Goal: Task Accomplishment & Management: Manage account settings

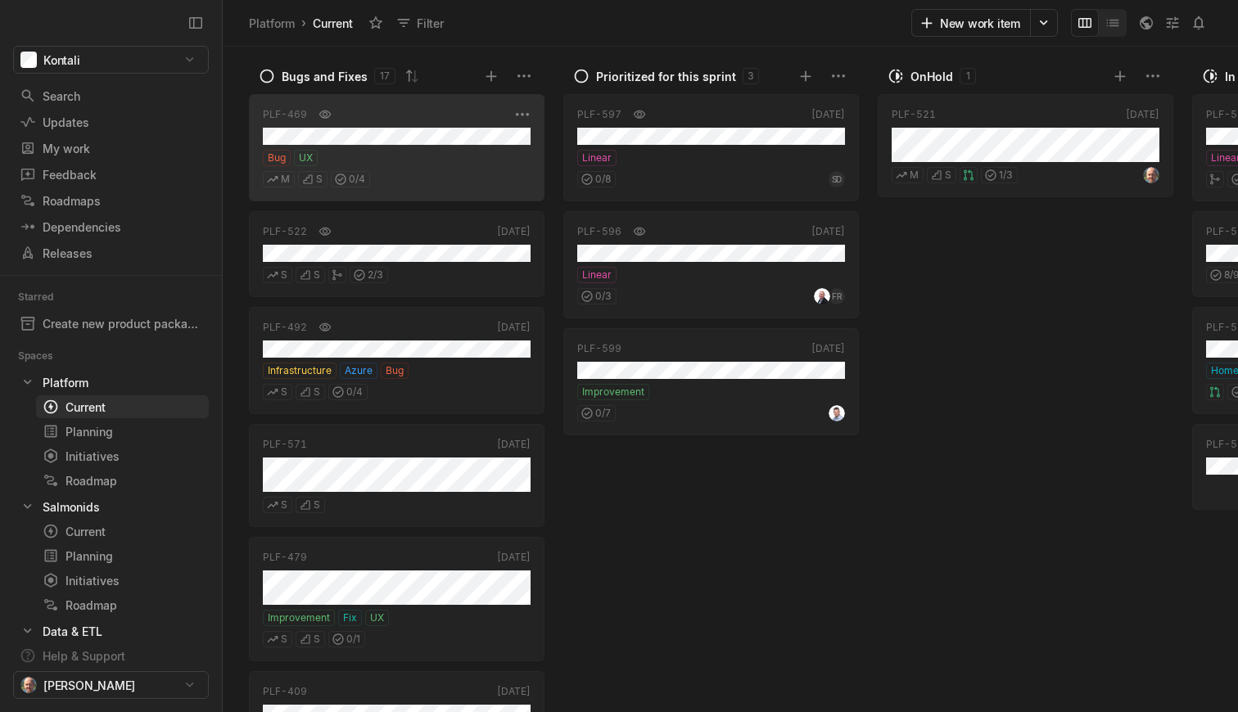
click at [420, 169] on div "M S 0 / 4" at bounding box center [397, 176] width 268 height 21
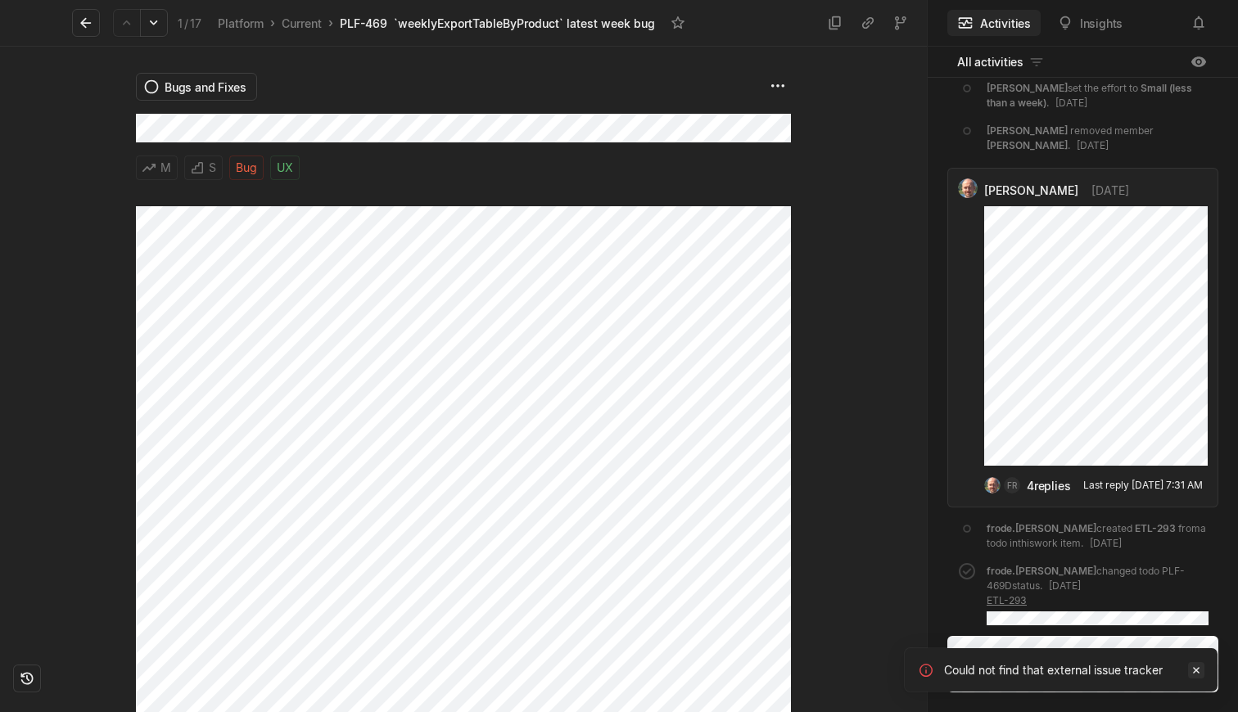
click at [1194, 671] on icon "Notifications (F8)" at bounding box center [1196, 670] width 7 height 7
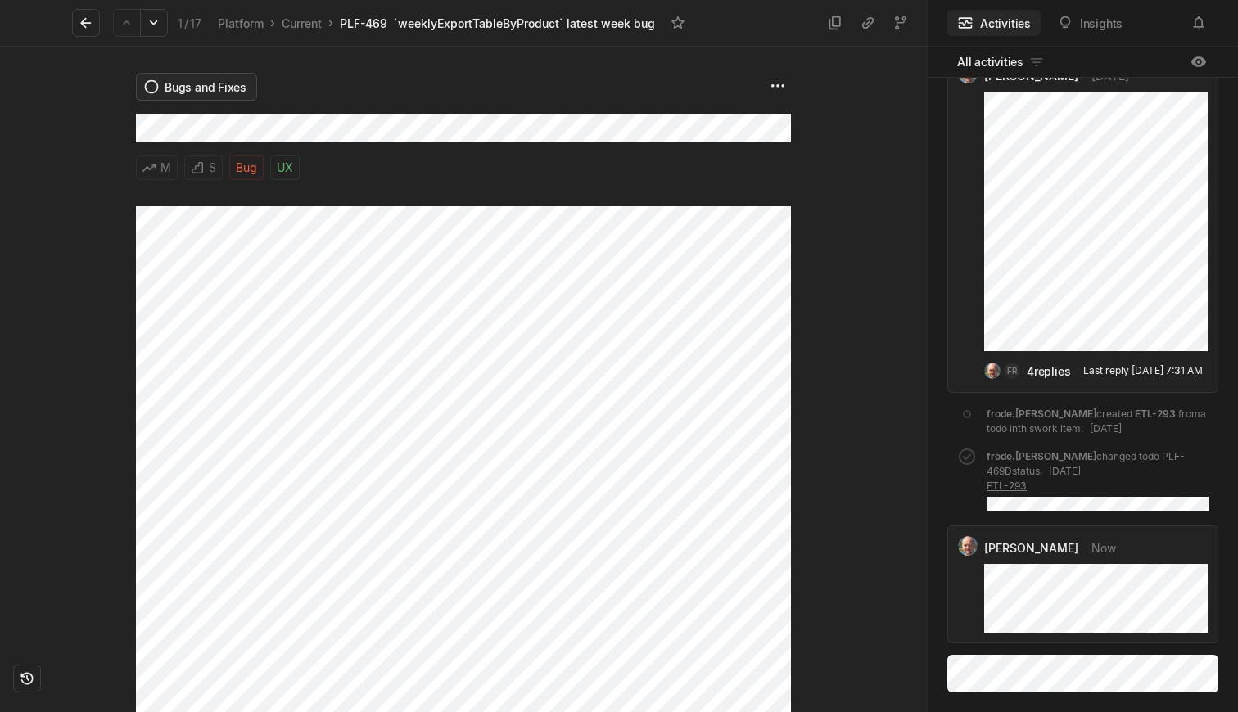
click at [179, 91] on html "Kontali Search / Updates g then u My work = Feedback g then f Roadmaps g then ⇧…" at bounding box center [619, 356] width 1238 height 712
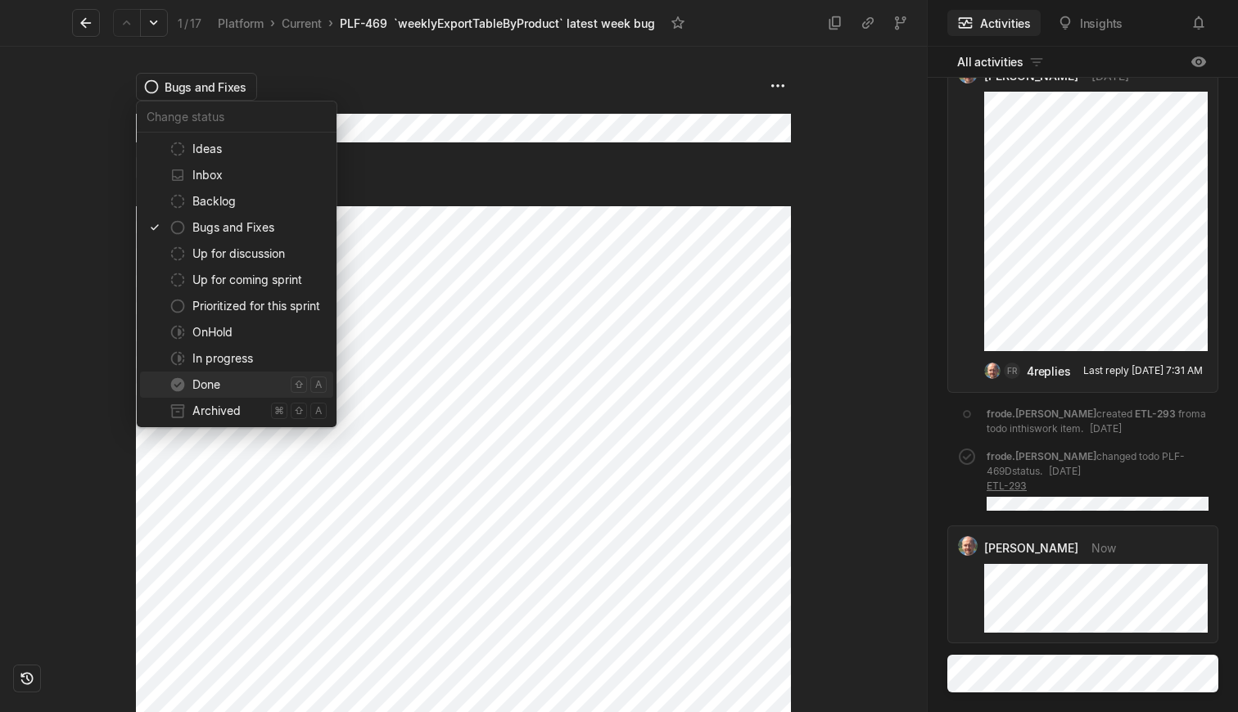
click at [188, 385] on div "Done ⇧ a" at bounding box center [236, 385] width 193 height 26
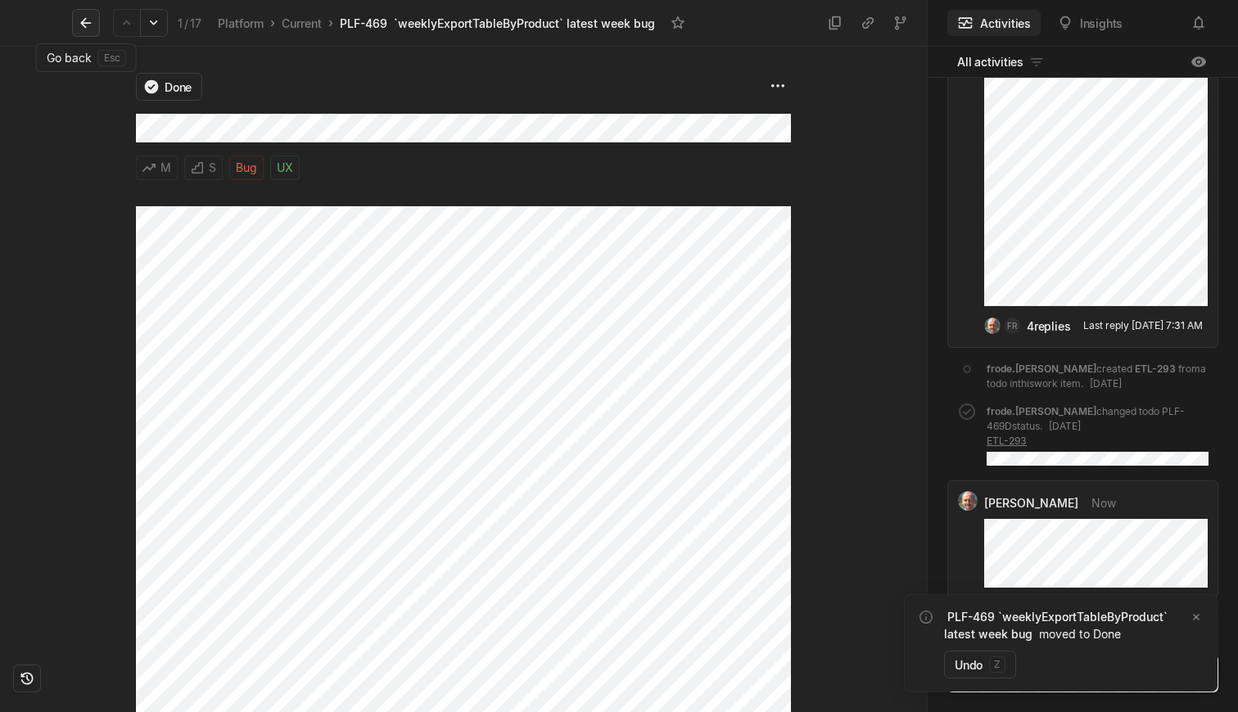
click at [85, 26] on icon at bounding box center [85, 23] width 11 height 11
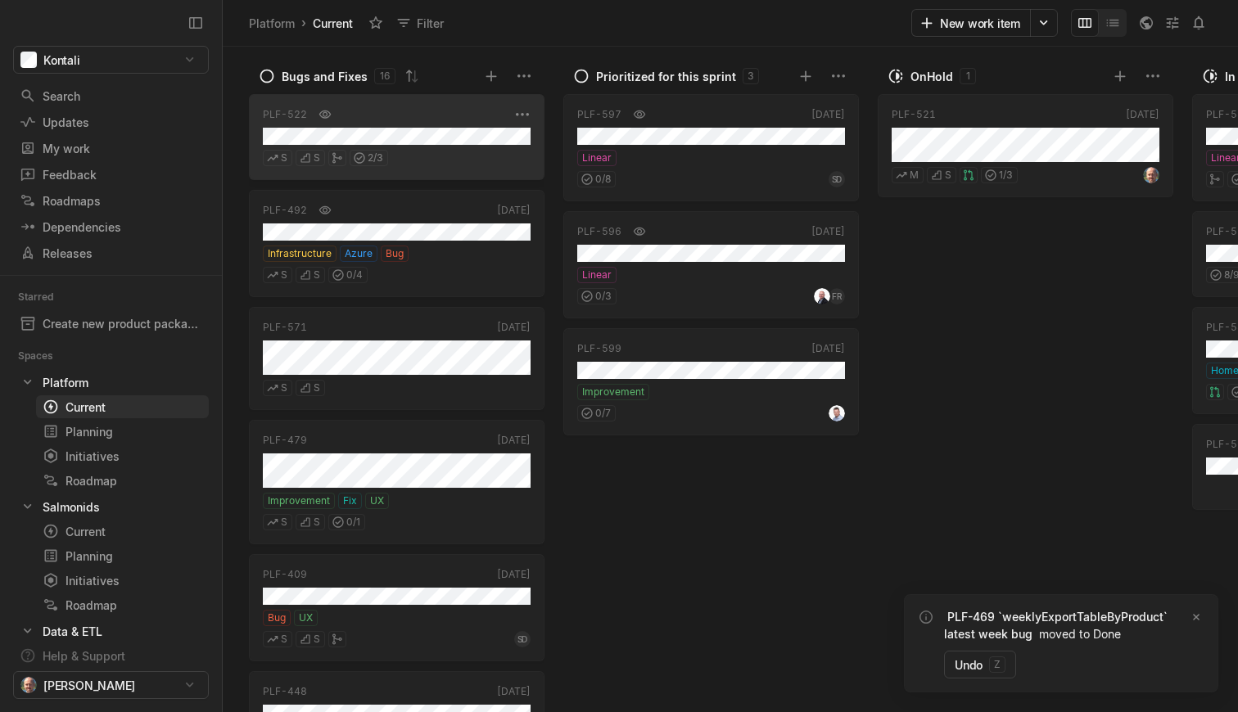
click at [449, 169] on div "PLF-522 [DATE] S S 2 / 3" at bounding box center [397, 137] width 296 height 86
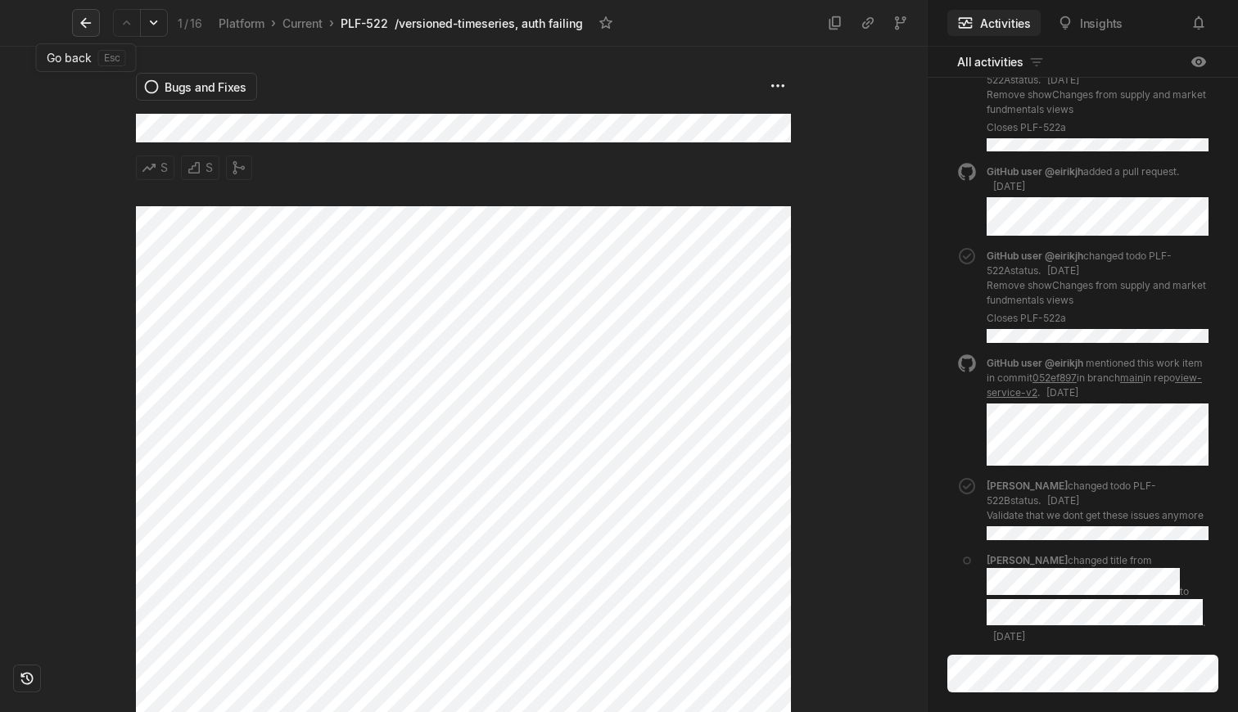
click at [88, 21] on icon at bounding box center [86, 23] width 16 height 16
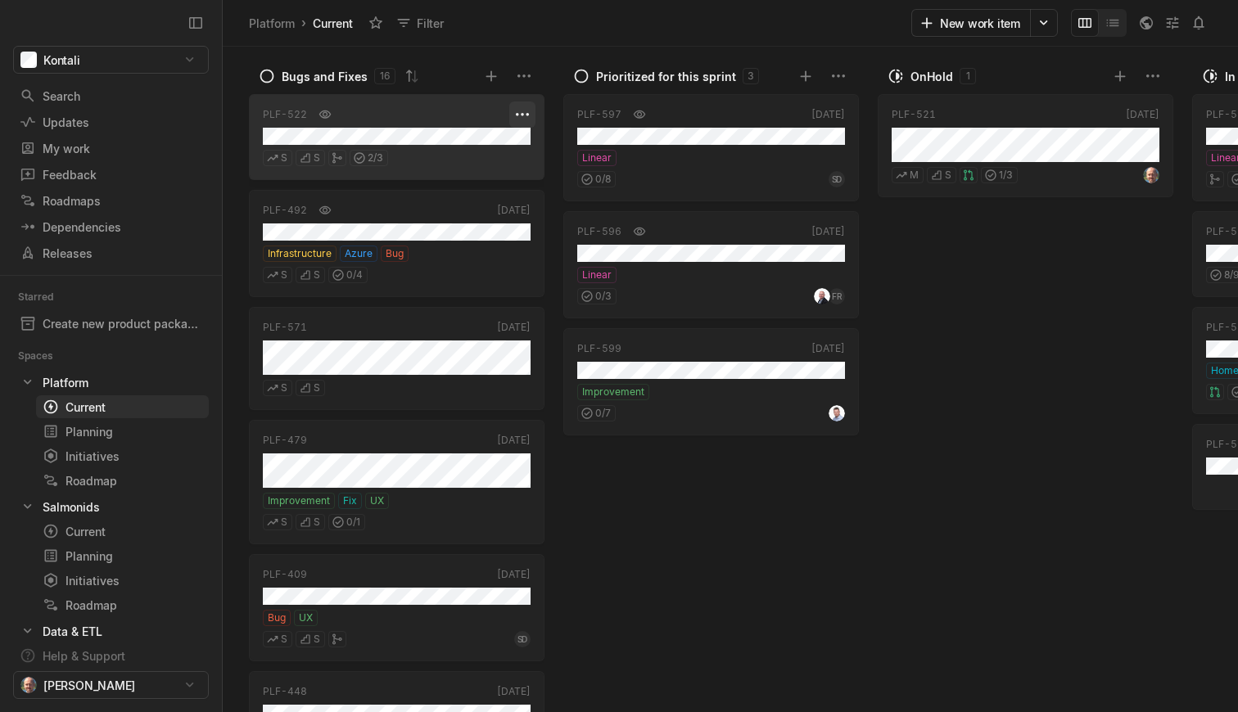
click at [521, 115] on html "Kontali Search / Updates g then u My work = Feedback g then f Roadmaps g then ⇧…" at bounding box center [619, 356] width 1238 height 712
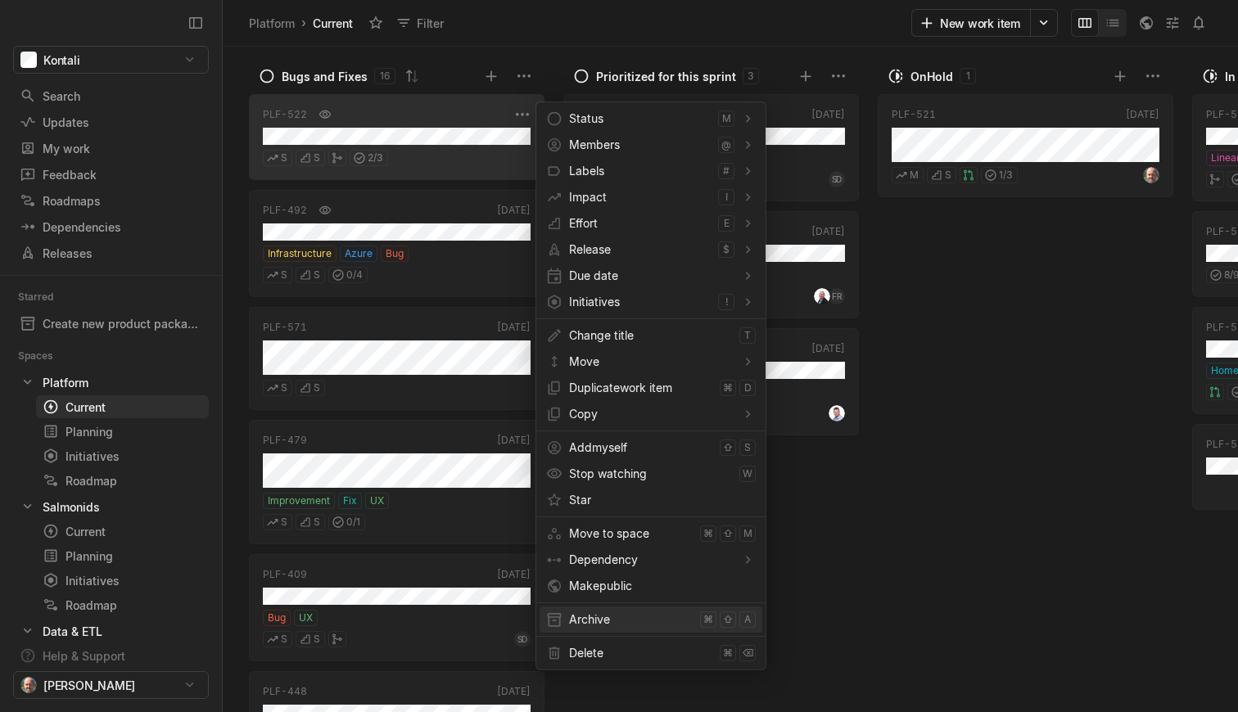
click at [598, 621] on span "Archive" at bounding box center [631, 620] width 124 height 26
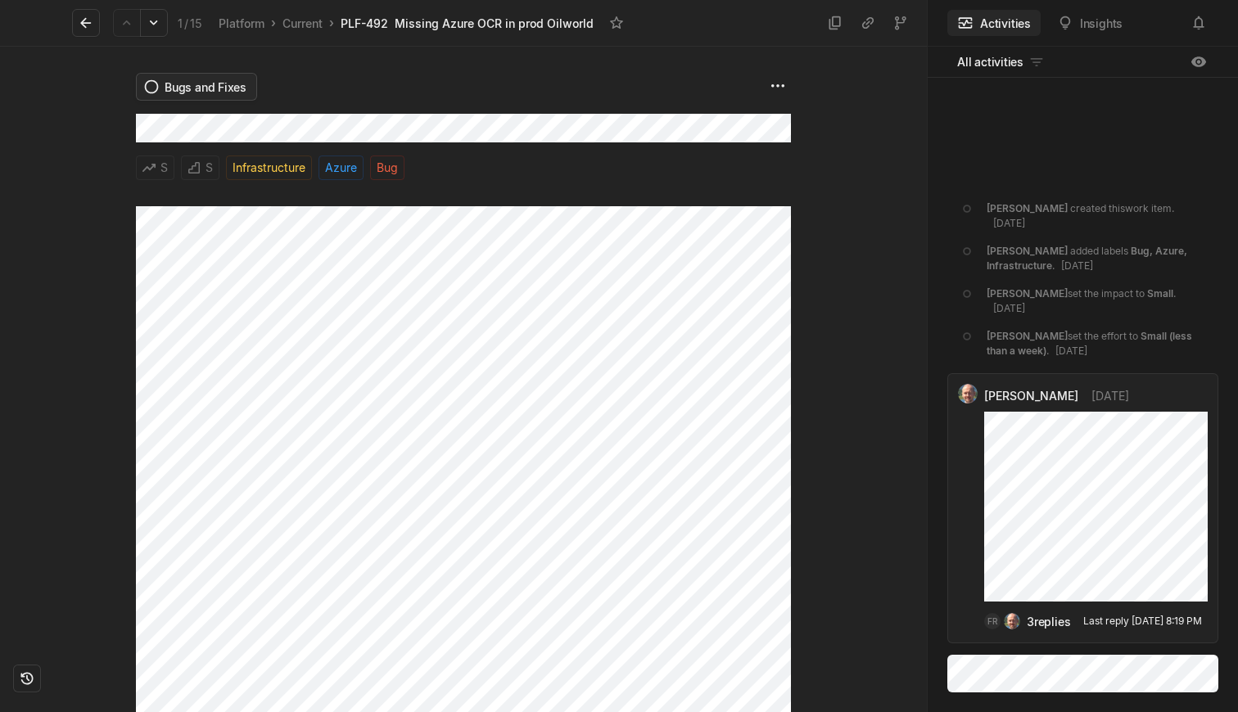
click at [194, 89] on html "Kontali Search / Updates g then u My work = Feedback g then f Roadmaps g then ⇧…" at bounding box center [619, 356] width 1238 height 712
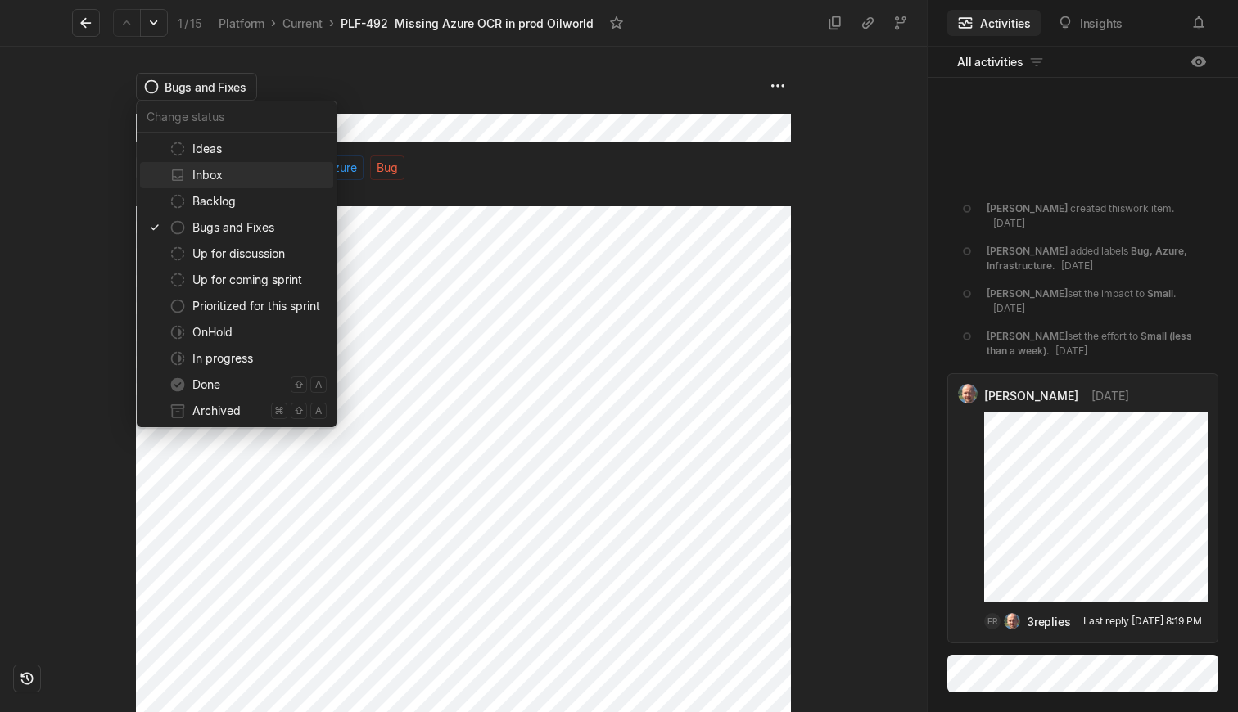
click at [1011, 666] on html "Kontali Search / Updates g then u My work = Feedback g then f Roadmaps g then ⇧…" at bounding box center [619, 356] width 1238 height 712
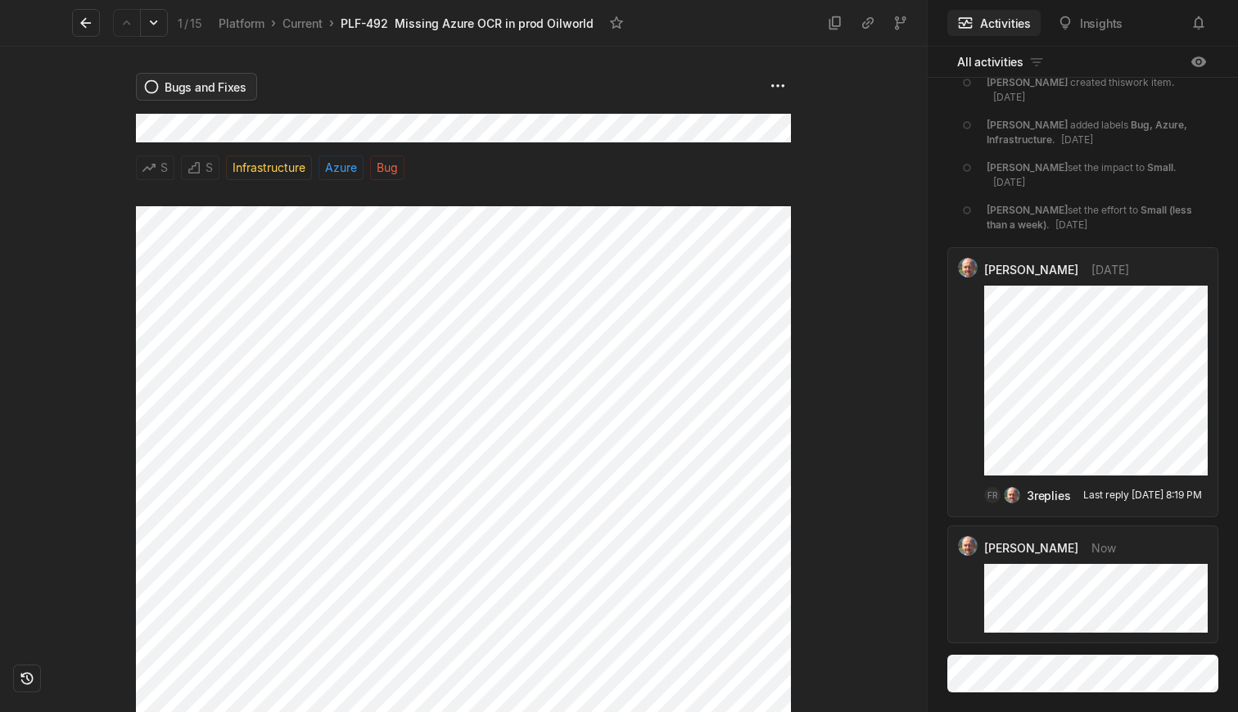
click at [210, 95] on html "Kontali Search / Updates g then u My work = Feedback g then f Roadmaps g then ⇧…" at bounding box center [619, 356] width 1238 height 712
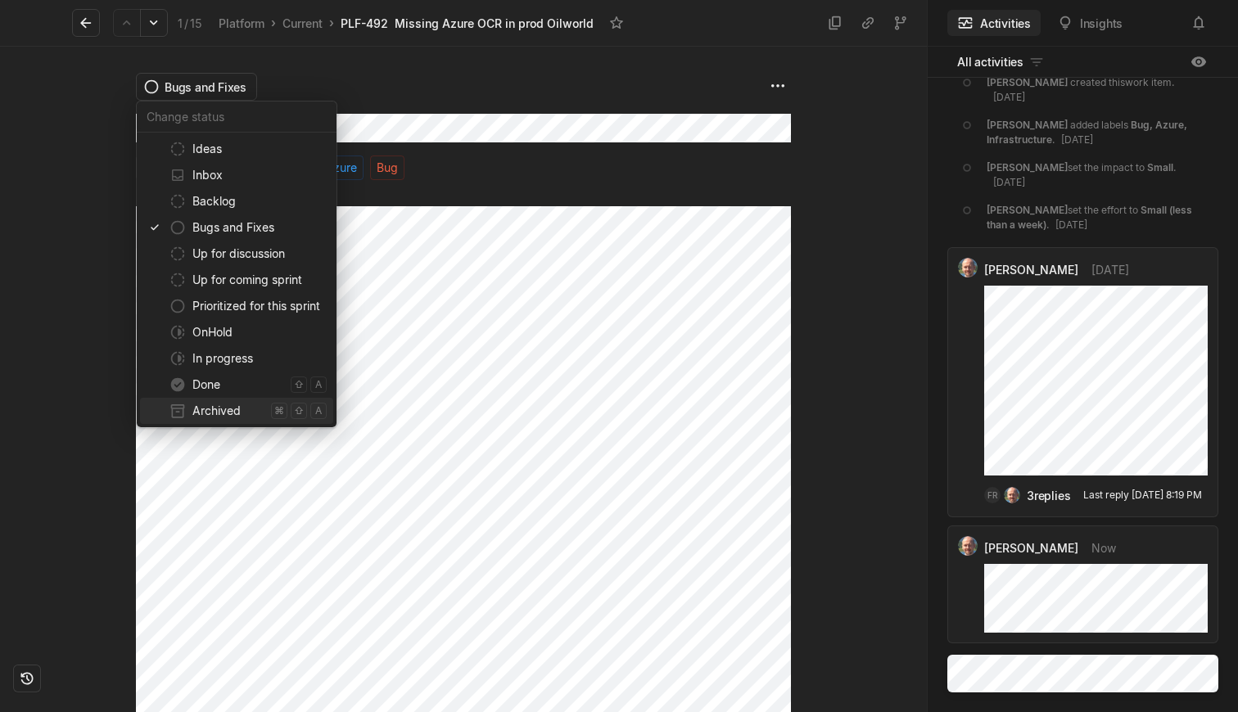
click at [221, 404] on span "Archived" at bounding box center [228, 411] width 72 height 26
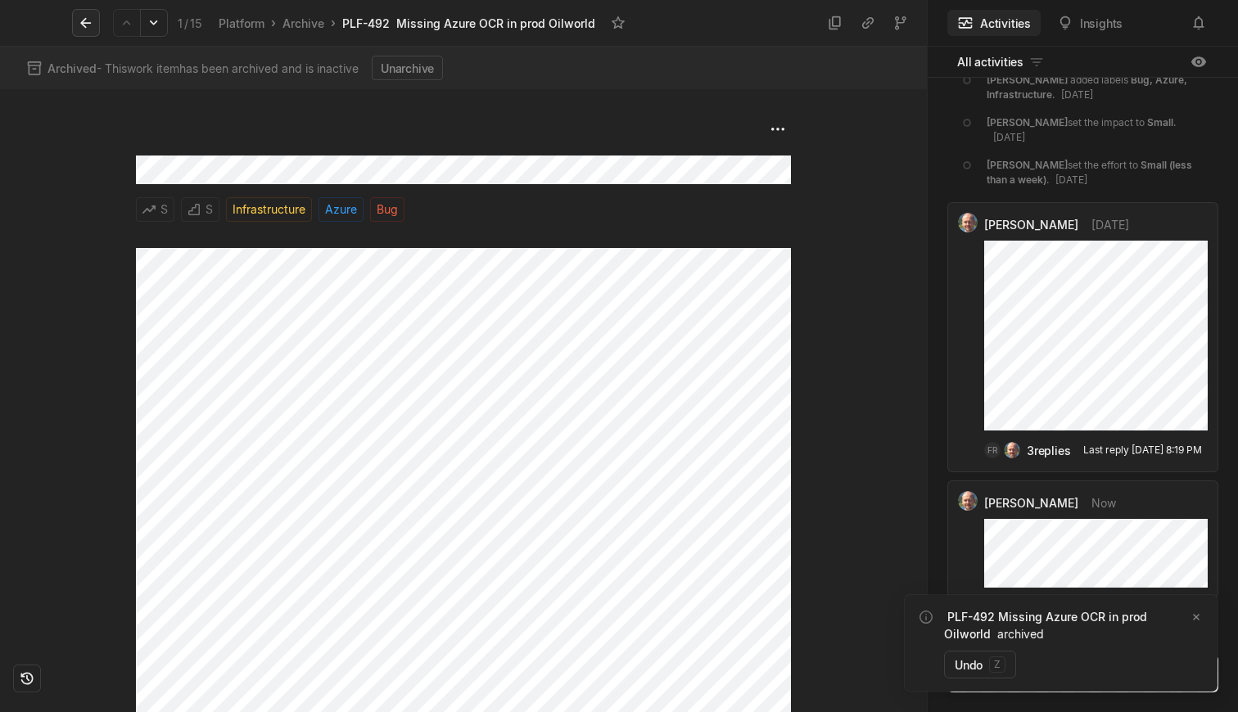
click at [86, 20] on icon at bounding box center [86, 23] width 16 height 16
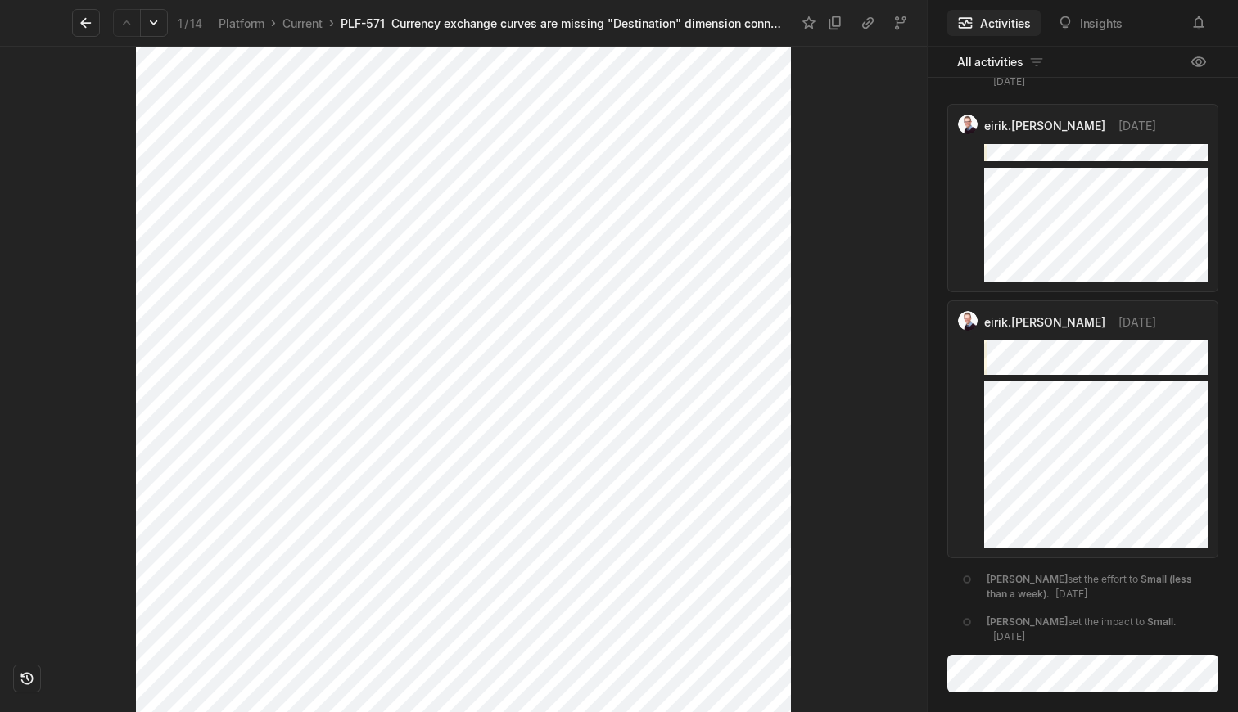
scroll to position [879, 0]
click at [1096, 181] on div "eirik.[PERSON_NAME] [DATE]" at bounding box center [1096, 198] width 224 height 167
click at [1202, 136] on html "Kontali Search / Updates g then u My work = Feedback g then f Roadmaps g then ⇧…" at bounding box center [619, 356] width 1238 height 712
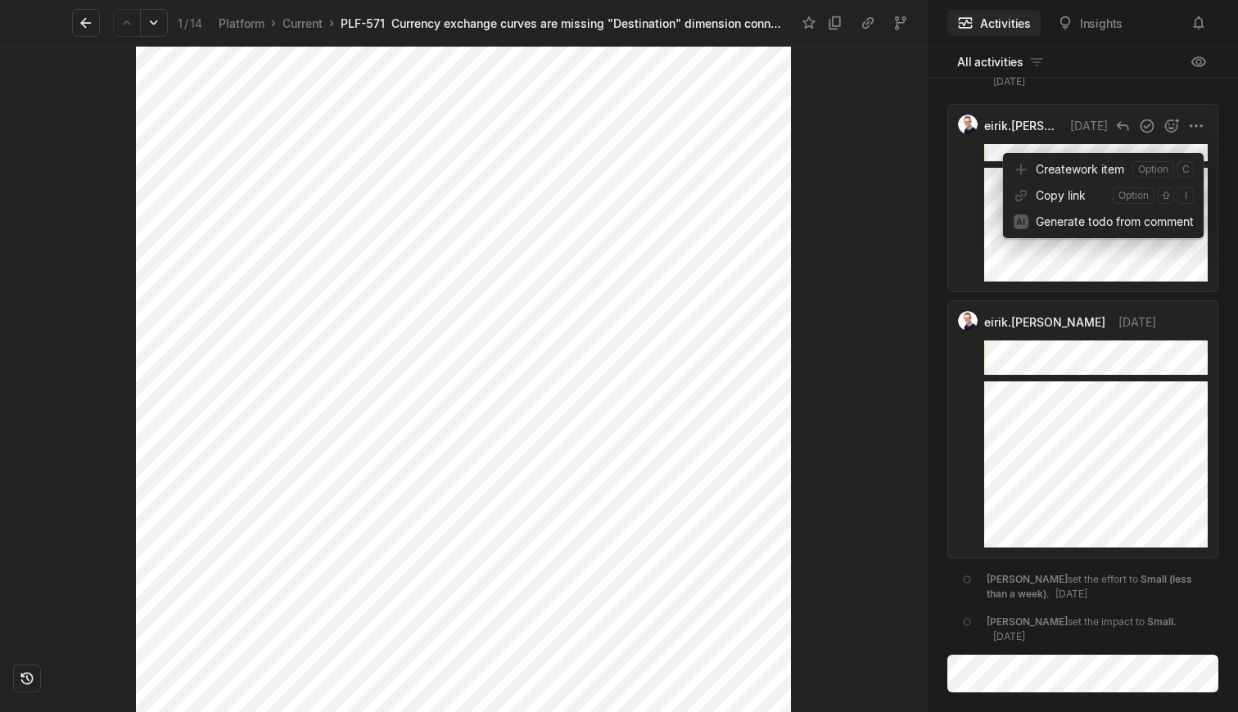
click at [1079, 254] on html "Kontali Search / Updates g then u My work = Feedback g then f Roadmaps g then ⇧…" at bounding box center [619, 356] width 1238 height 712
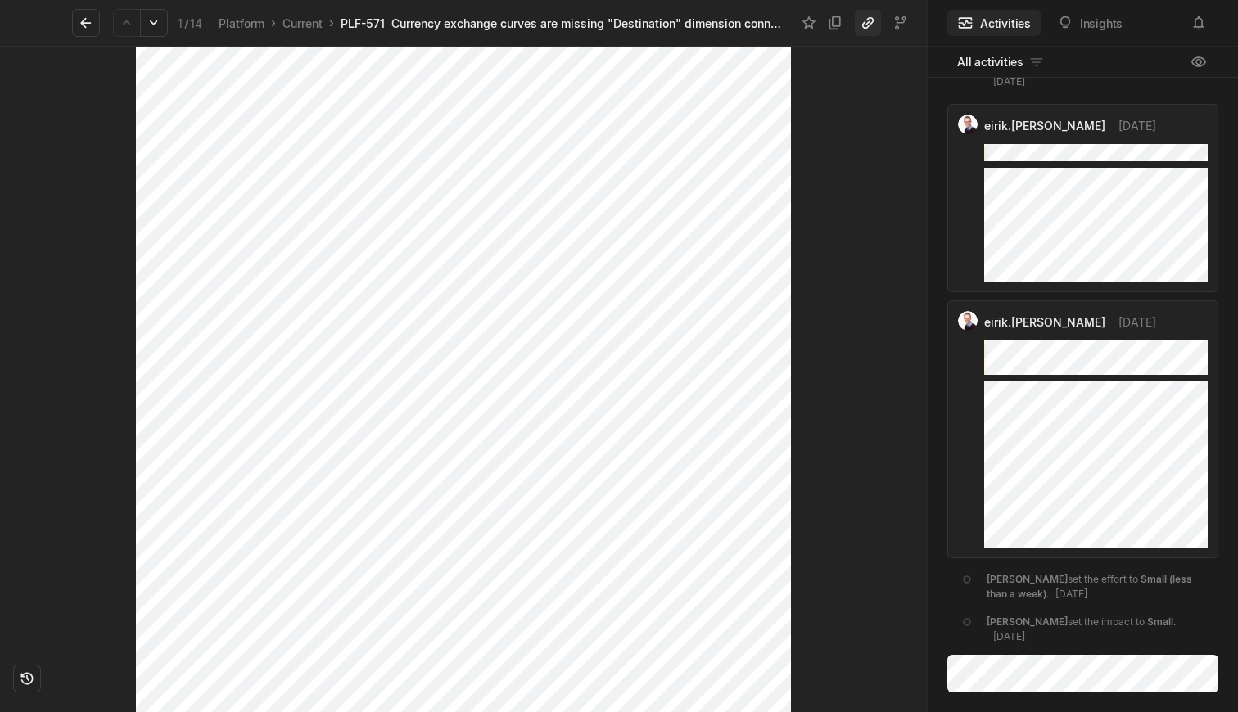
click at [864, 31] on button at bounding box center [868, 23] width 26 height 26
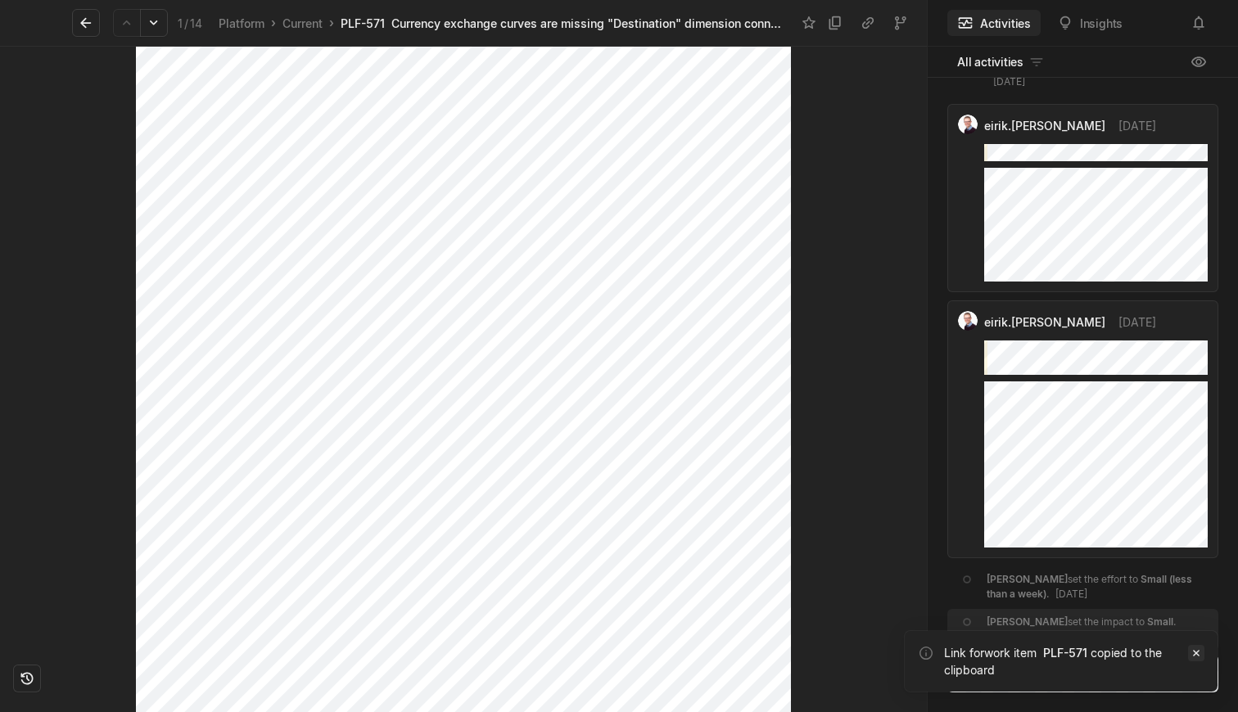
click at [1195, 653] on icon "Notifications (F8)" at bounding box center [1196, 653] width 7 height 7
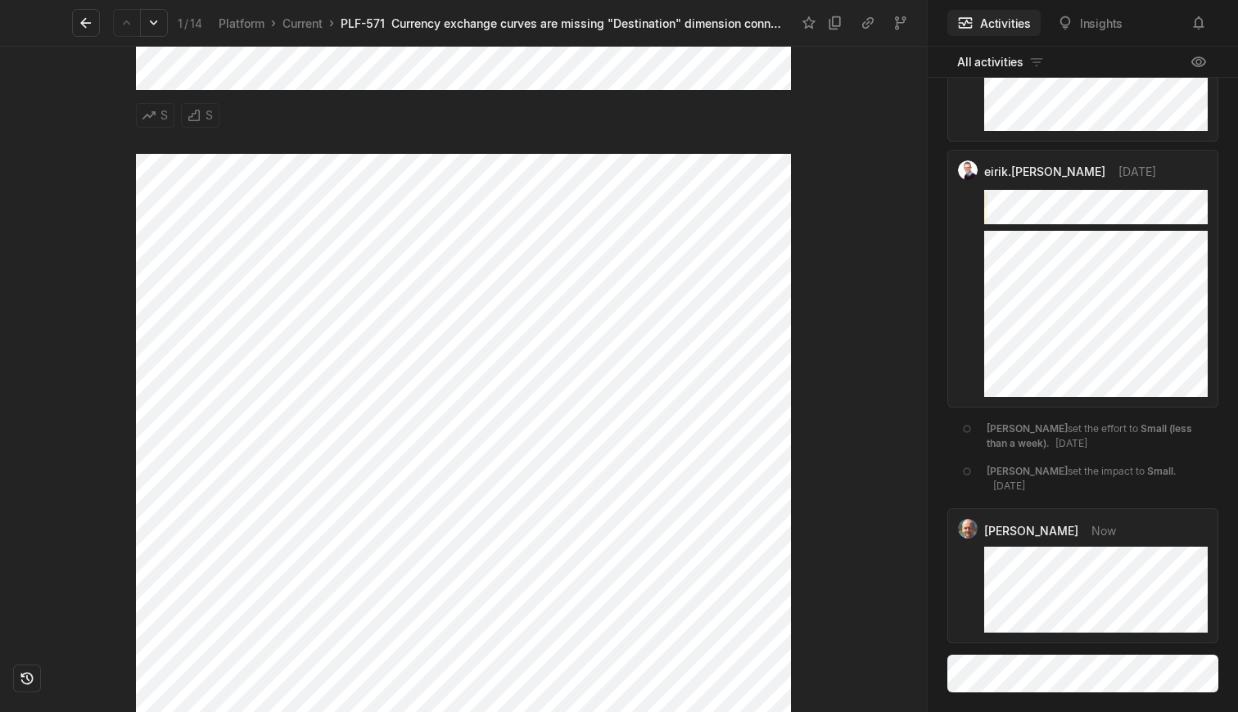
scroll to position [0, 0]
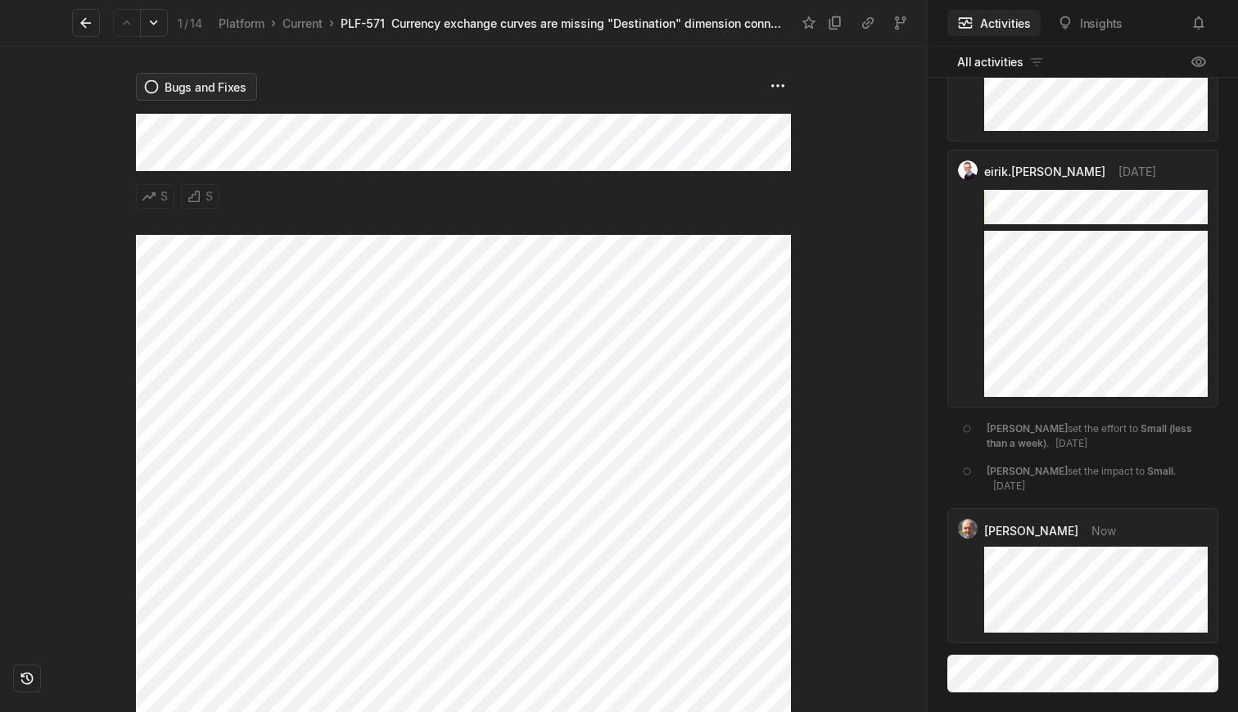
click at [189, 88] on html "Kontali Search / Updates g then u My work = Feedback g then f Roadmaps g then ⇧…" at bounding box center [619, 356] width 1238 height 712
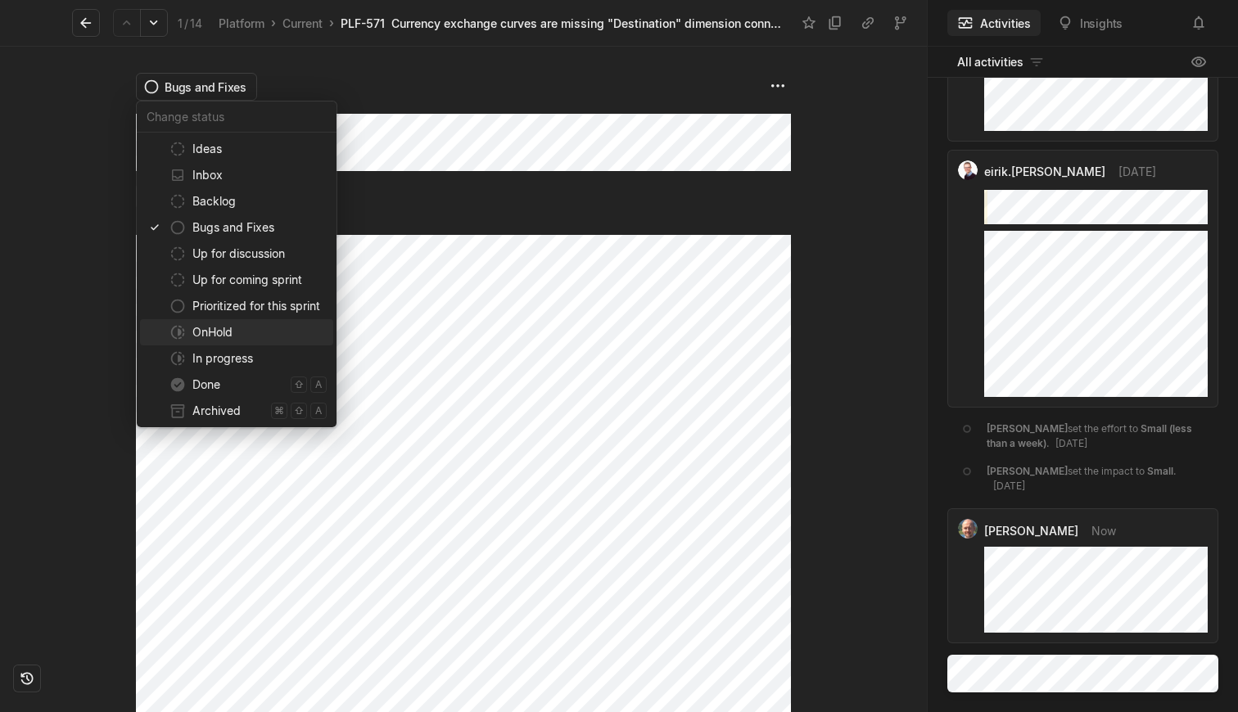
click at [668, 97] on html "Kontali Search / Updates g then u My work = Feedback g then f Roadmaps g then ⇧…" at bounding box center [619, 356] width 1238 height 712
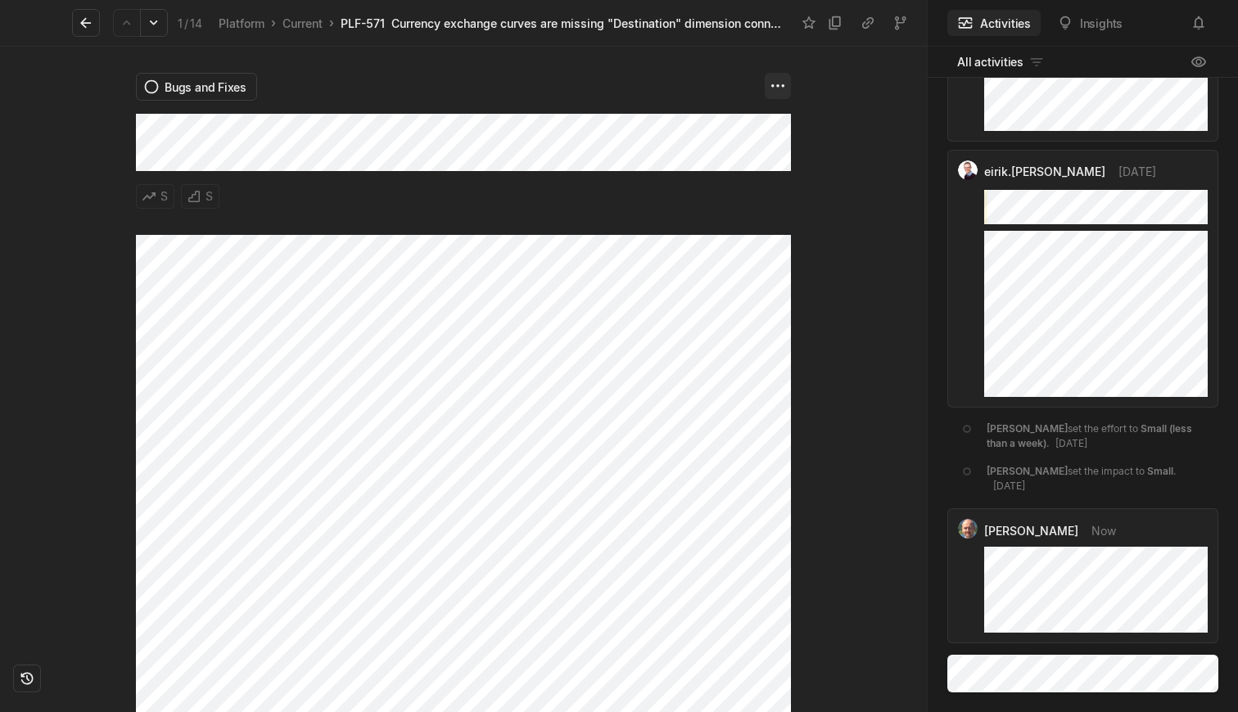
click at [779, 88] on html "Kontali Search / Updates g then u My work = Feedback g then f Roadmaps g then ⇧…" at bounding box center [619, 356] width 1238 height 712
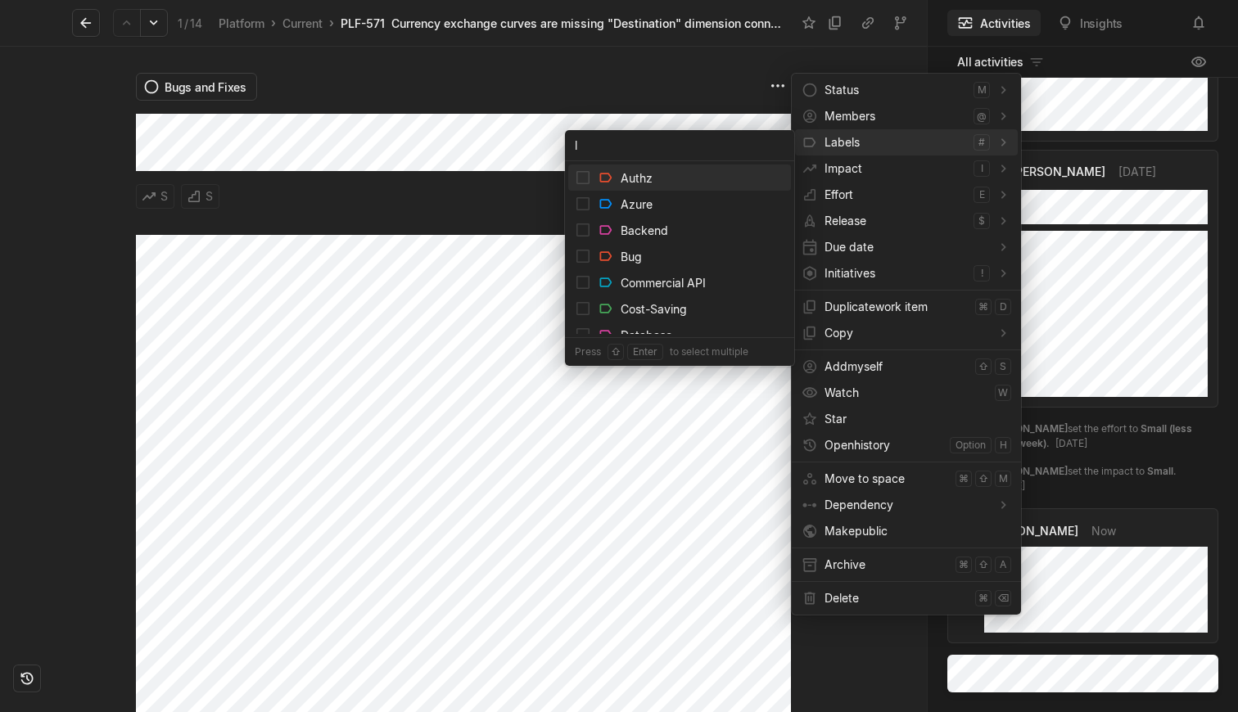
type input "li"
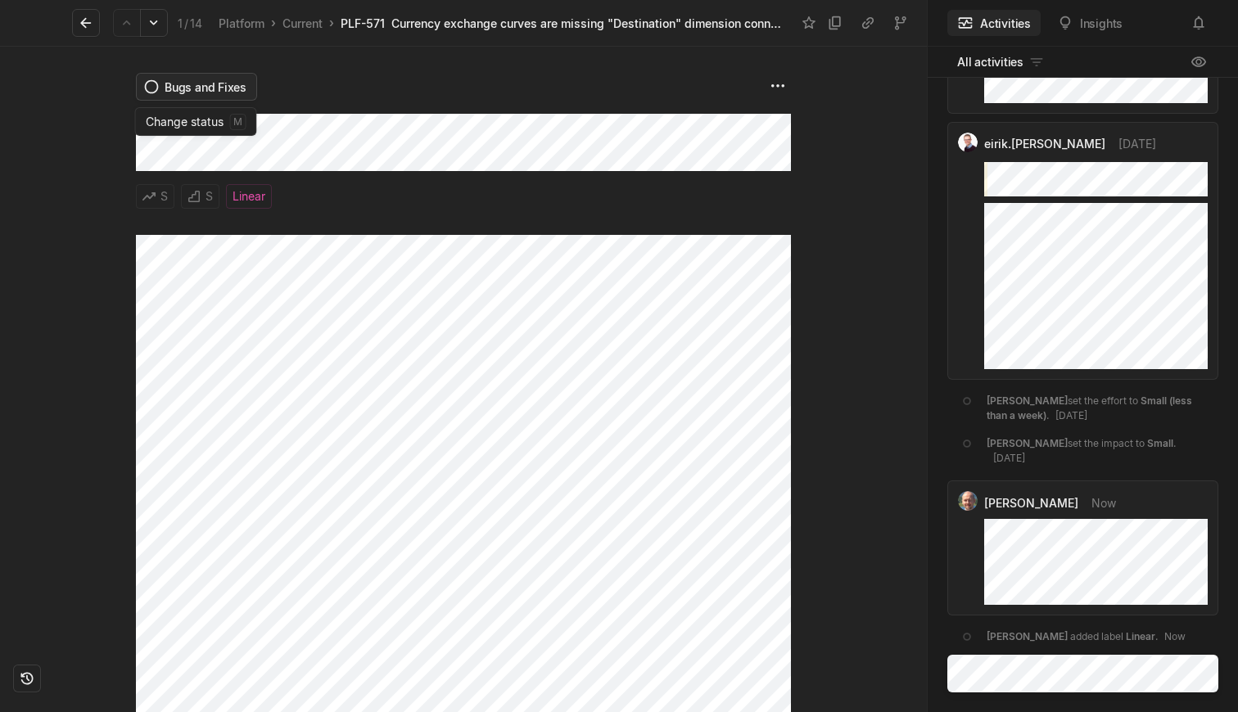
click at [196, 84] on html "Kontali Search / Updates g then u My work = Feedback g then f Roadmaps g then ⇧…" at bounding box center [619, 356] width 1238 height 712
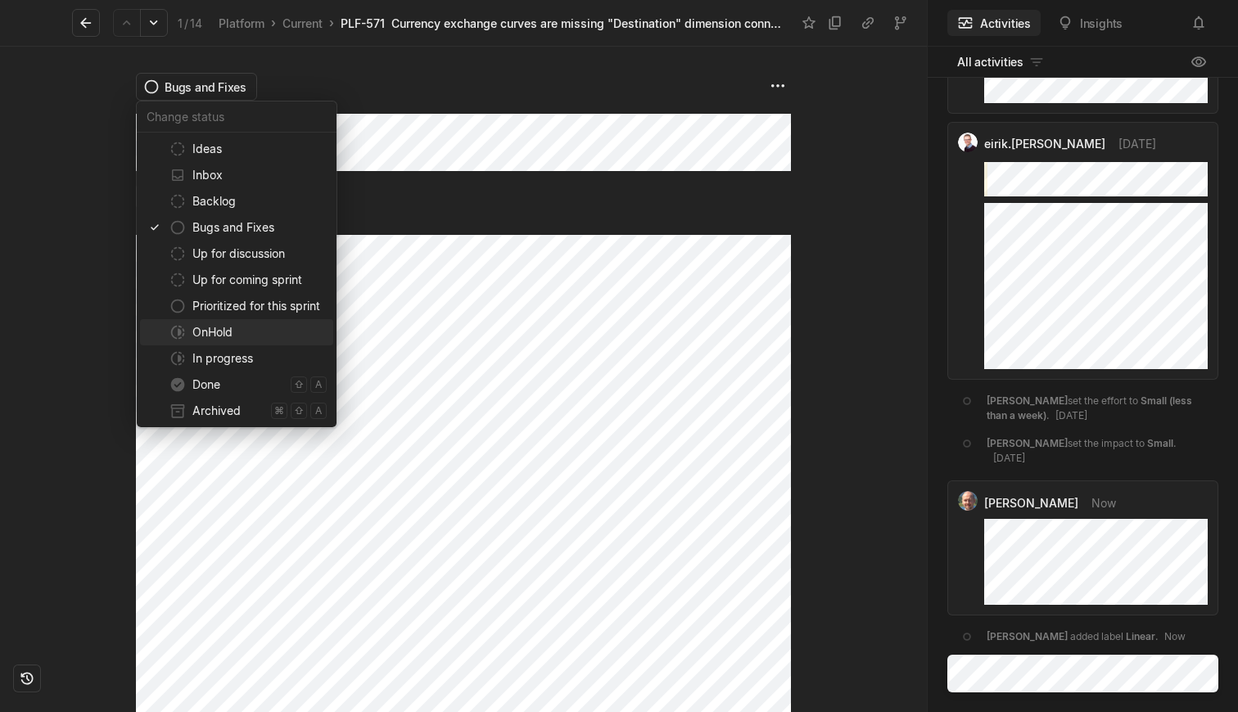
click at [476, 204] on html "Kontali Search / Updates g then u My work = Feedback g then f Roadmaps g then ⇧…" at bounding box center [619, 356] width 1238 height 712
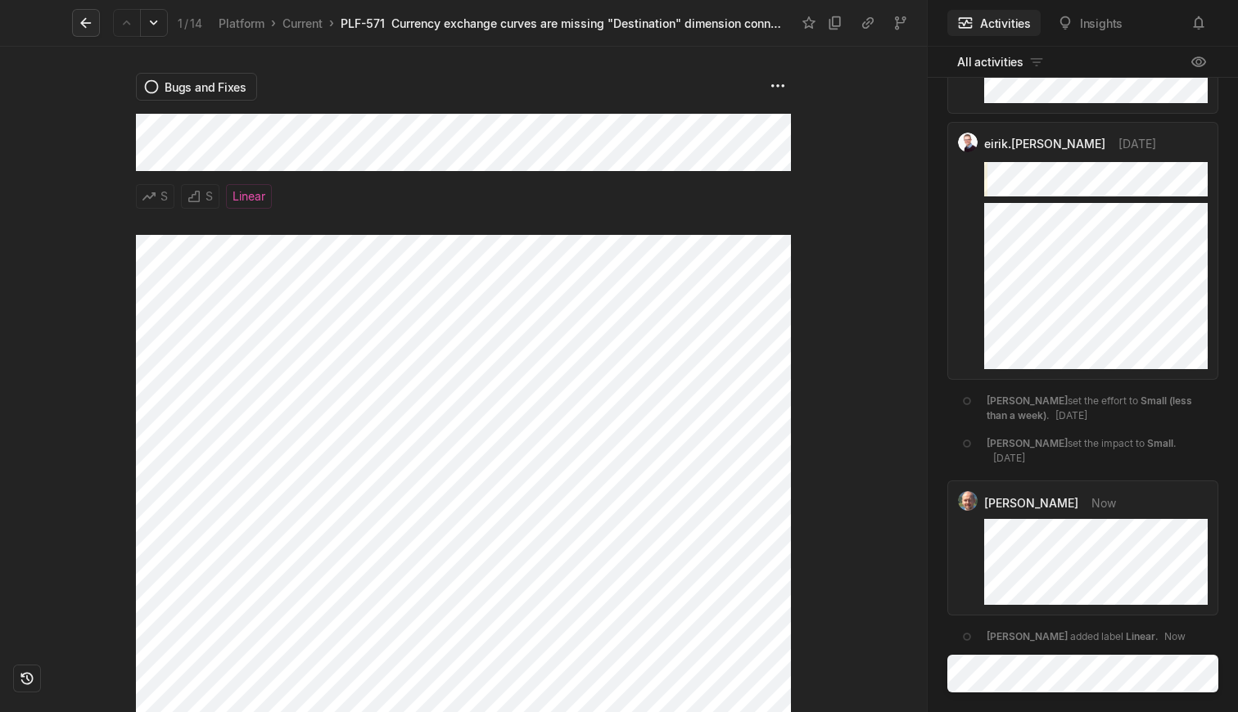
click at [76, 24] on button at bounding box center [86, 23] width 28 height 28
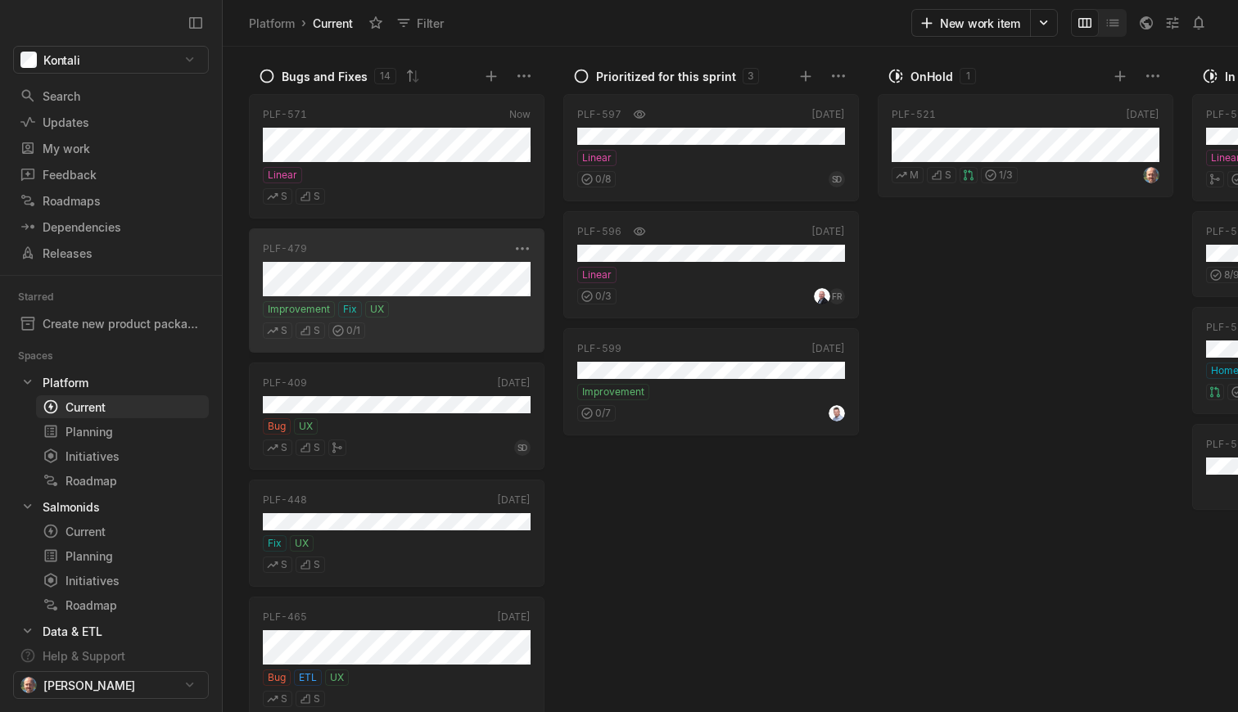
click at [446, 313] on div "Improvement Fix UX" at bounding box center [397, 309] width 268 height 16
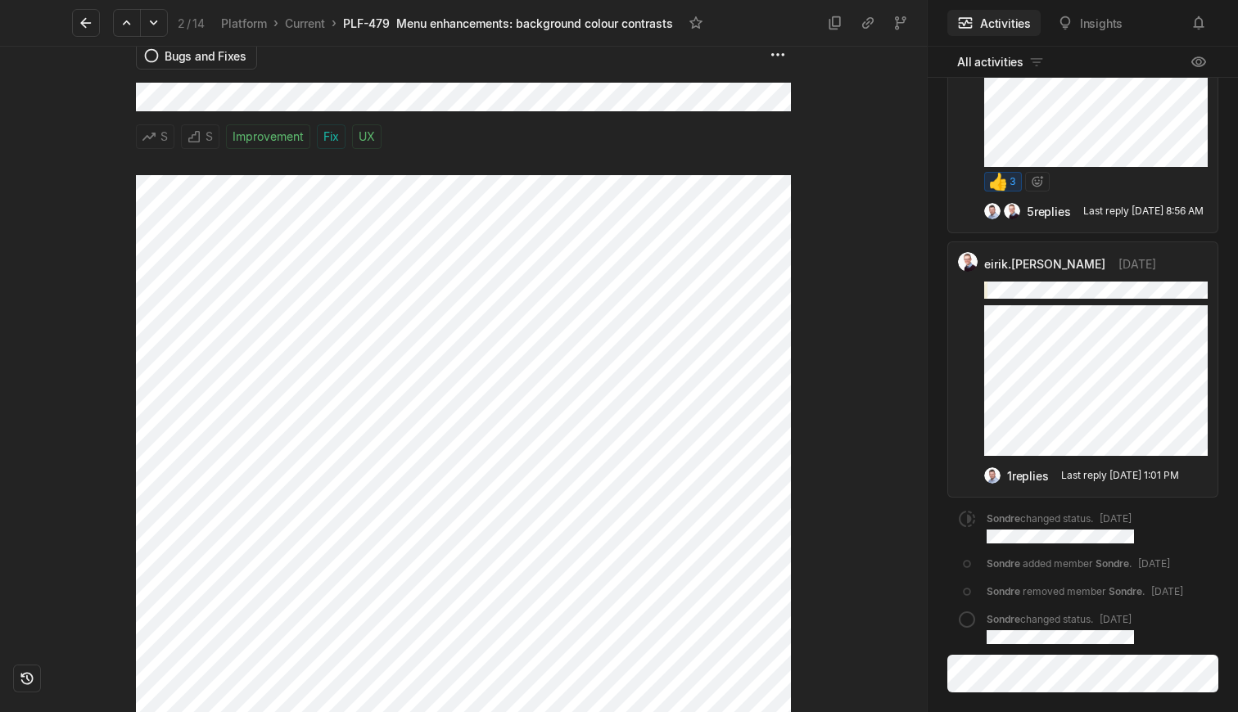
scroll to position [13, 0]
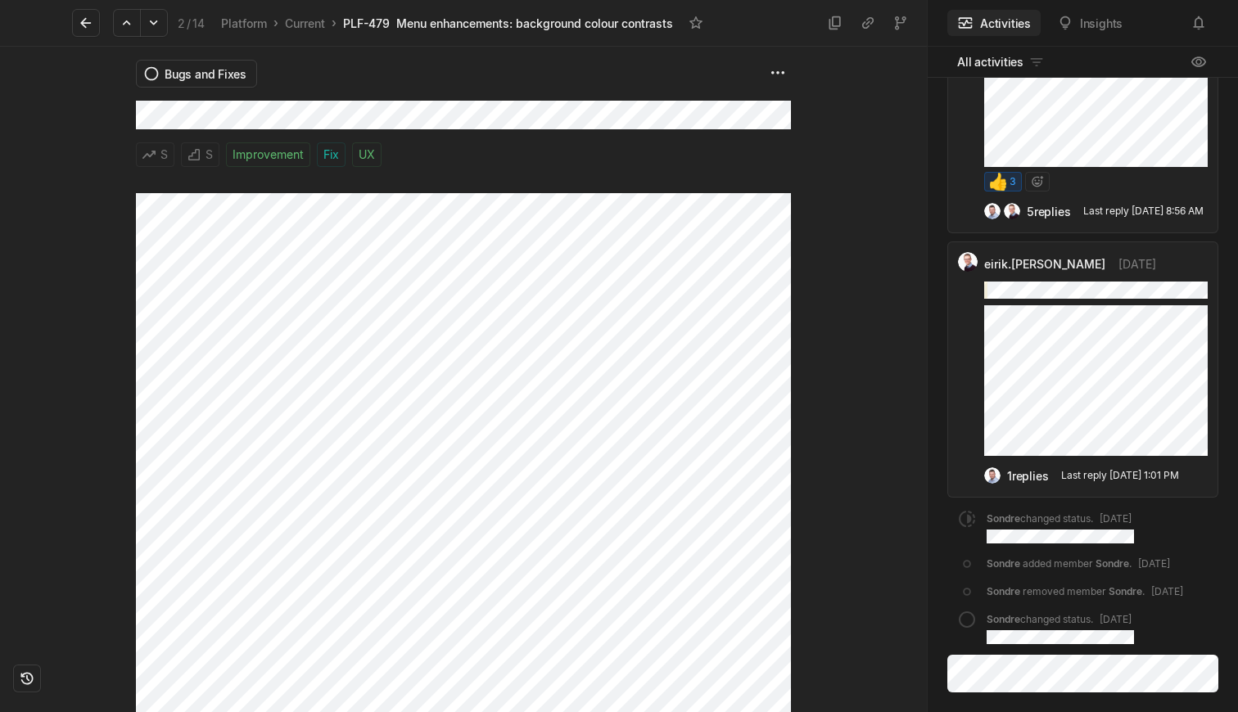
click at [643, 175] on div "Bugs and Fixes S S Improvement Fix UX" at bounding box center [463, 114] width 655 height 160
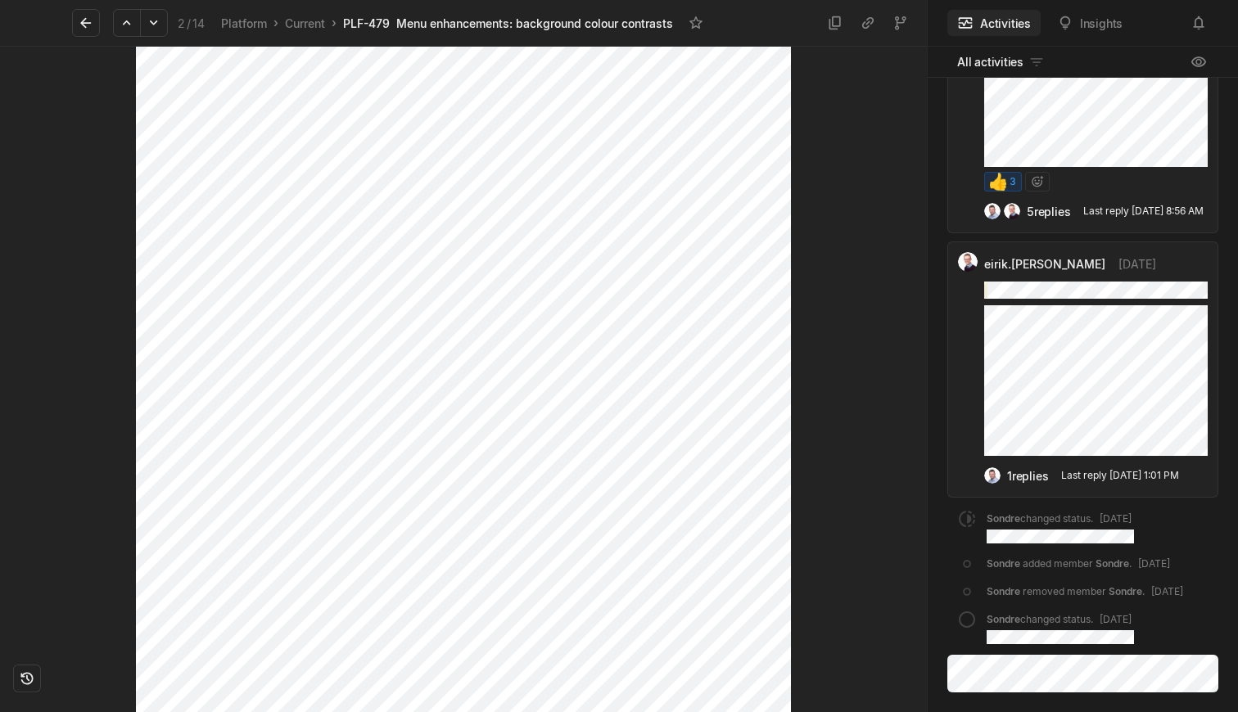
scroll to position [0, 0]
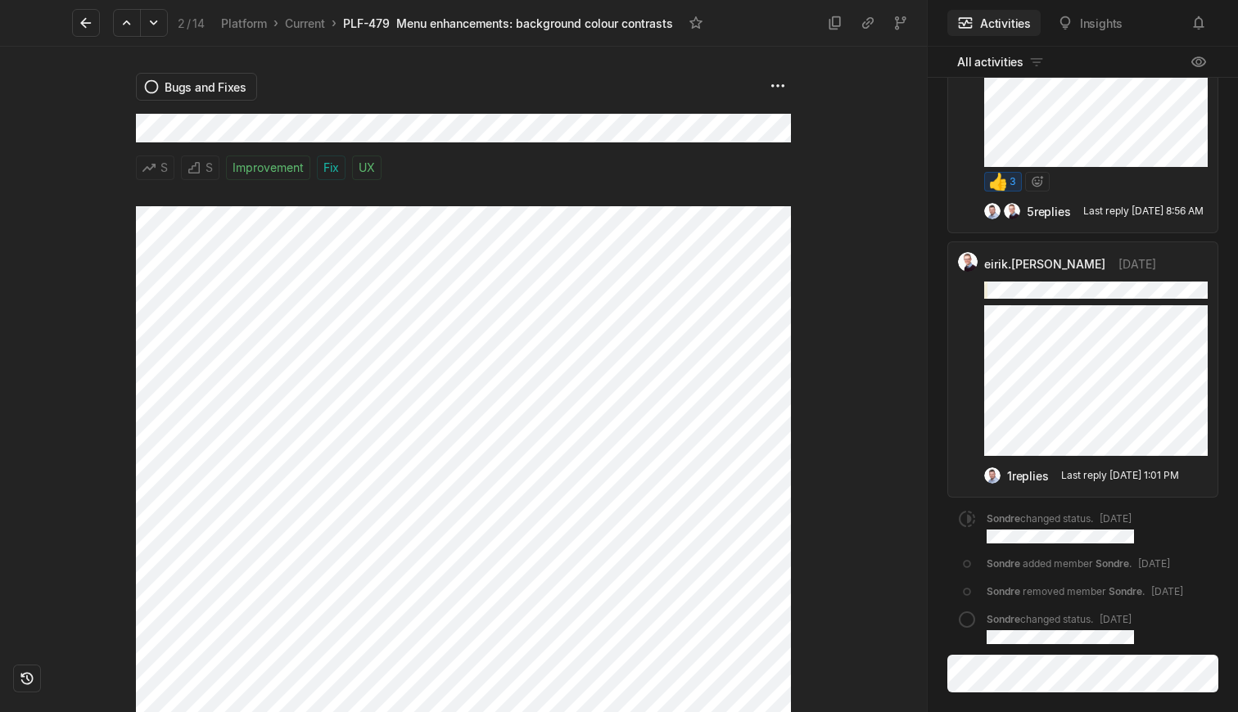
click at [820, 410] on div at bounding box center [859, 380] width 136 height 666
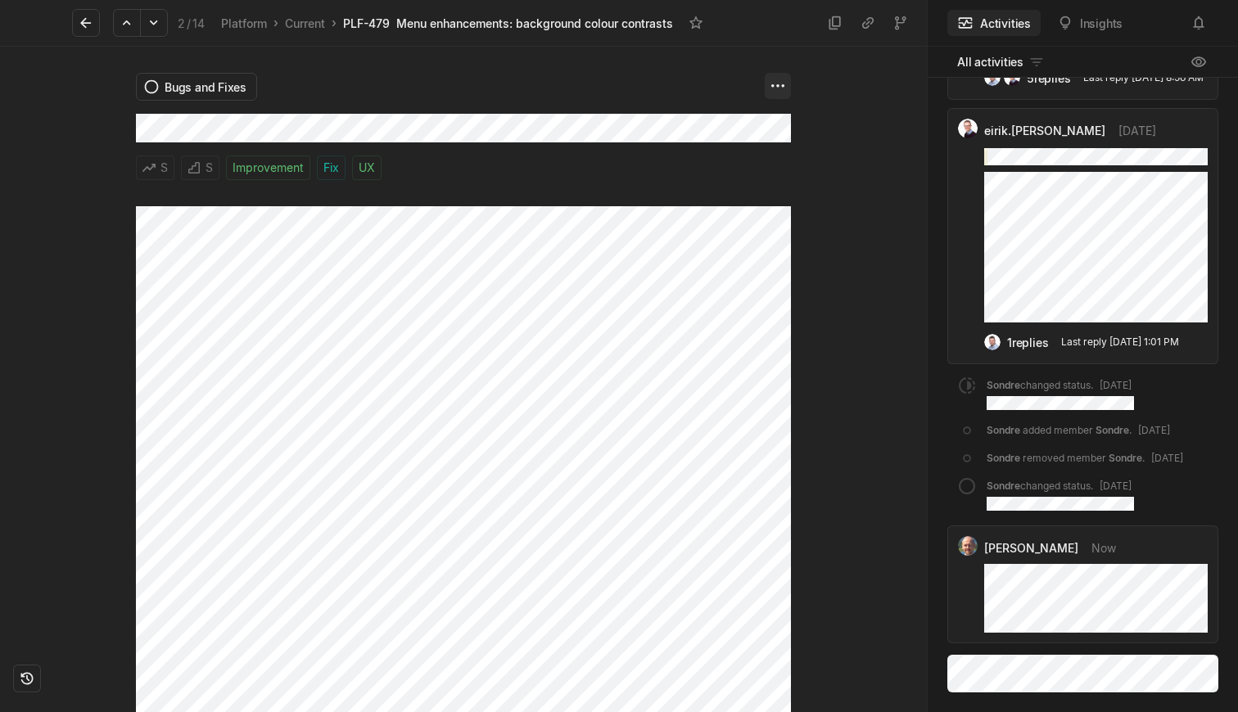
click at [779, 87] on html "Kontali Search / Updates g then u My work = Feedback g then f Roadmaps g then ⇧…" at bounding box center [619, 356] width 1238 height 712
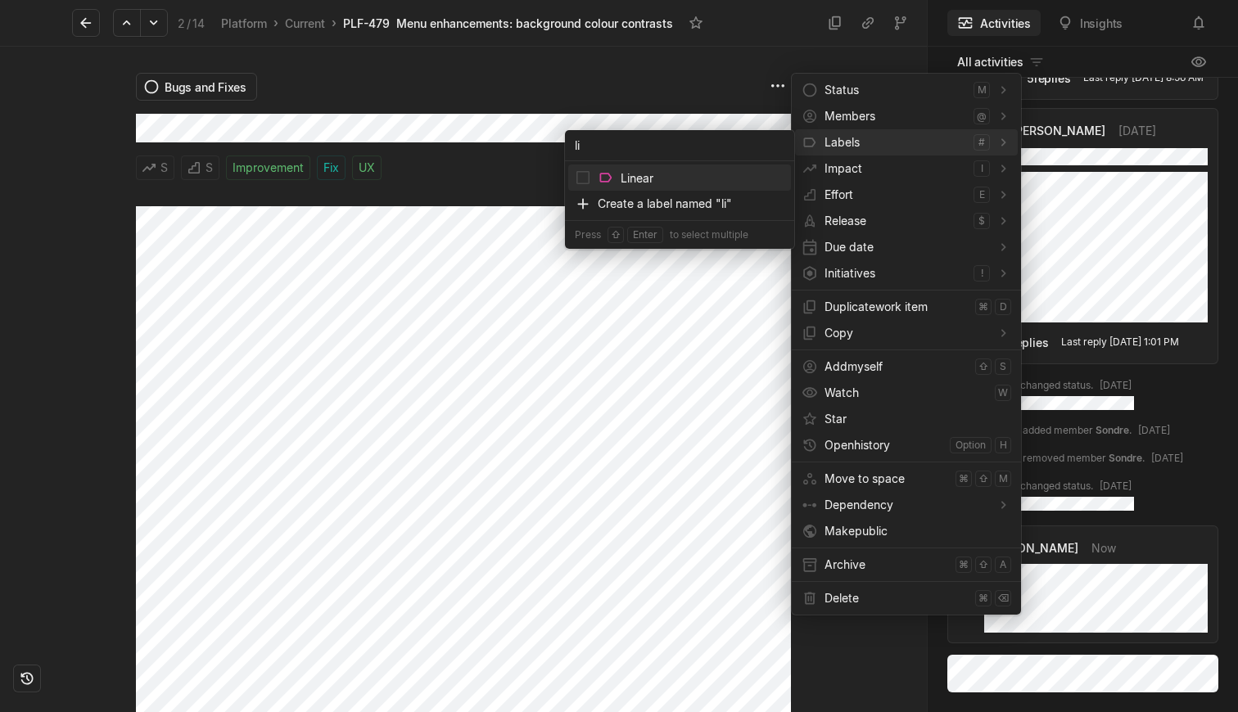
type input "li"
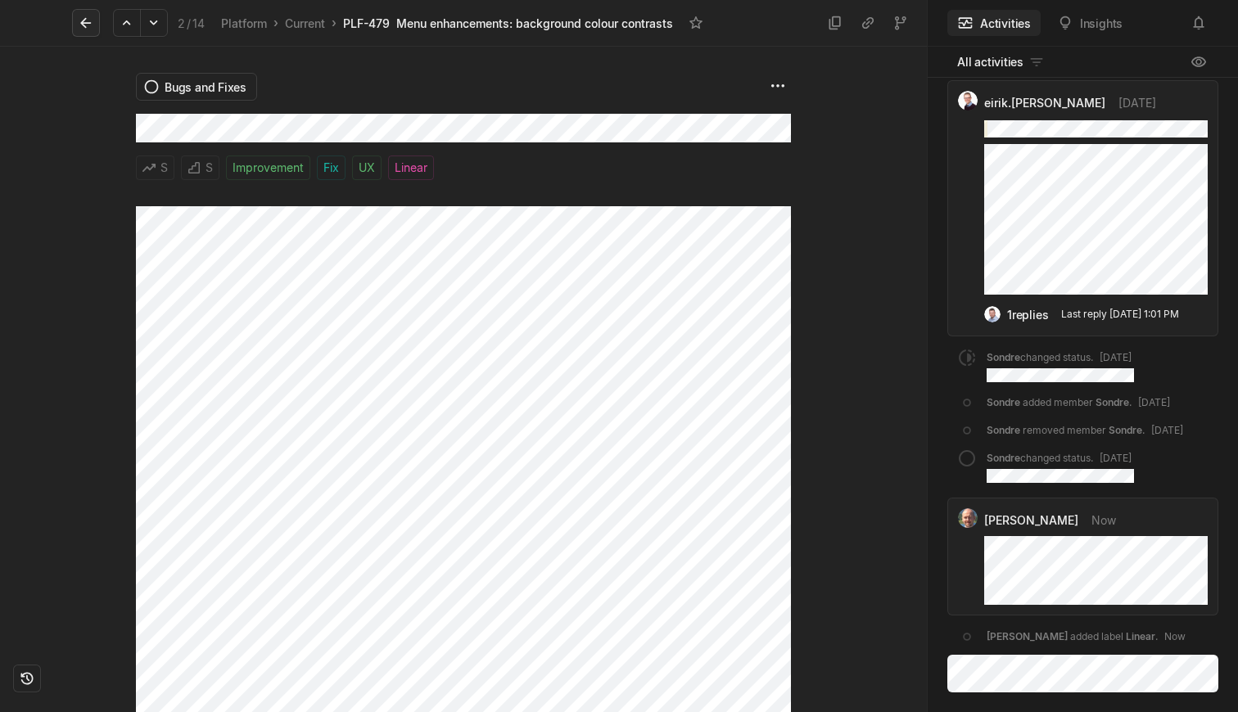
click at [81, 19] on icon at bounding box center [86, 23] width 16 height 16
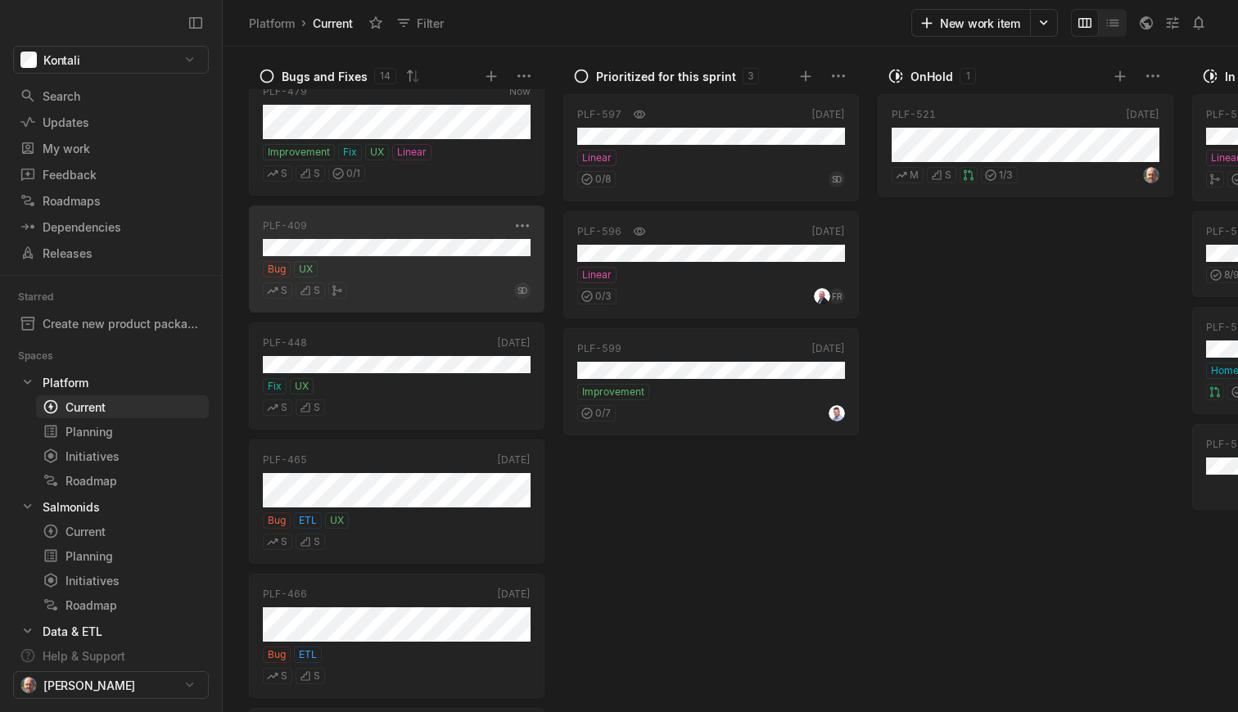
scroll to position [171, 0]
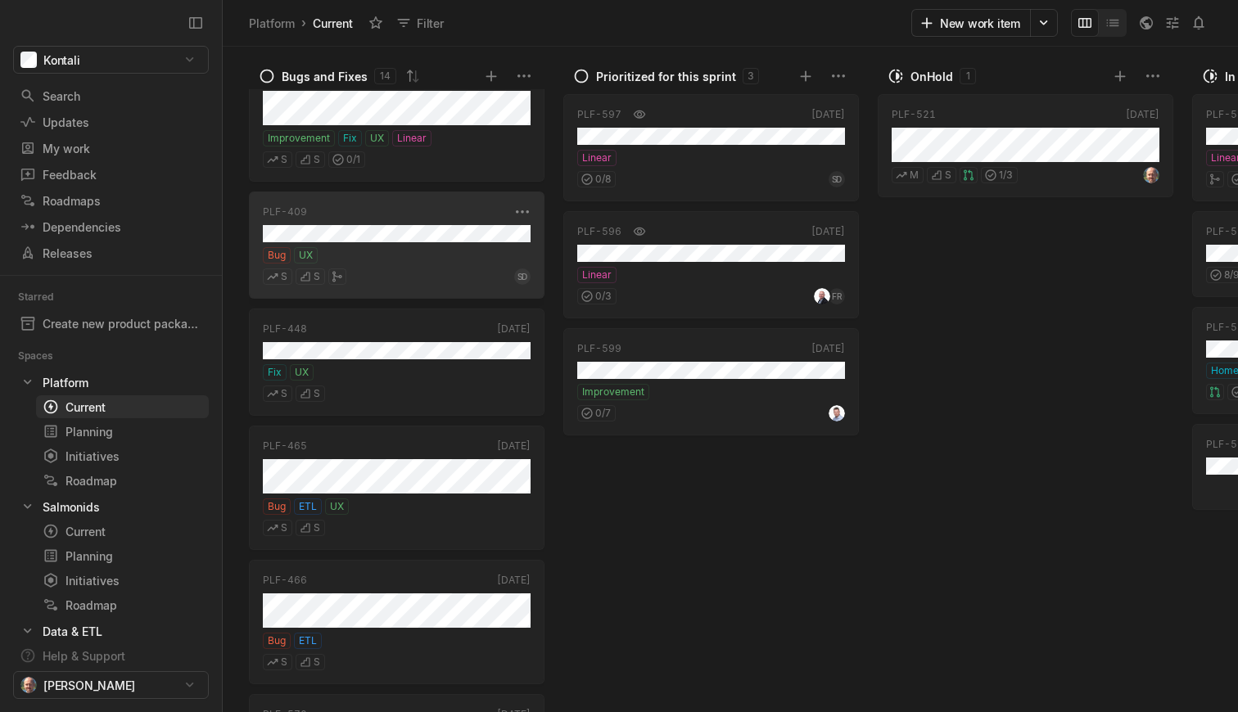
click at [424, 269] on div "S S SD" at bounding box center [397, 274] width 268 height 21
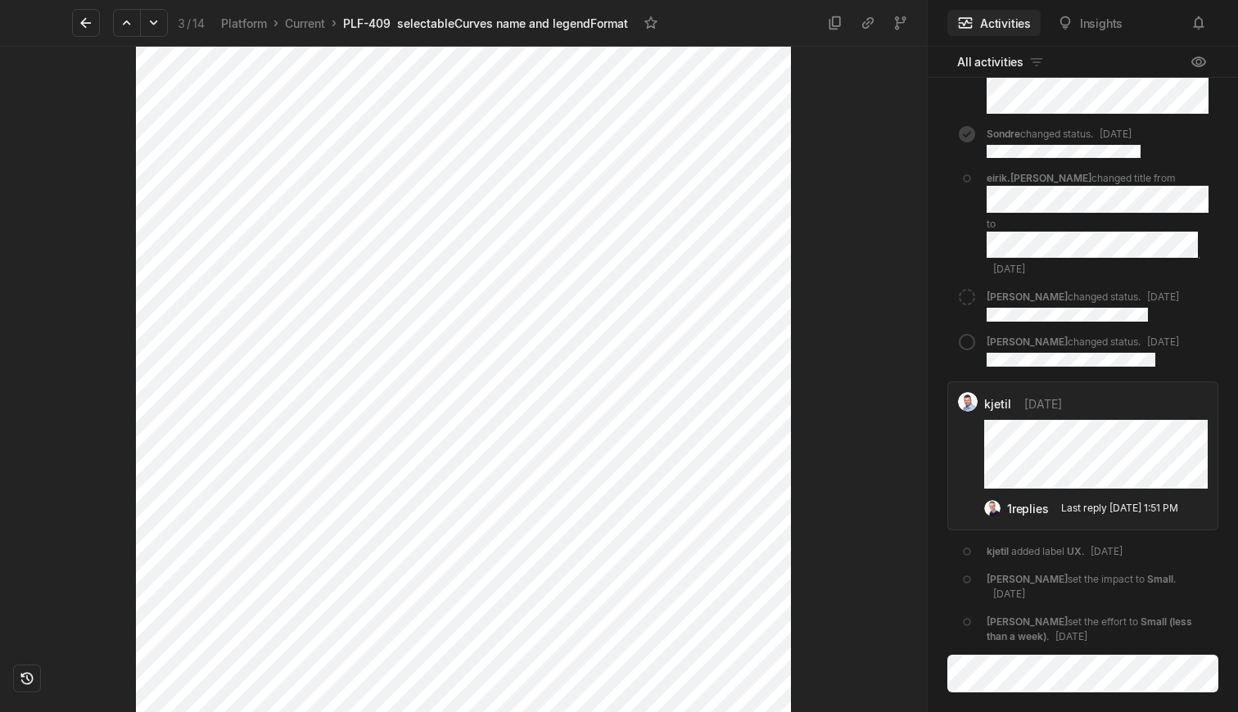
scroll to position [1104, 0]
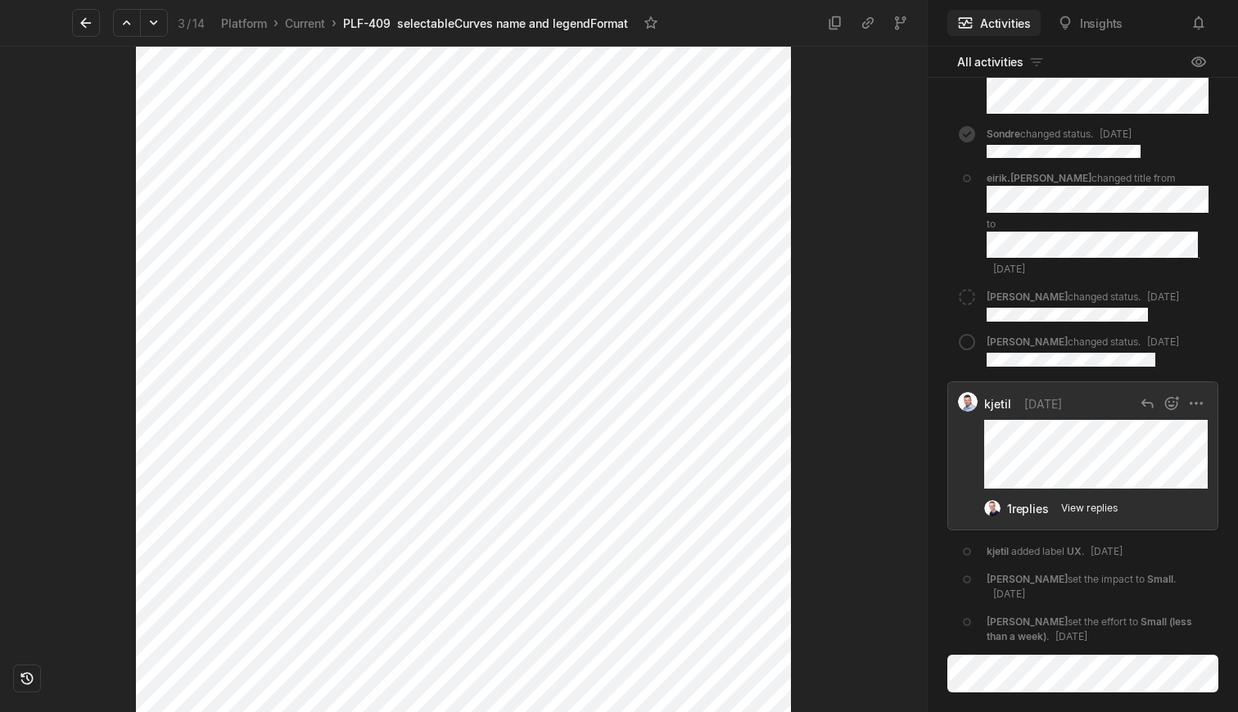
click at [1027, 517] on div "1 replies" at bounding box center [1027, 508] width 41 height 17
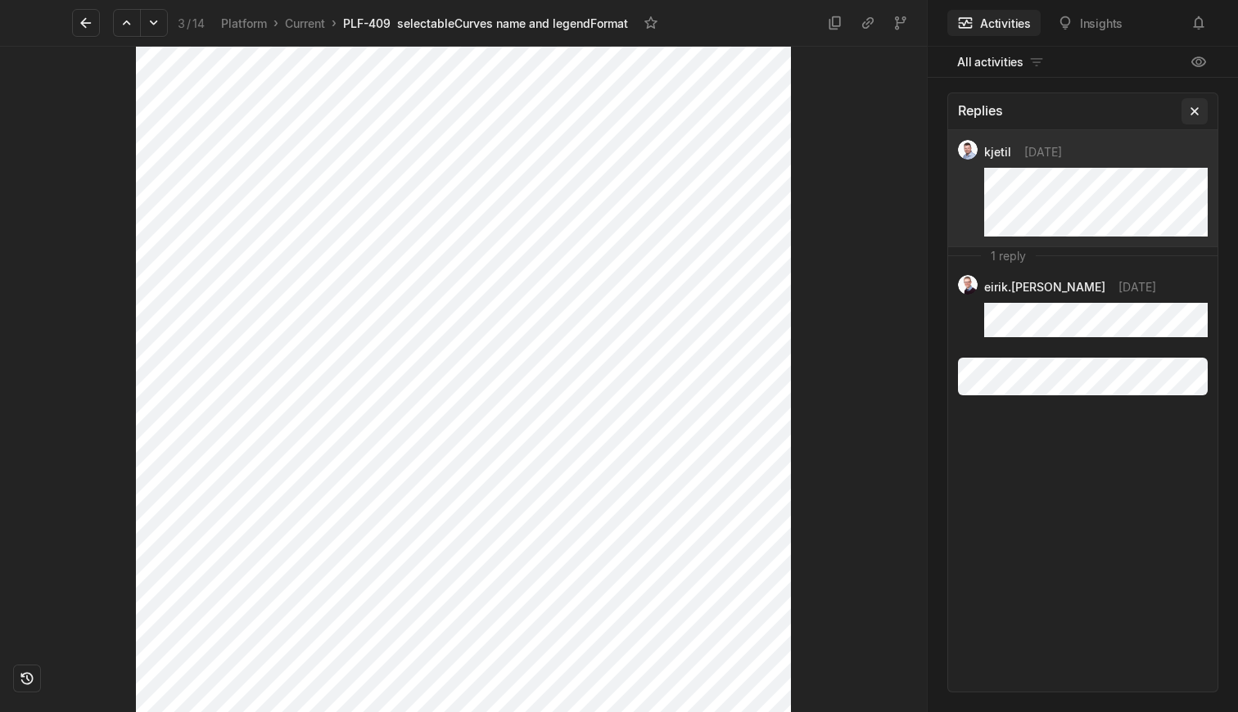
click at [1195, 113] on icon at bounding box center [1194, 111] width 16 height 16
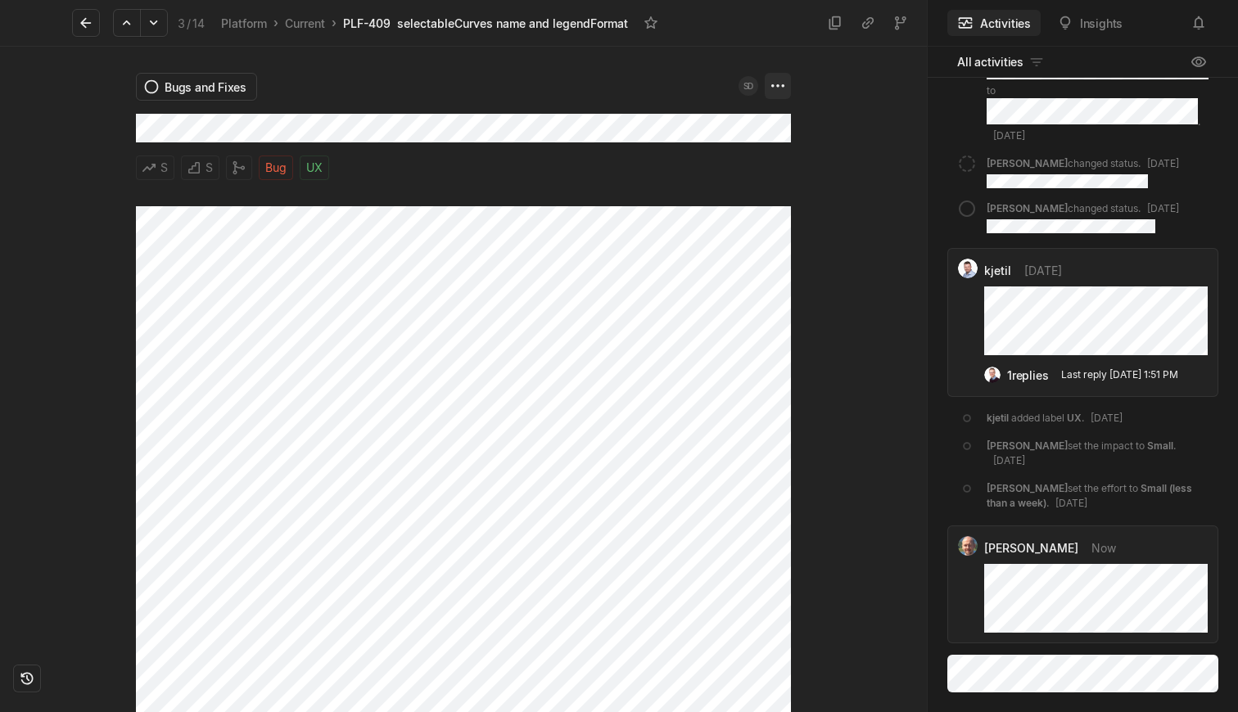
click at [786, 79] on html "Kontali Search / Updates g then u My work = Feedback g then f Roadmaps g then ⇧…" at bounding box center [619, 356] width 1238 height 712
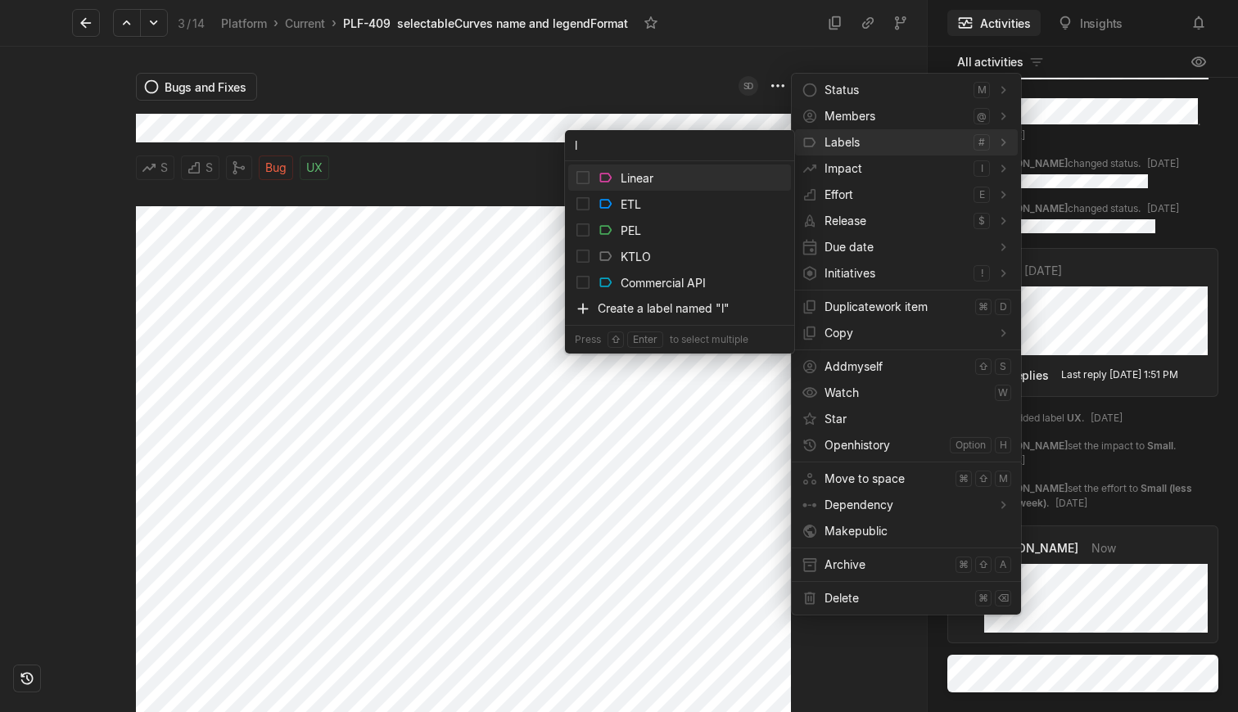
type input "li"
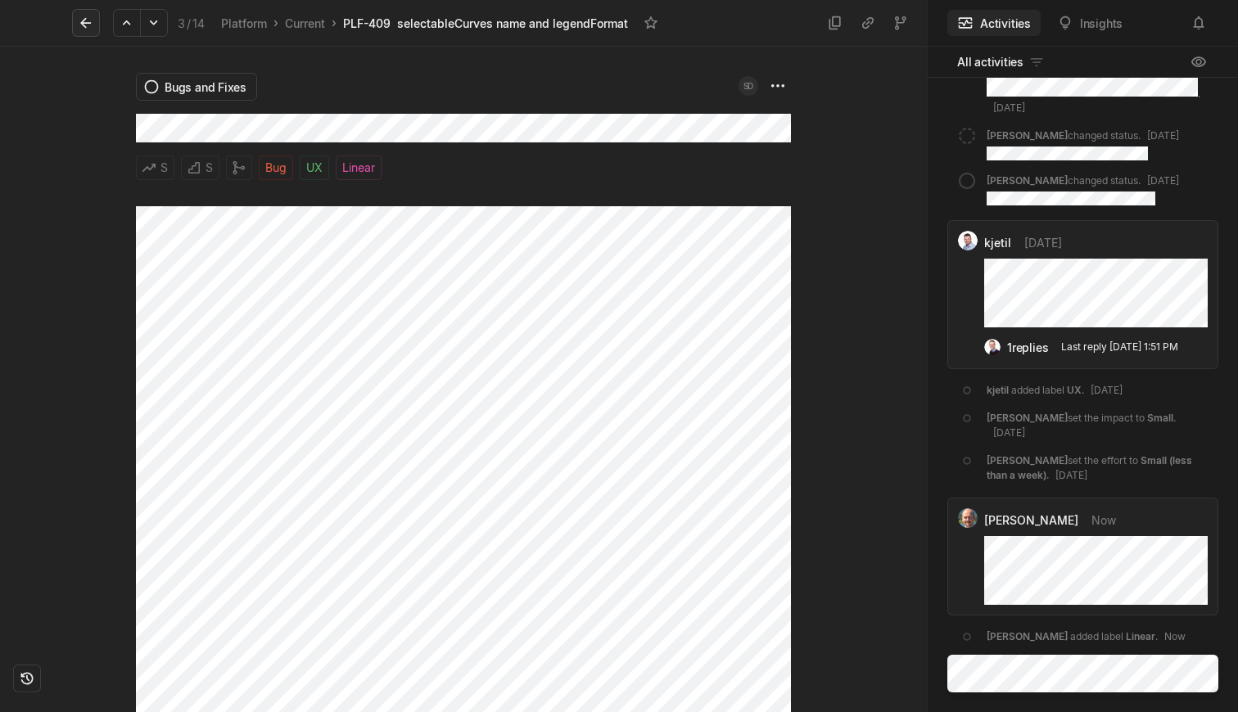
click at [88, 23] on icon at bounding box center [86, 23] width 16 height 16
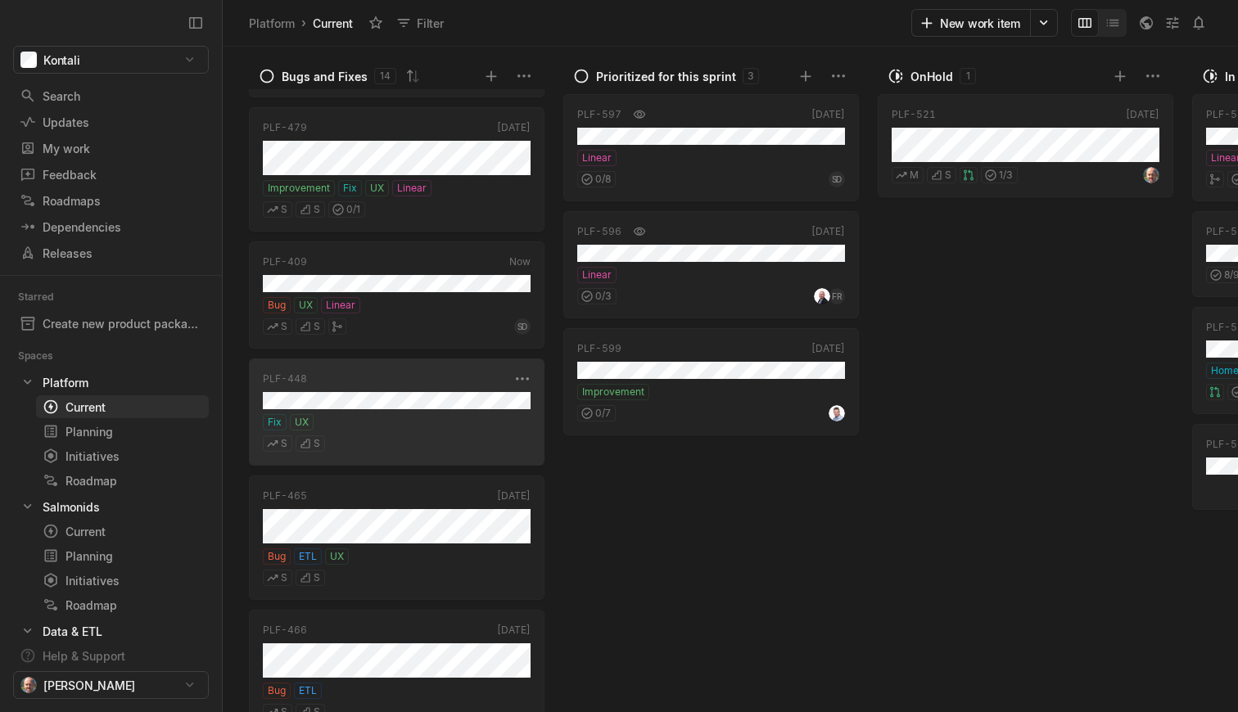
scroll to position [138, 0]
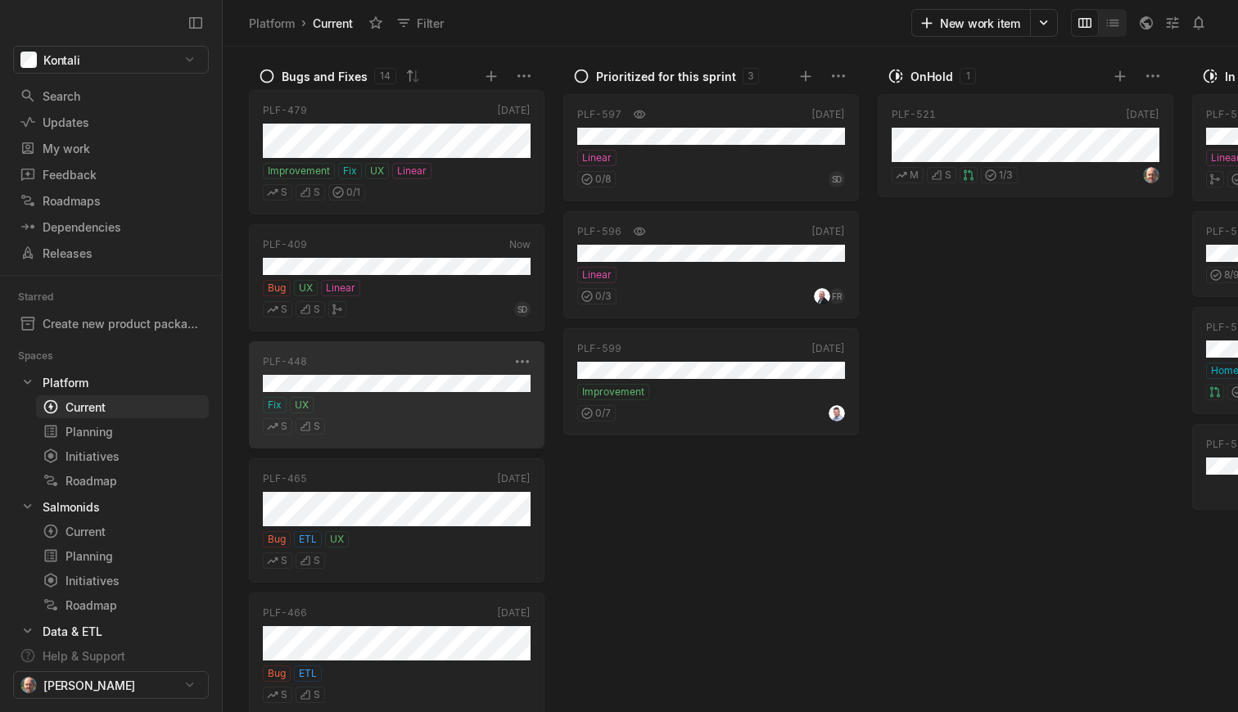
click at [381, 414] on div "S S" at bounding box center [397, 423] width 268 height 21
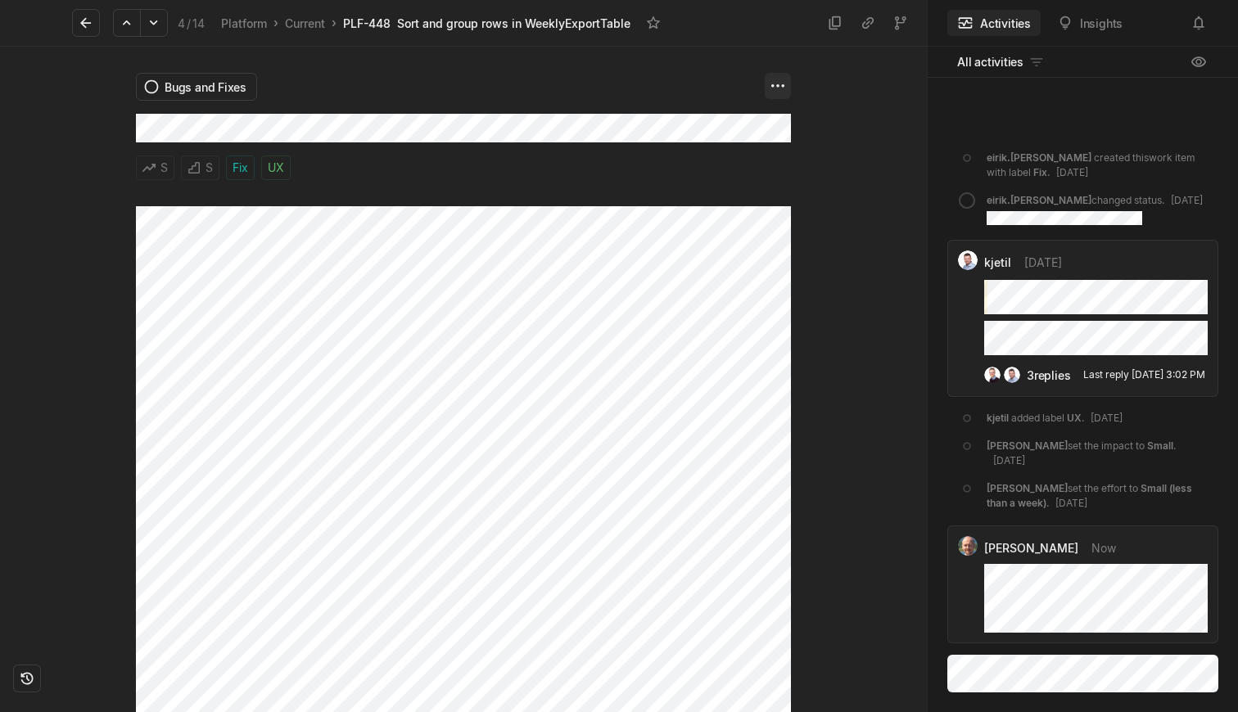
click at [772, 84] on html "Kontali Search / Updates g then u My work = Feedback g then f Roadmaps g then ⇧…" at bounding box center [619, 356] width 1238 height 712
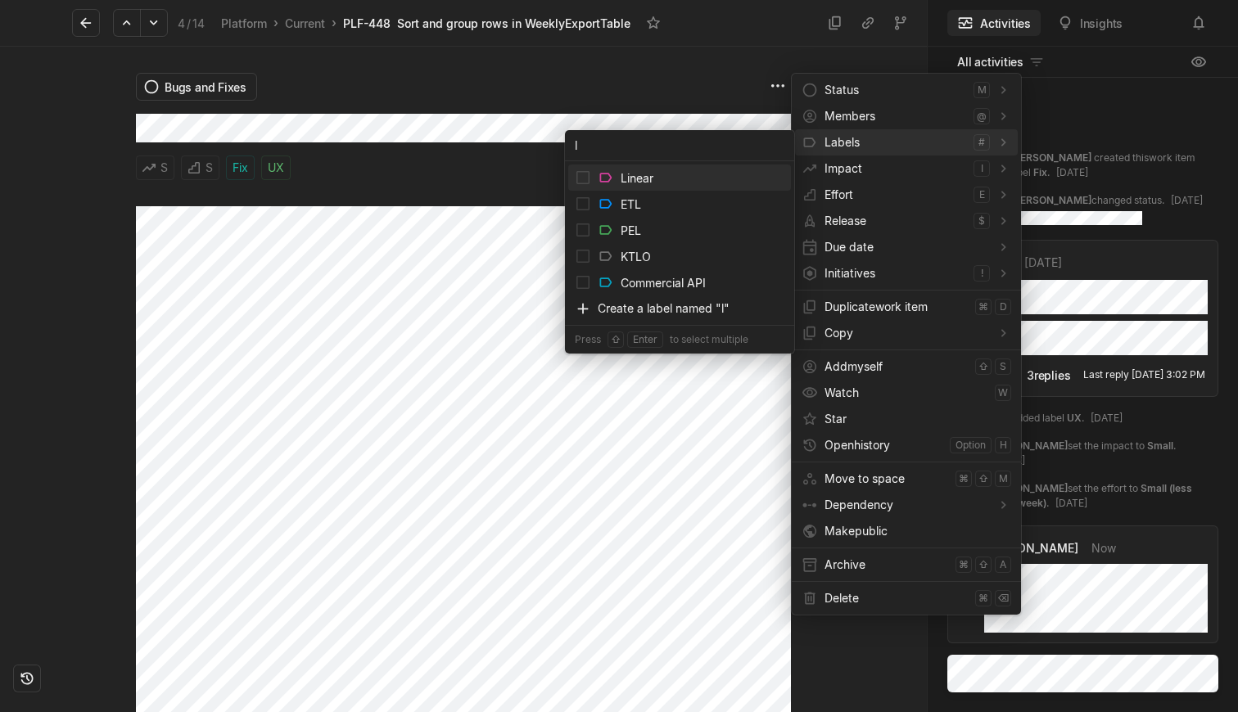
type input "li"
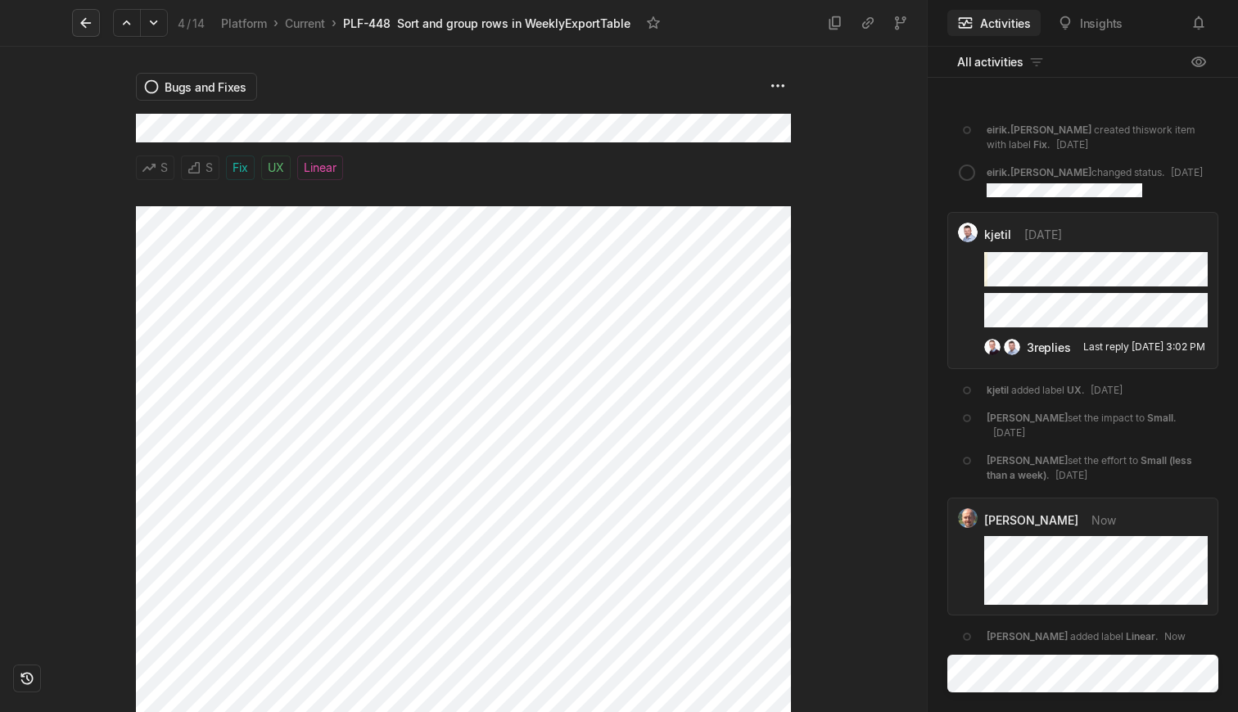
click at [91, 16] on icon at bounding box center [86, 23] width 16 height 16
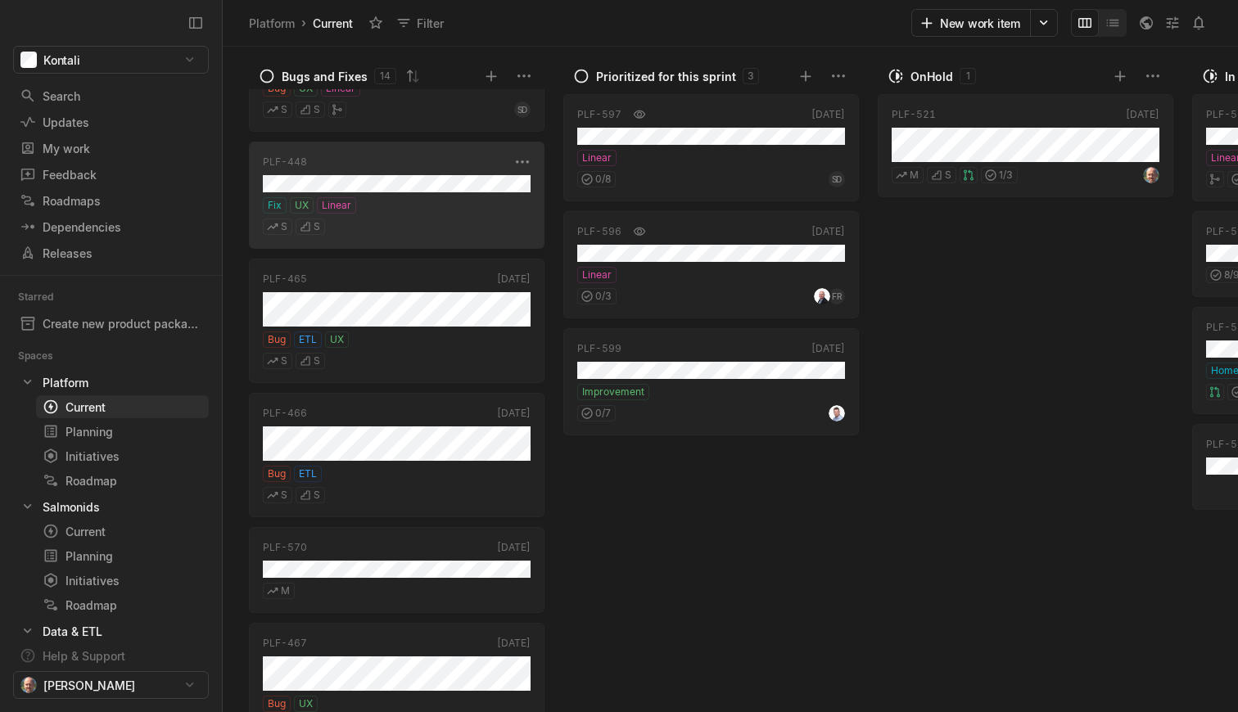
scroll to position [367, 0]
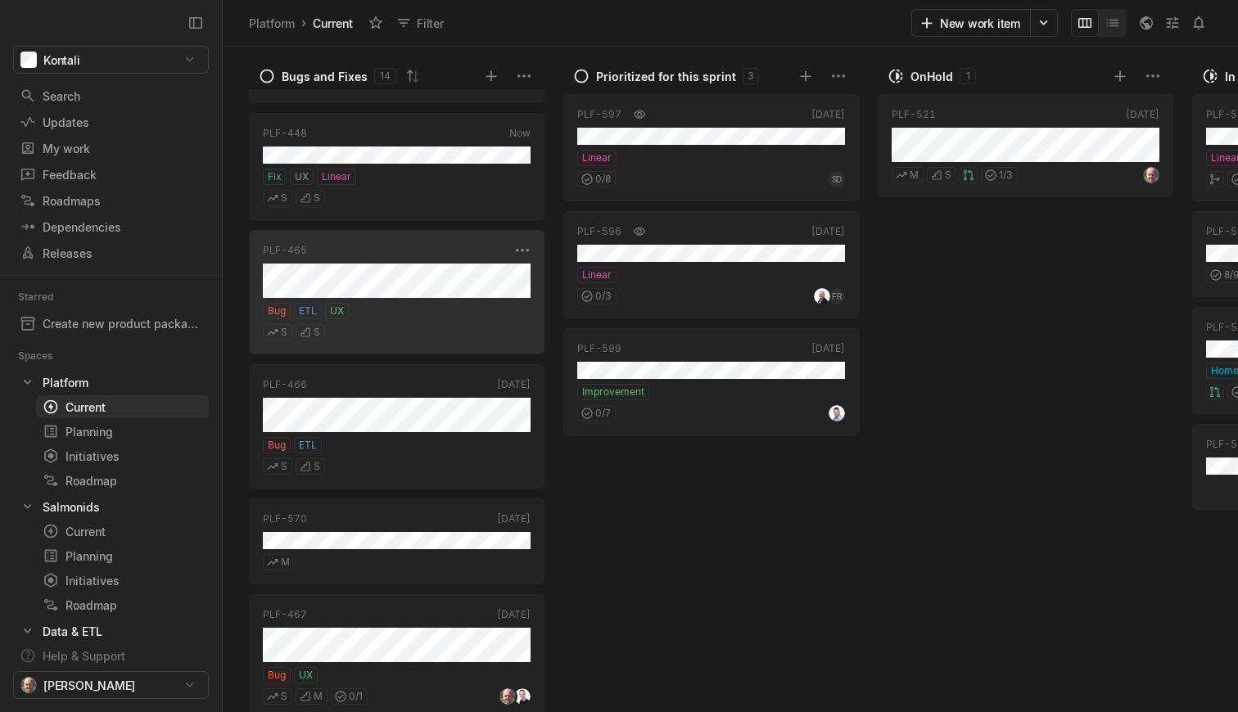
click at [401, 334] on div "S S" at bounding box center [397, 329] width 268 height 21
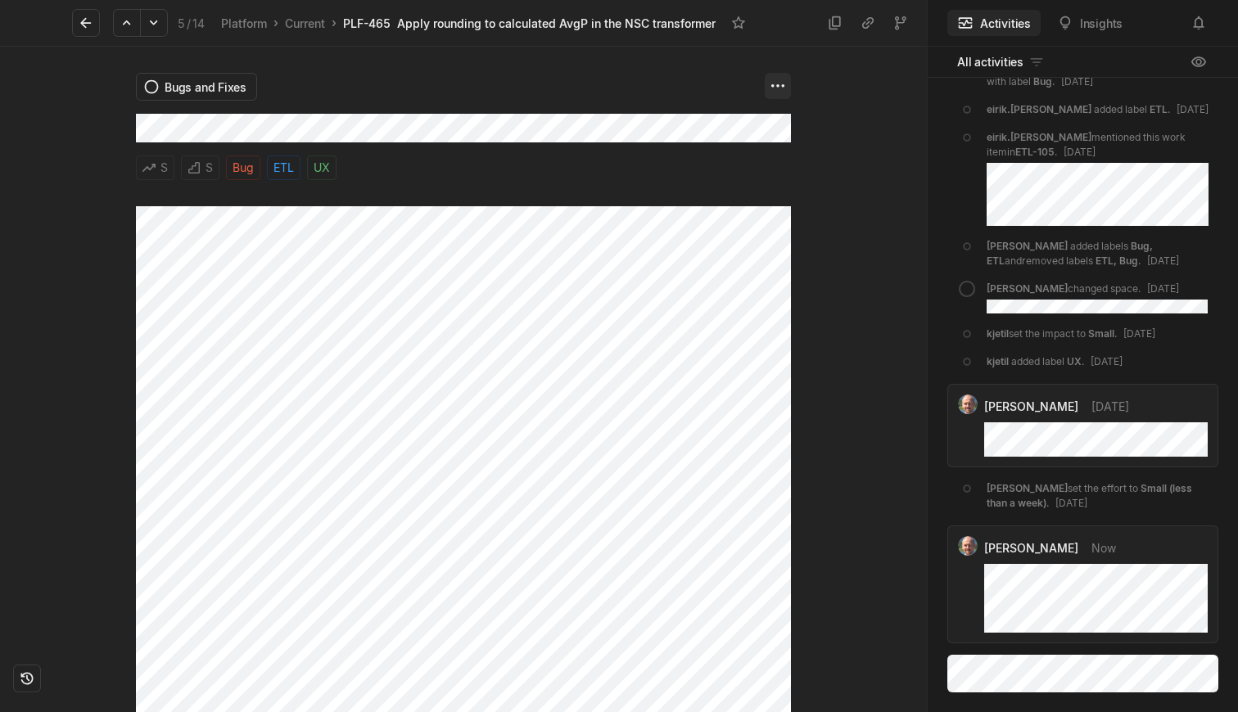
click at [779, 79] on html "Kontali Search / Updates g then u My work = Feedback g then f Roadmaps g then ⇧…" at bounding box center [619, 356] width 1238 height 712
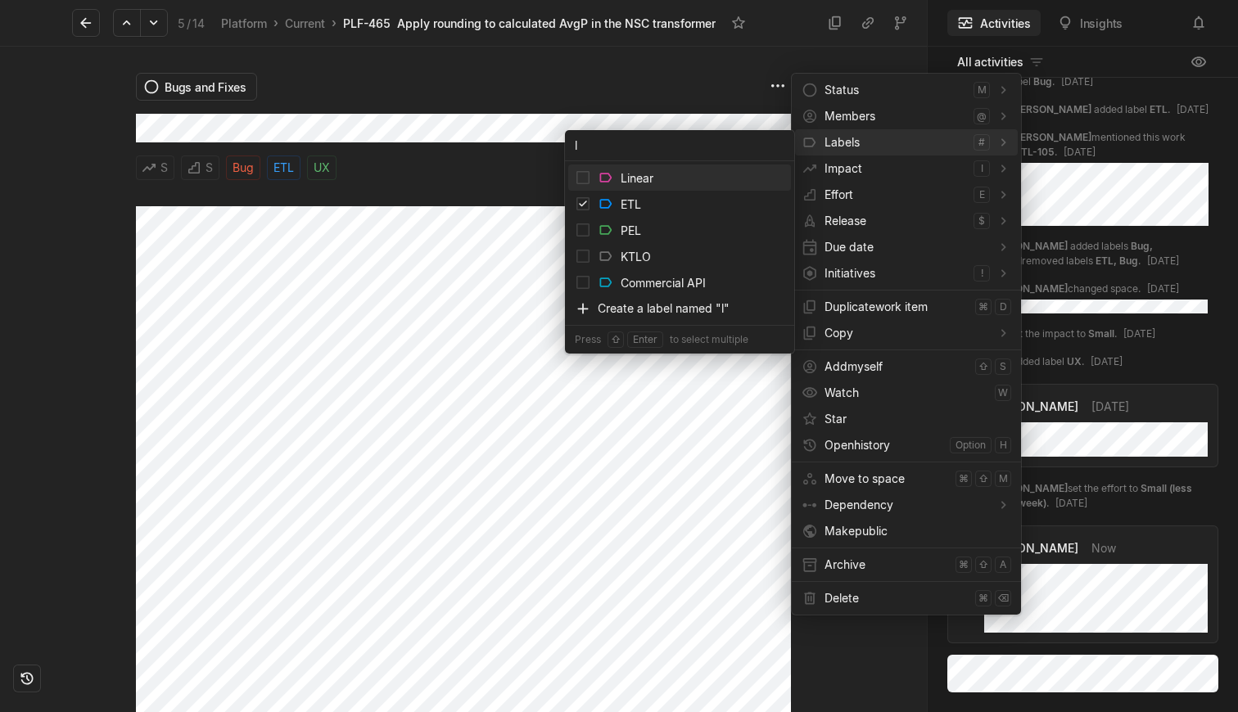
type input "li"
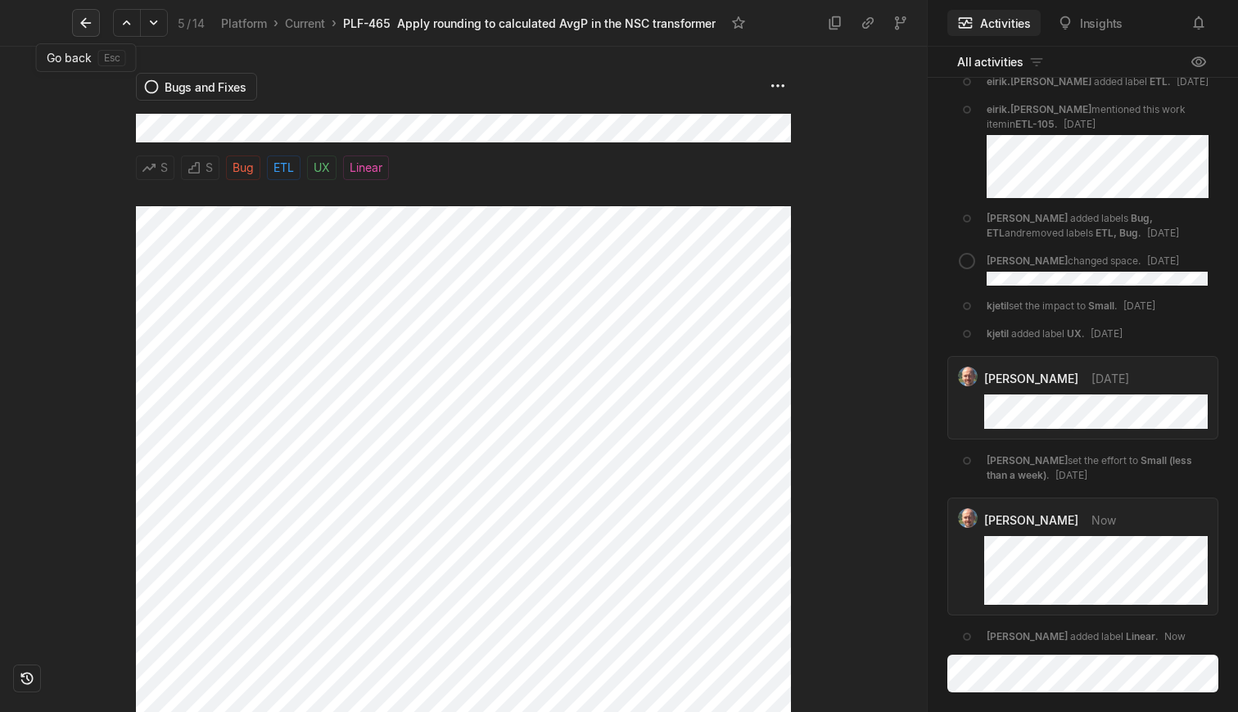
click at [83, 19] on icon at bounding box center [86, 23] width 16 height 16
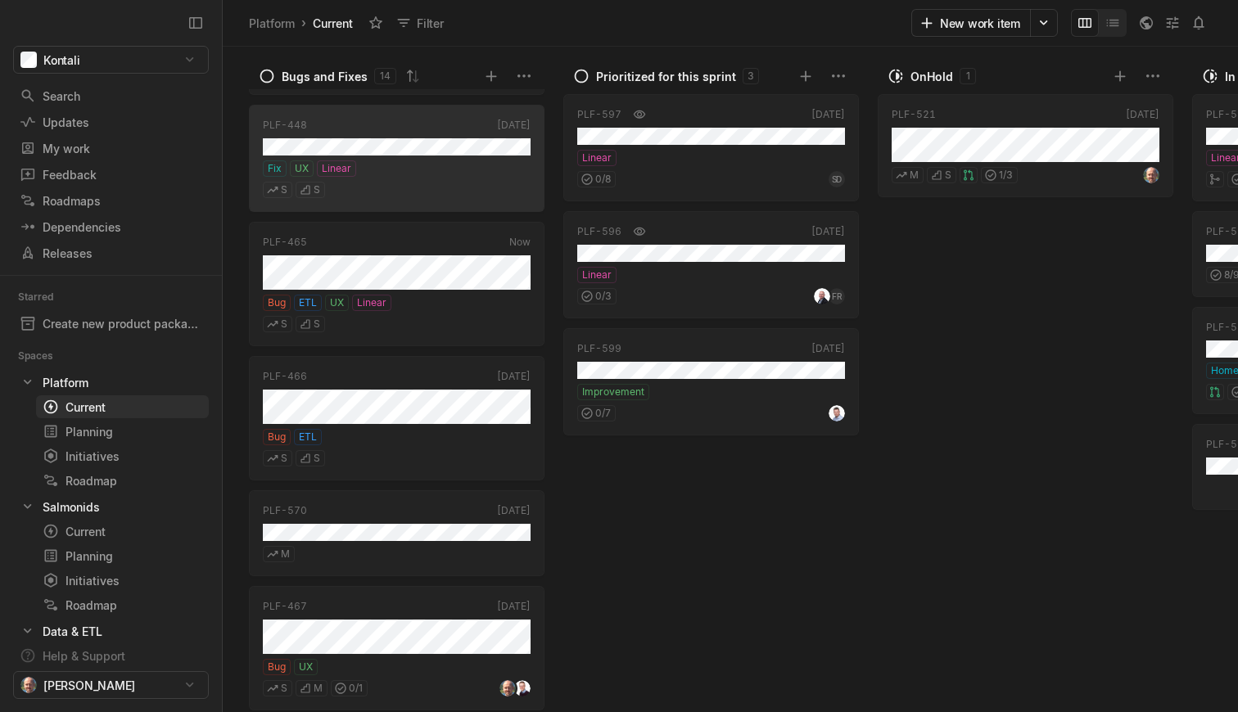
scroll to position [384, 0]
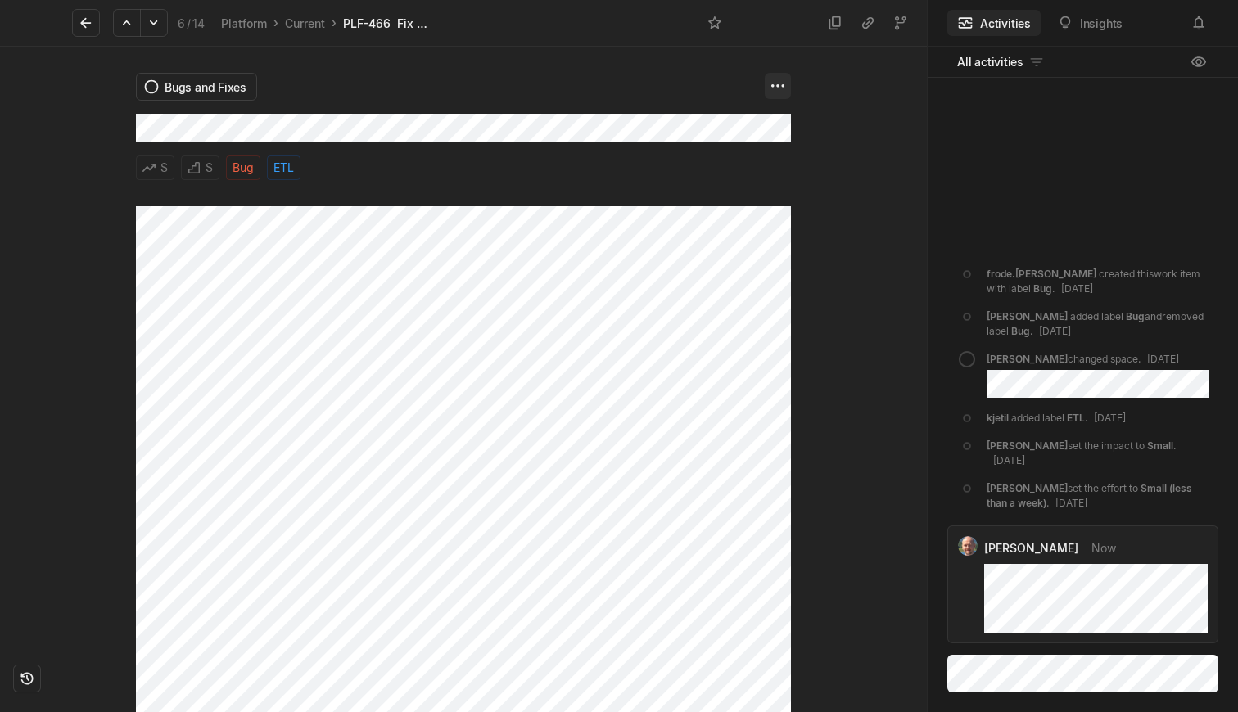
click at [769, 92] on html "Kontali Search / Updates g then u My work = Feedback g then f Roadmaps g then ⇧…" at bounding box center [619, 356] width 1238 height 712
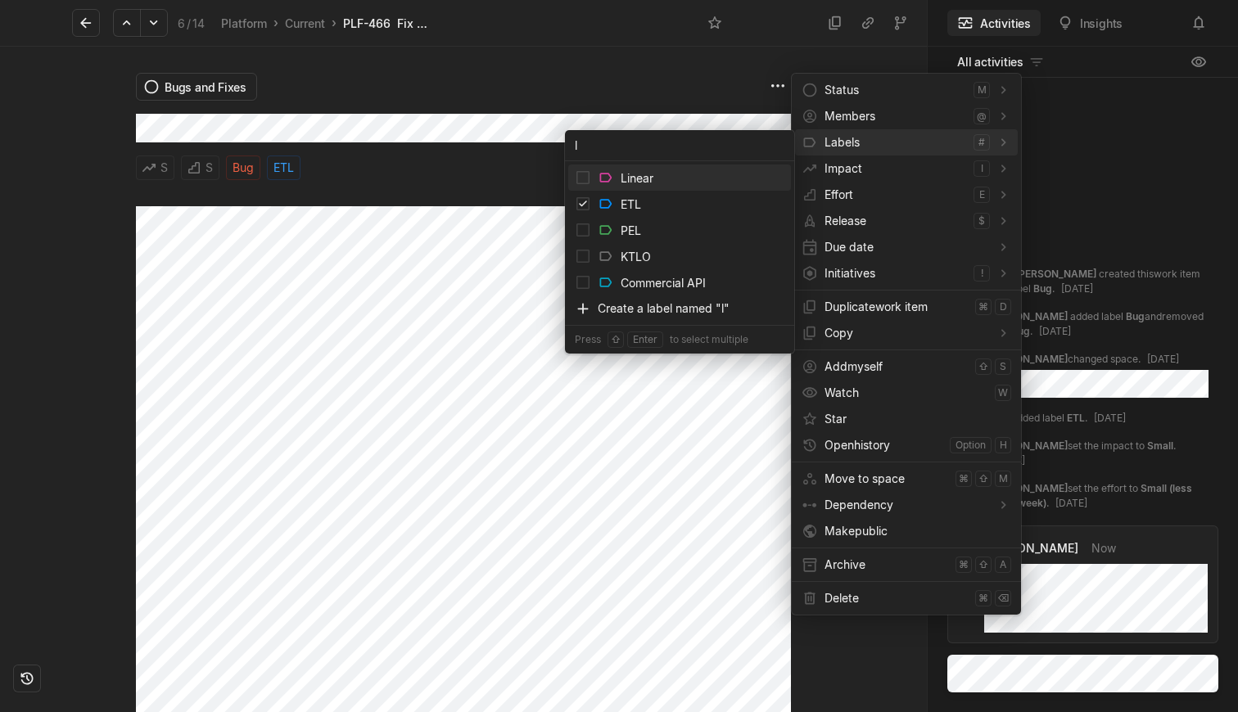
type input "li"
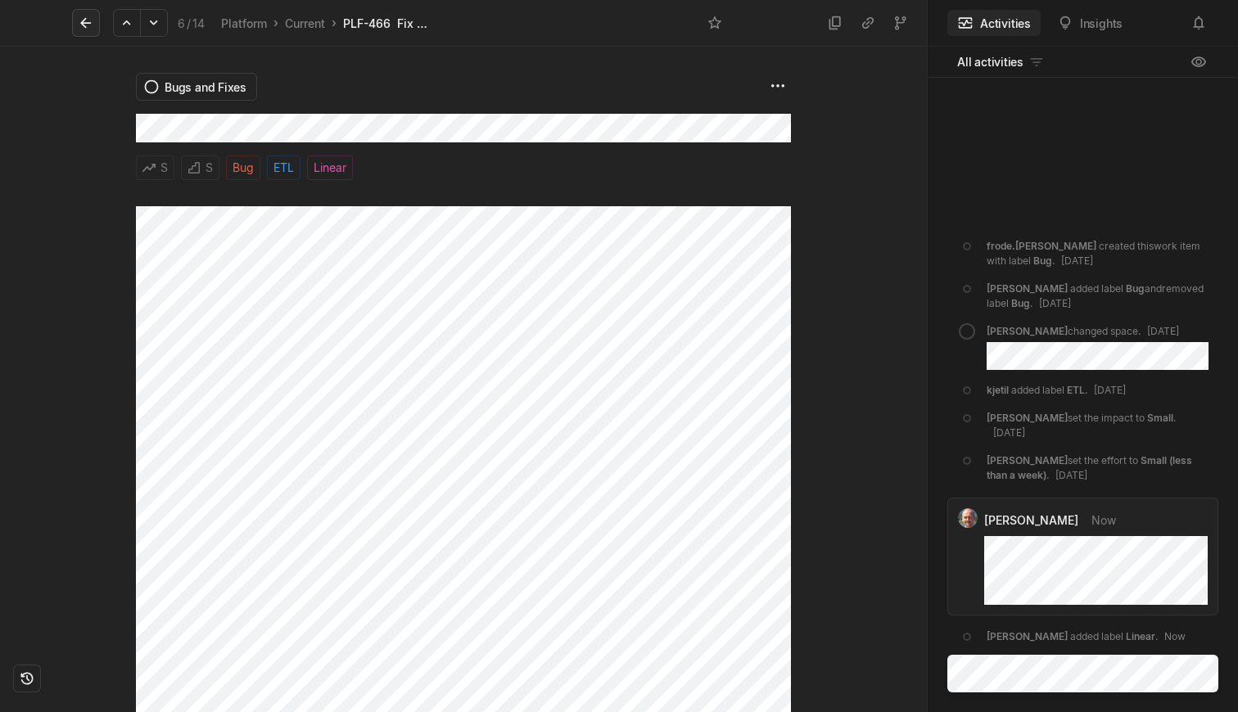
click at [84, 18] on icon at bounding box center [86, 23] width 16 height 16
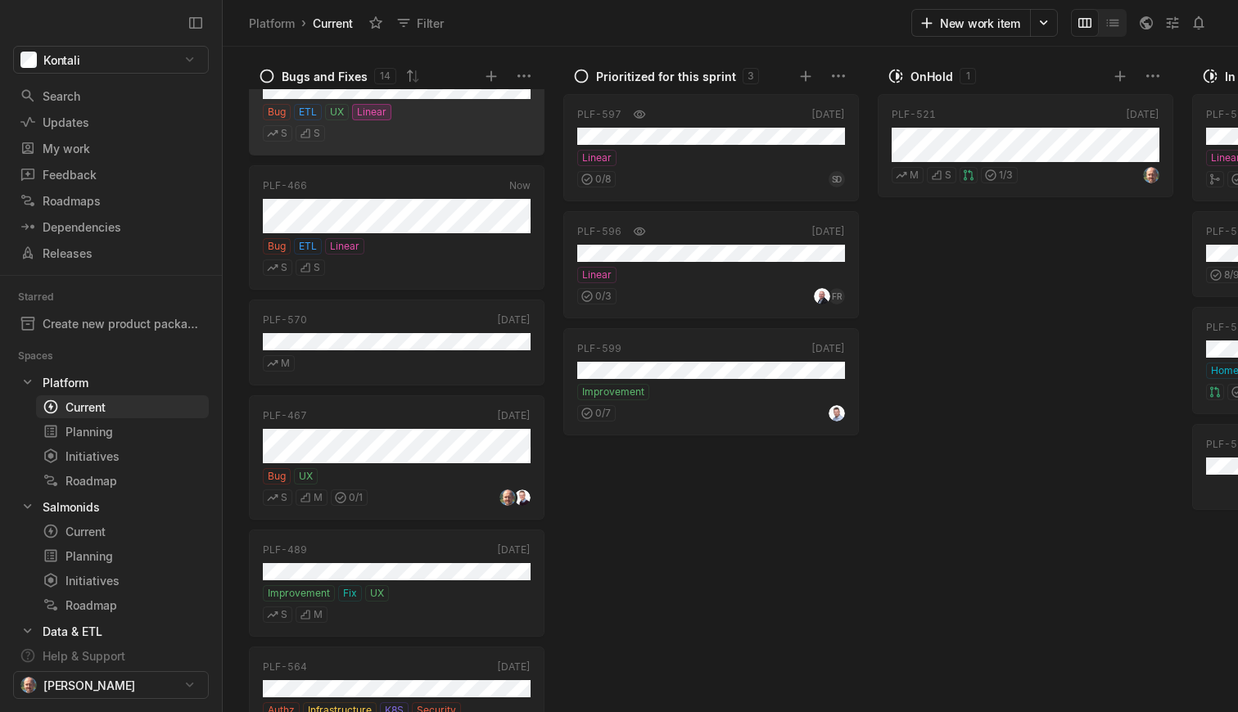
scroll to position [572, 0]
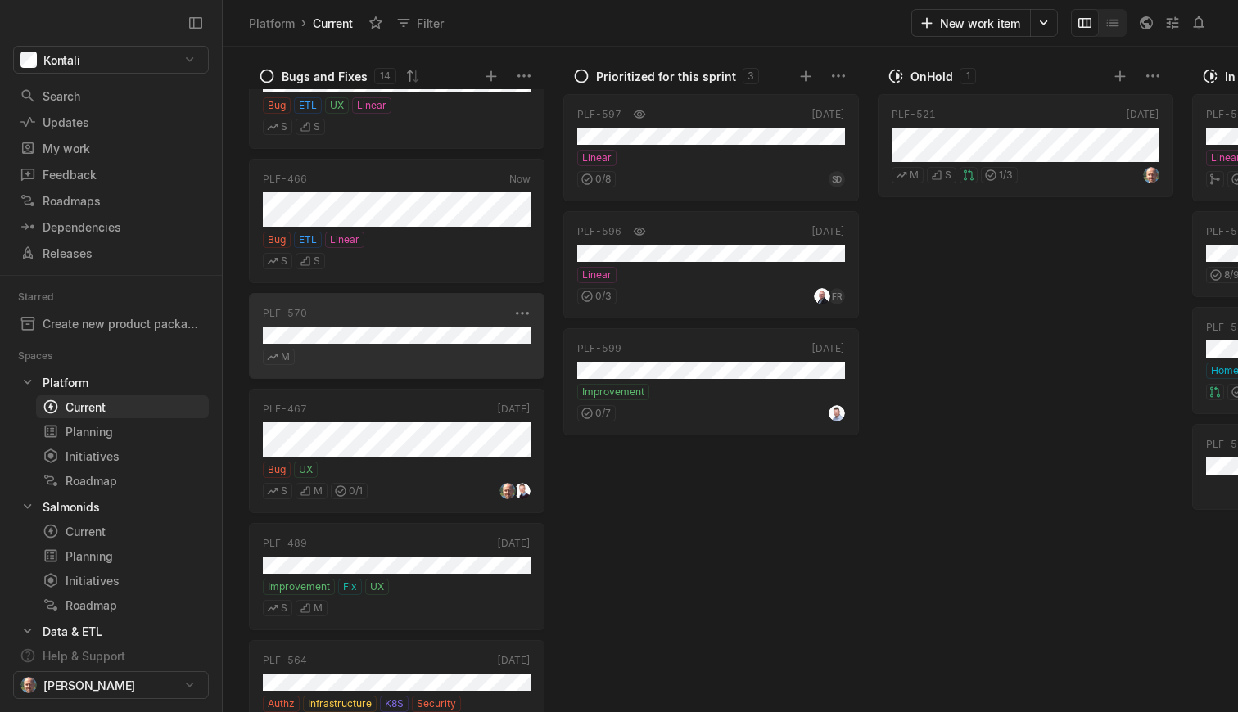
click at [377, 349] on div "M" at bounding box center [397, 354] width 268 height 21
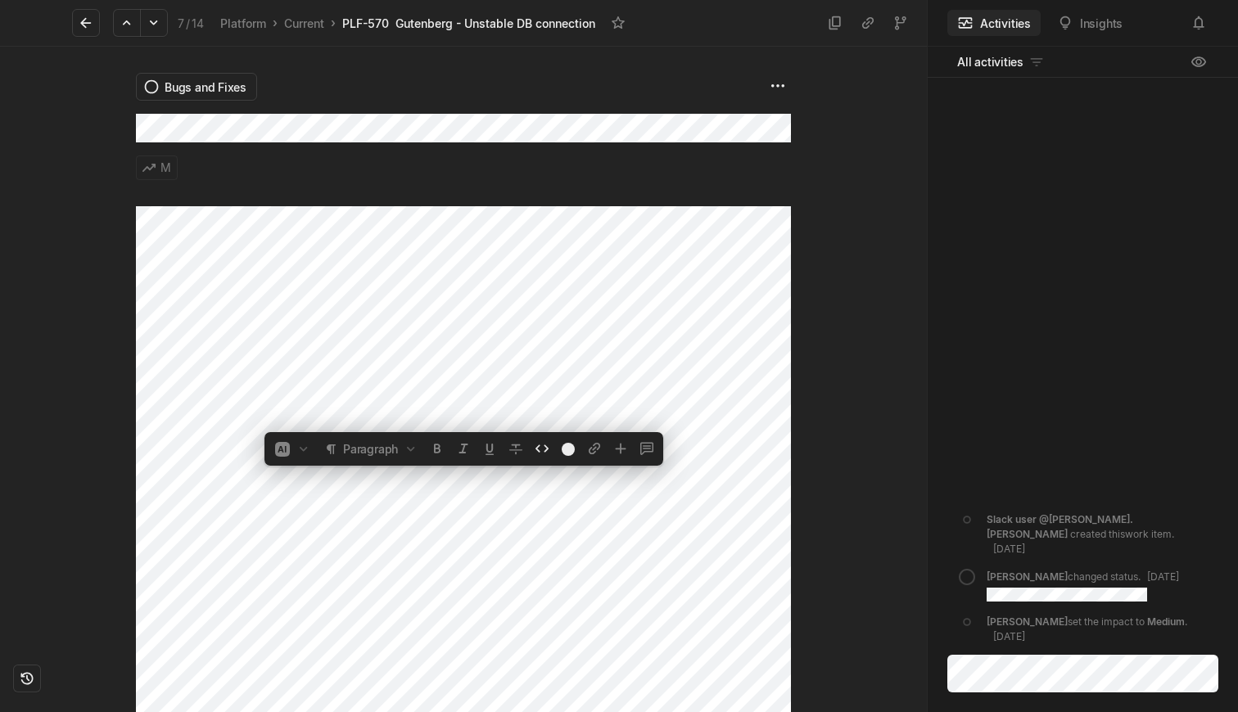
click at [385, 429] on body "Kontali Search / Updates g then u My work = Feedback g then f Roadmaps g then ⇧…" at bounding box center [619, 356] width 1238 height 712
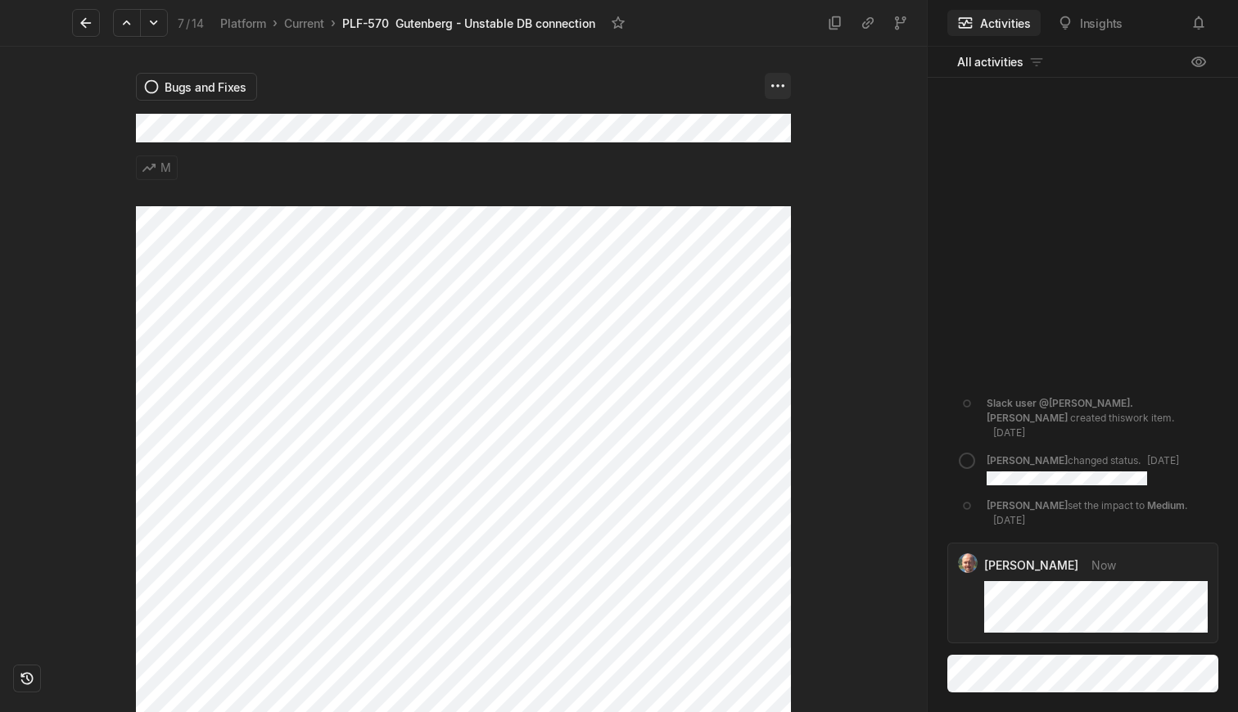
click at [777, 82] on html "Kontali Search / Updates g then u My work = Feedback g then f Roadmaps g then ⇧…" at bounding box center [619, 356] width 1238 height 712
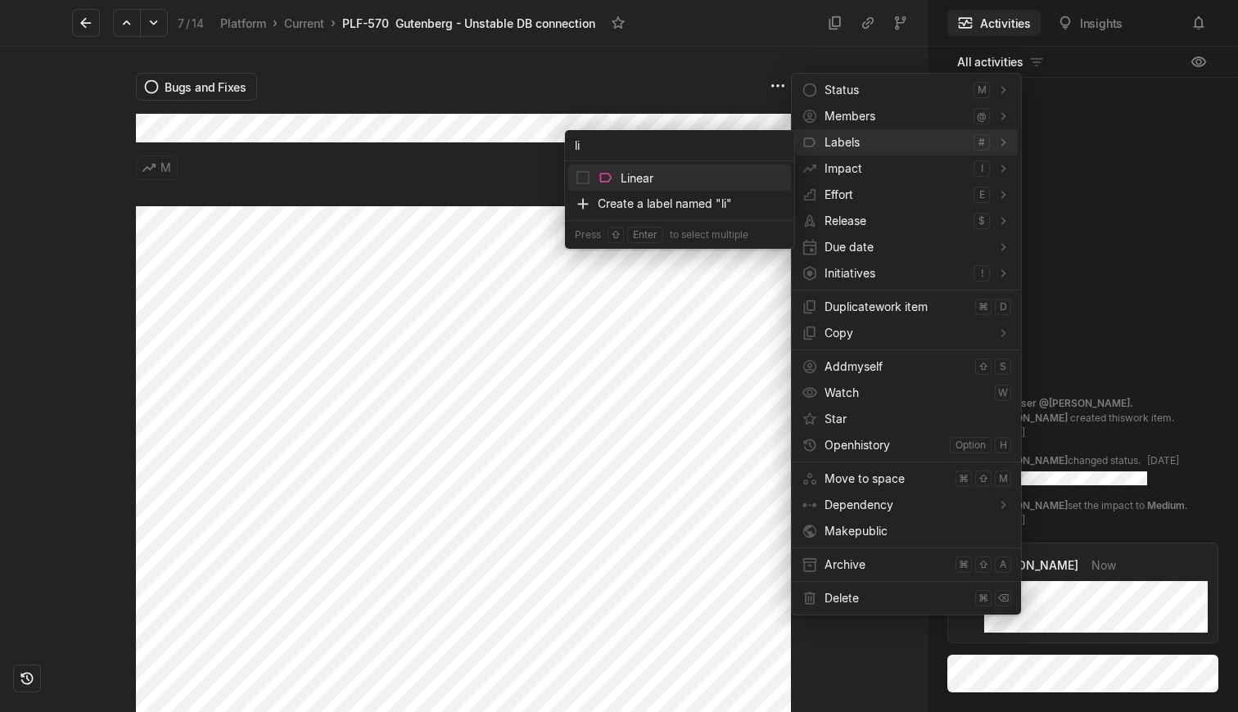
type input "lin"
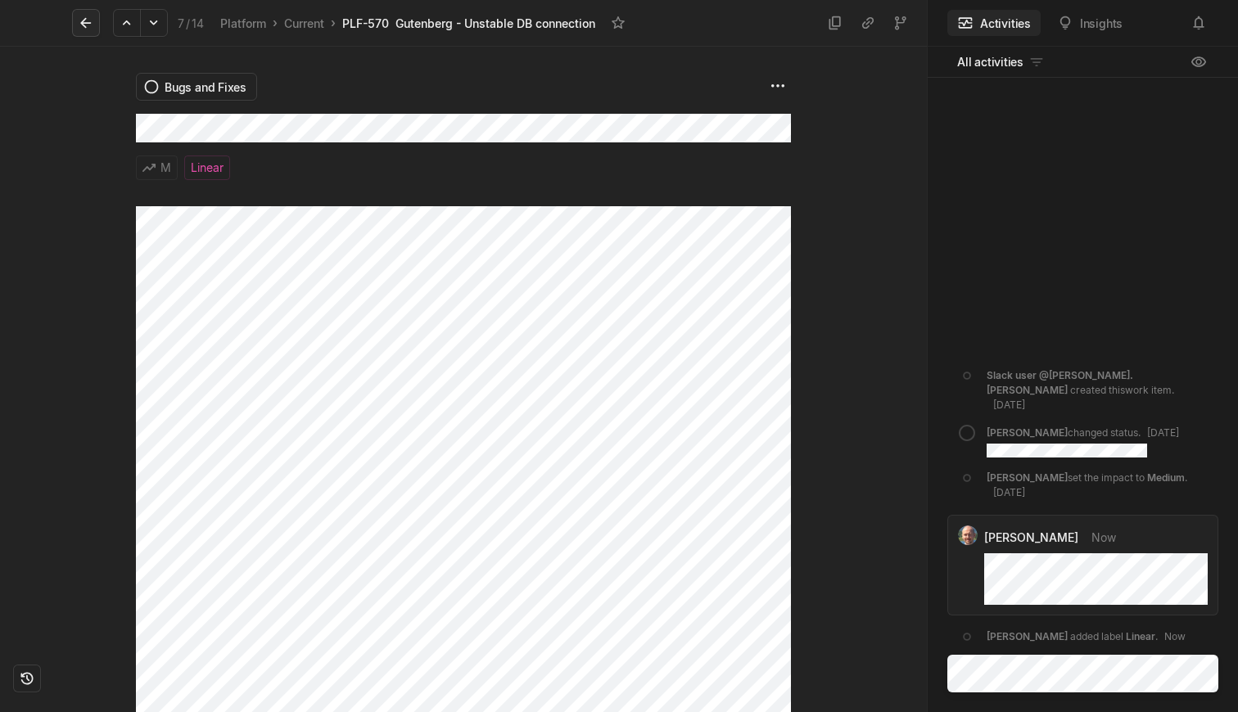
click at [92, 20] on icon at bounding box center [86, 23] width 16 height 16
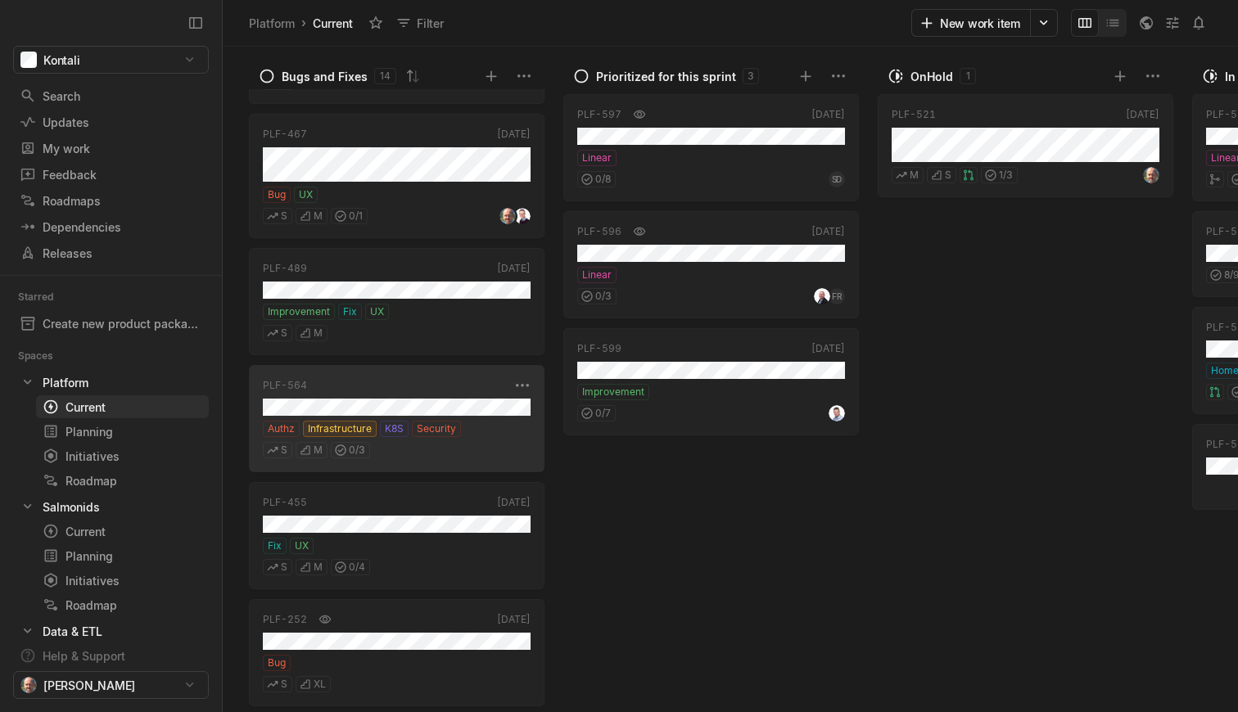
scroll to position [879, 0]
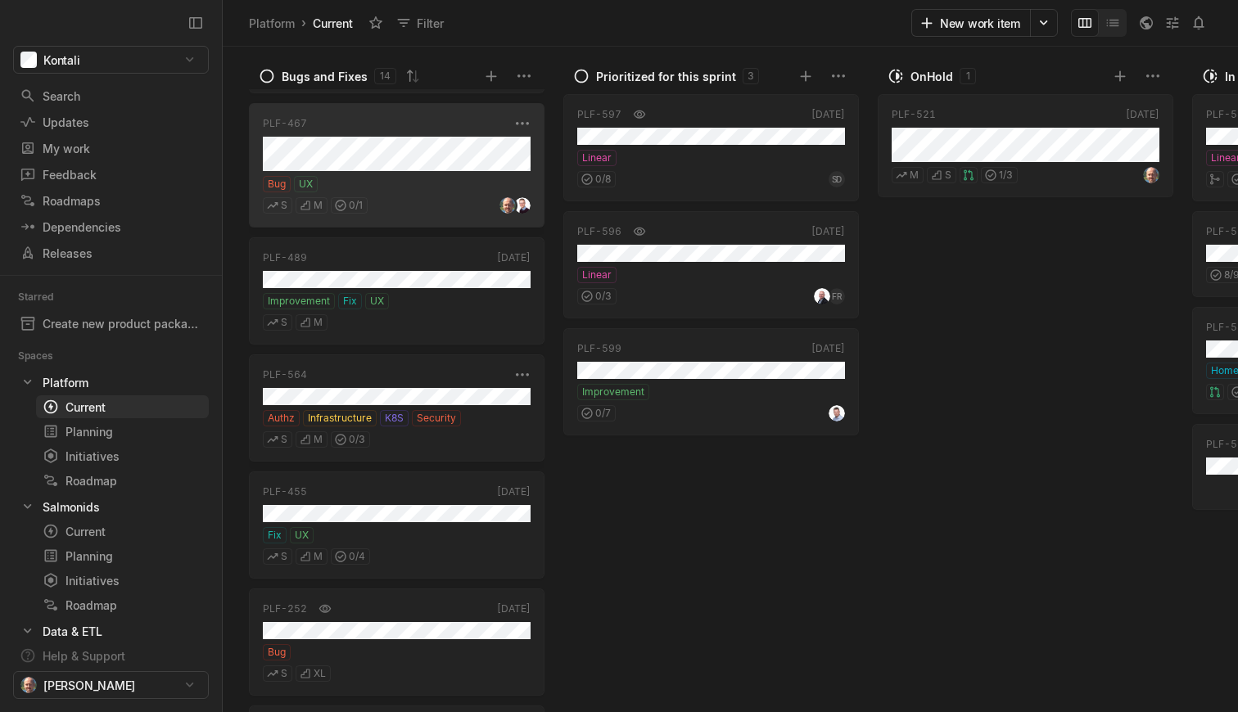
click at [387, 192] on div "S M 0 / 1" at bounding box center [397, 202] width 268 height 21
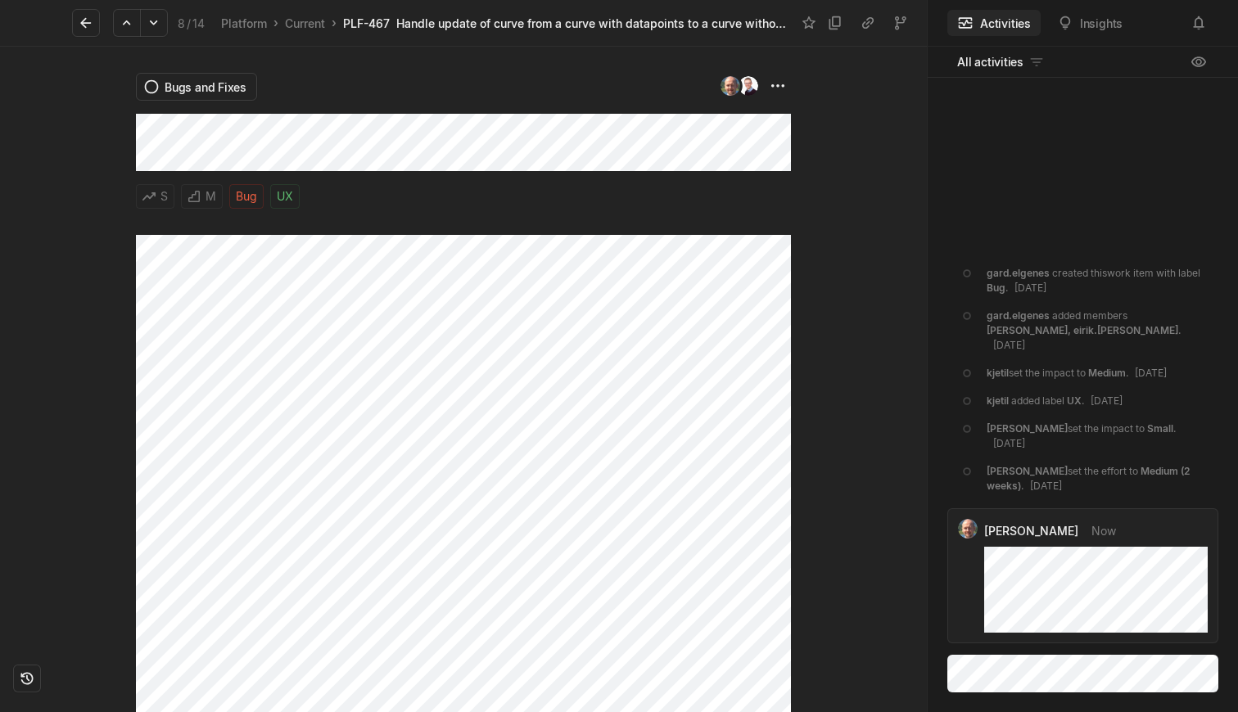
click at [794, 88] on div at bounding box center [859, 380] width 136 height 666
click at [784, 80] on html "Kontali Search / Updates g then u My work = Feedback g then f Roadmaps g then ⇧…" at bounding box center [619, 356] width 1238 height 712
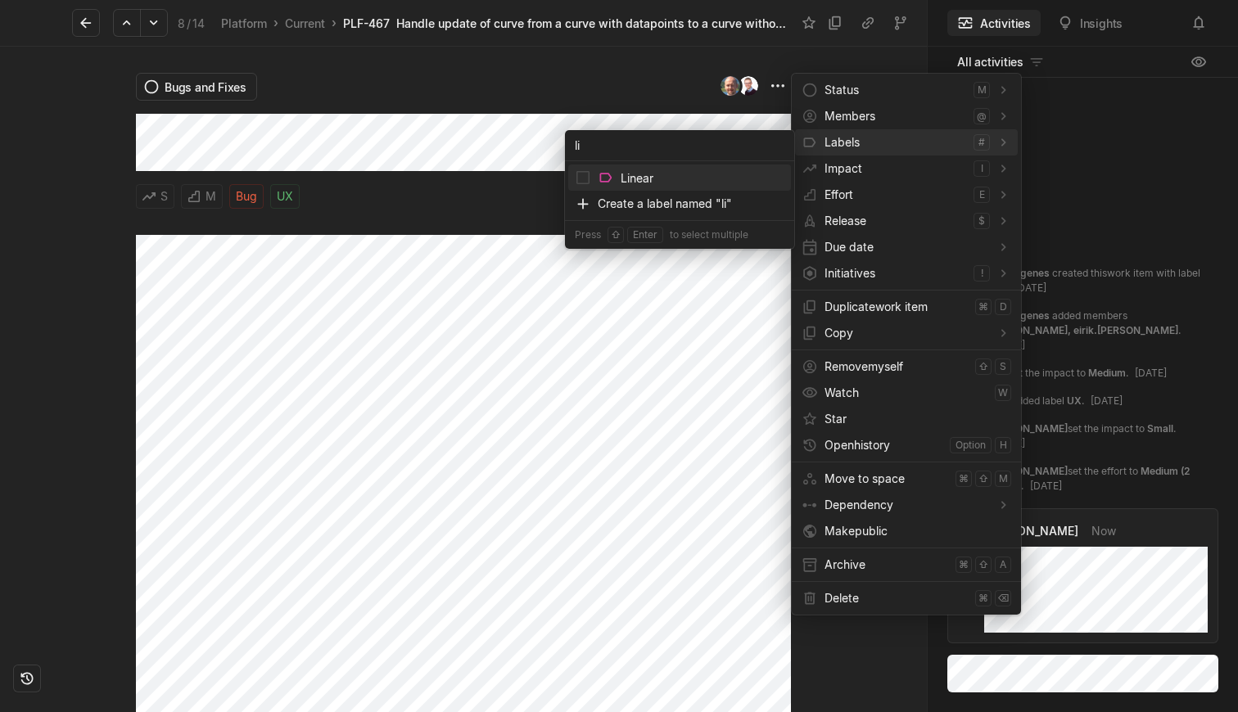
type input "lin"
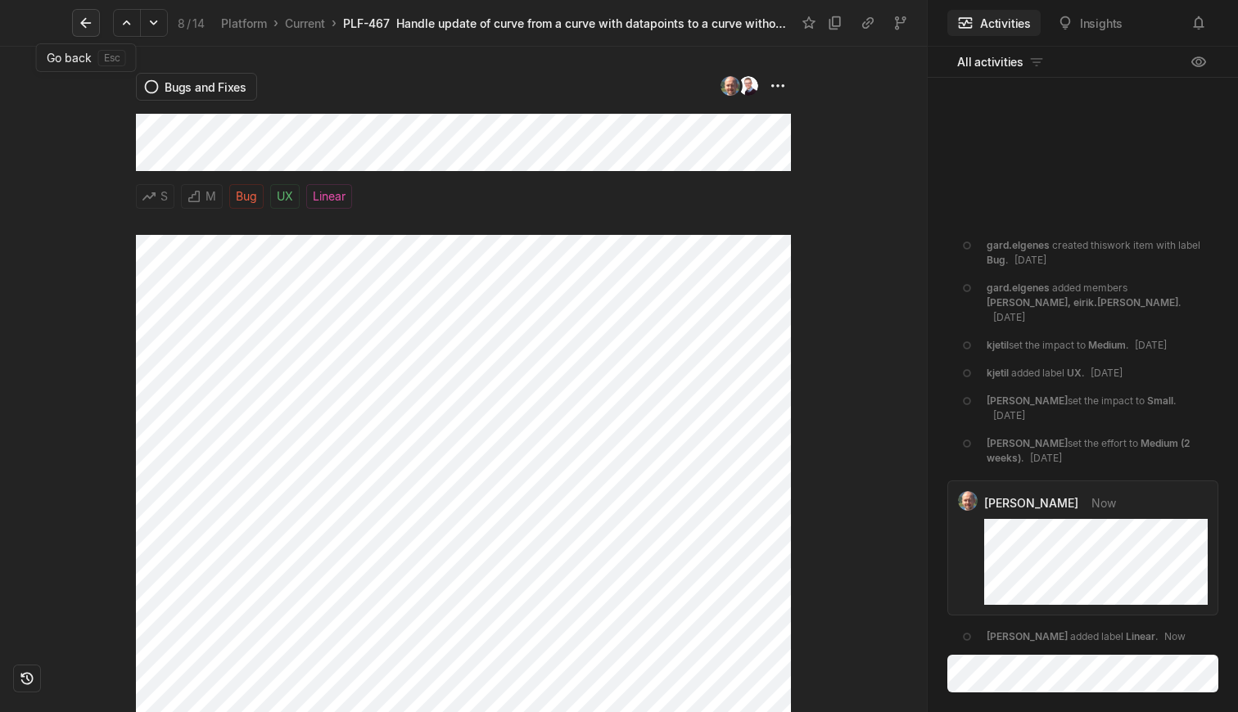
click at [83, 25] on icon at bounding box center [85, 23] width 11 height 11
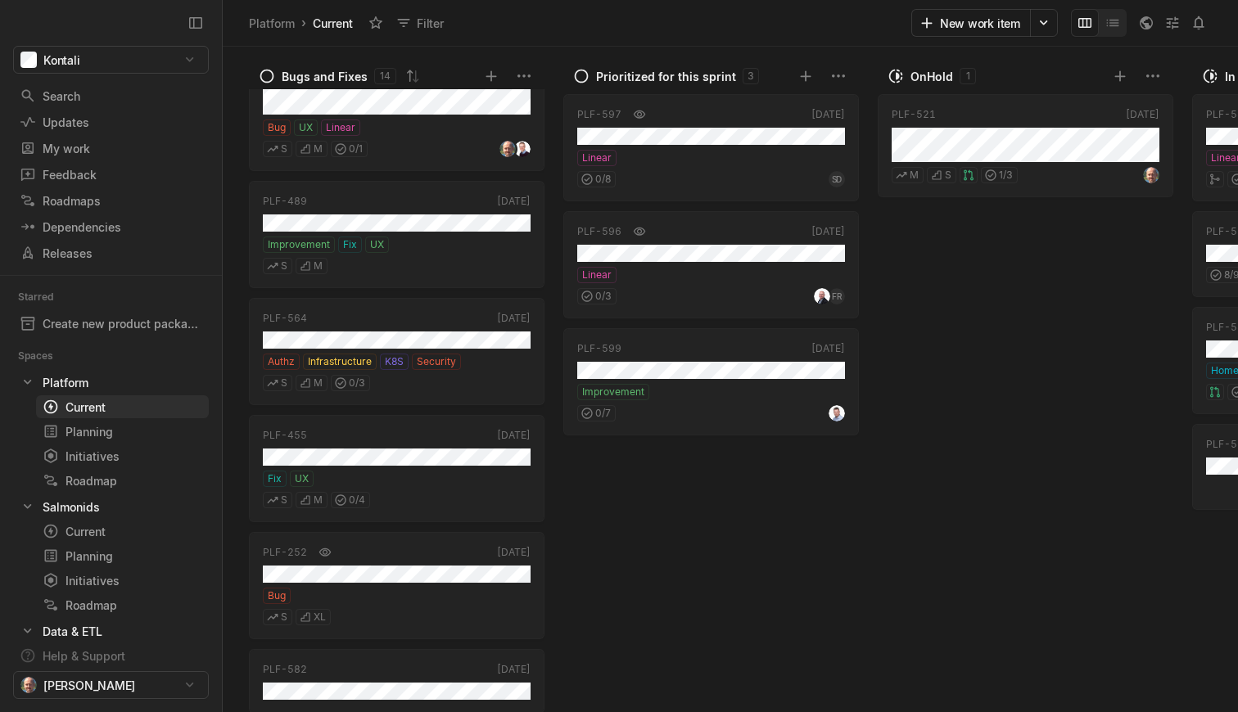
scroll to position [939, 0]
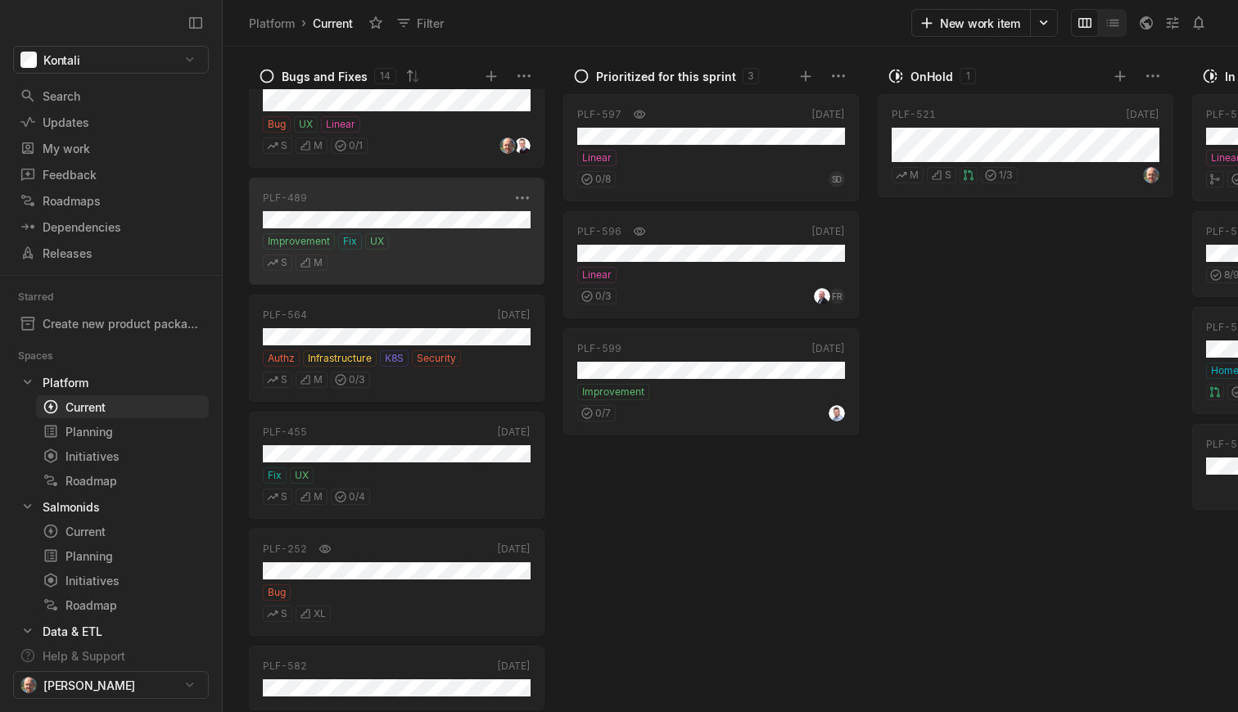
click at [419, 263] on div "S M" at bounding box center [397, 260] width 268 height 21
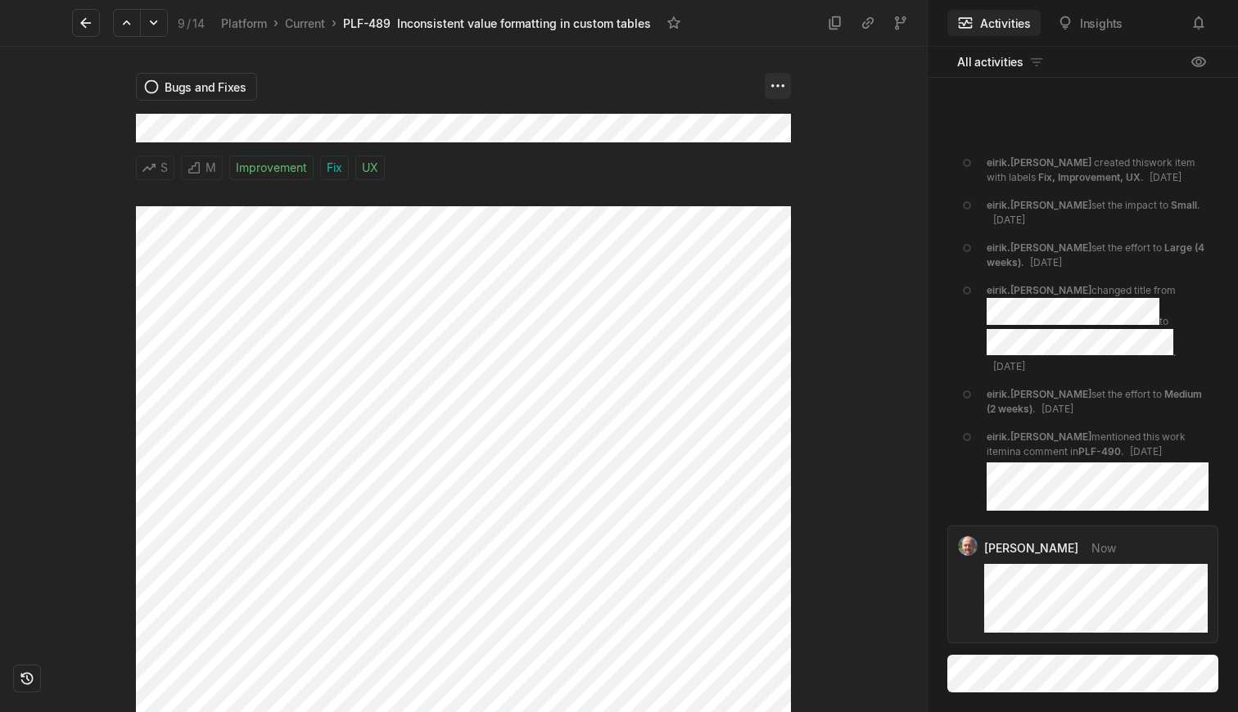
click at [775, 88] on html "Kontali Search / Updates g then u My work = Feedback g then f Roadmaps g then ⇧…" at bounding box center [619, 356] width 1238 height 712
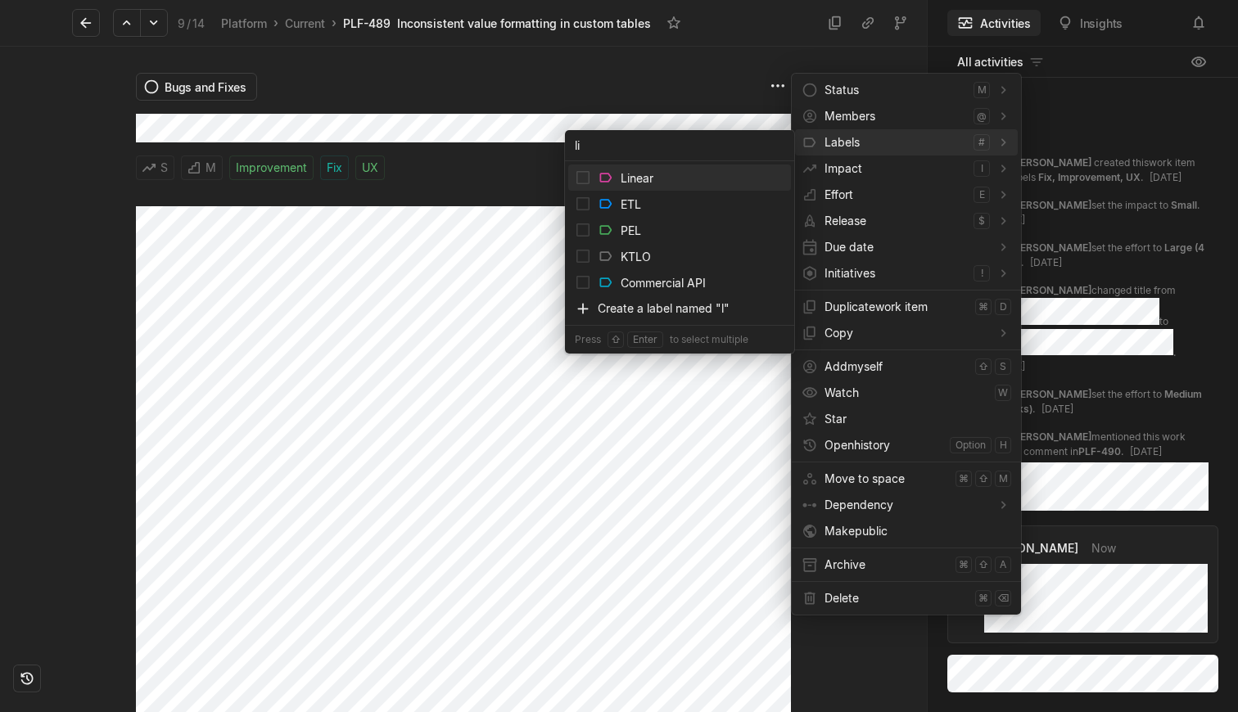
type input "lin"
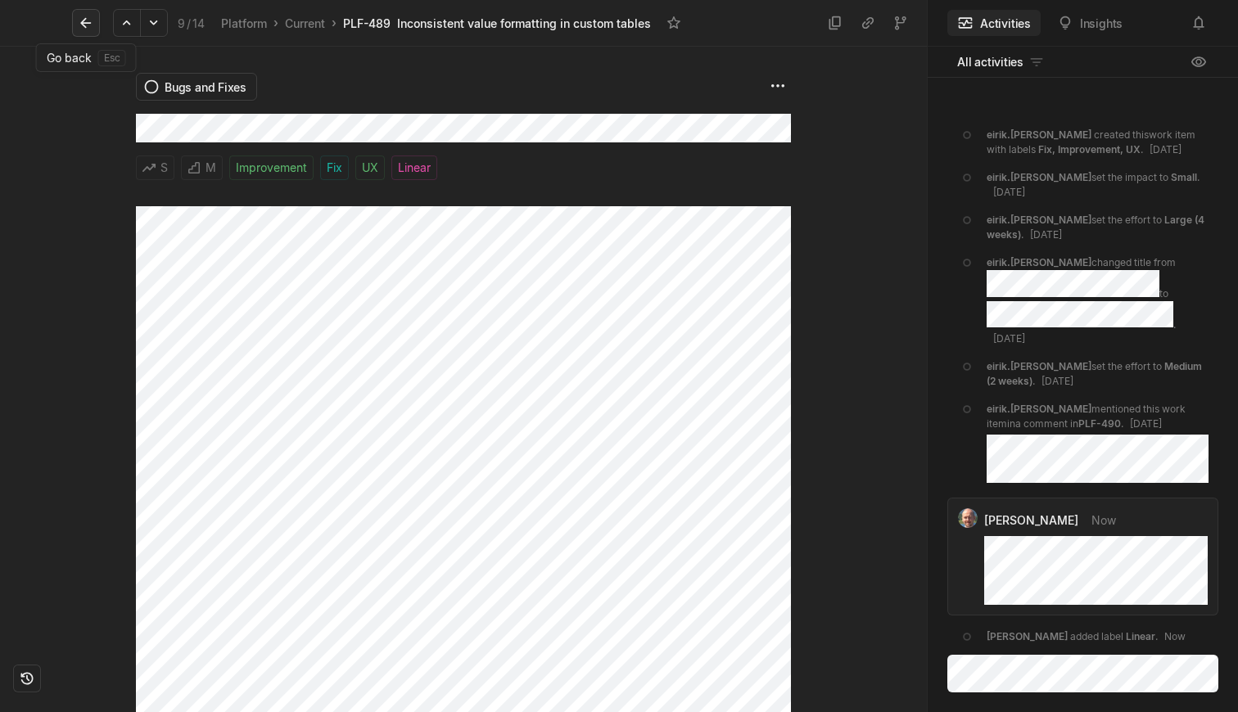
click at [91, 28] on icon at bounding box center [86, 23] width 16 height 16
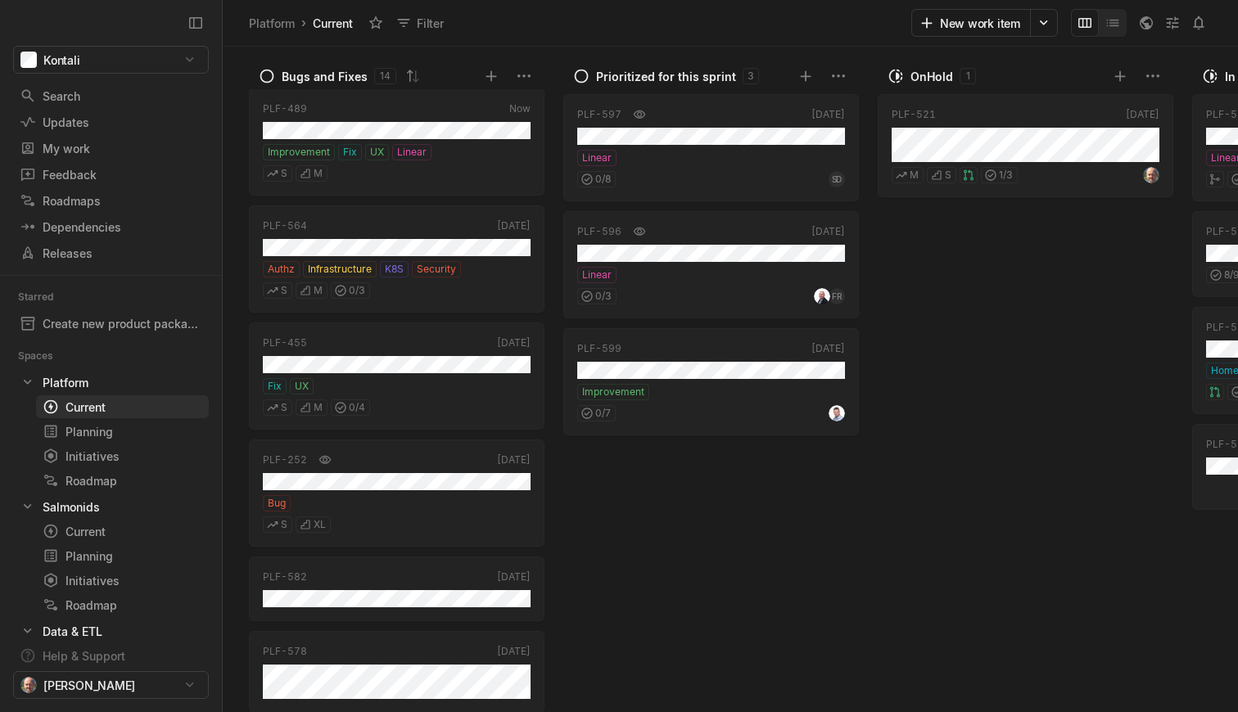
scroll to position [1041, 0]
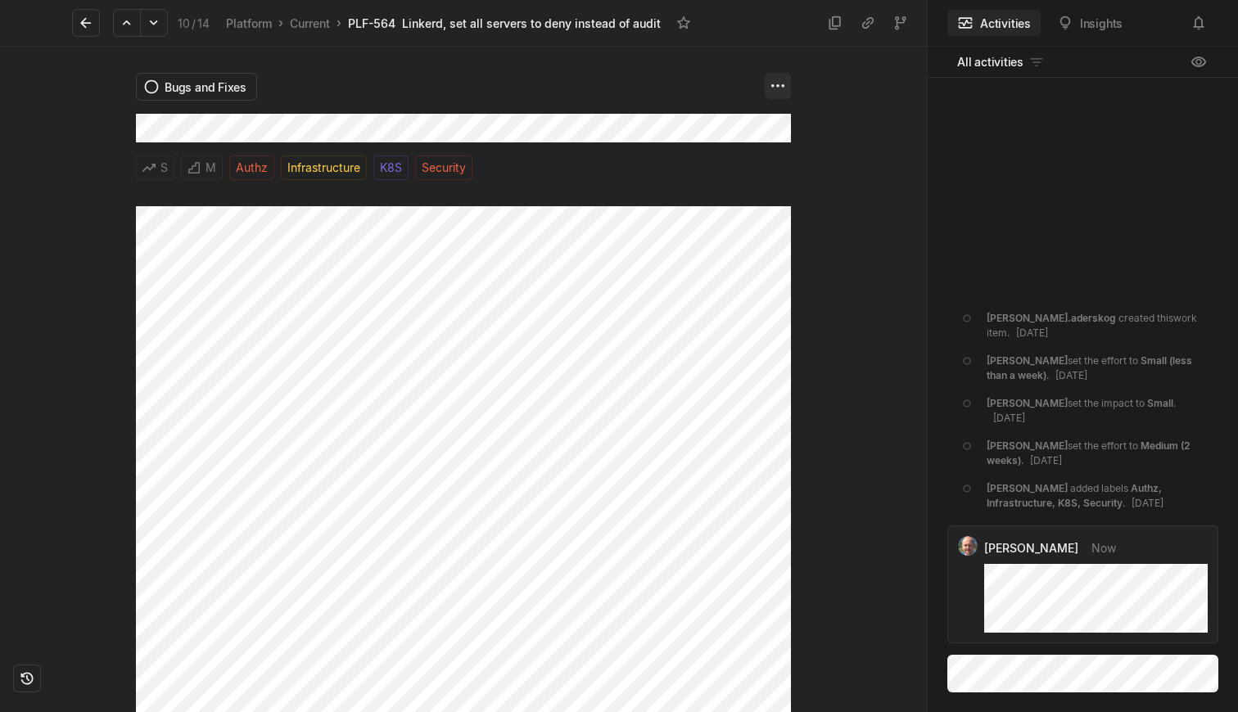
click at [784, 88] on html "Kontali Search / Updates g then u My work = Feedback g then f Roadmaps g then ⇧…" at bounding box center [619, 356] width 1238 height 712
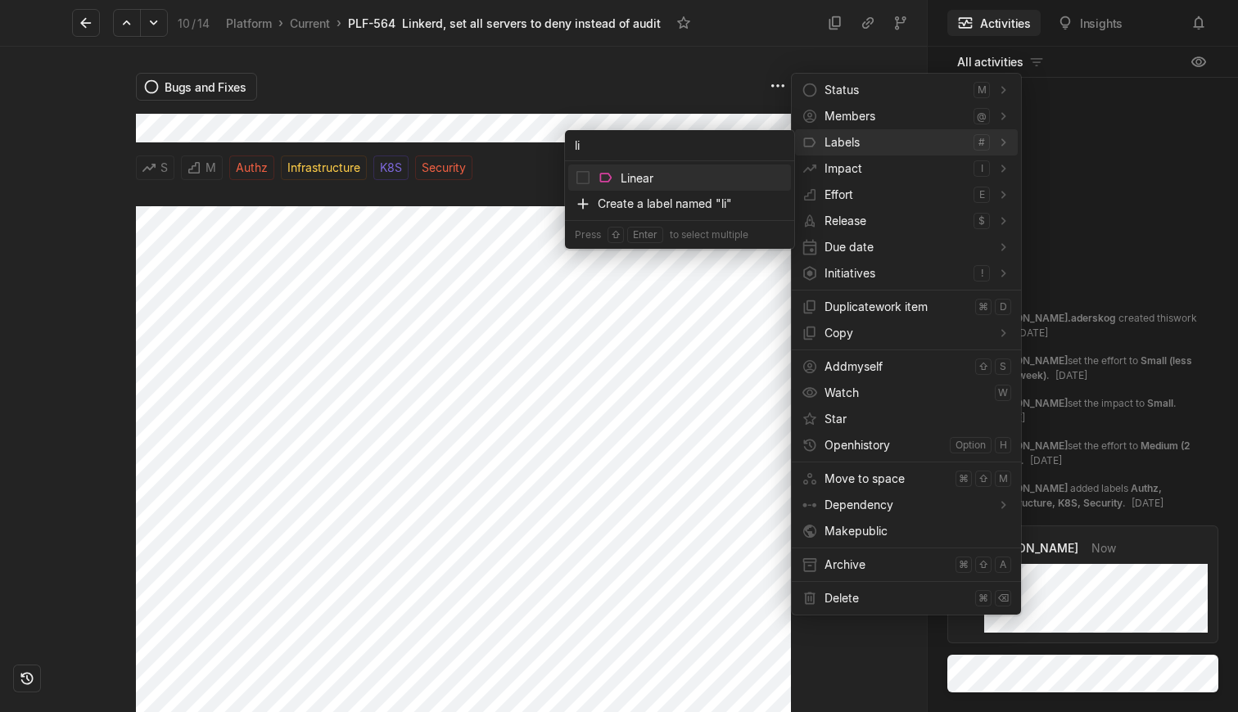
type input "lin"
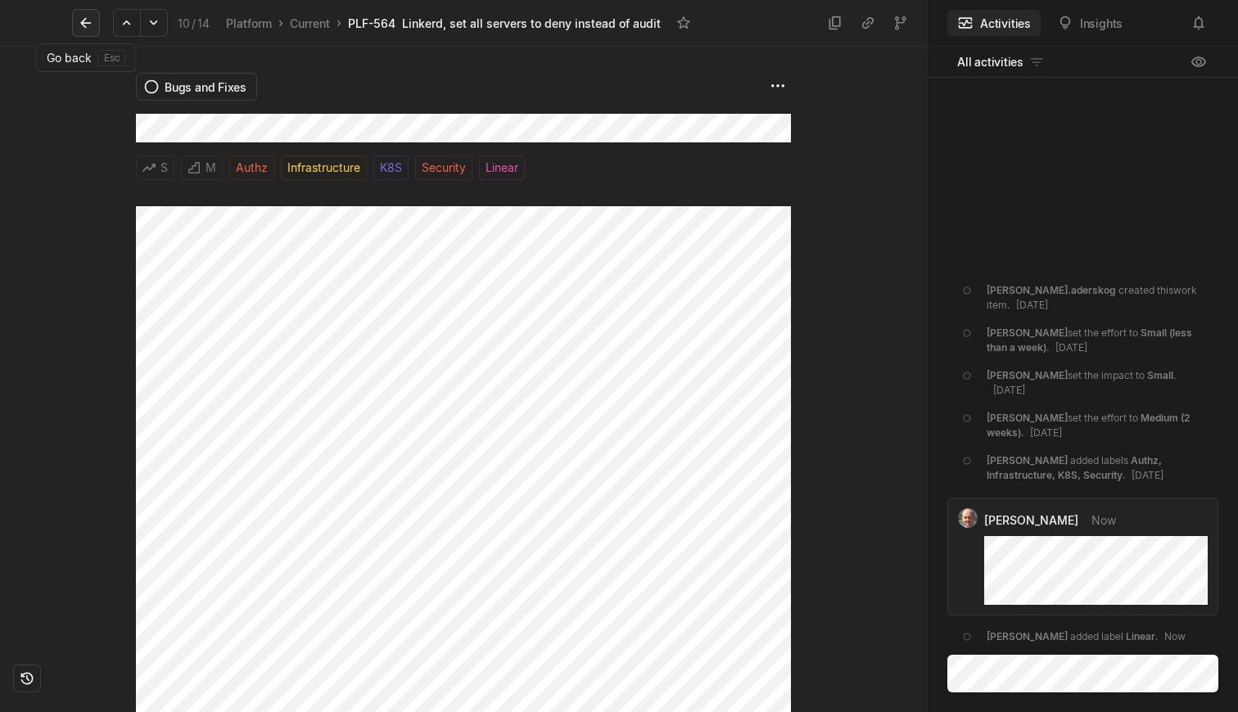
click at [84, 16] on icon at bounding box center [86, 23] width 16 height 16
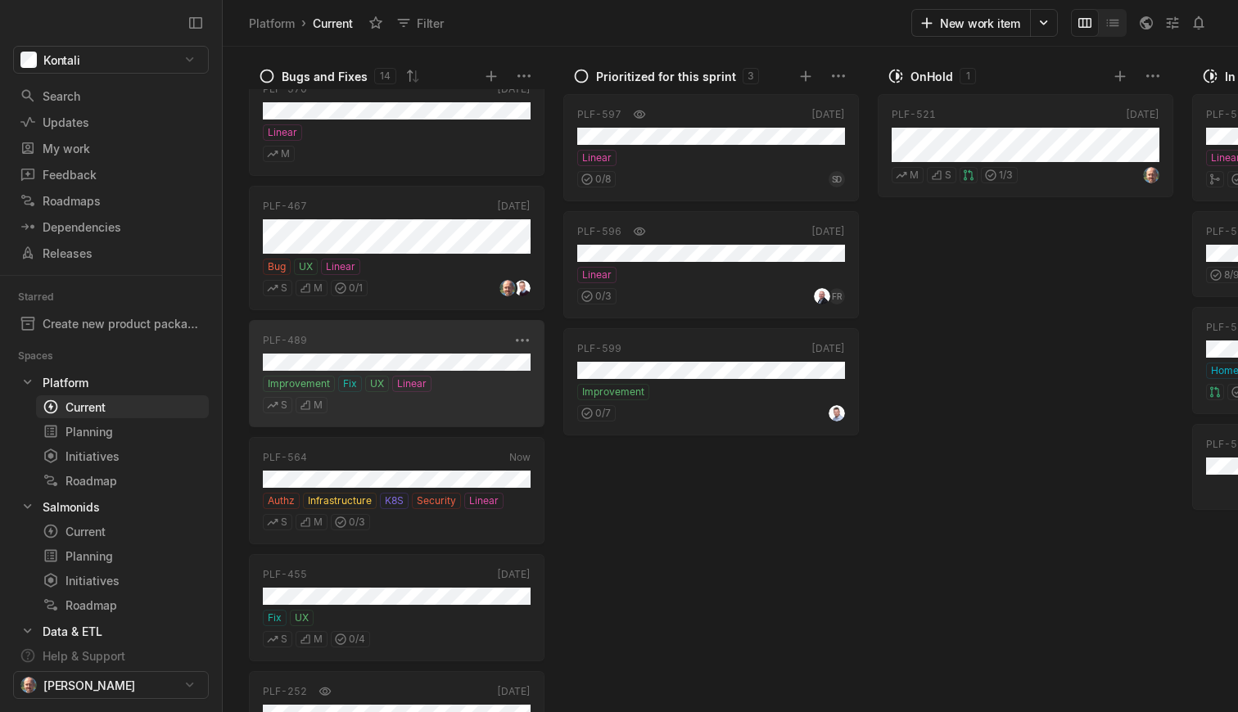
scroll to position [1041, 0]
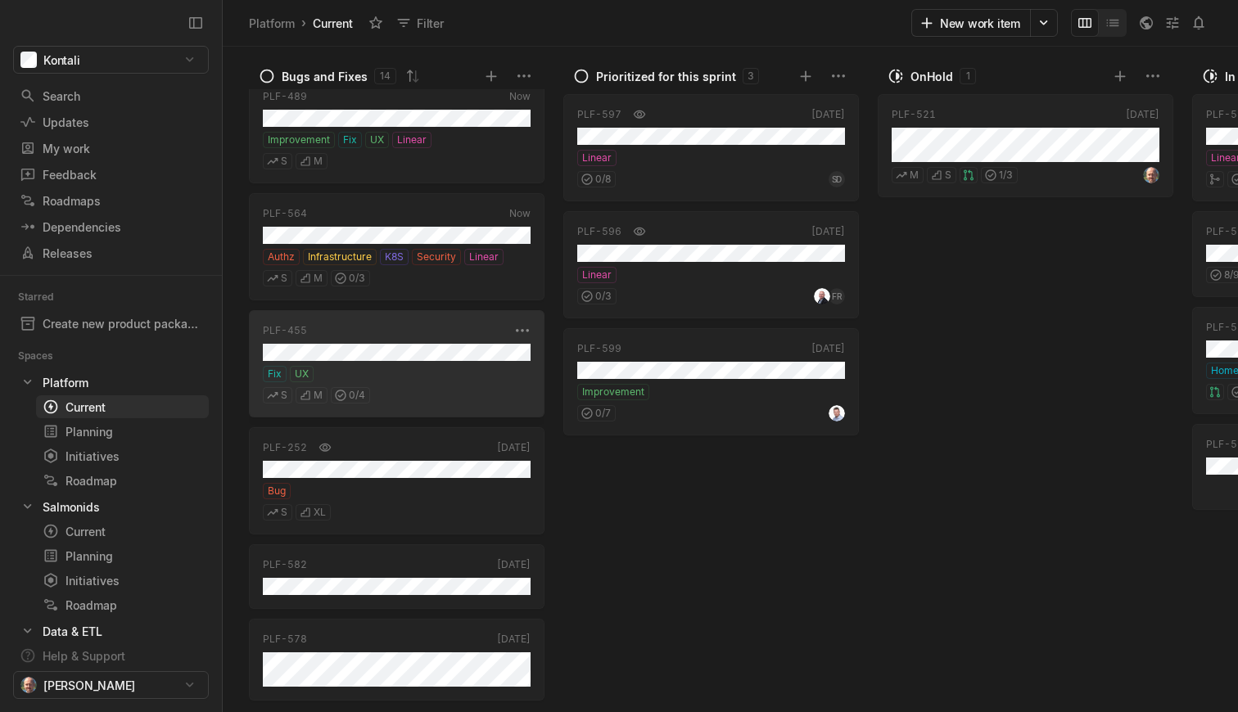
click at [395, 376] on div "Fix UX" at bounding box center [397, 374] width 268 height 16
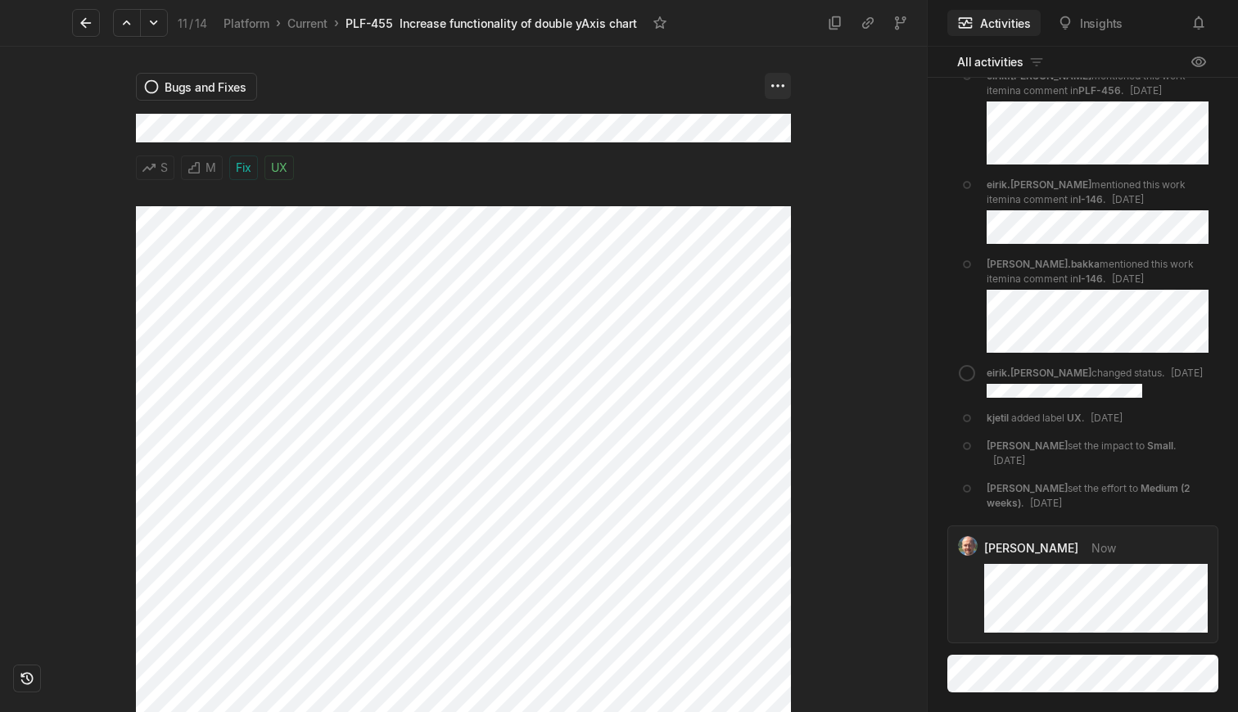
click at [784, 80] on html "Kontali Search / Updates g then u My work = Feedback g then f Roadmaps g then ⇧…" at bounding box center [619, 356] width 1238 height 712
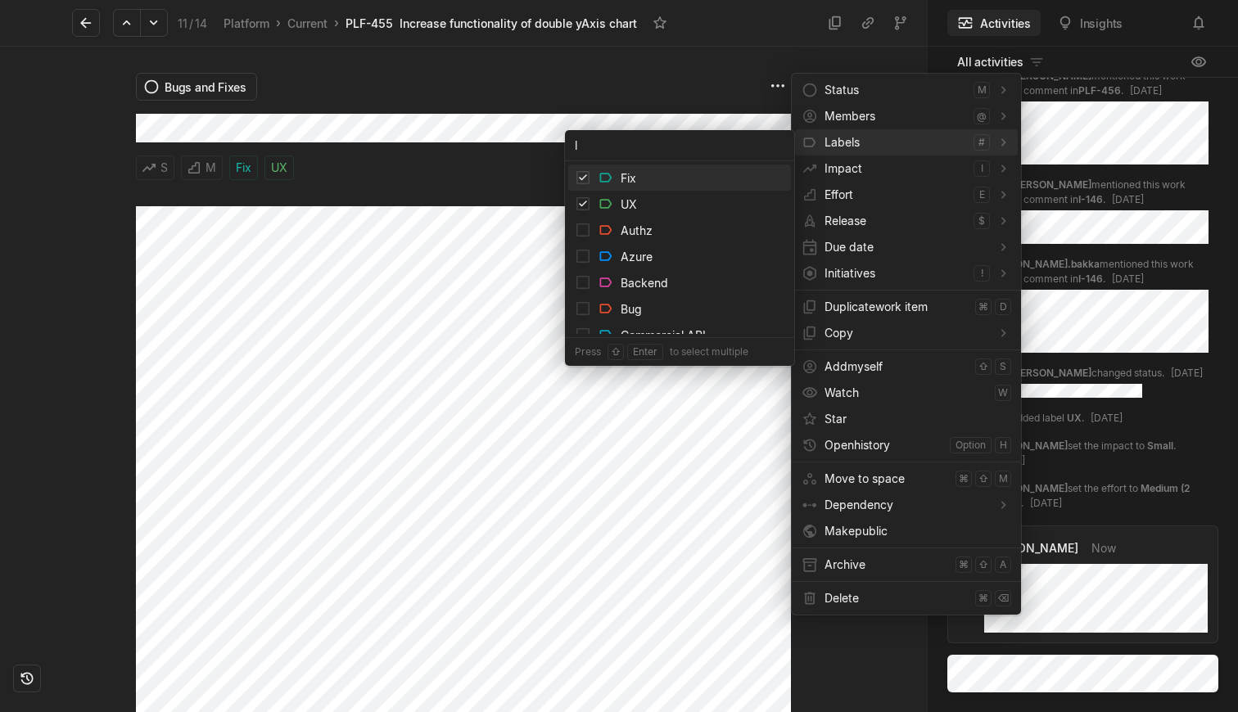
type input "li"
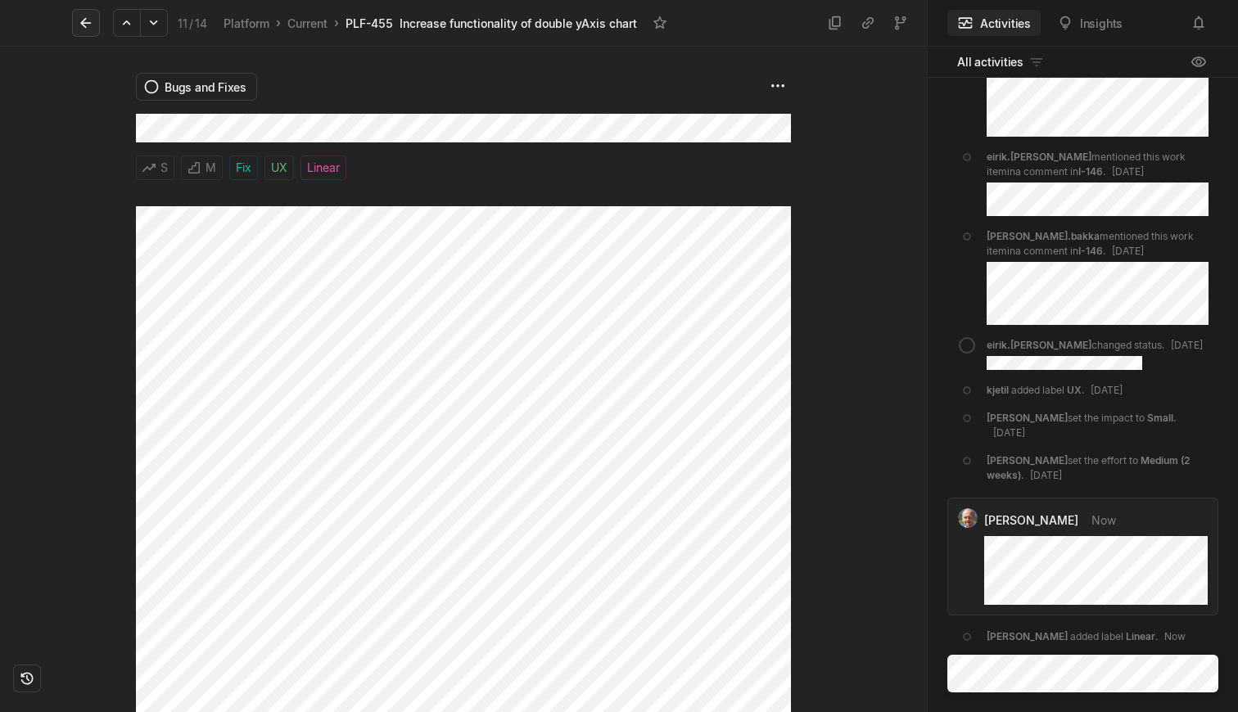
click at [84, 20] on icon at bounding box center [85, 23] width 11 height 11
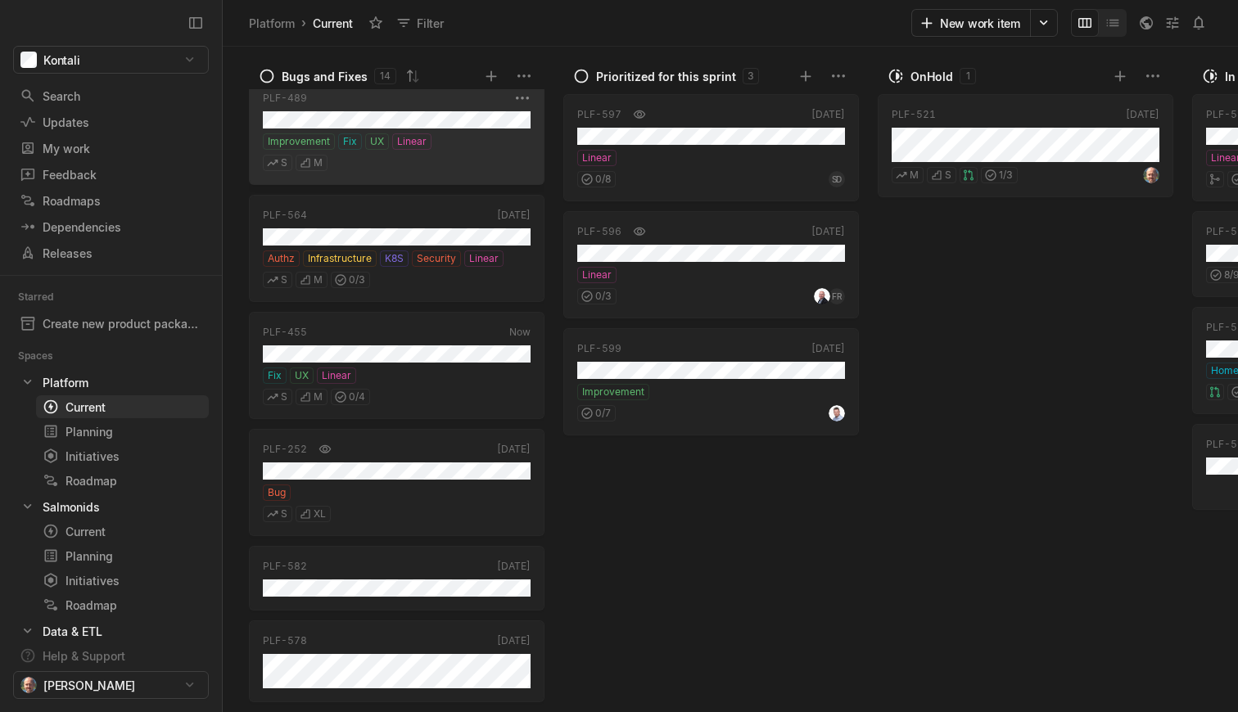
scroll to position [1041, 0]
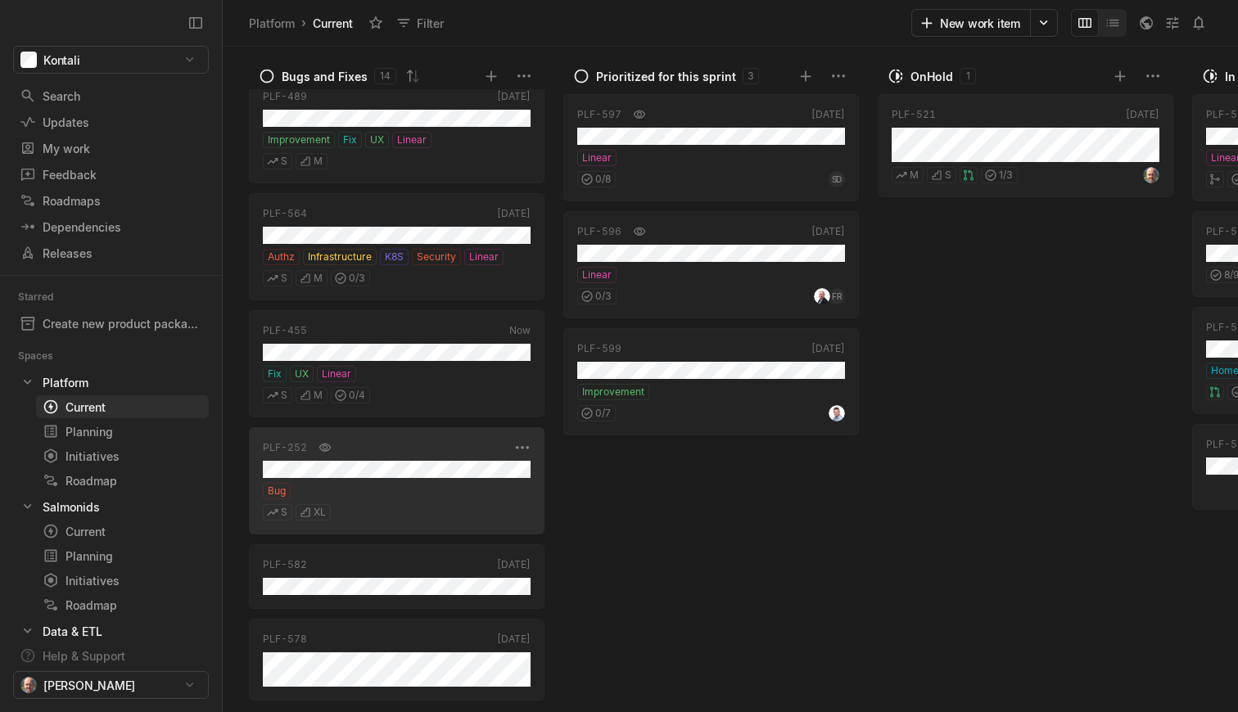
click at [397, 495] on div "Bug" at bounding box center [397, 491] width 268 height 16
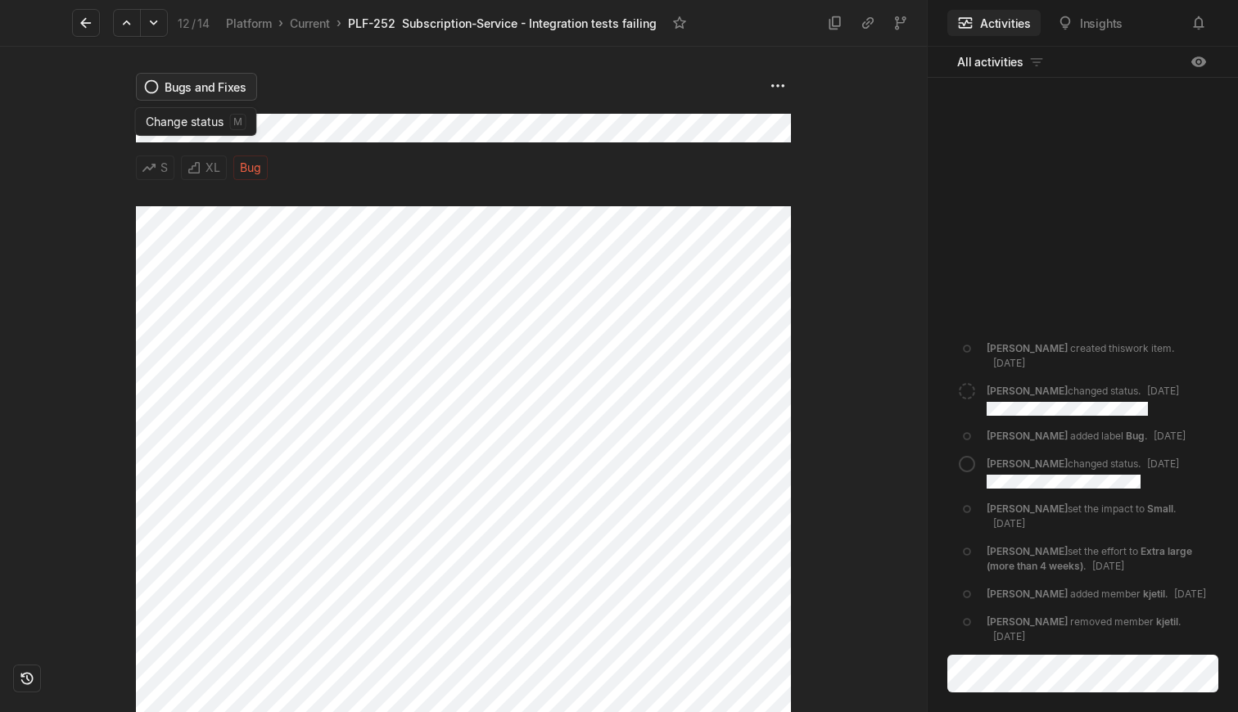
click at [196, 88] on html "Kontali Search / Updates g then u My work = Feedback g then f Roadmaps g then ⇧…" at bounding box center [619, 356] width 1238 height 712
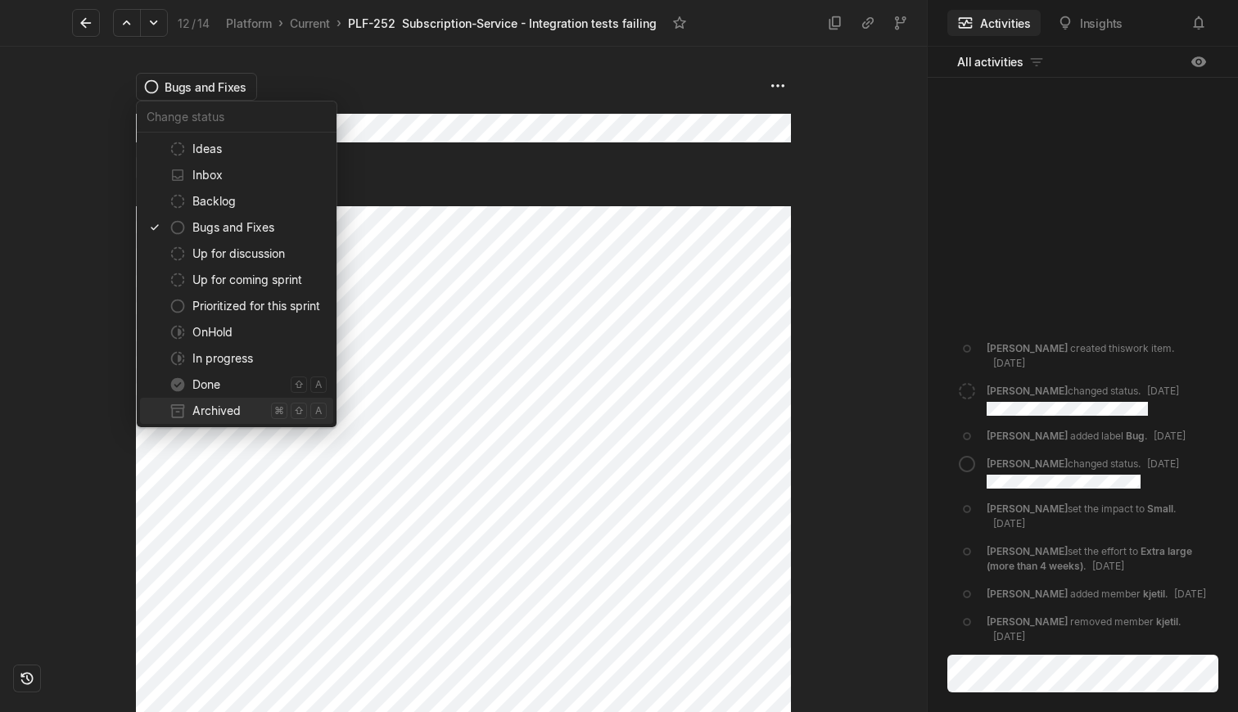
click at [233, 407] on span "Archived" at bounding box center [228, 411] width 72 height 26
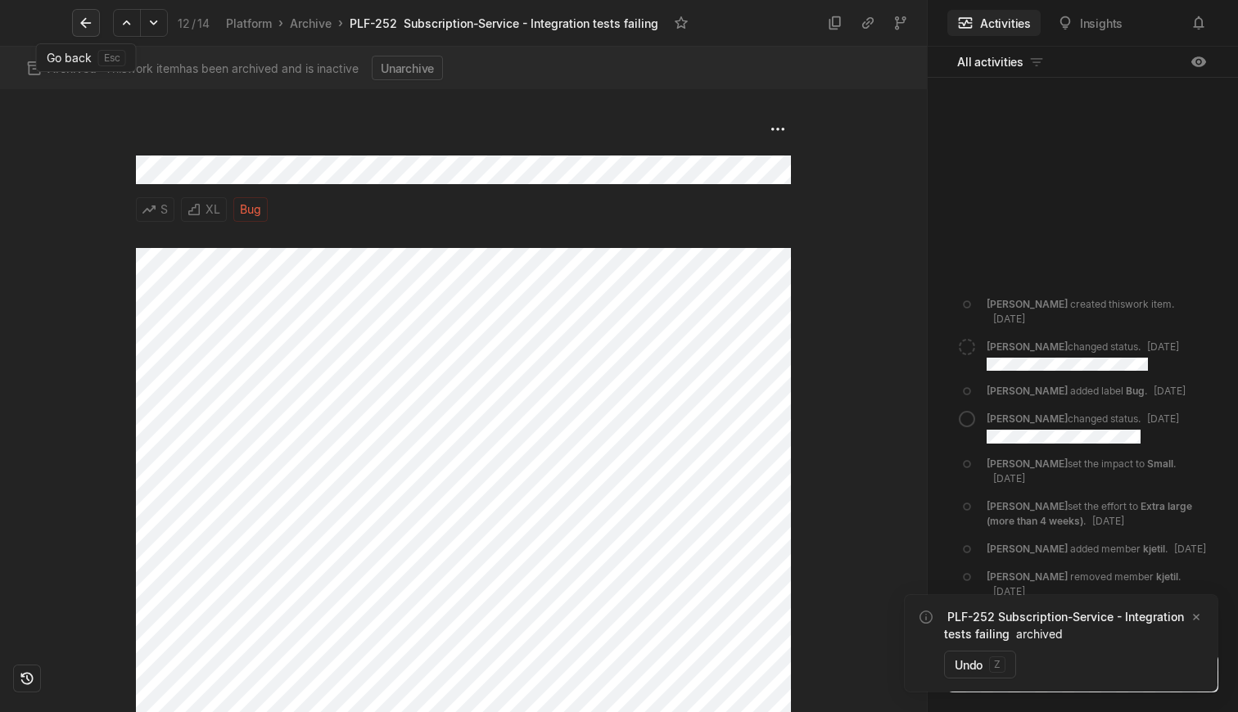
click at [86, 25] on icon at bounding box center [86, 23] width 16 height 16
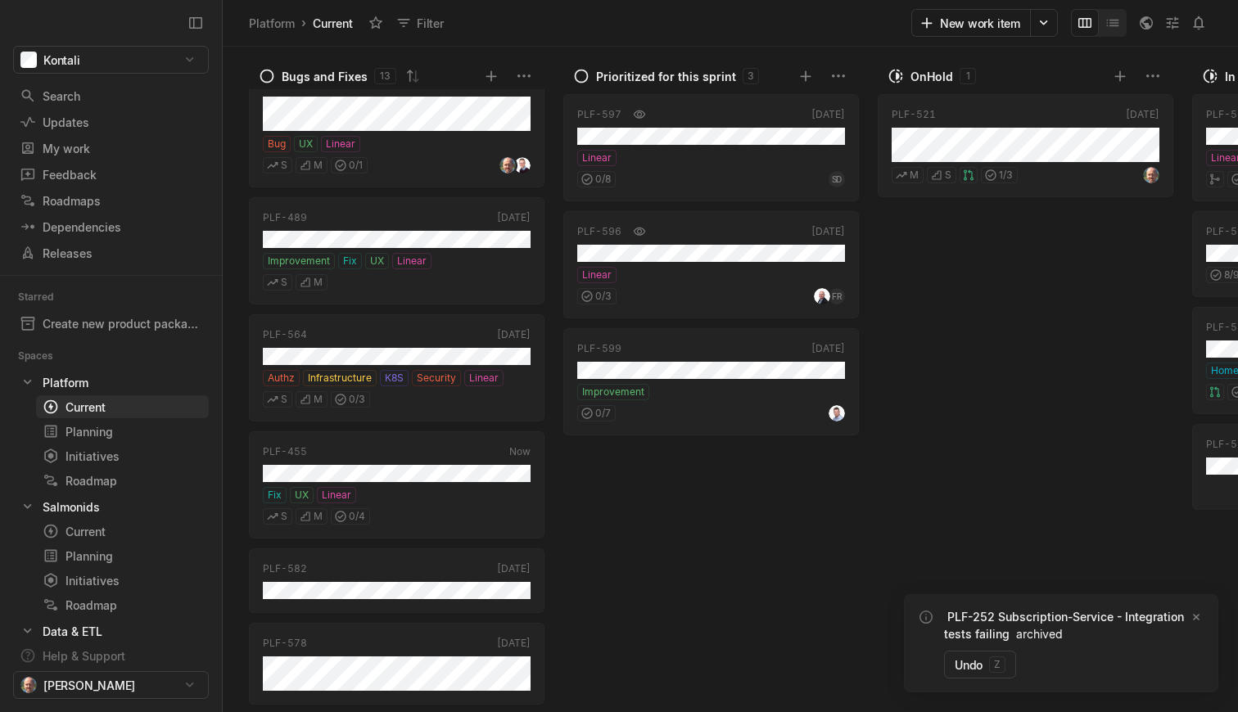
scroll to position [924, 0]
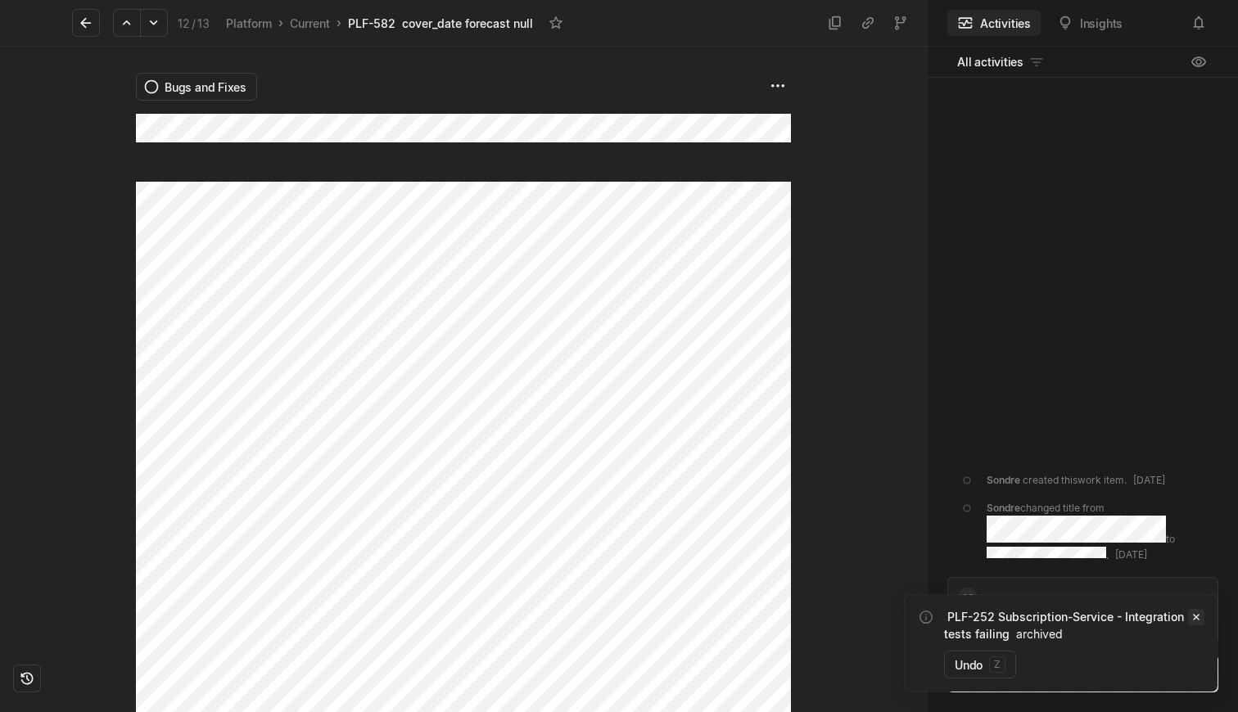
click at [1202, 615] on icon "Notifications (F8)" at bounding box center [1196, 617] width 13 height 13
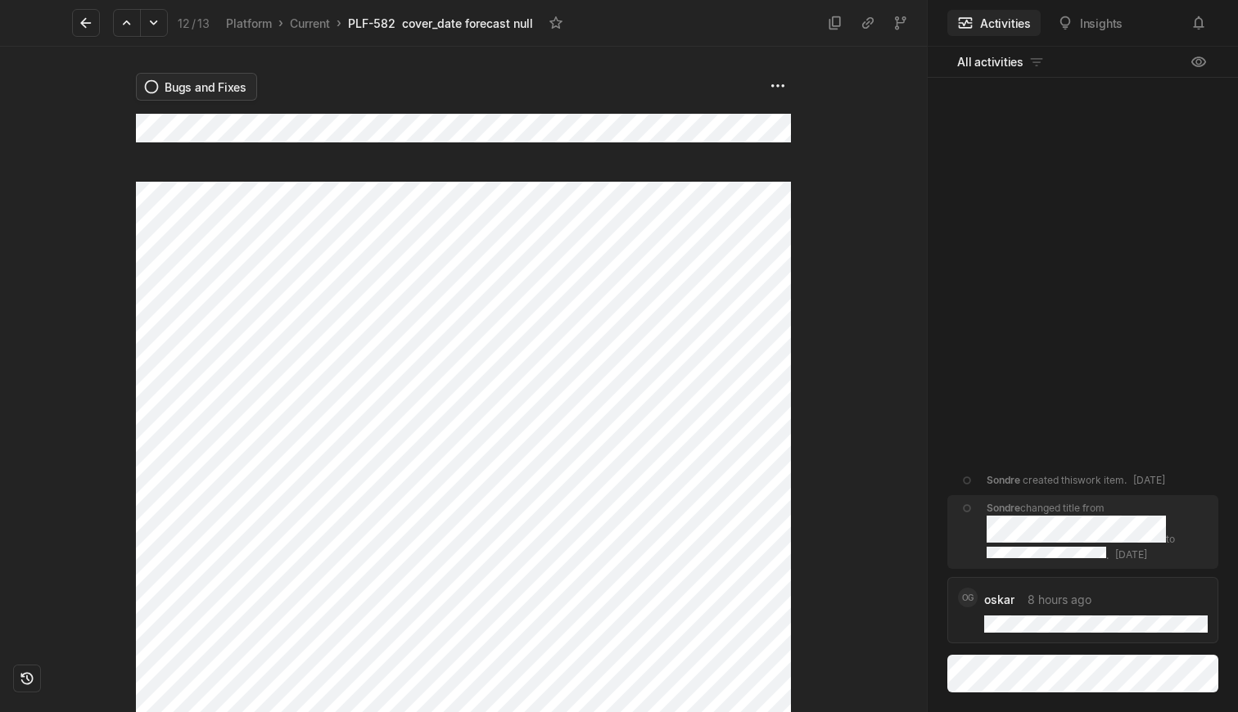
click at [214, 84] on html "Kontali Search / Updates g then u My work = Feedback g then f Roadmaps g then ⇧…" at bounding box center [619, 356] width 1238 height 712
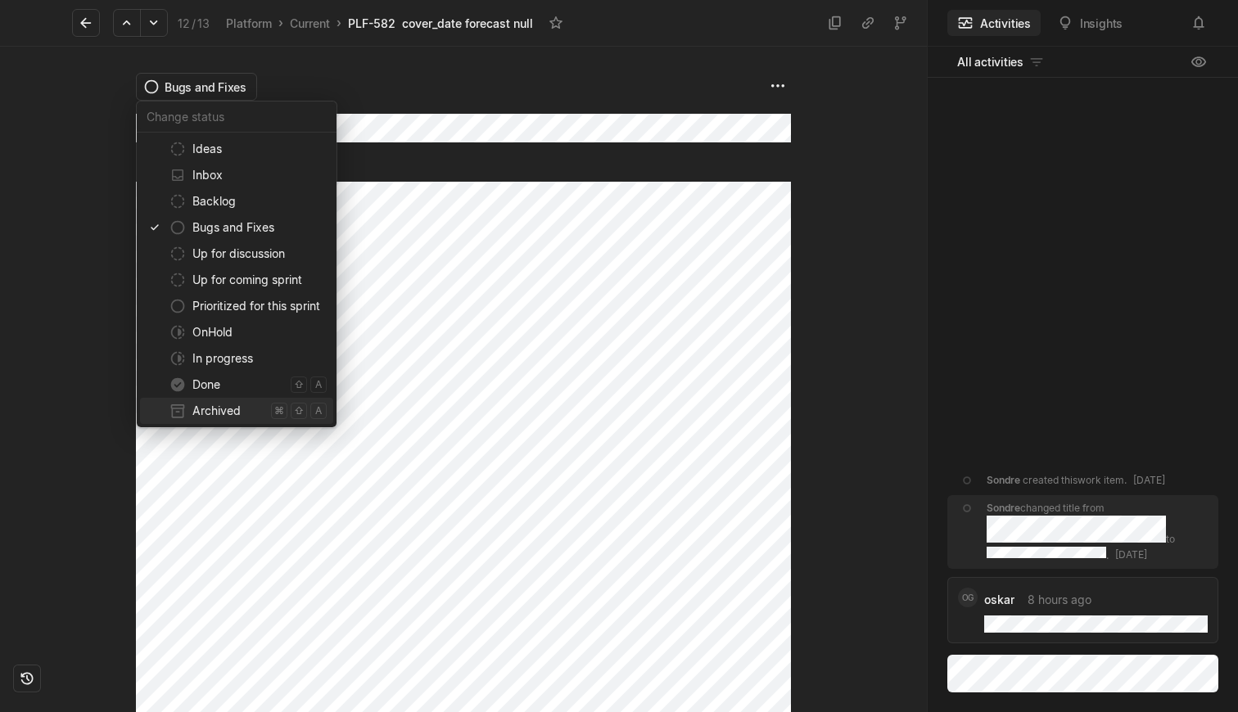
click at [237, 413] on span "Archived" at bounding box center [228, 411] width 72 height 26
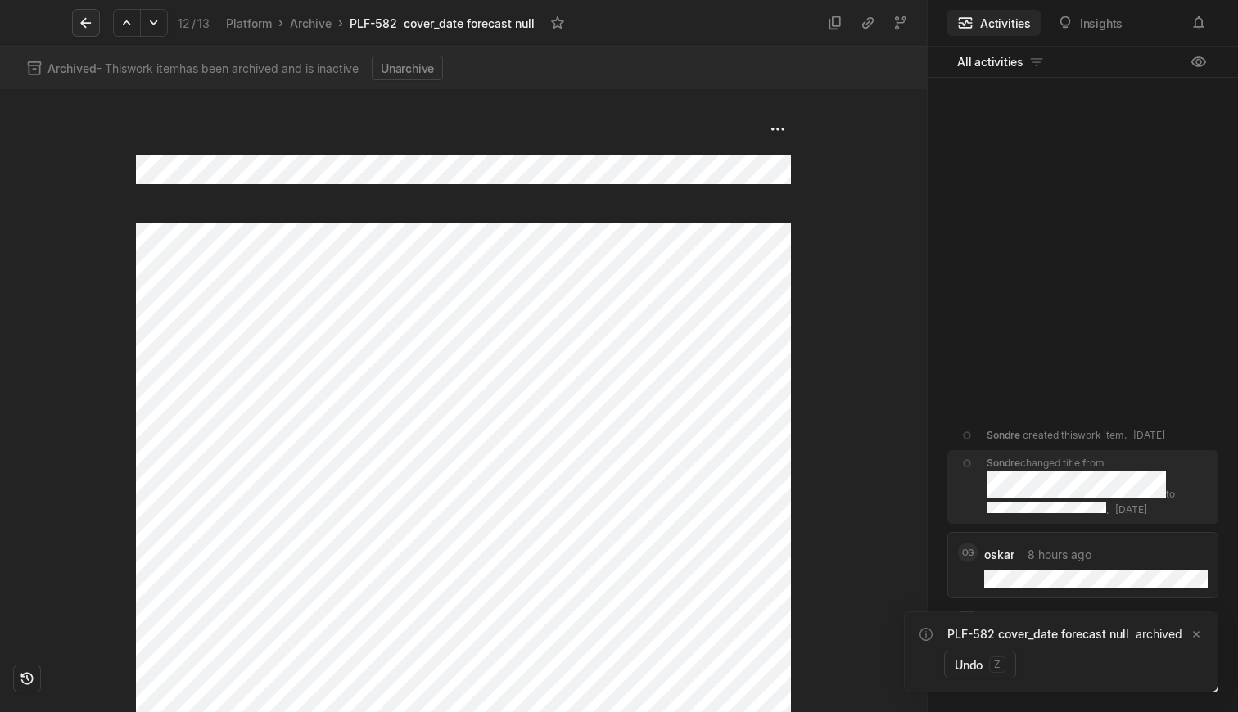
click at [75, 22] on button at bounding box center [86, 23] width 28 height 28
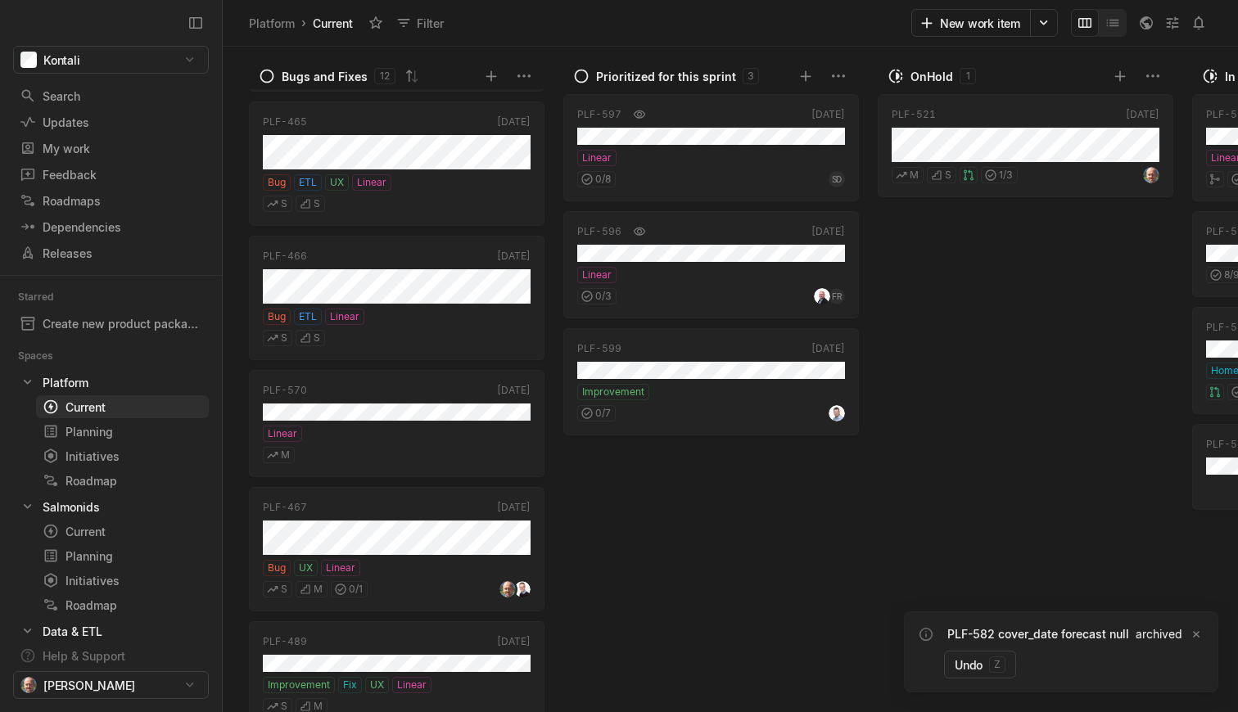
scroll to position [849, 0]
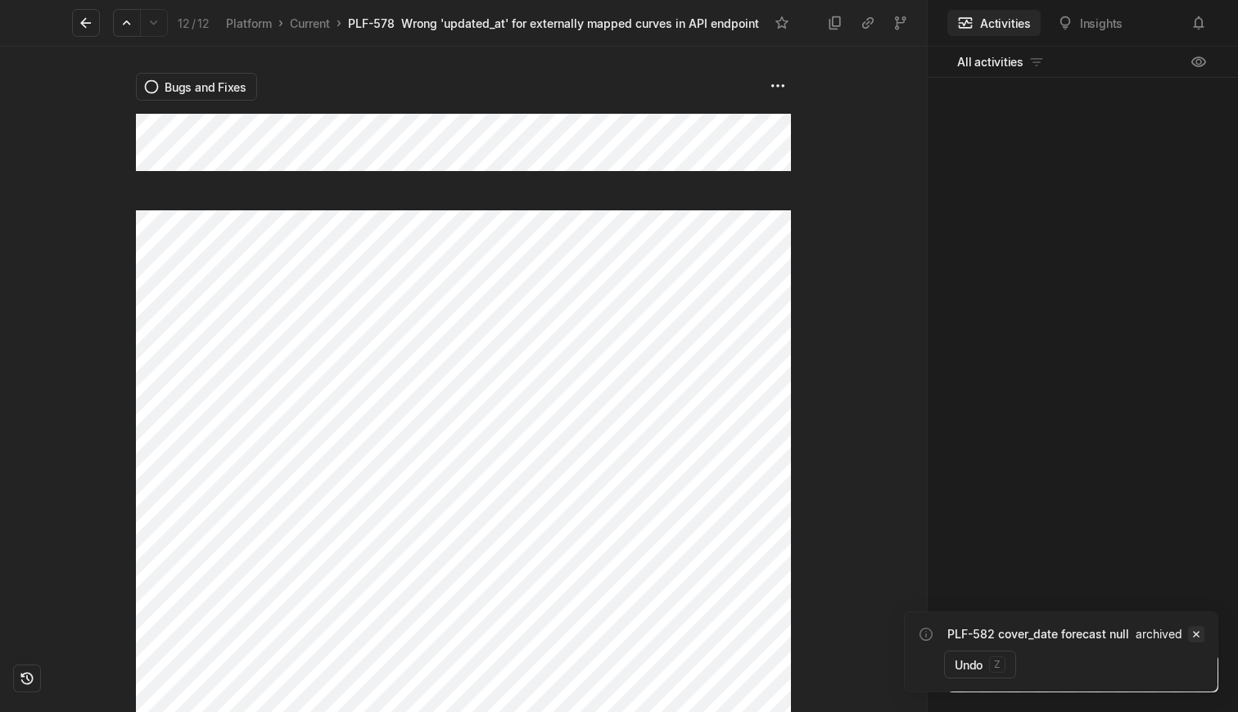
click at [1193, 634] on icon "Notifications (F8)" at bounding box center [1196, 634] width 13 height 13
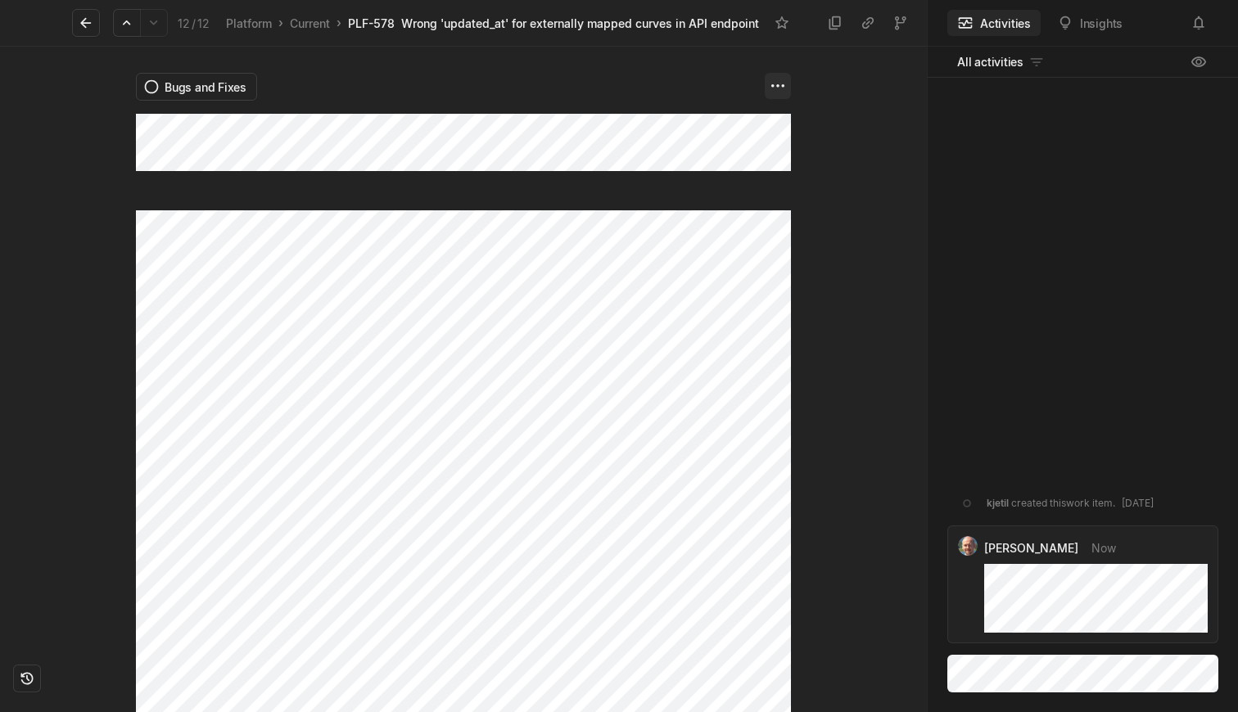
click at [783, 86] on html "Kontali Search / Updates g then u My work = Feedback g then f Roadmaps g then ⇧…" at bounding box center [619, 356] width 1238 height 712
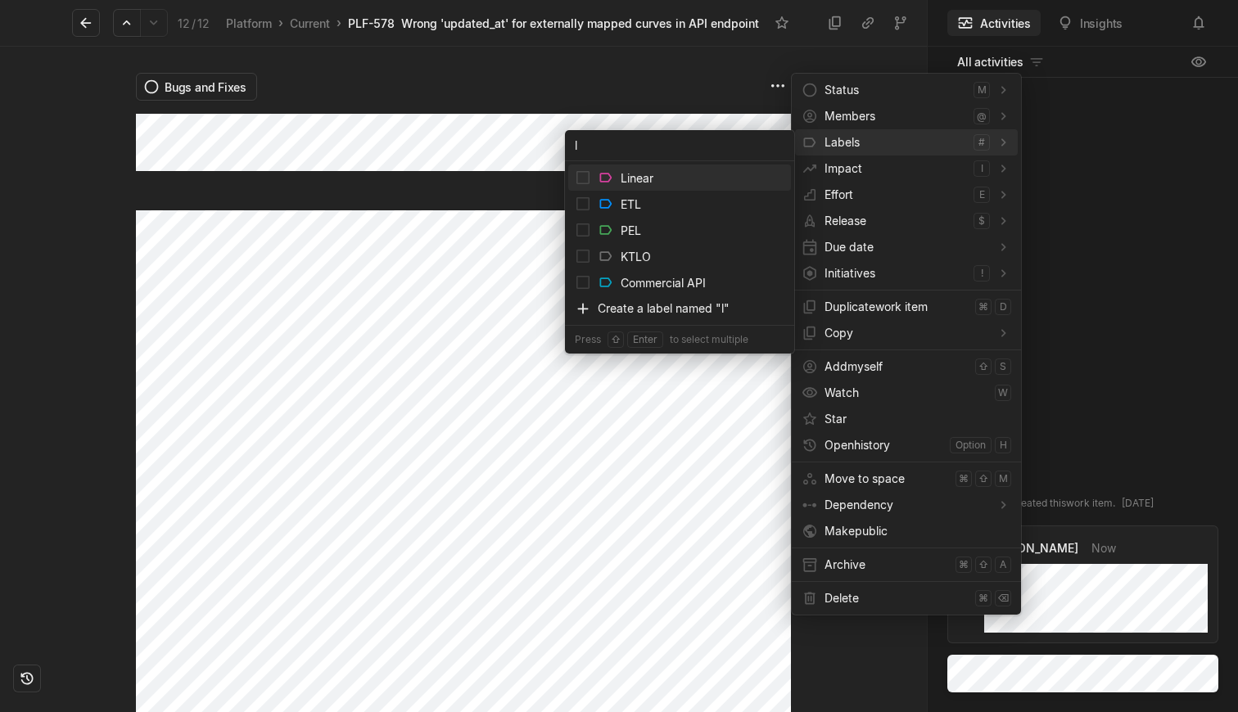
type input "li"
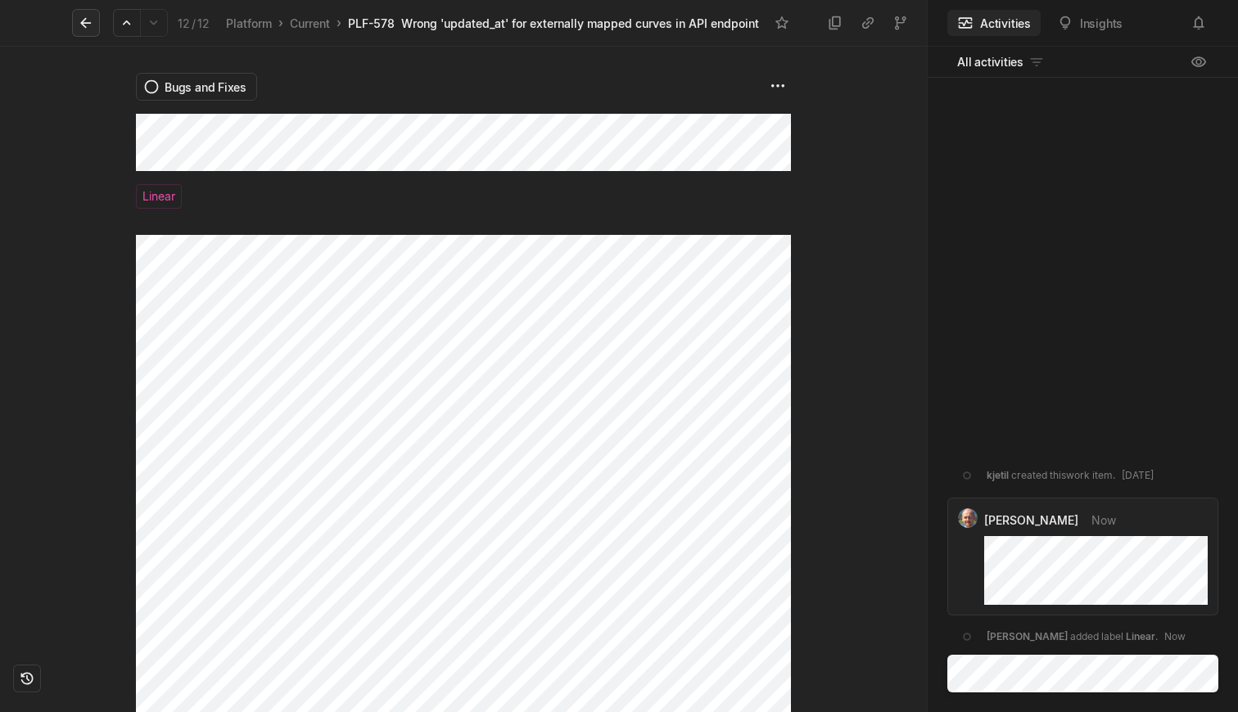
click at [83, 16] on icon at bounding box center [86, 23] width 16 height 16
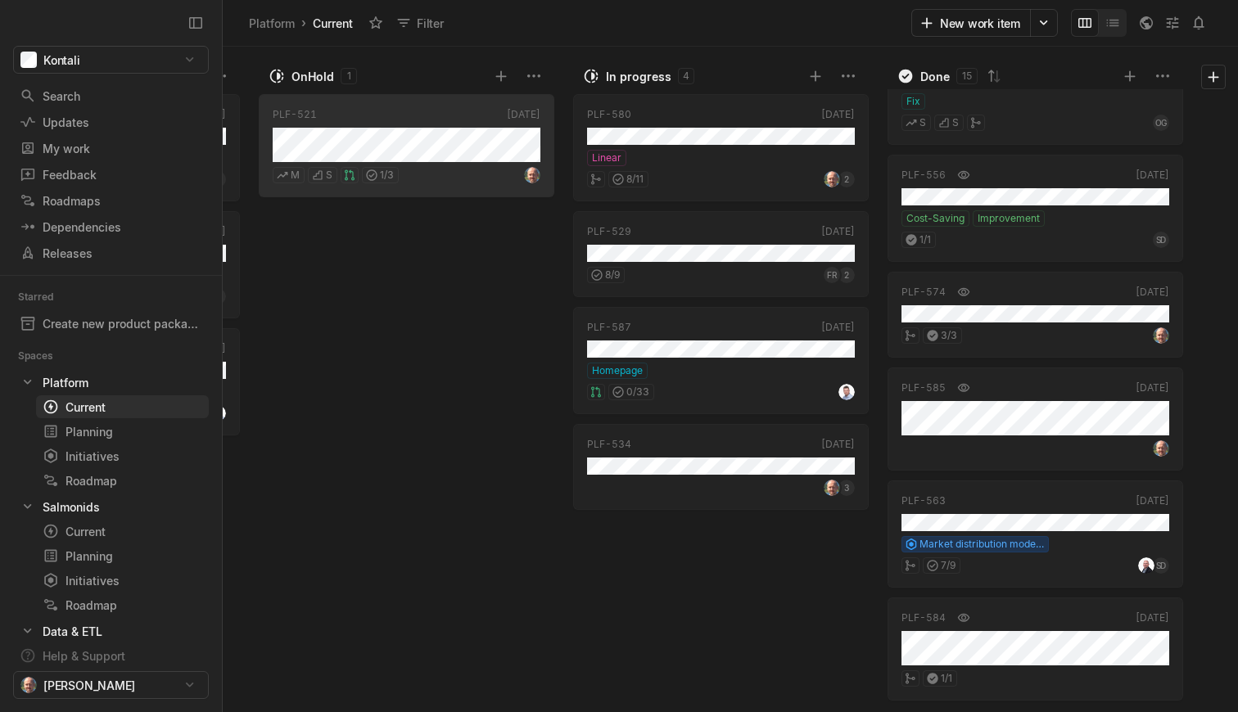
scroll to position [0, 623]
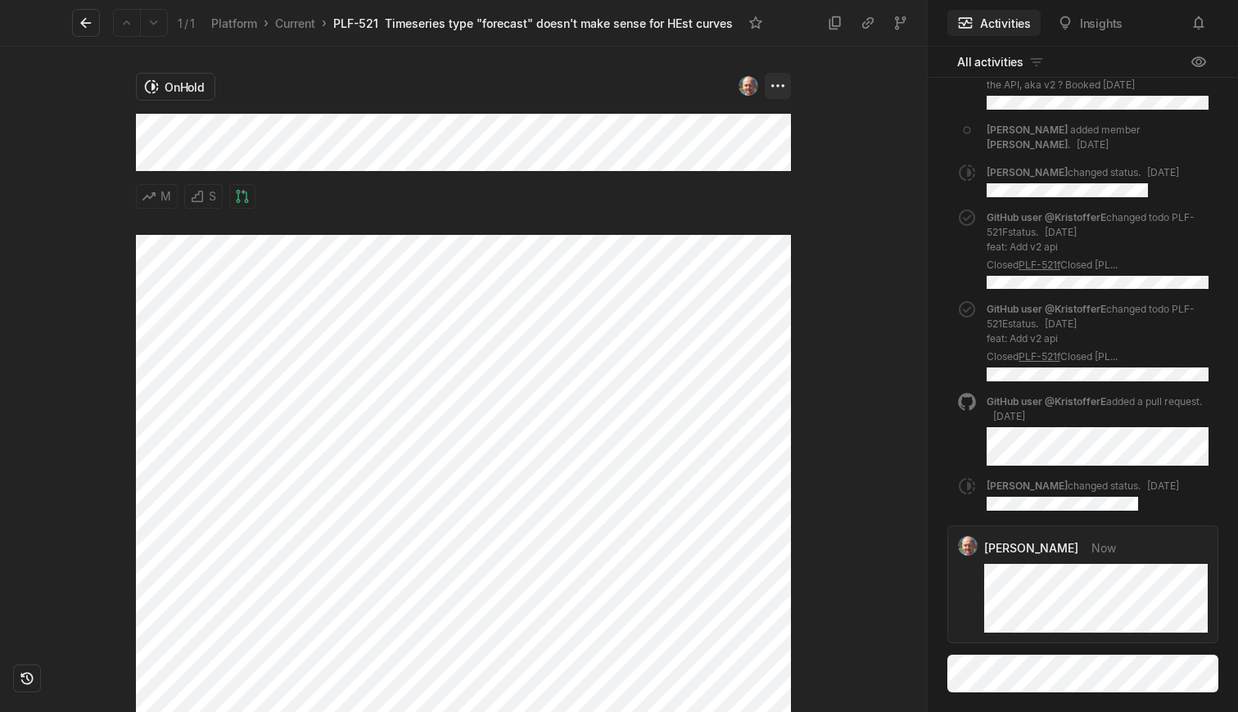
click at [777, 87] on html "Kontali Search / Updates g then u My work = Feedback g then f Roadmaps g then ⇧…" at bounding box center [619, 356] width 1238 height 712
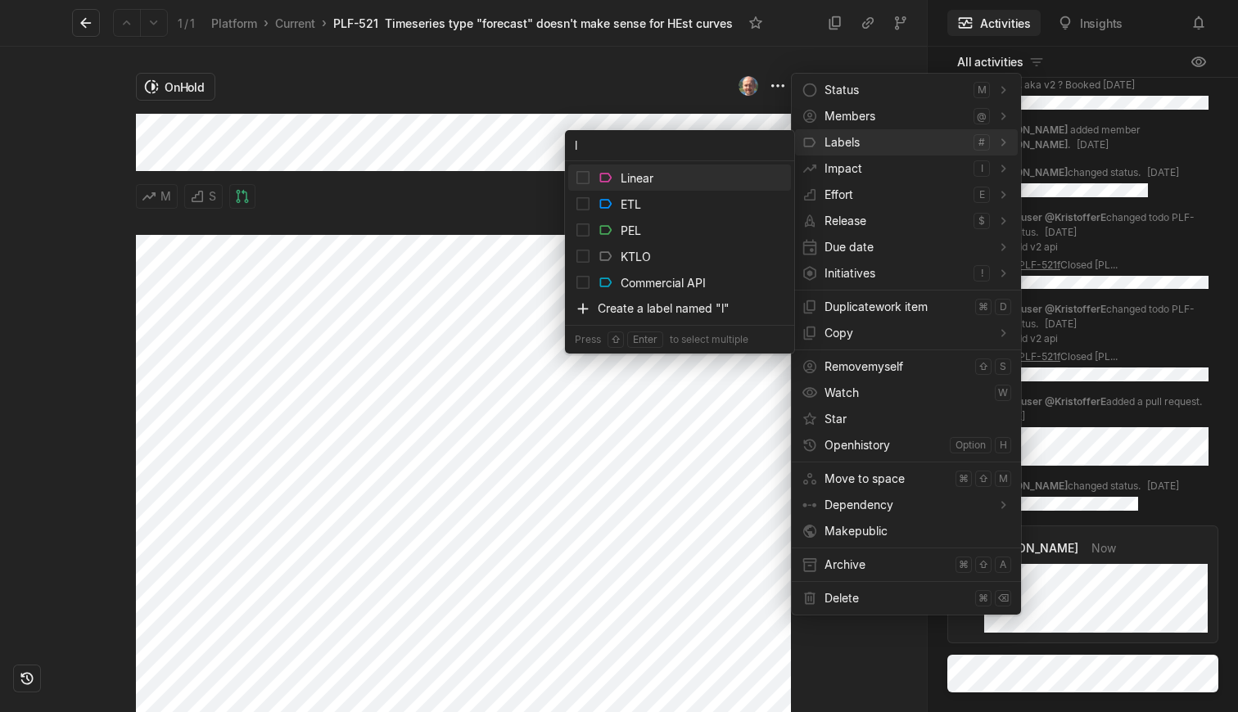
type input "li"
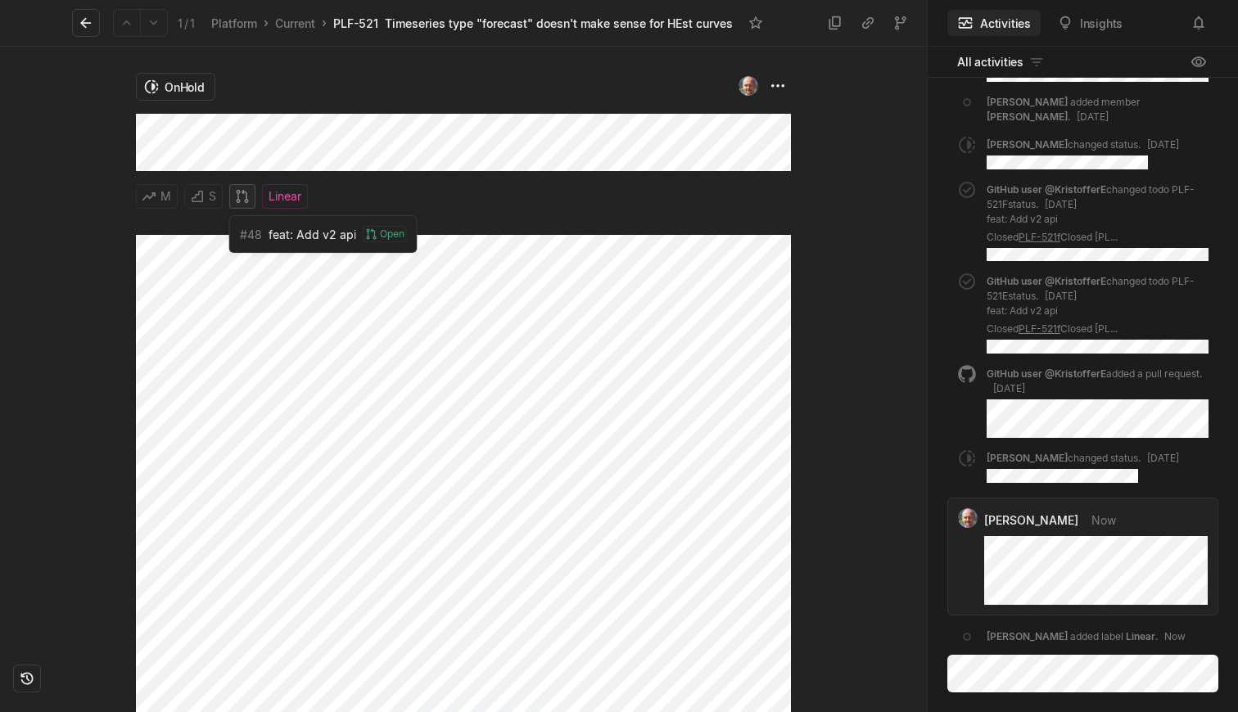
click at [246, 193] on icon at bounding box center [242, 196] width 12 height 13
click at [281, 228] on span "feat: Add v2 api" at bounding box center [313, 234] width 88 height 17
click at [84, 16] on icon at bounding box center [86, 23] width 16 height 16
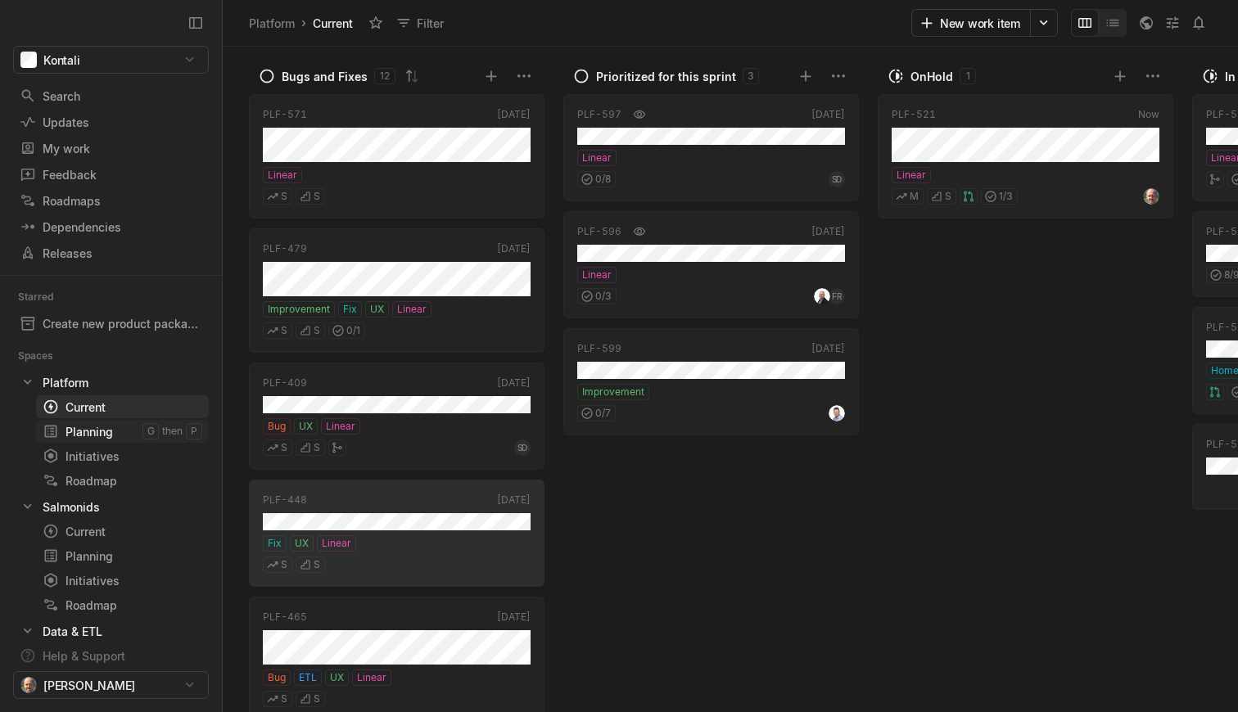
click at [92, 428] on div "Planning" at bounding box center [93, 431] width 100 height 17
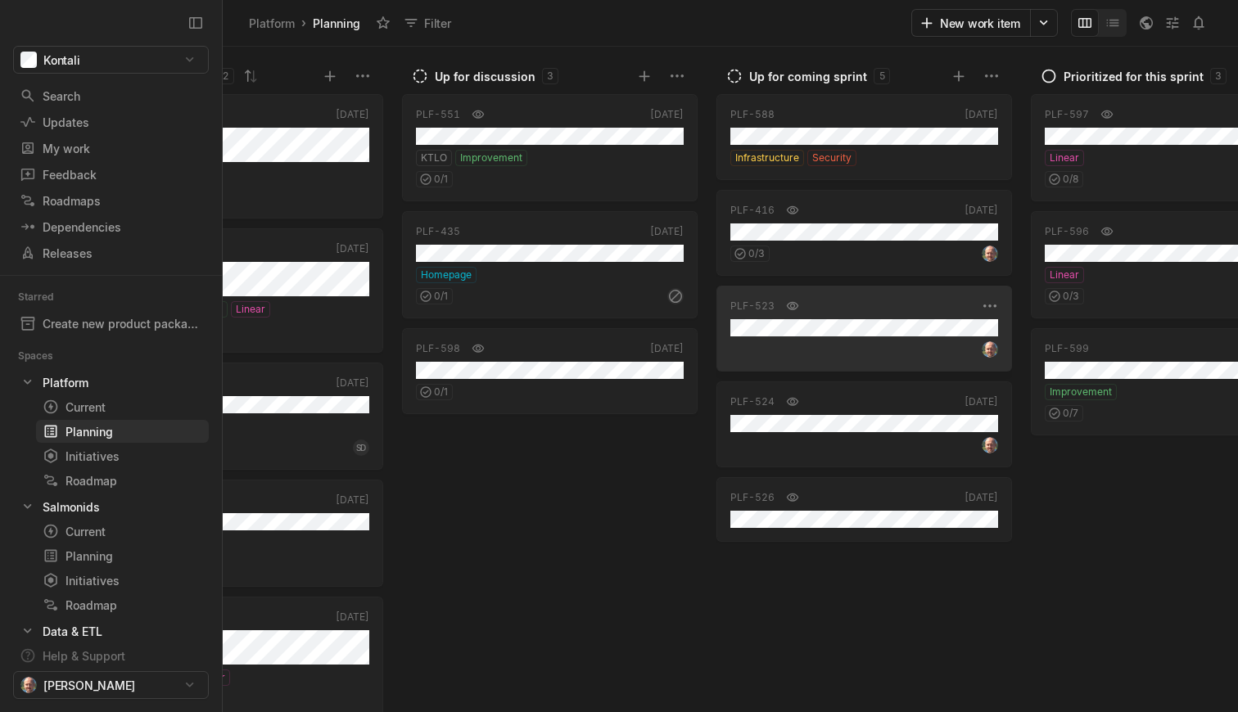
scroll to position [0, 1104]
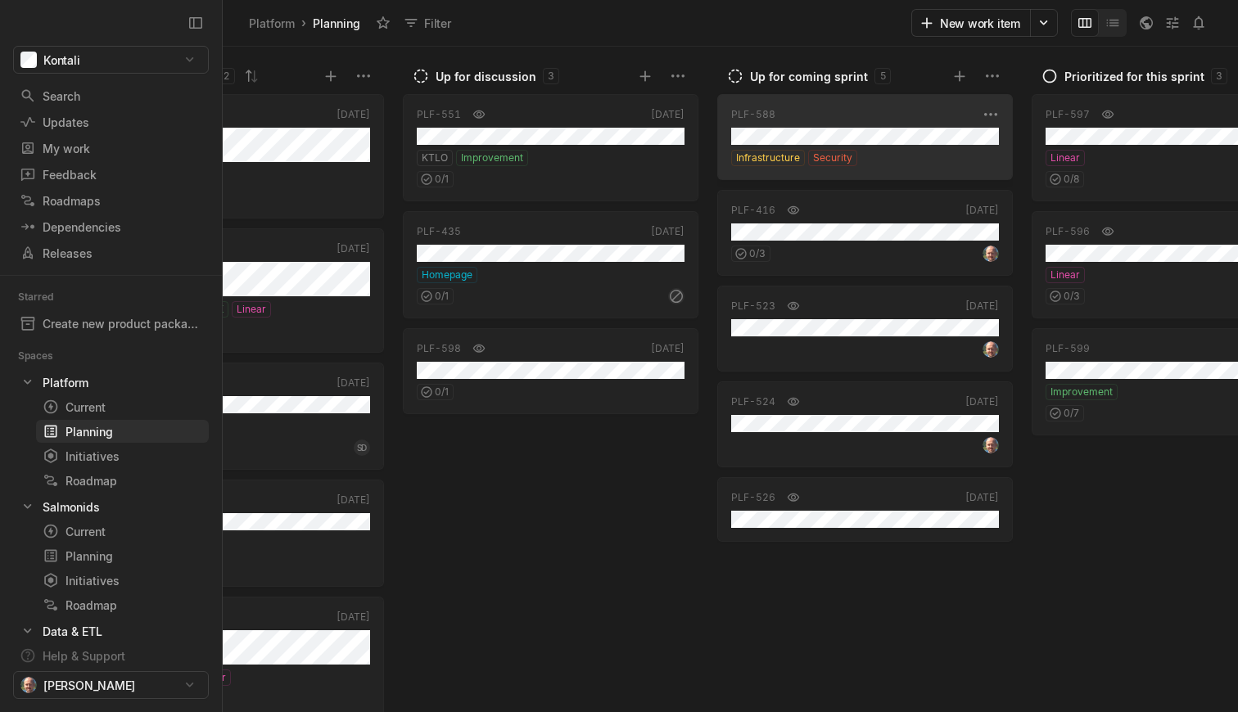
click at [895, 154] on div "Infrastructure Security" at bounding box center [865, 158] width 268 height 16
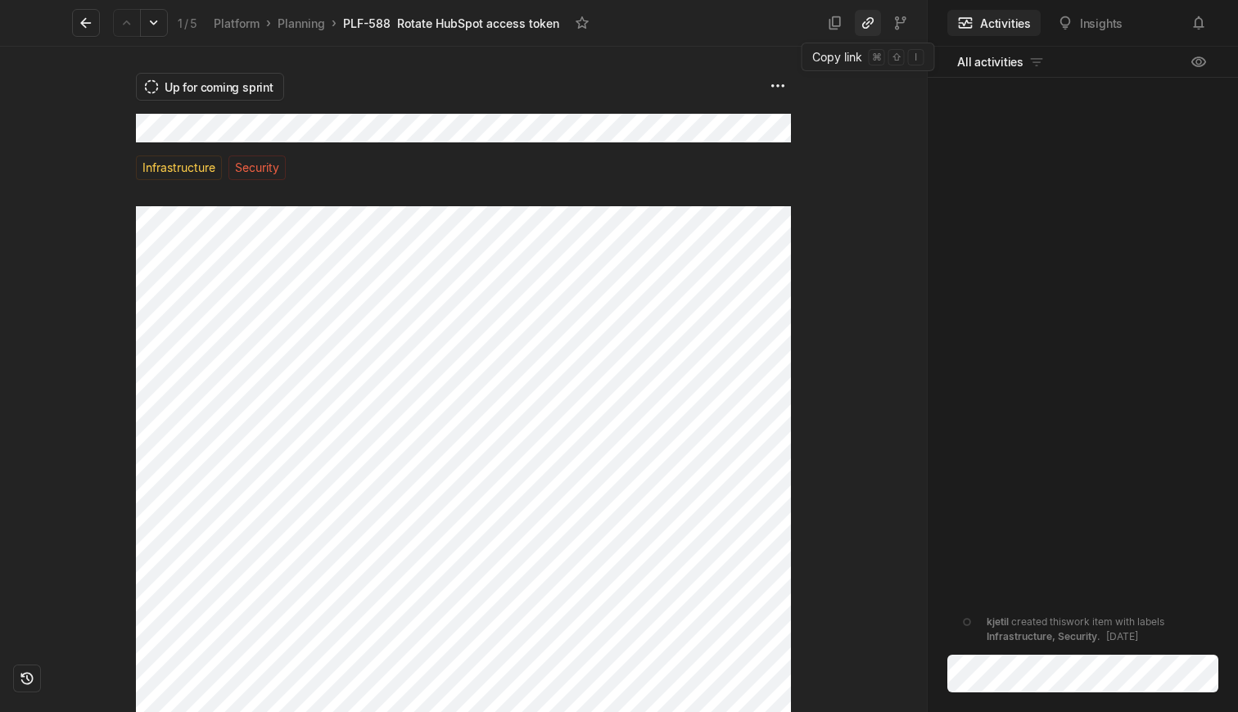
click at [867, 25] on icon at bounding box center [868, 23] width 16 height 16
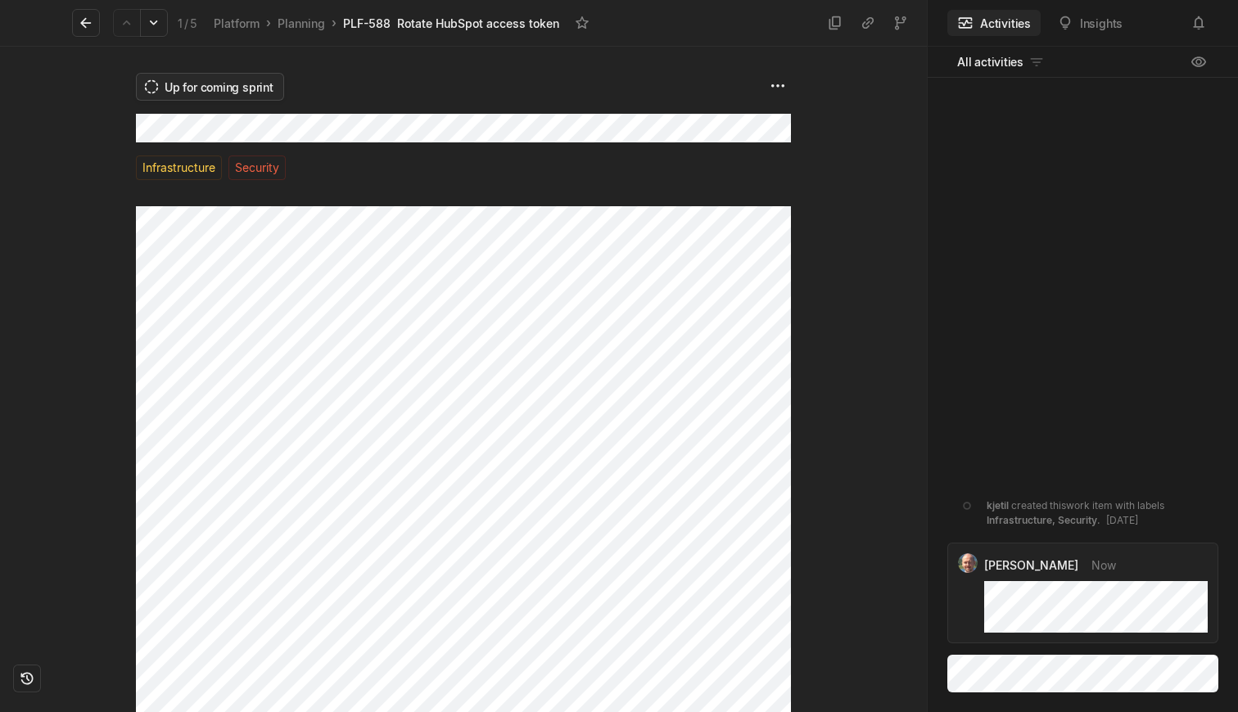
click at [224, 75] on html "Kontali Search / Updates g then u My work = Feedback g then f Roadmaps g then ⇧…" at bounding box center [619, 356] width 1238 height 712
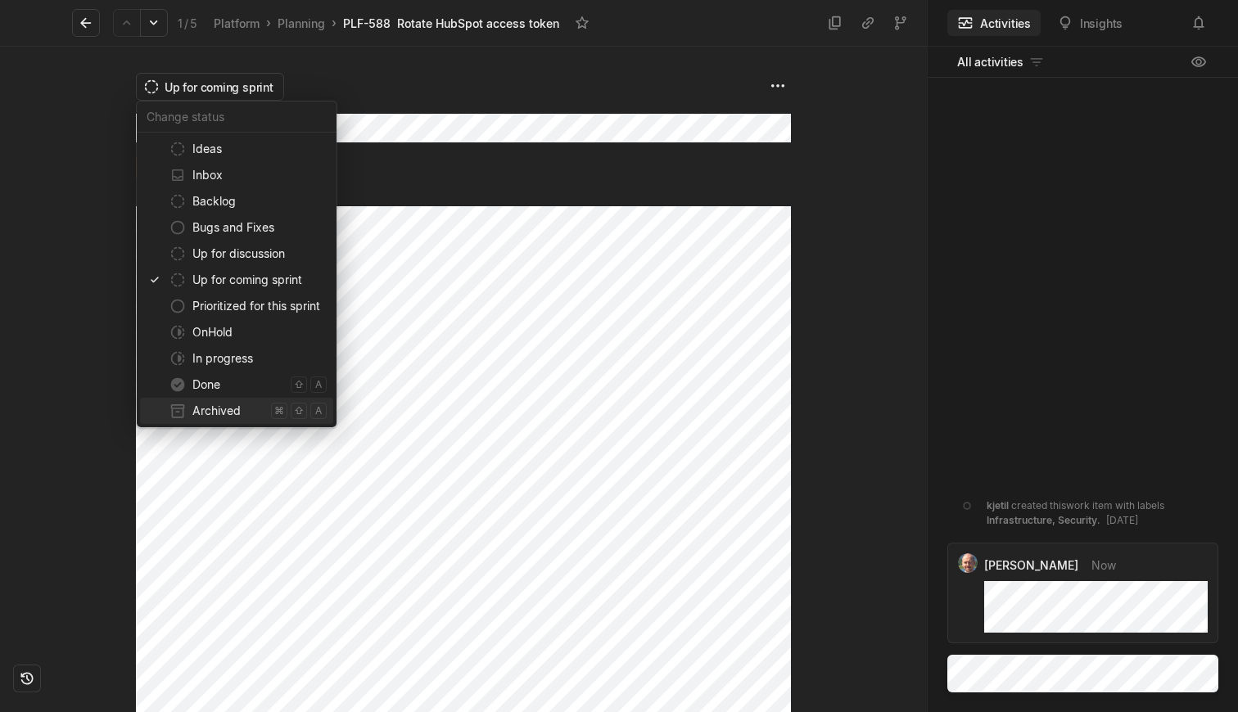
click at [208, 412] on span "Archived" at bounding box center [228, 411] width 72 height 26
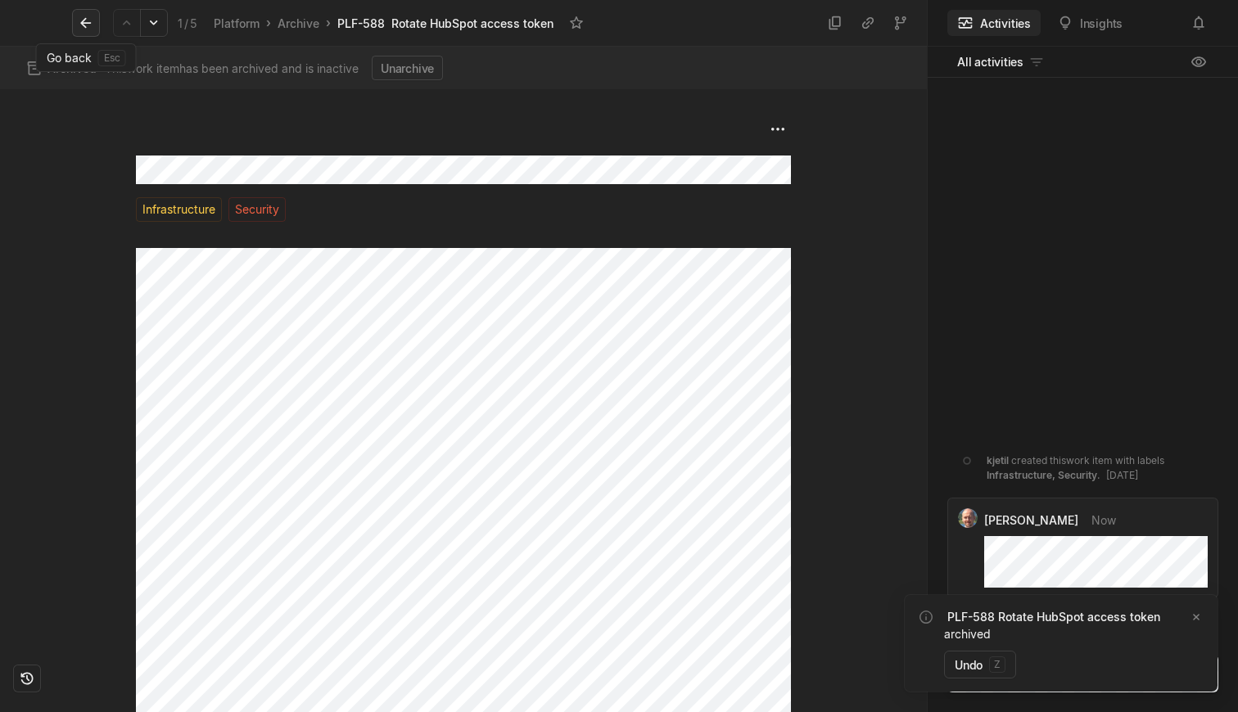
click at [86, 19] on icon at bounding box center [86, 23] width 16 height 16
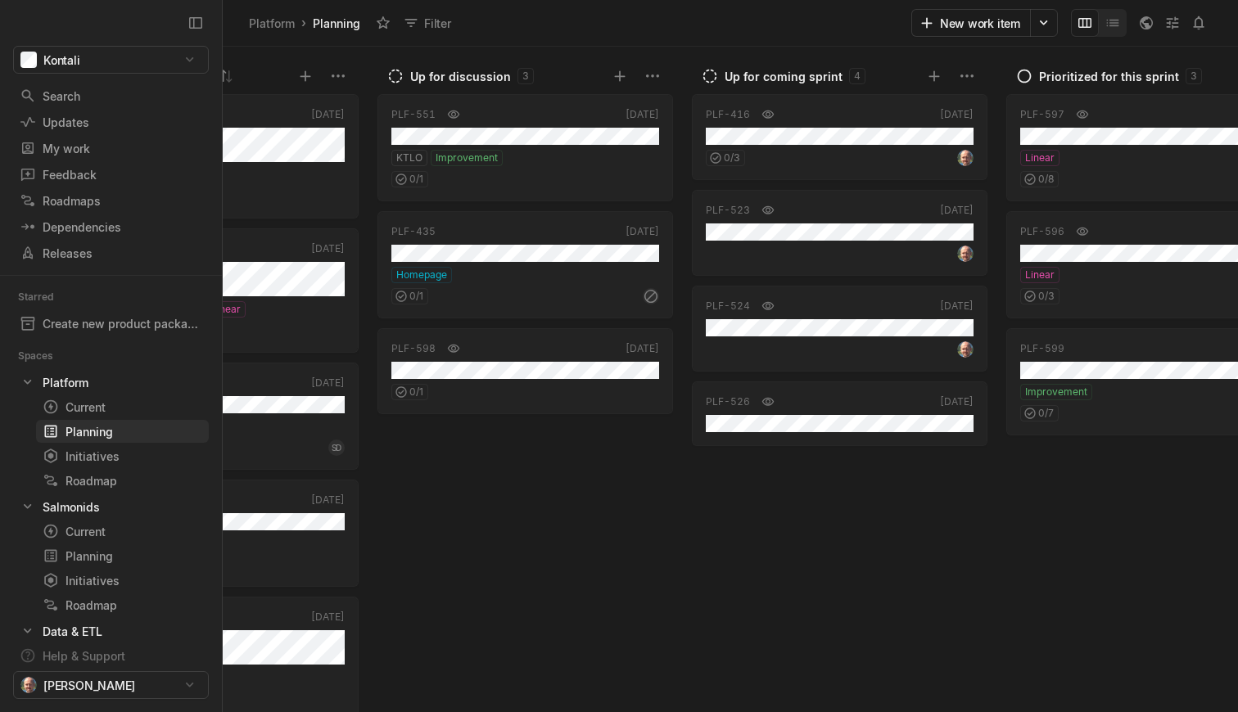
scroll to position [0, 1140]
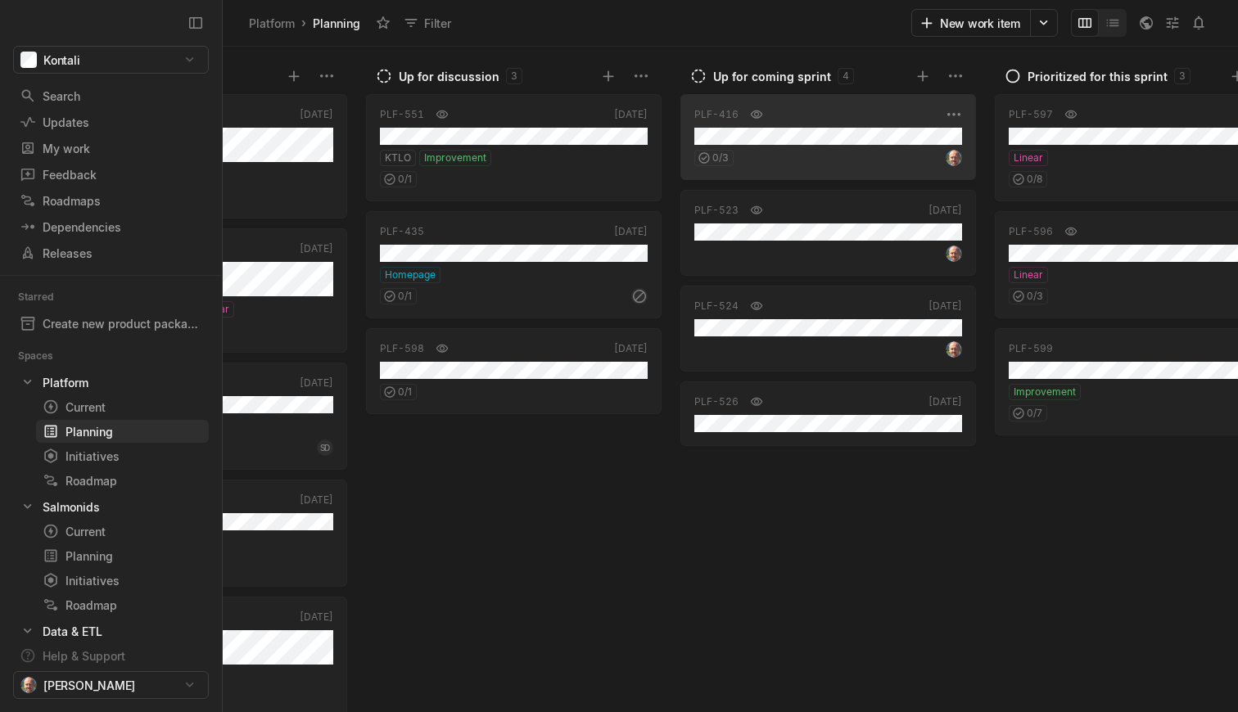
click at [840, 168] on div "PLF-416 [DATE] 0 / 3" at bounding box center [828, 137] width 296 height 86
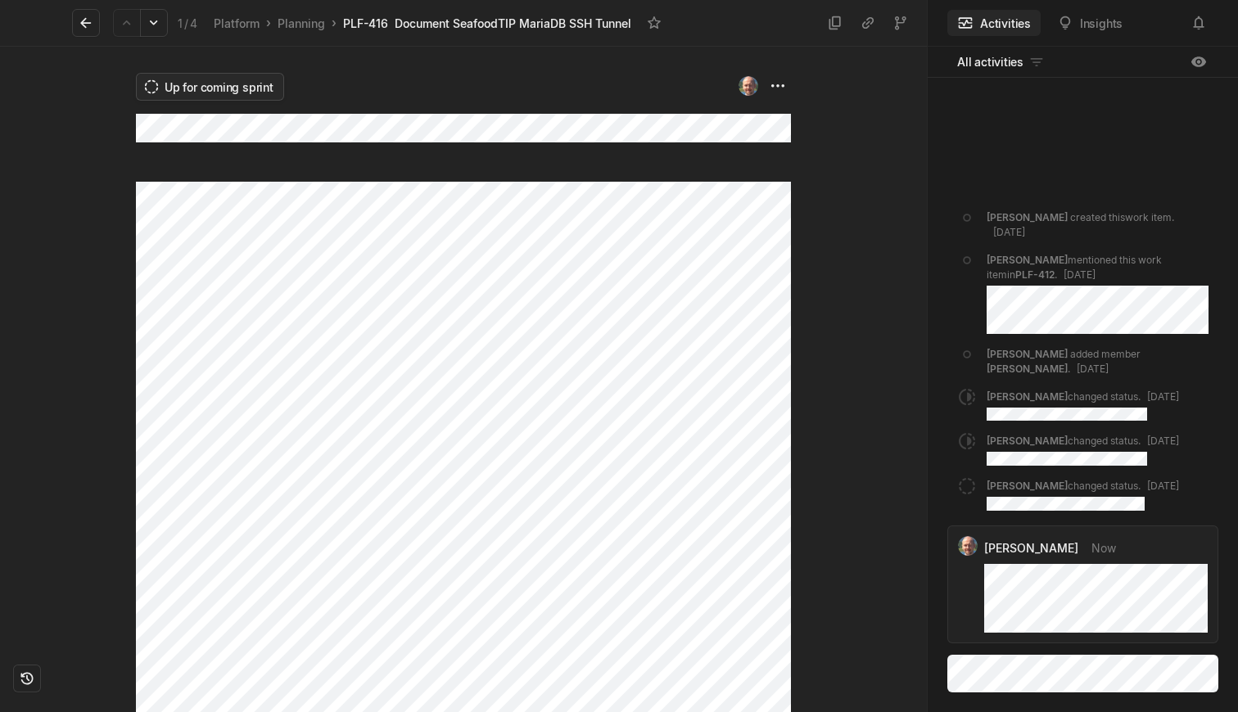
click at [203, 72] on html "Kontali Search / Updates g then u My work = Feedback g then f Roadmaps g then ⇧…" at bounding box center [619, 356] width 1238 height 712
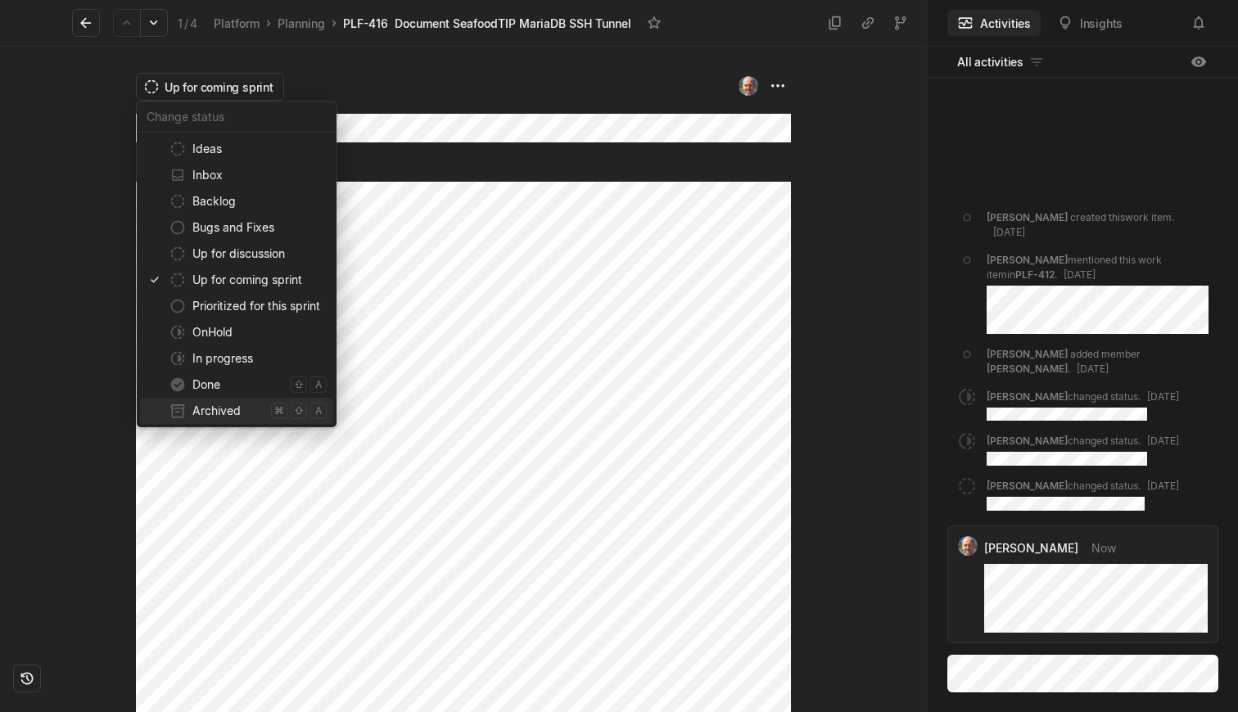
click at [225, 413] on span "Archived" at bounding box center [228, 411] width 72 height 26
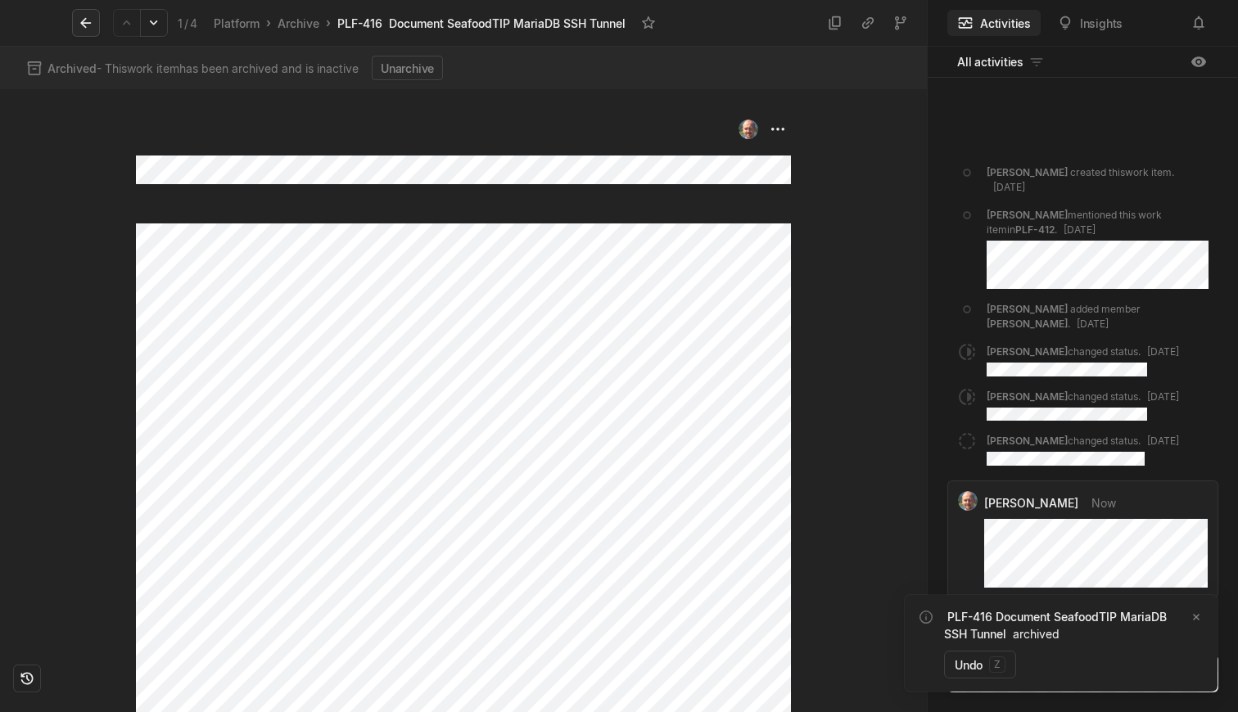
click at [87, 25] on icon at bounding box center [86, 23] width 16 height 16
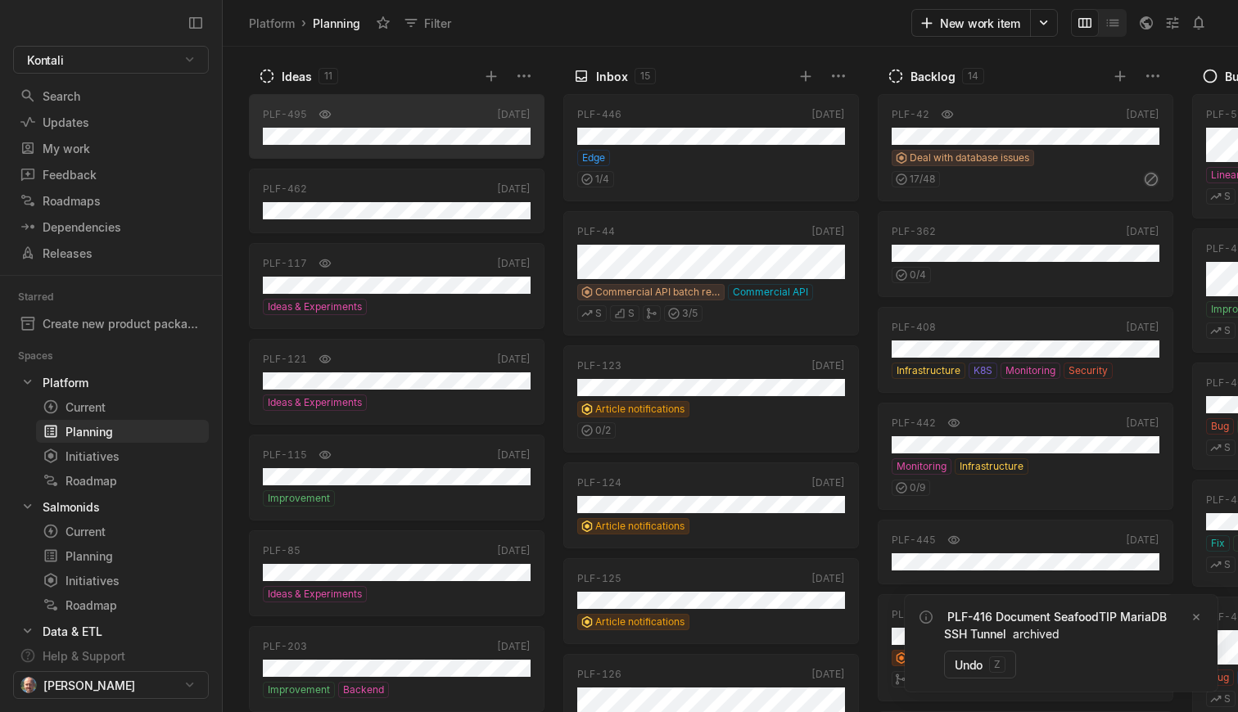
scroll to position [0, 1140]
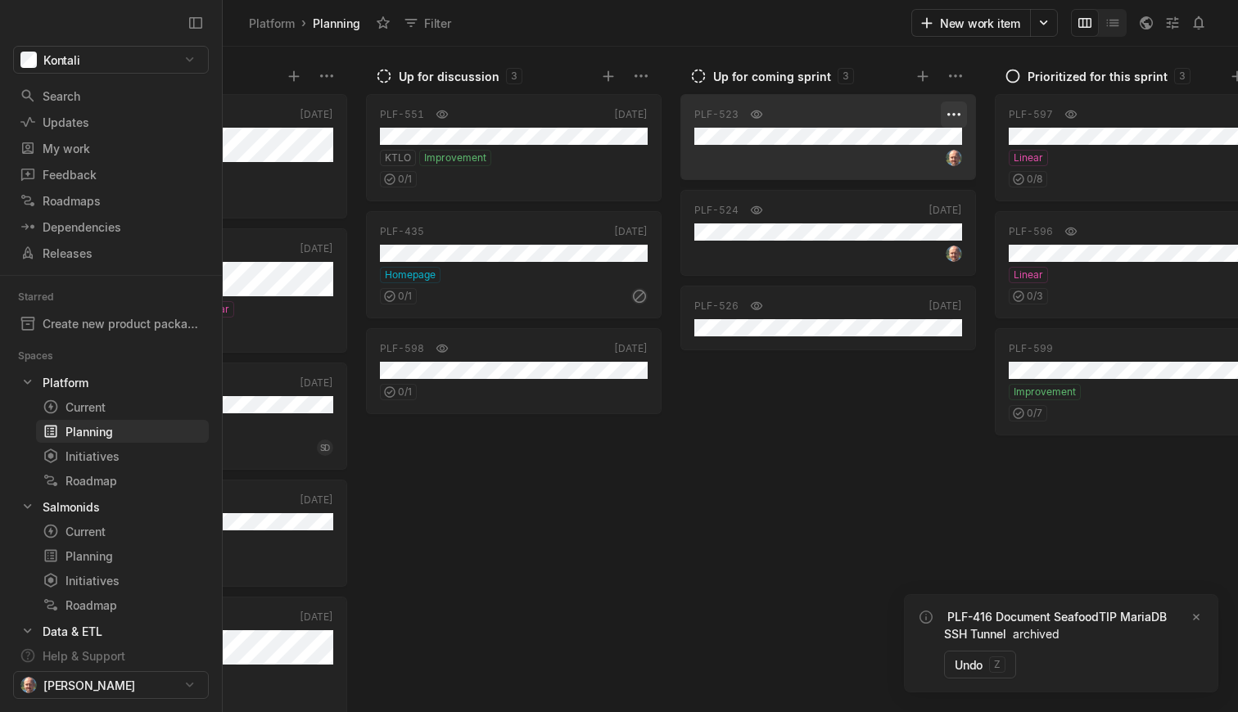
click at [946, 115] on html "Kontali Search / Updates g then u My work = Feedback g then f Roadmaps g then ⇧…" at bounding box center [619, 356] width 1238 height 712
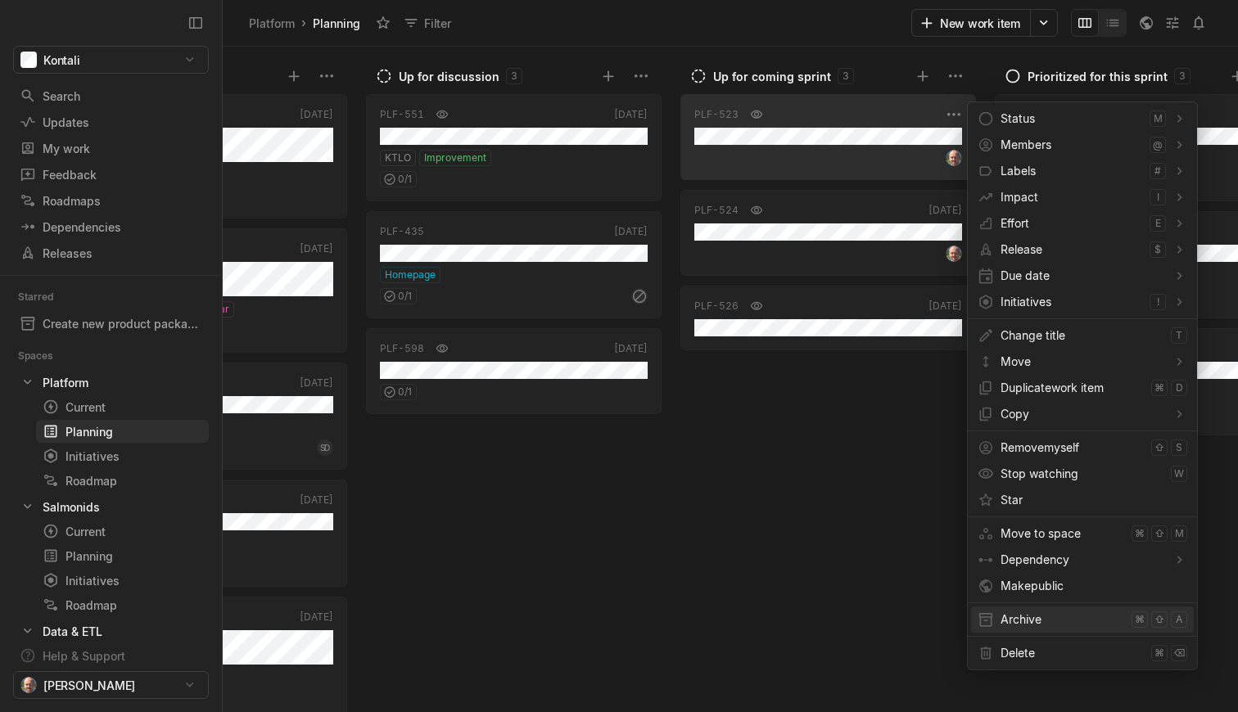
click at [1010, 623] on span "Archive" at bounding box center [1062, 620] width 124 height 26
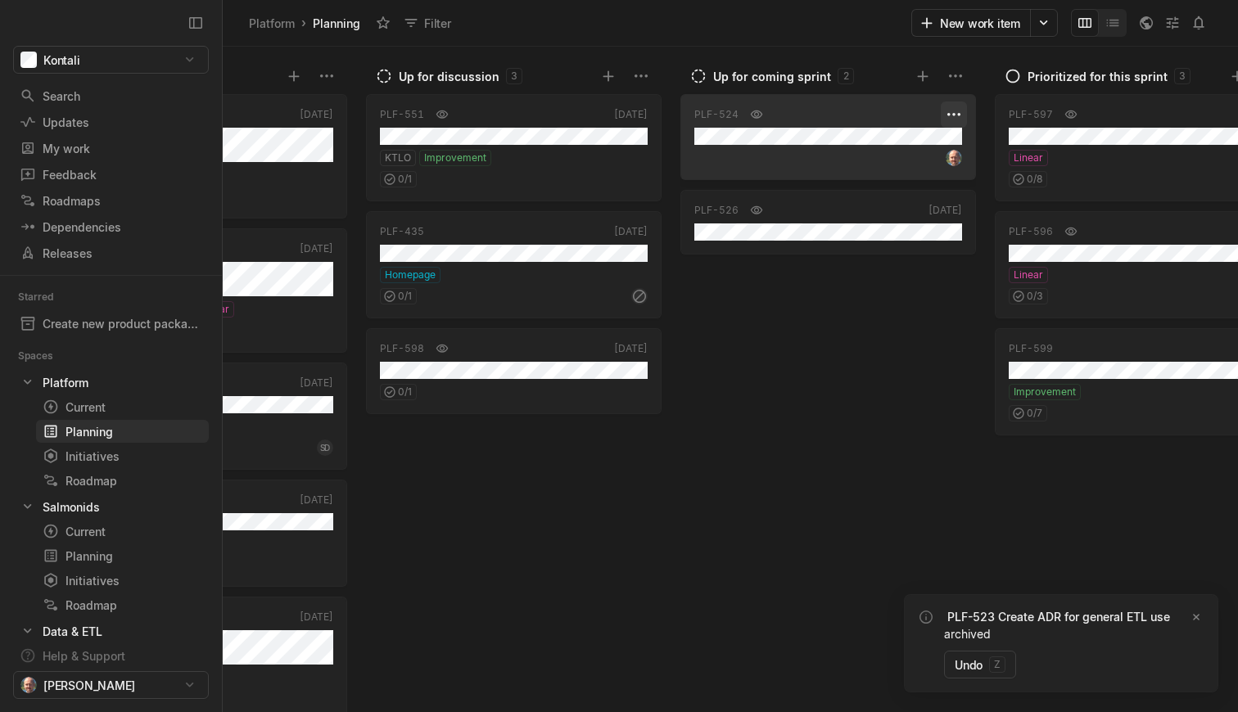
click at [948, 115] on html "Kontali Search / Updates g then u My work = Feedback g then f Roadmaps g then ⇧…" at bounding box center [619, 356] width 1238 height 712
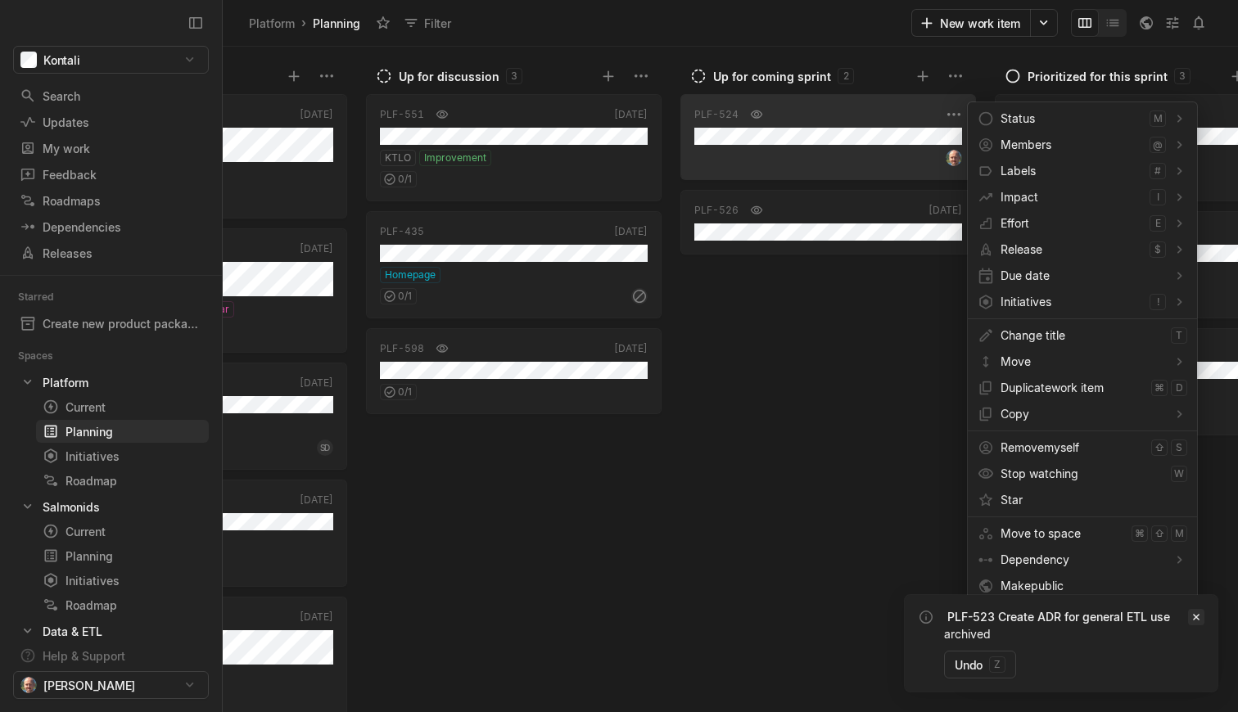
click at [1199, 616] on icon "Notifications (F8)" at bounding box center [1196, 617] width 13 height 13
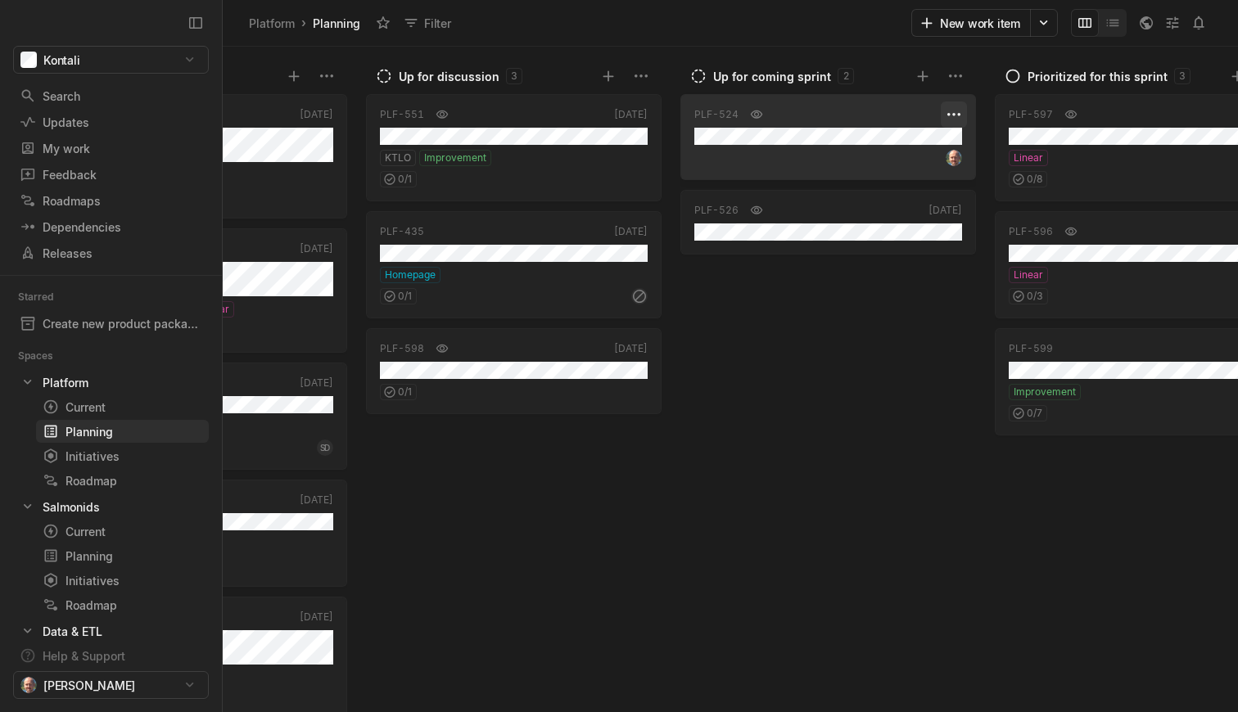
click at [951, 119] on html "Kontali Search / Updates g then u My work = Feedback g then f Roadmaps g then ⇧…" at bounding box center [619, 356] width 1238 height 712
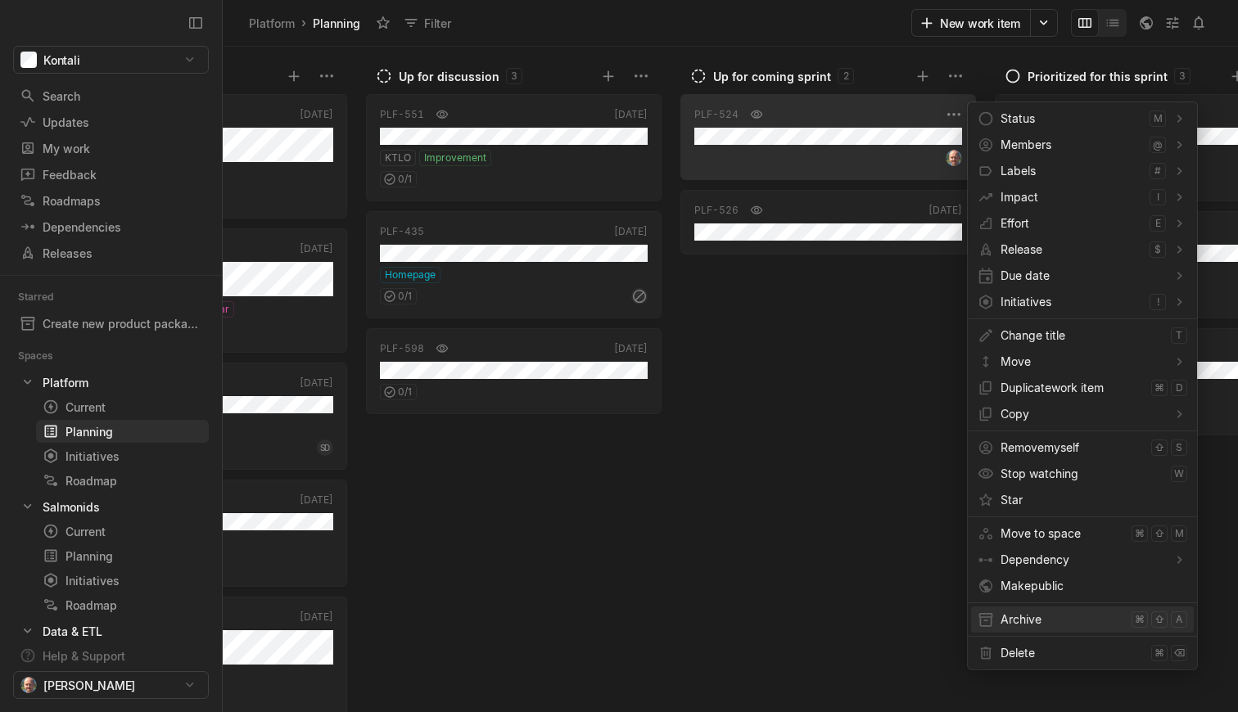
click at [1014, 620] on span "Archive" at bounding box center [1062, 620] width 124 height 26
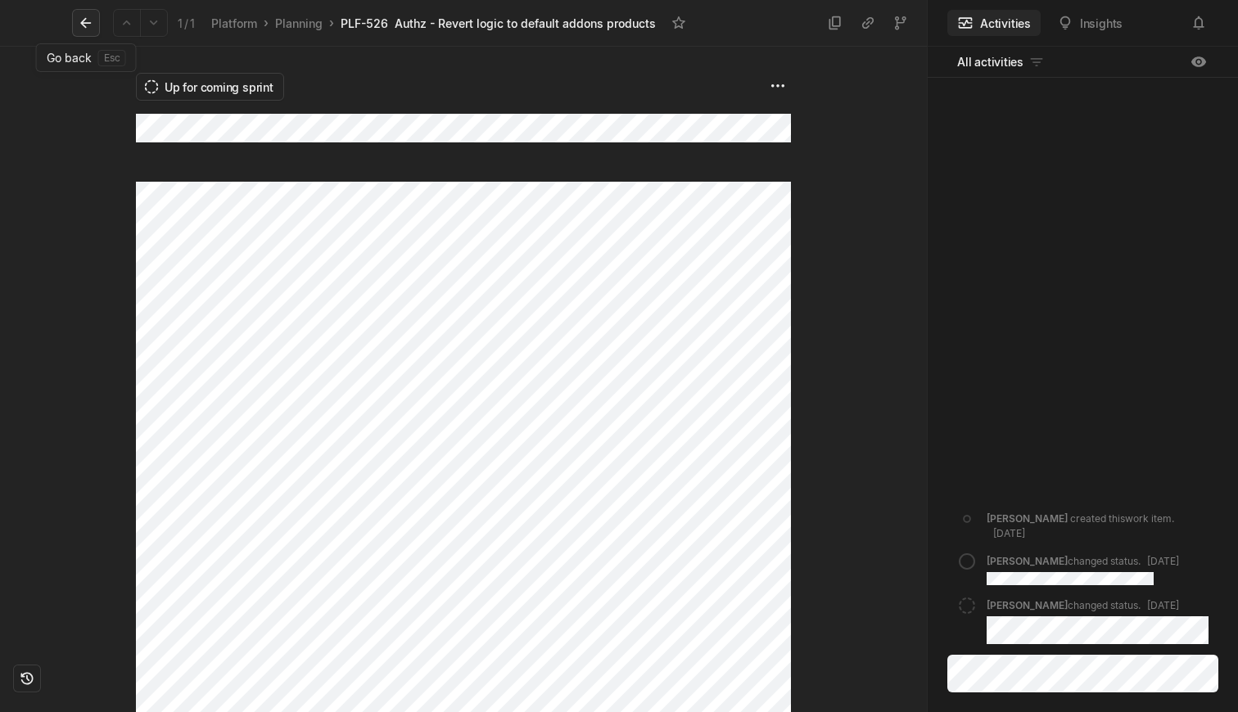
click at [83, 27] on icon at bounding box center [86, 23] width 16 height 16
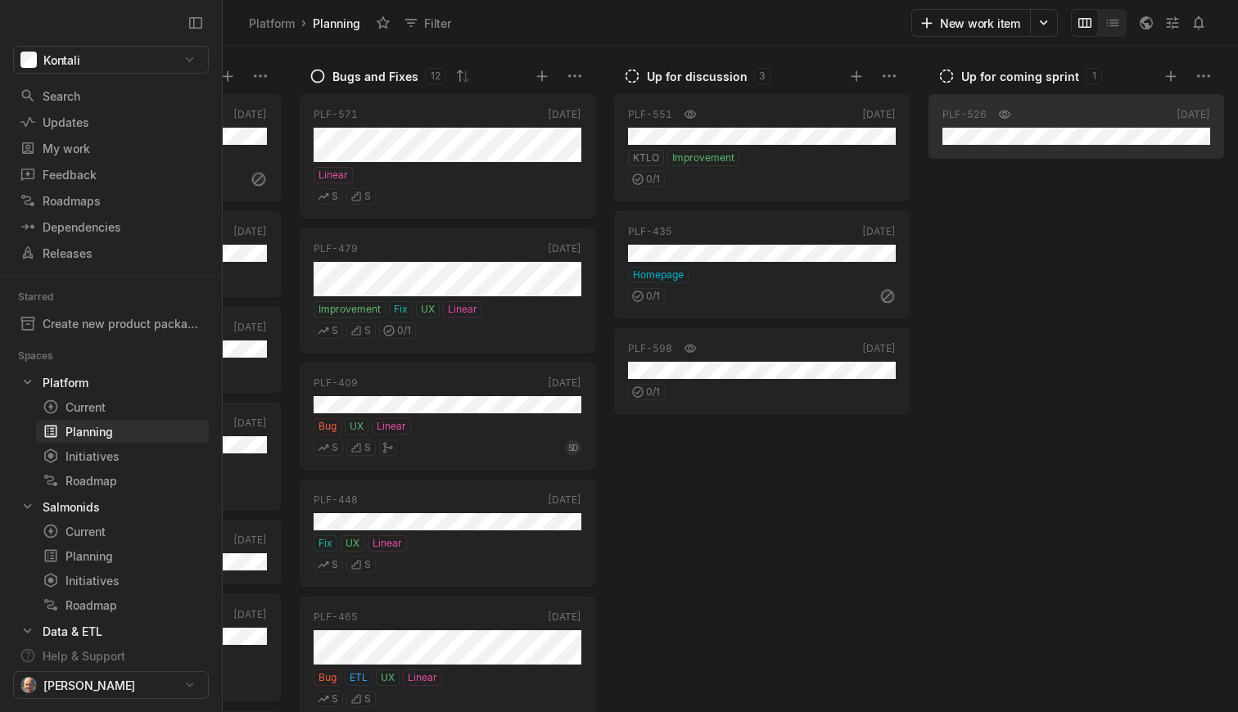
scroll to position [0, 889]
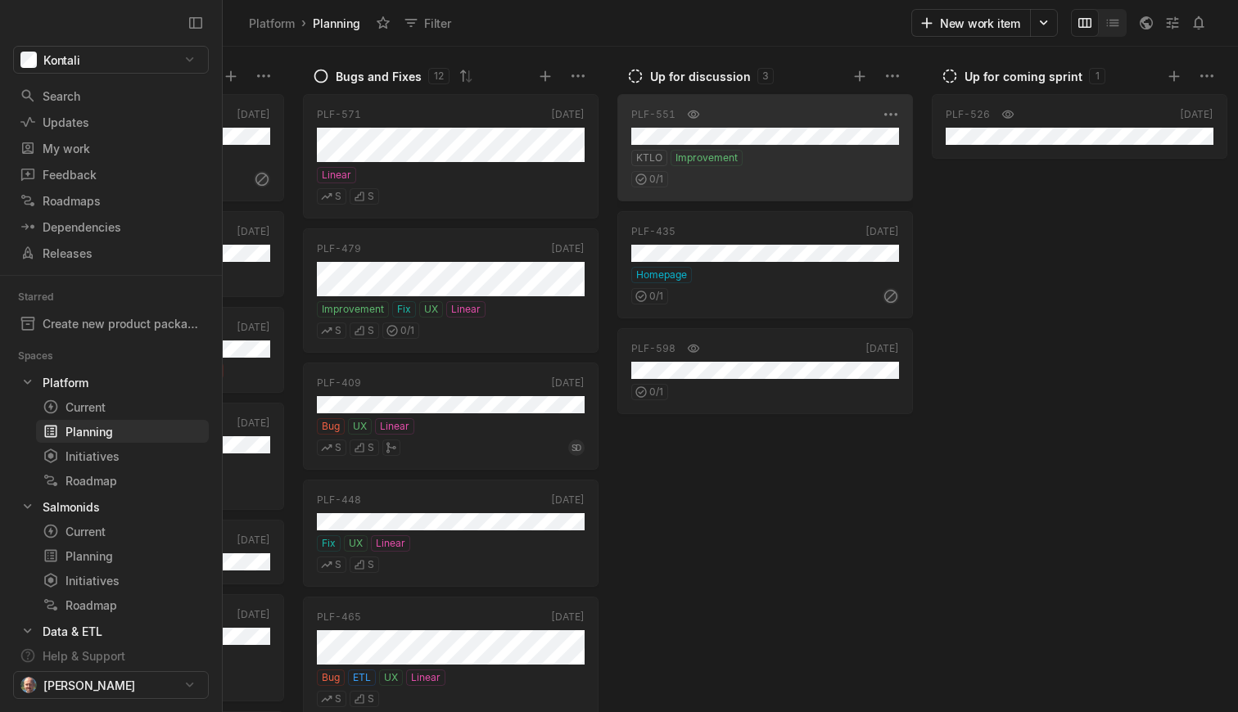
click at [806, 174] on div "0 / 1" at bounding box center [765, 176] width 268 height 21
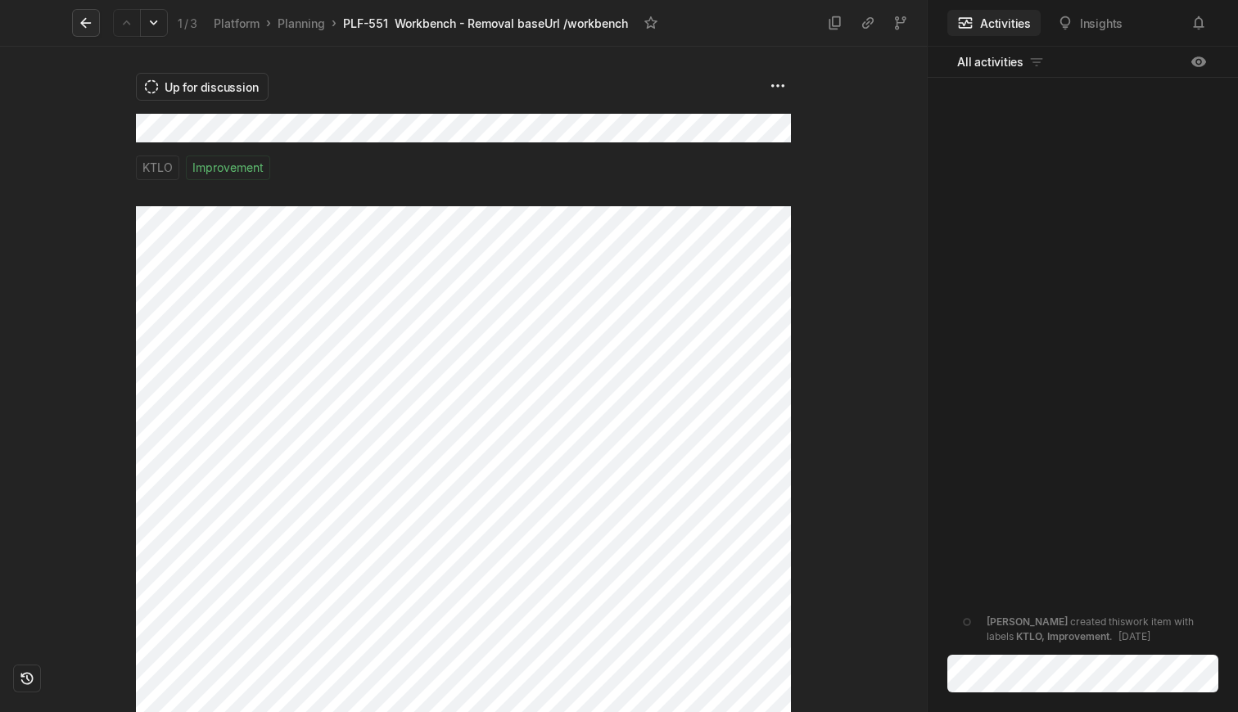
click at [81, 30] on icon at bounding box center [86, 23] width 16 height 16
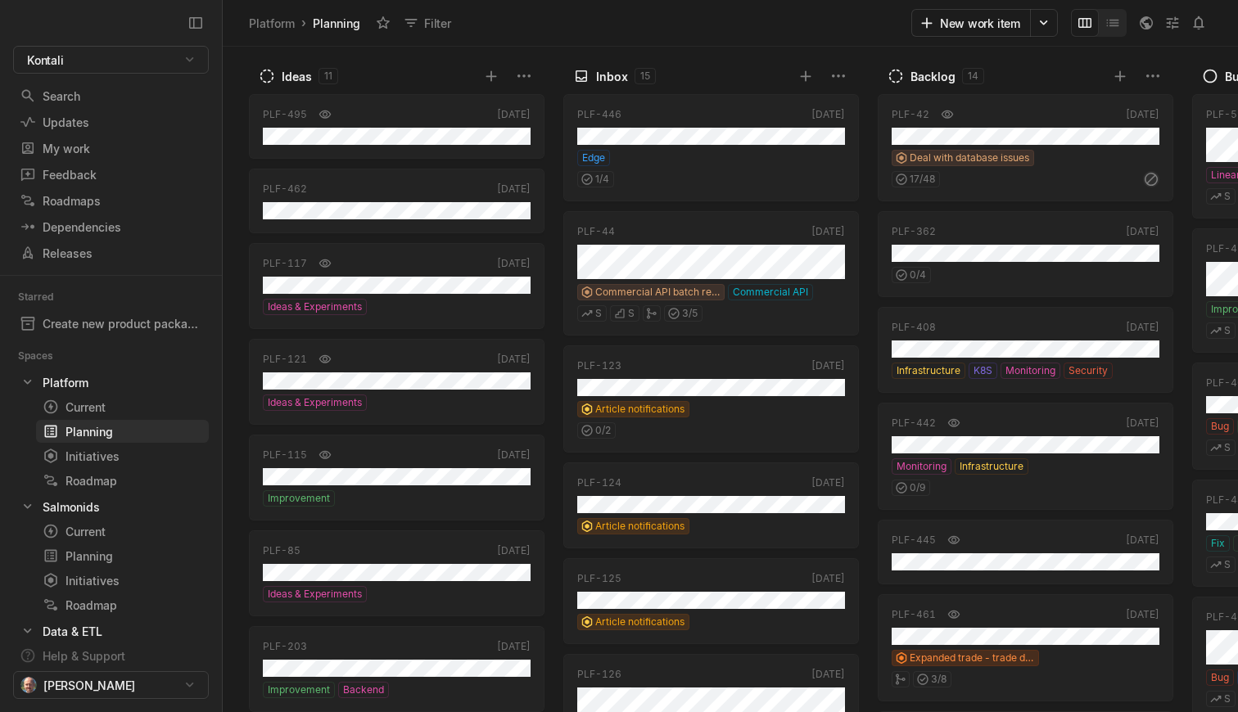
scroll to position [0, 889]
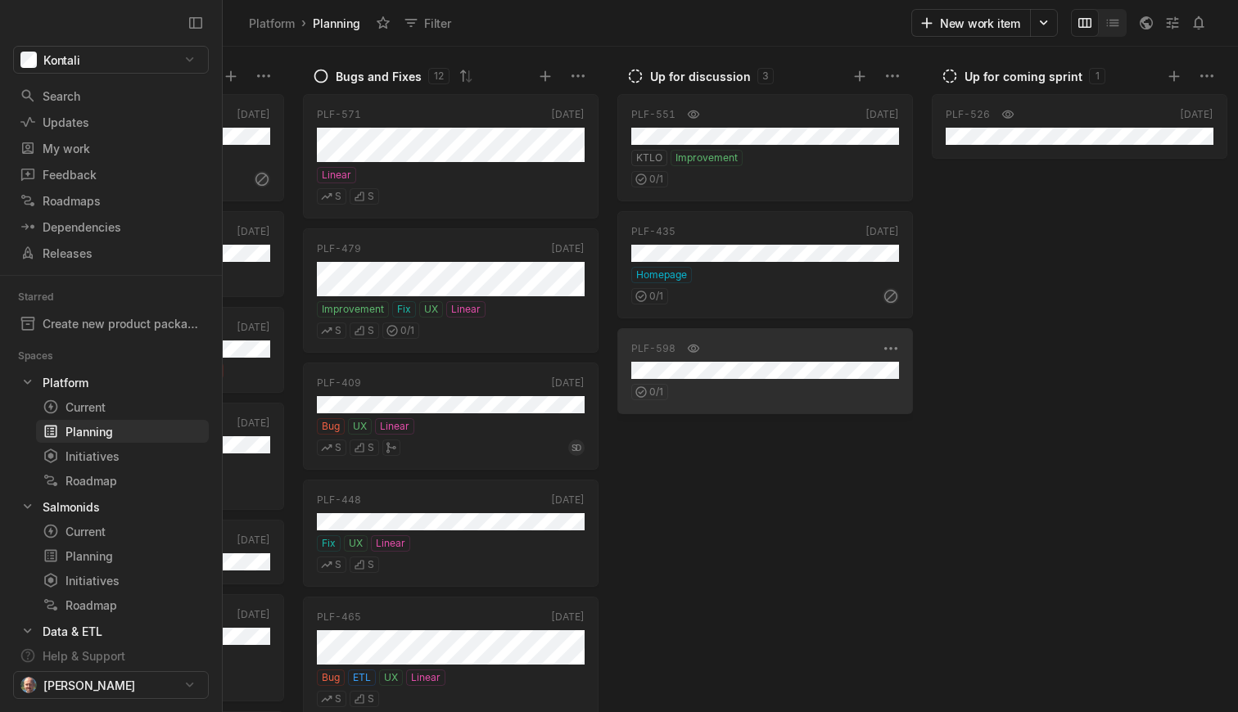
click at [792, 393] on div "0 / 1" at bounding box center [765, 389] width 268 height 21
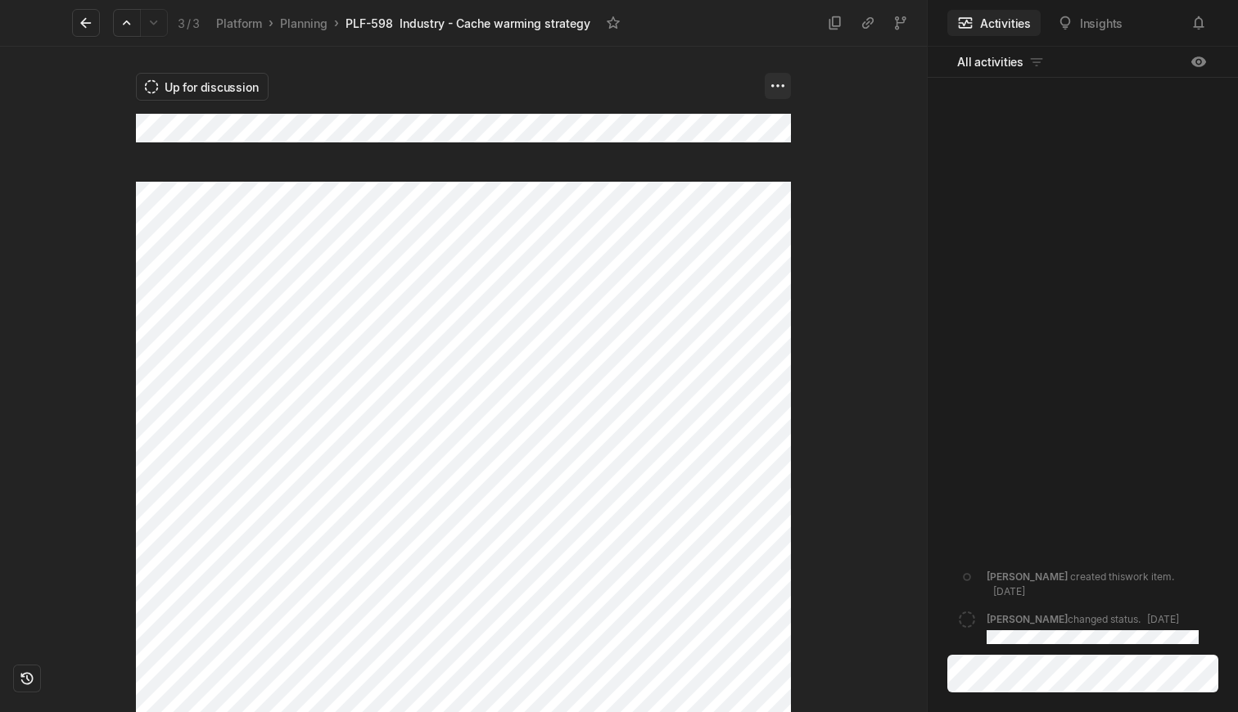
click at [784, 80] on html "Kontali Search / Updates g then u My work = Feedback g then f Roadmaps g then ⇧…" at bounding box center [619, 356] width 1238 height 712
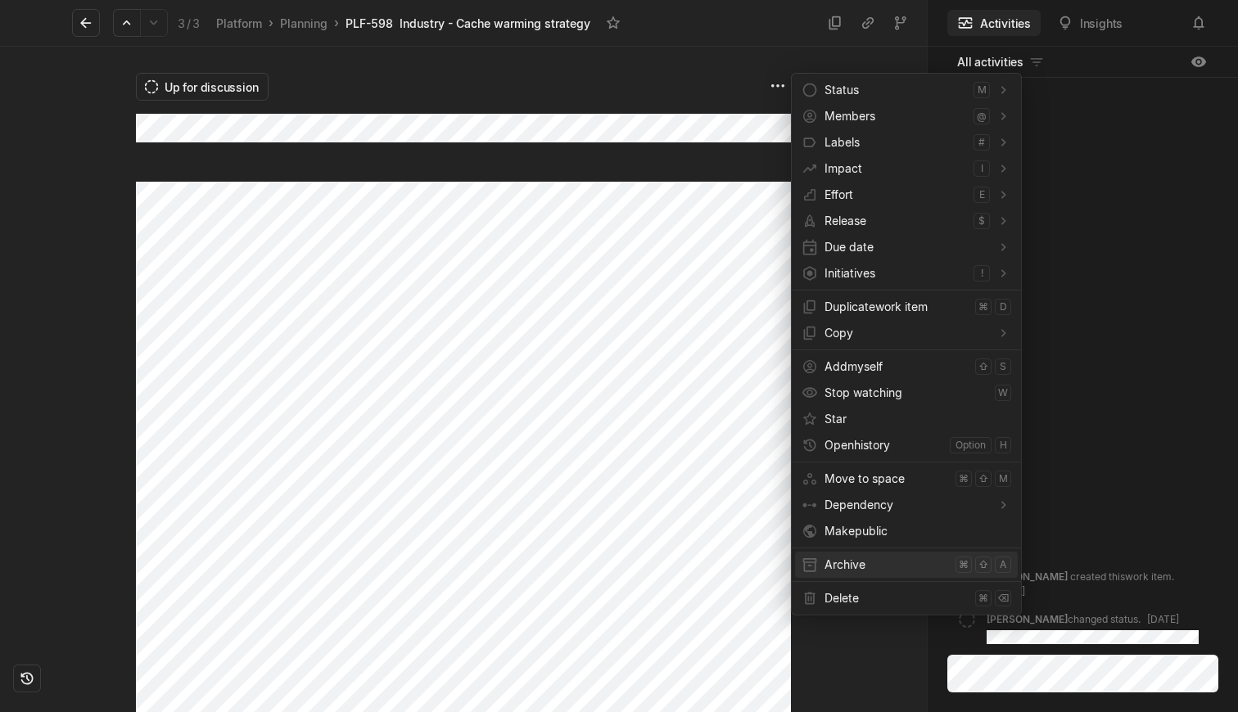
click at [867, 559] on span "Archive" at bounding box center [886, 565] width 124 height 26
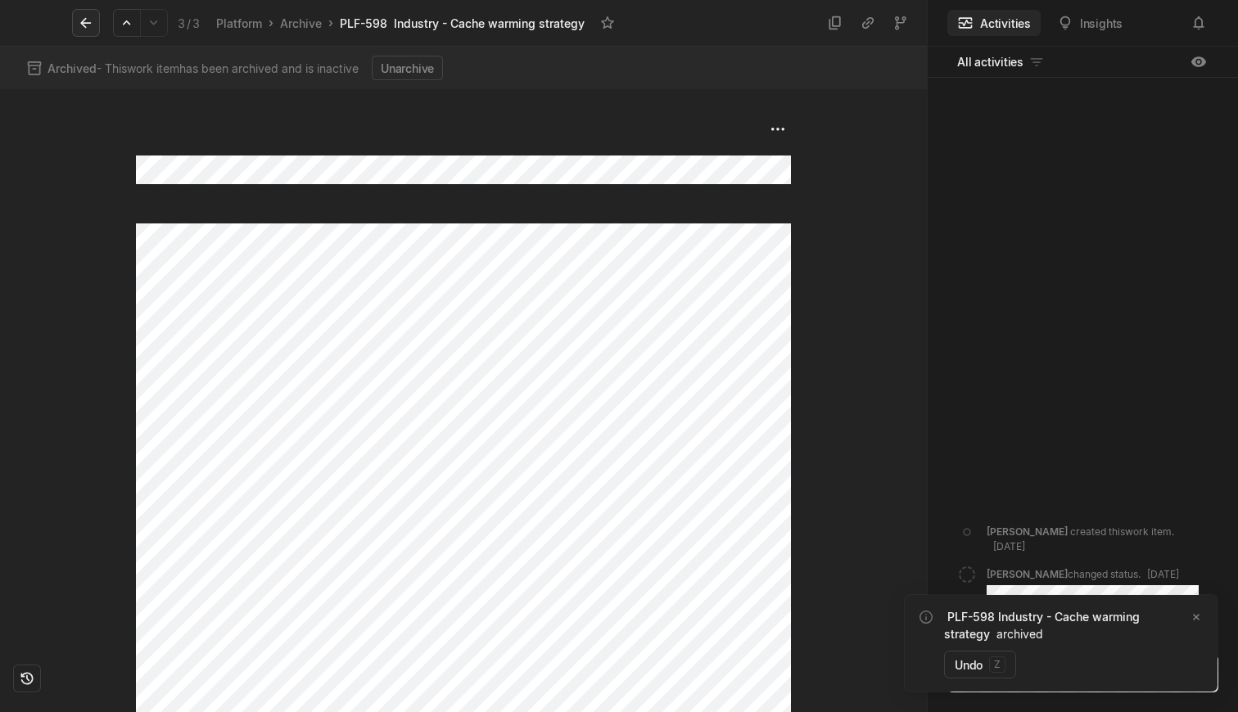
click at [83, 28] on icon at bounding box center [86, 23] width 16 height 16
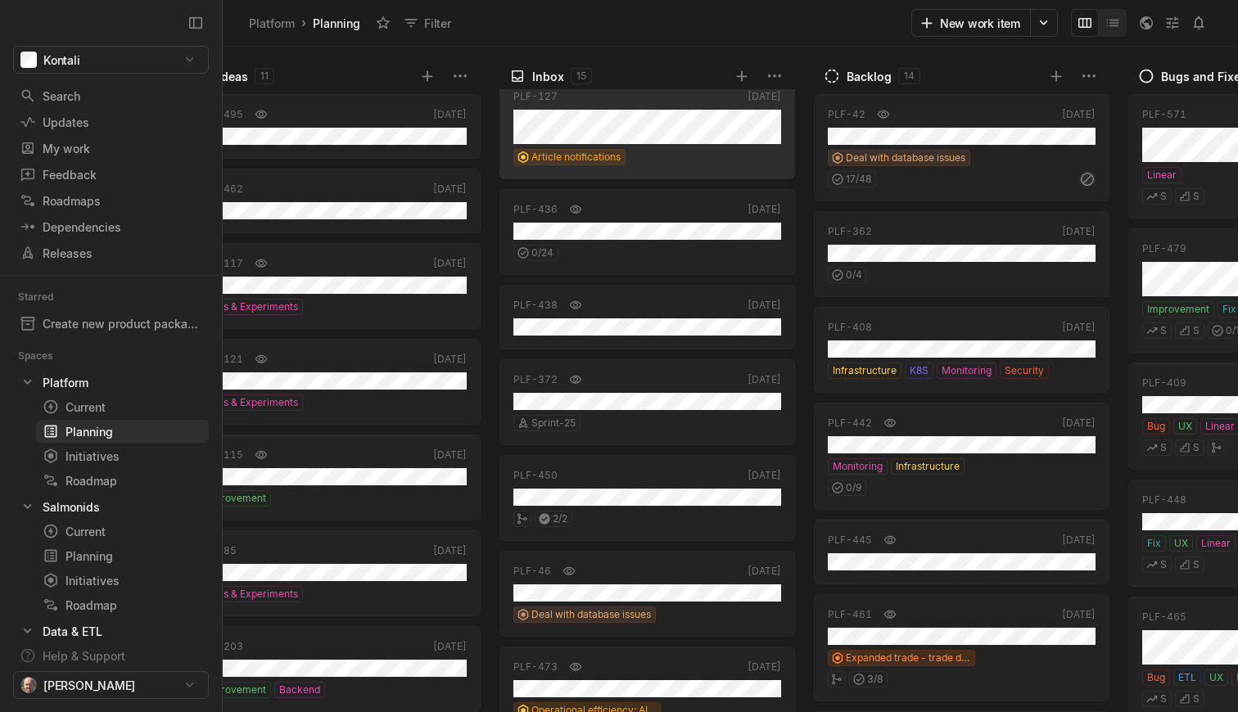
scroll to position [709, 0]
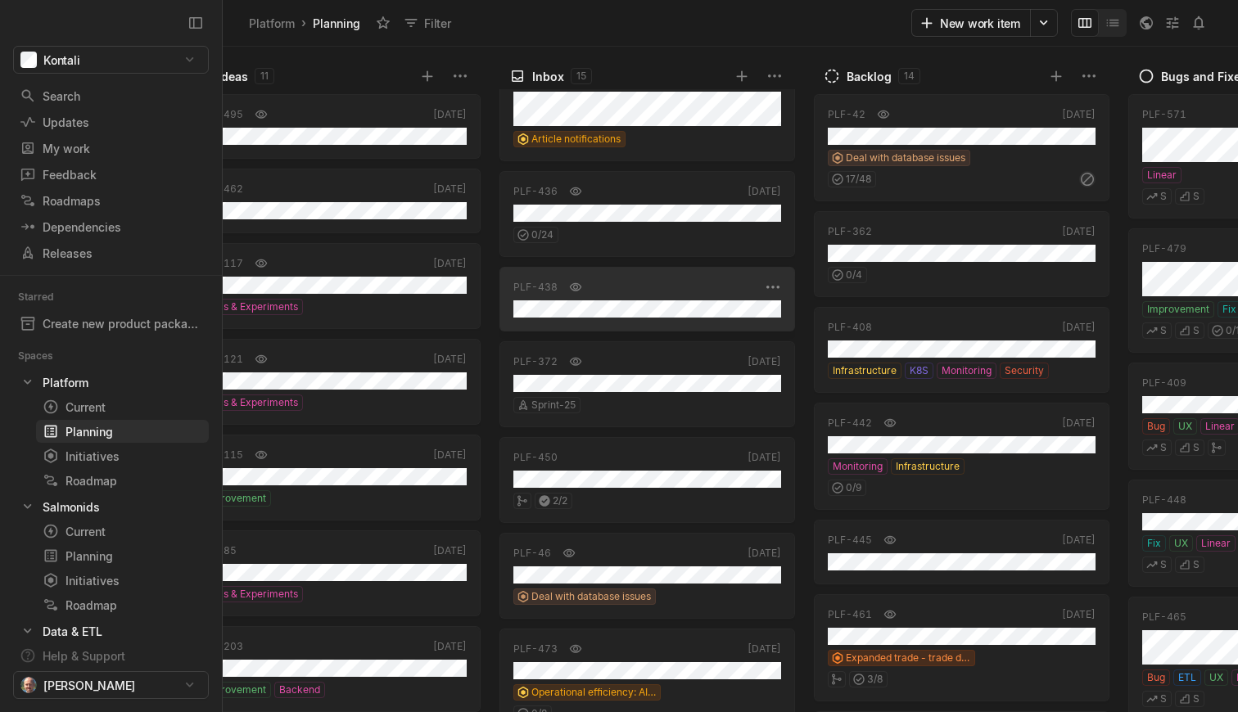
click at [654, 298] on div "PLF-438 [DATE]" at bounding box center [647, 299] width 296 height 65
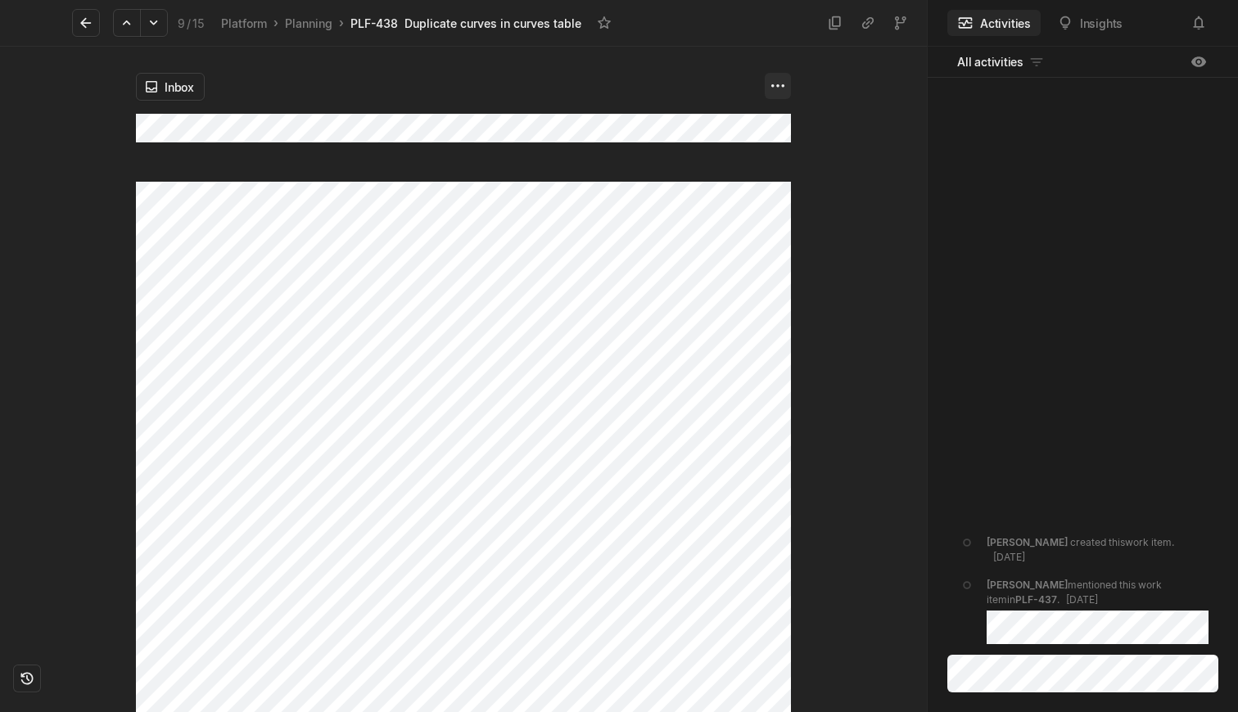
click at [782, 88] on html "Kontali Search / Updates g then u My work = Feedback g then f Roadmaps g then ⇧…" at bounding box center [619, 356] width 1238 height 712
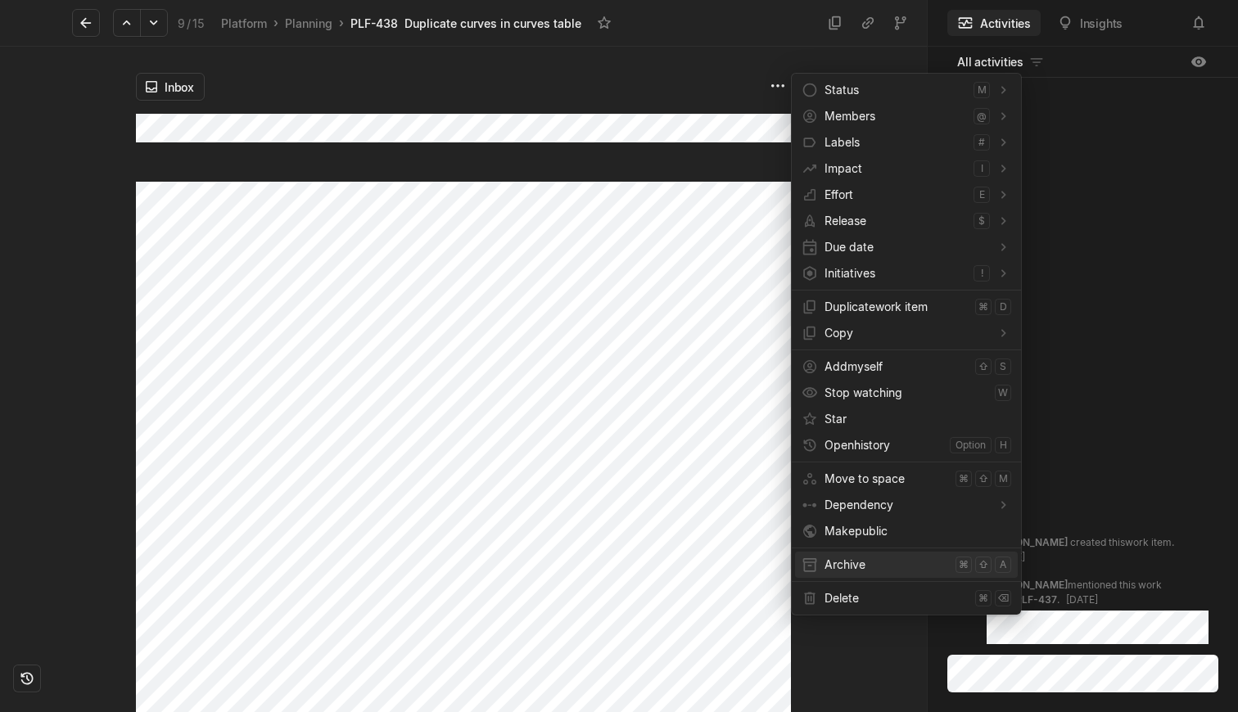
click at [838, 557] on span "Archive" at bounding box center [886, 565] width 124 height 26
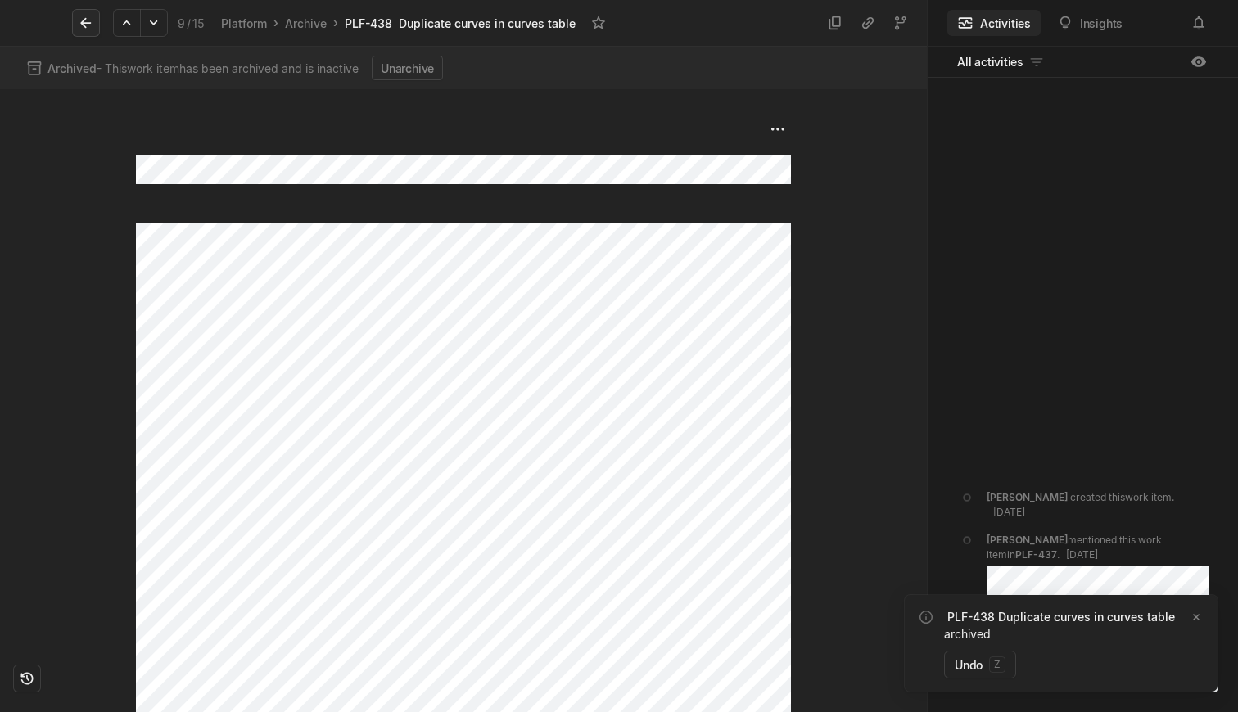
click at [84, 29] on icon at bounding box center [86, 23] width 16 height 16
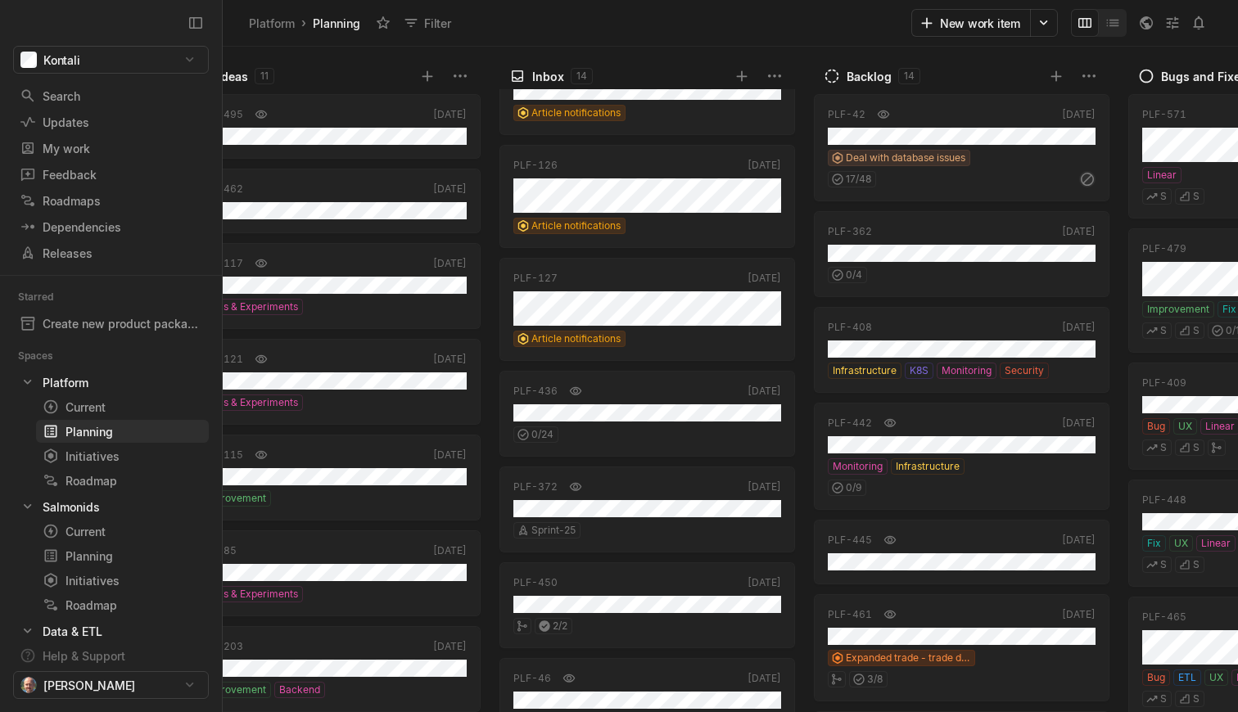
scroll to position [510, 0]
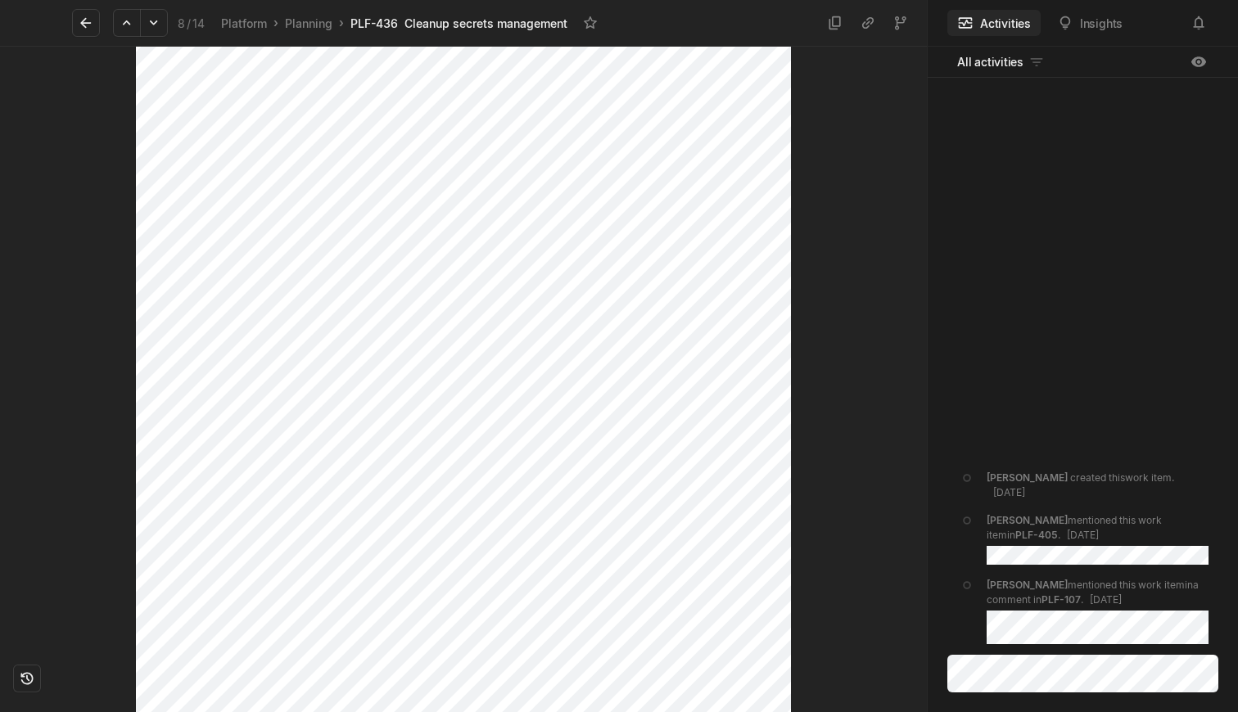
scroll to position [592, 0]
click at [88, 30] on icon at bounding box center [86, 23] width 16 height 16
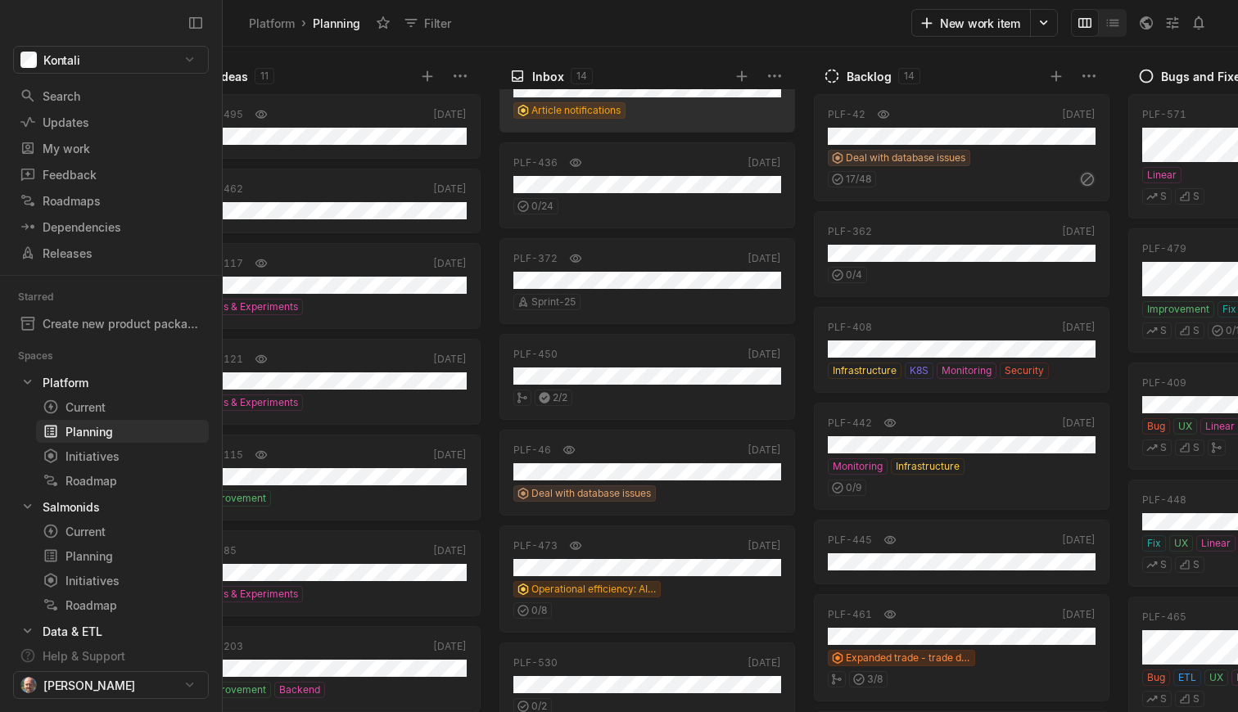
scroll to position [740, 0]
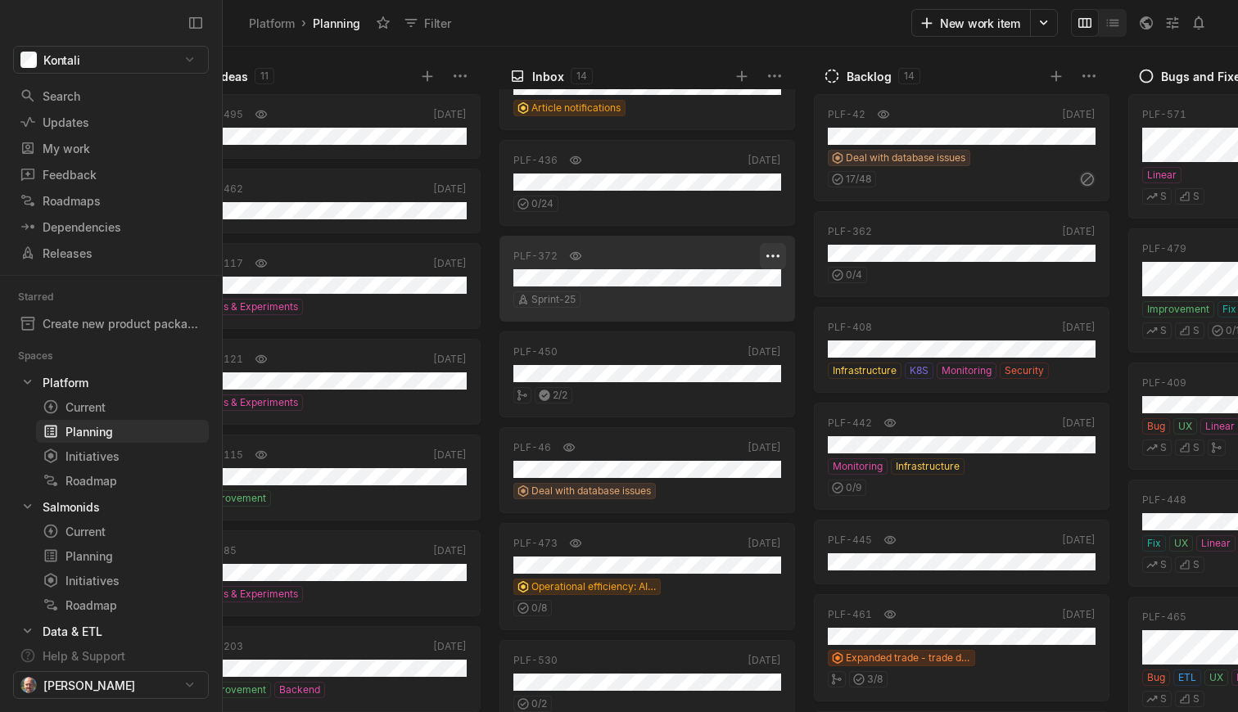
click at [768, 255] on html "Kontali Search / Updates g then u My work = Feedback g then f Roadmaps g then ⇧…" at bounding box center [619, 356] width 1238 height 712
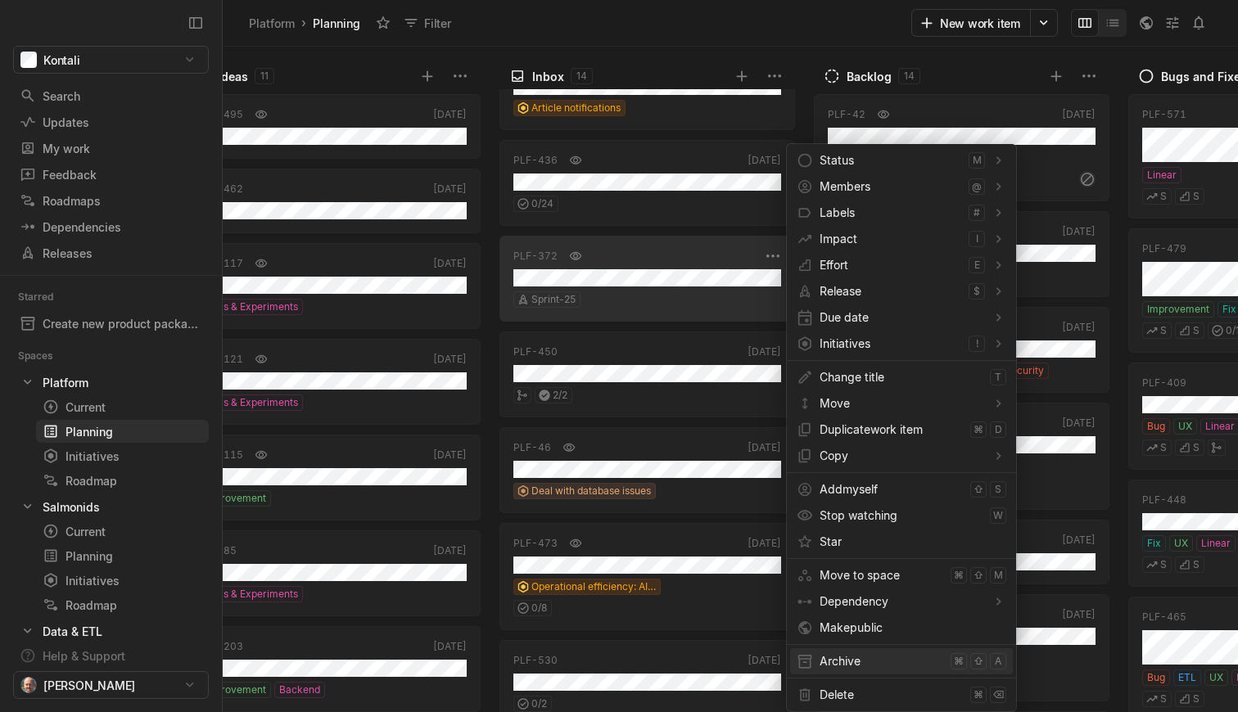
click at [838, 662] on span "Archive" at bounding box center [882, 661] width 124 height 26
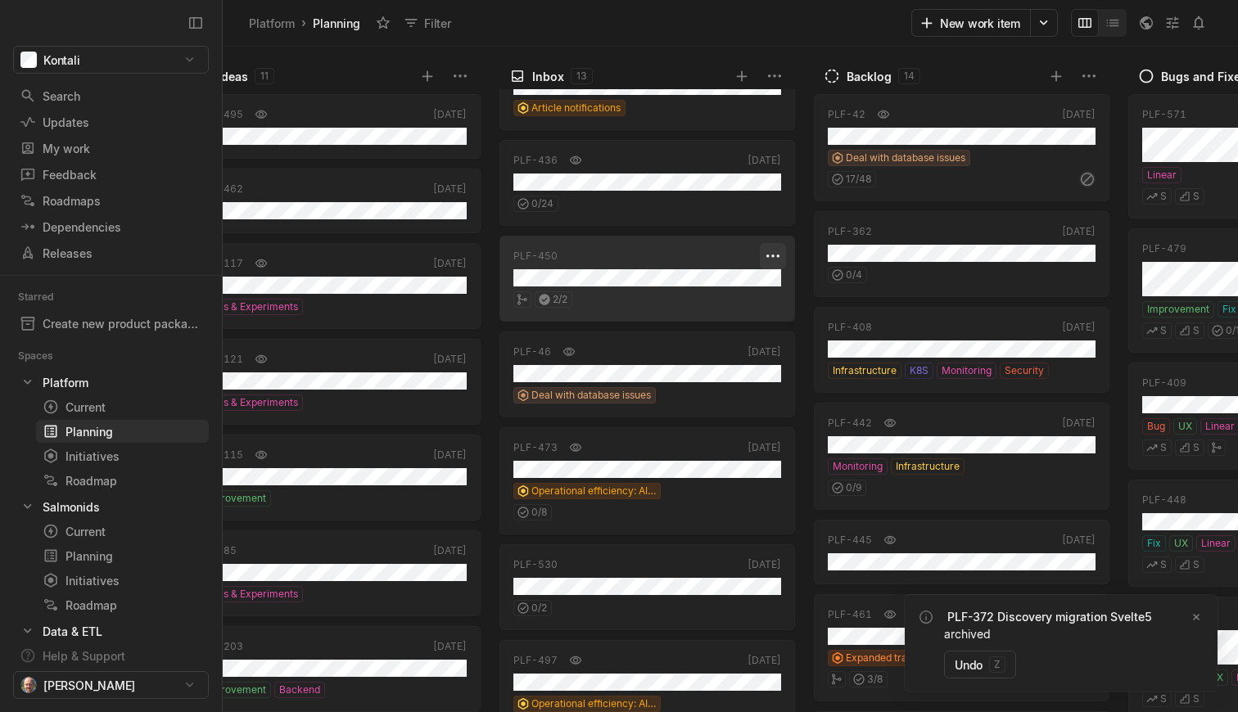
click at [773, 255] on html "Kontali Search / Updates g then u My work = Feedback g then f Roadmaps g then ⇧…" at bounding box center [619, 356] width 1238 height 712
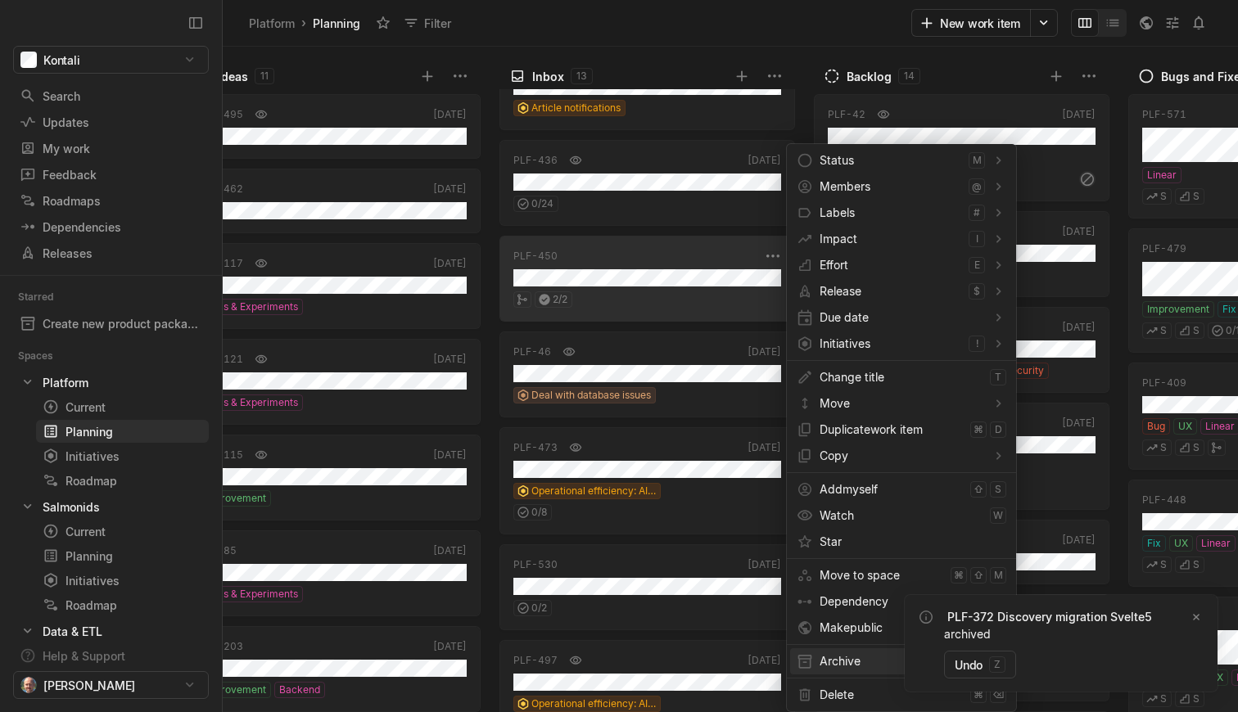
click at [833, 653] on span "Archive" at bounding box center [882, 661] width 124 height 26
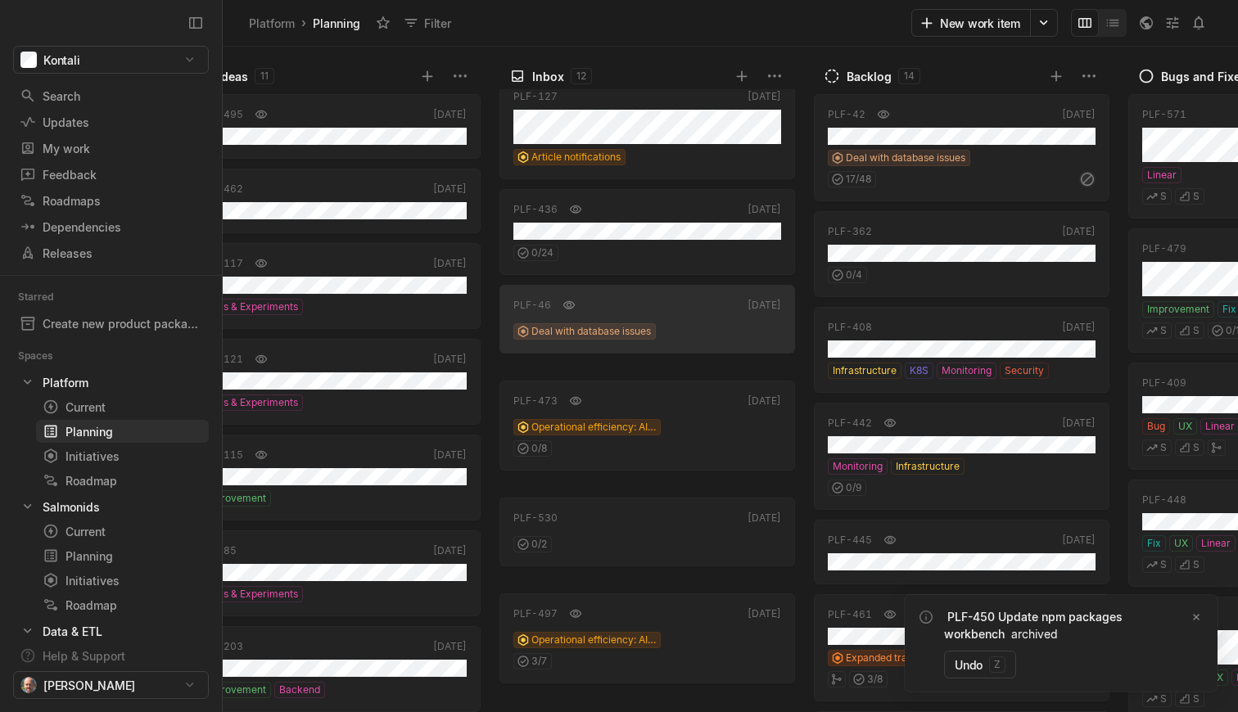
scroll to position [691, 0]
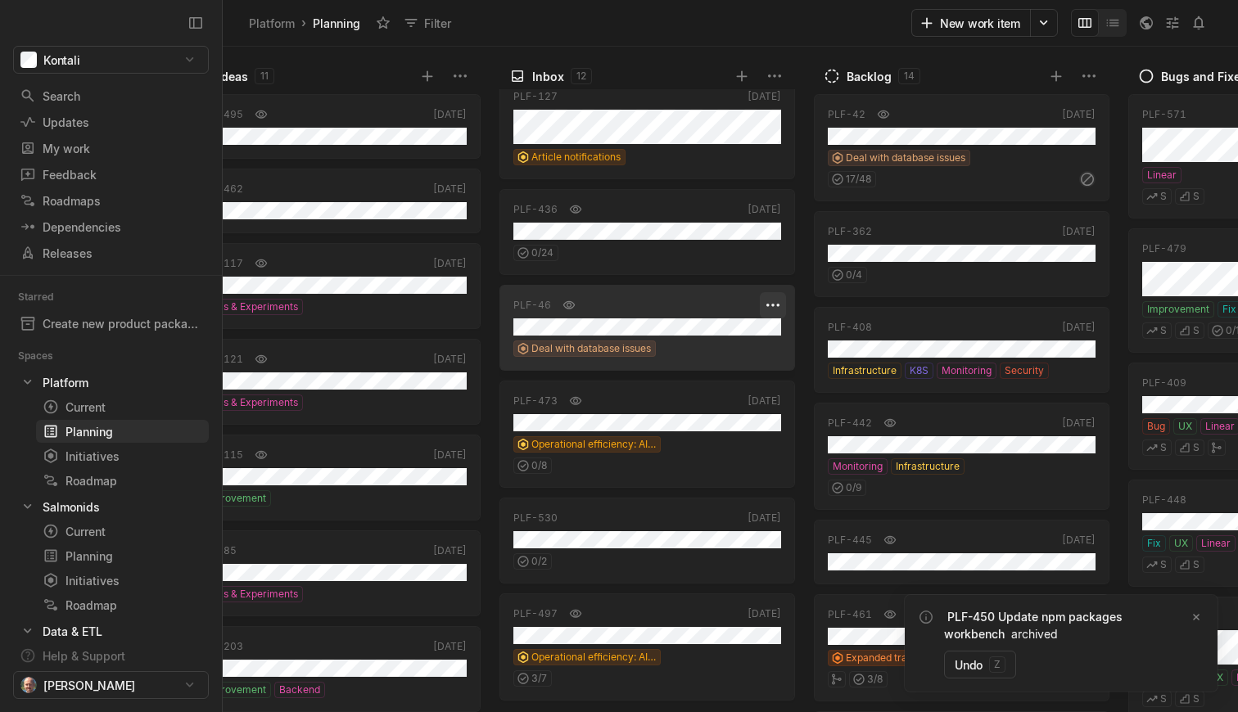
click at [774, 307] on html "Kontali Search / Updates g then u My work = Feedback g then f Roadmaps g then ⇧…" at bounding box center [619, 356] width 1238 height 712
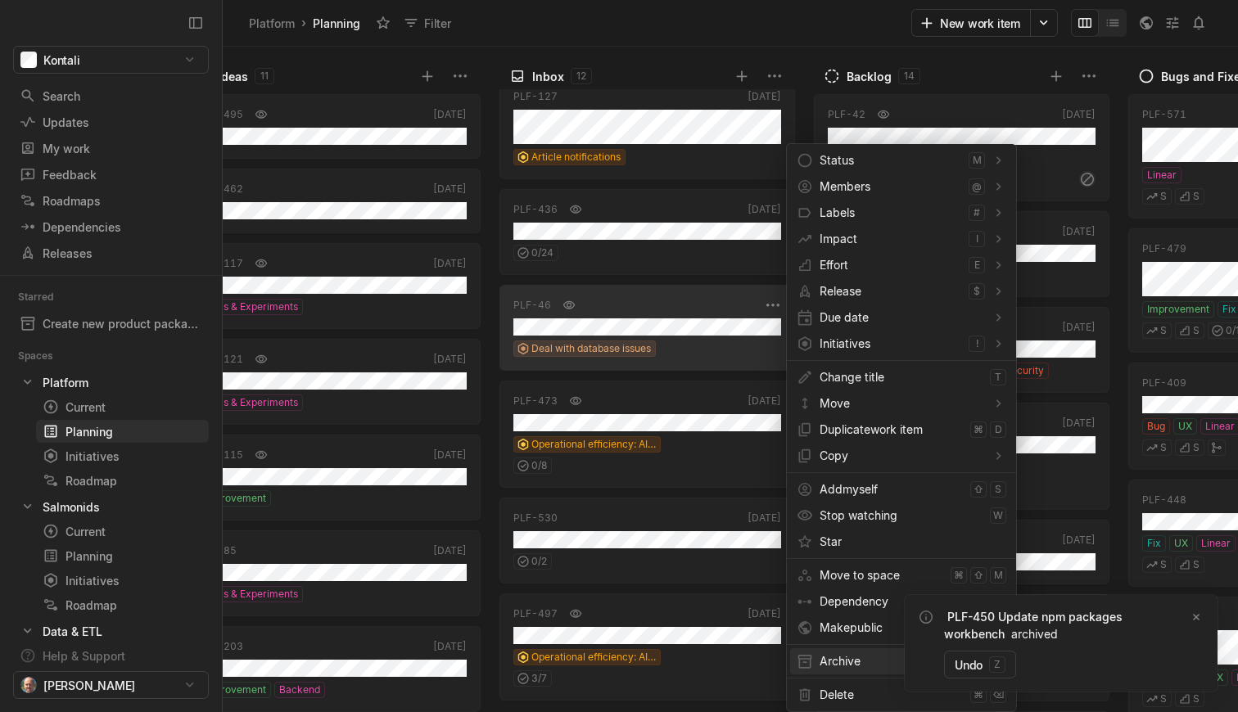
click at [830, 651] on span "Archive" at bounding box center [882, 661] width 124 height 26
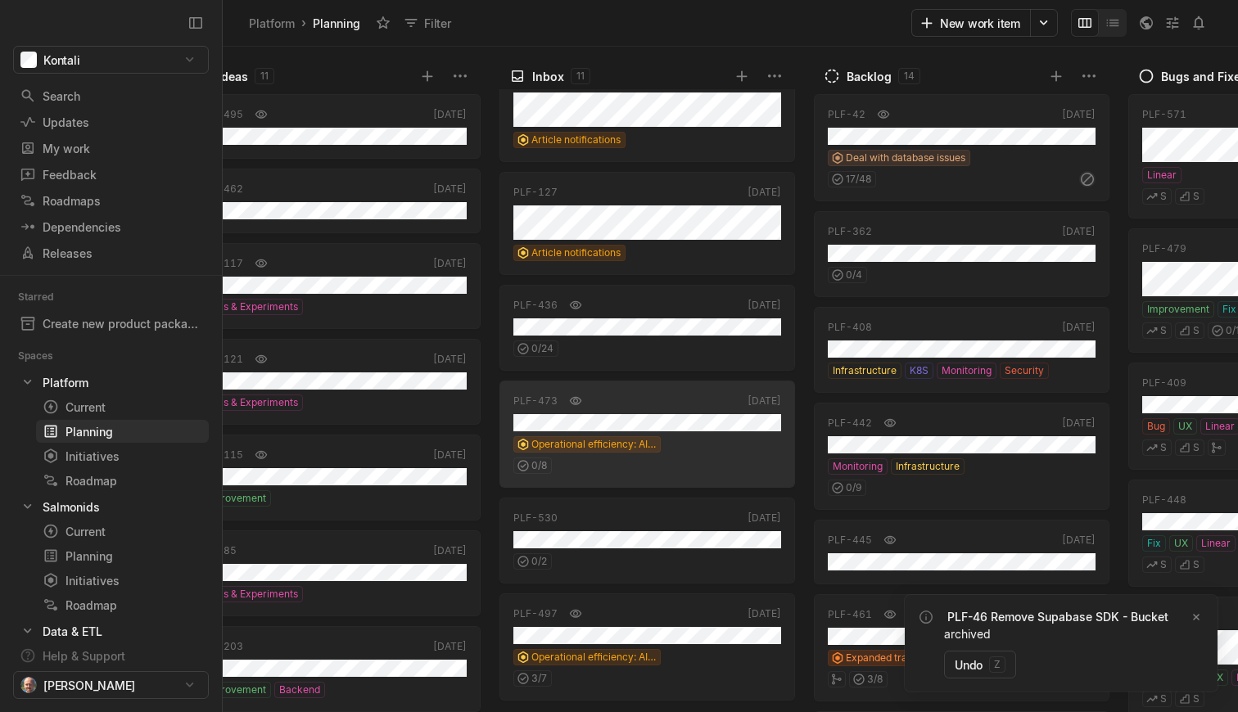
scroll to position [595, 0]
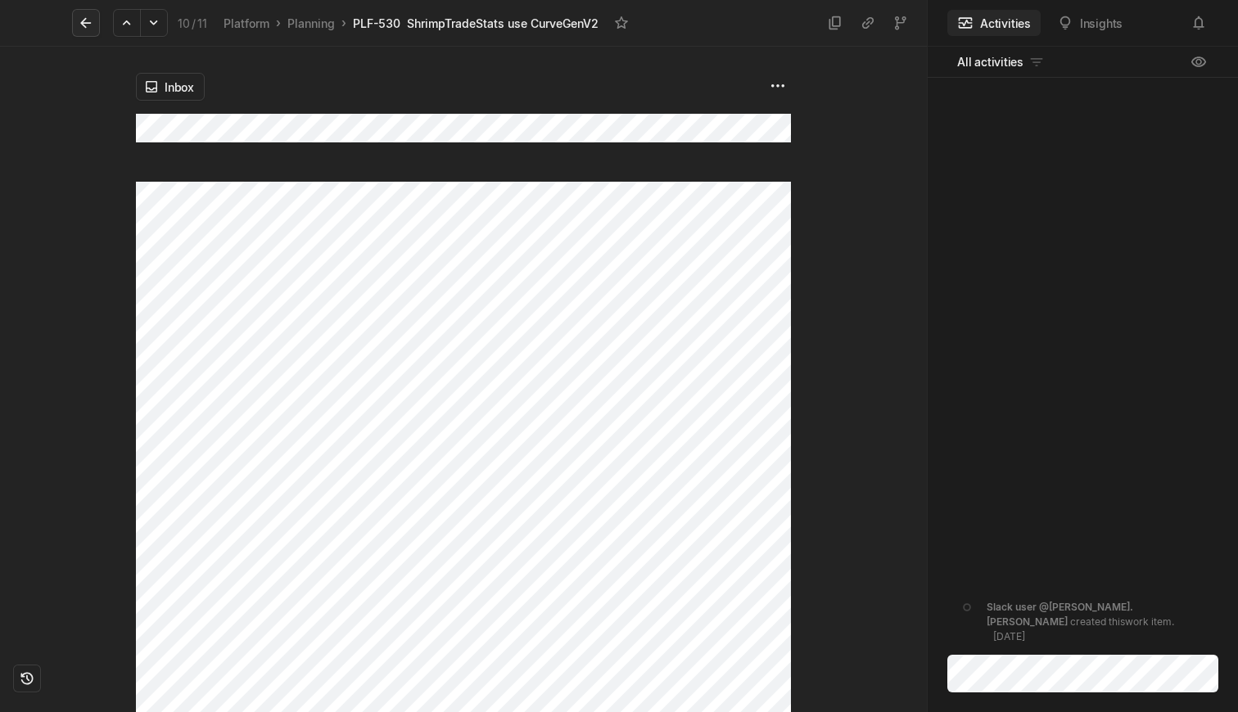
click at [87, 15] on icon at bounding box center [86, 23] width 16 height 16
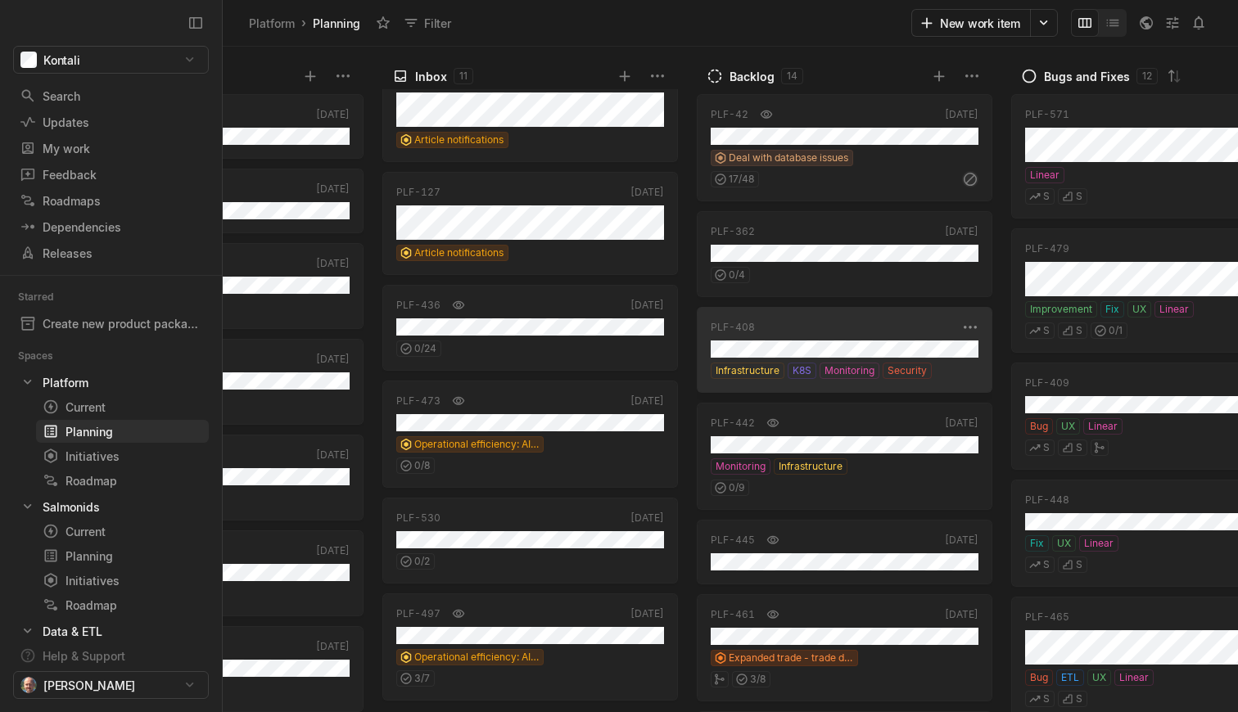
scroll to position [0, 186]
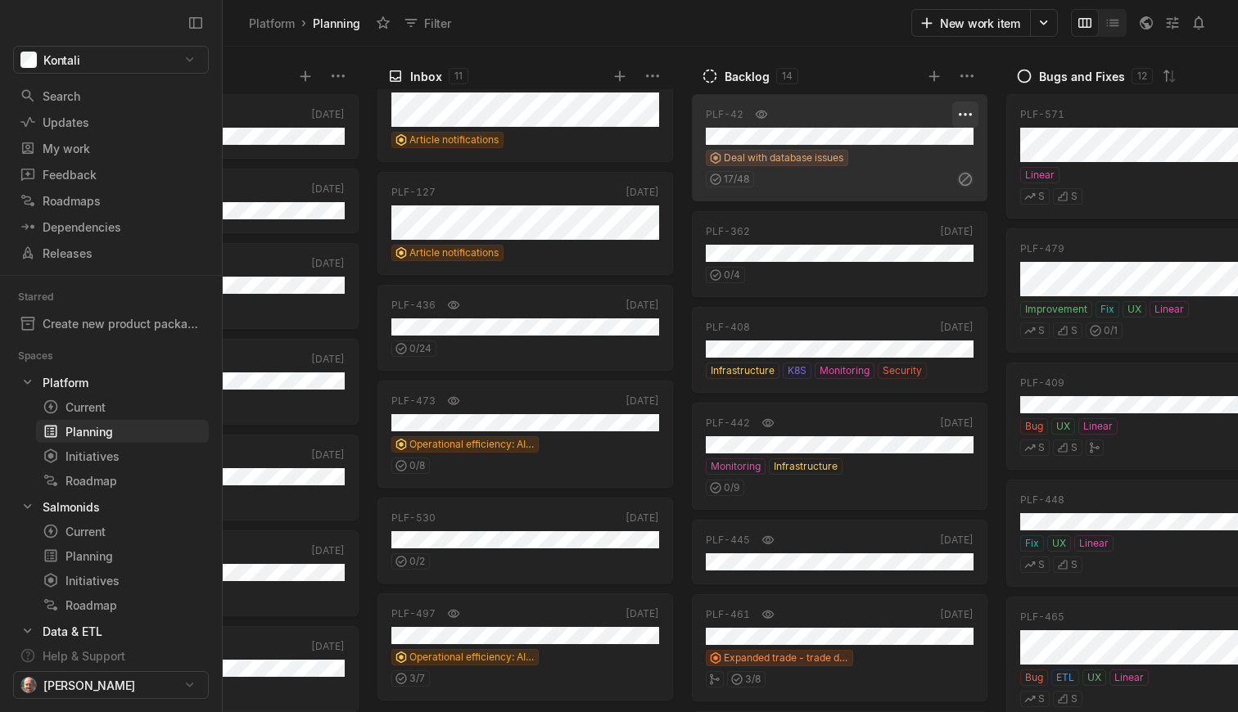
click at [962, 114] on html "Kontali Search / Updates g then u My work = Feedback g then f Roadmaps g then ⇧…" at bounding box center [619, 356] width 1238 height 712
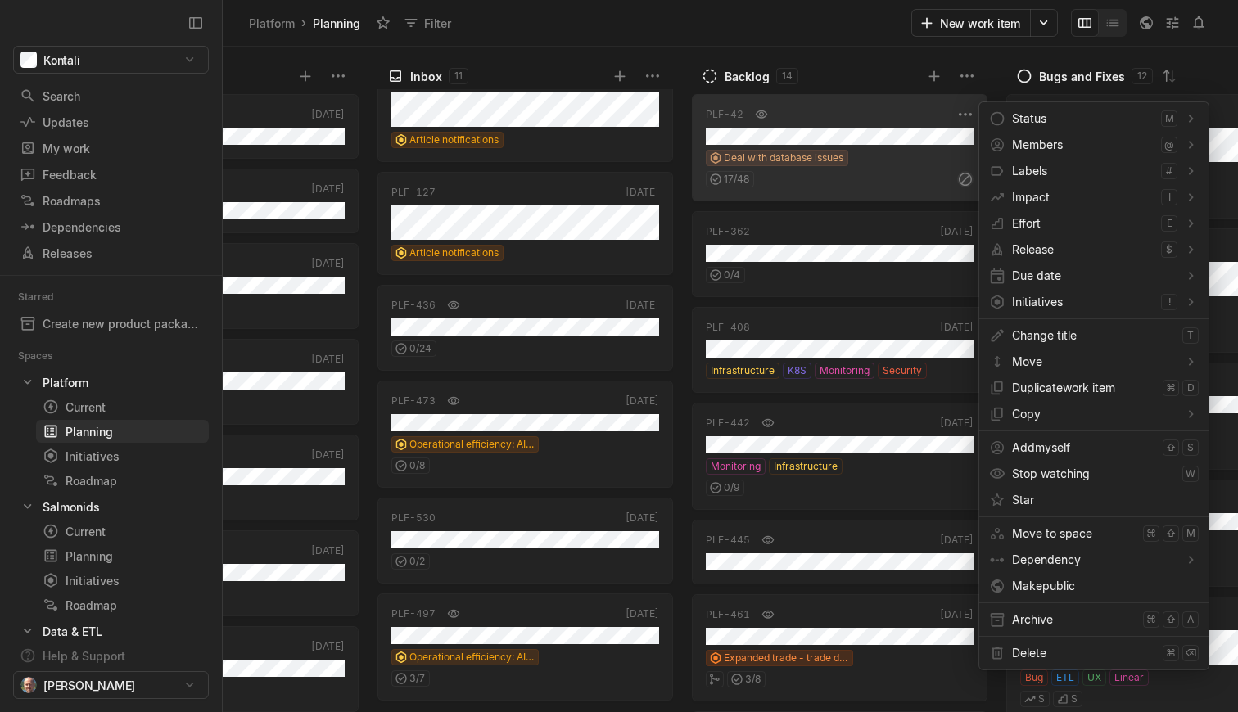
click at [856, 234] on html "Kontali Search / Updates g then u My work = Feedback g then f Roadmaps g then ⇧…" at bounding box center [619, 356] width 1238 height 712
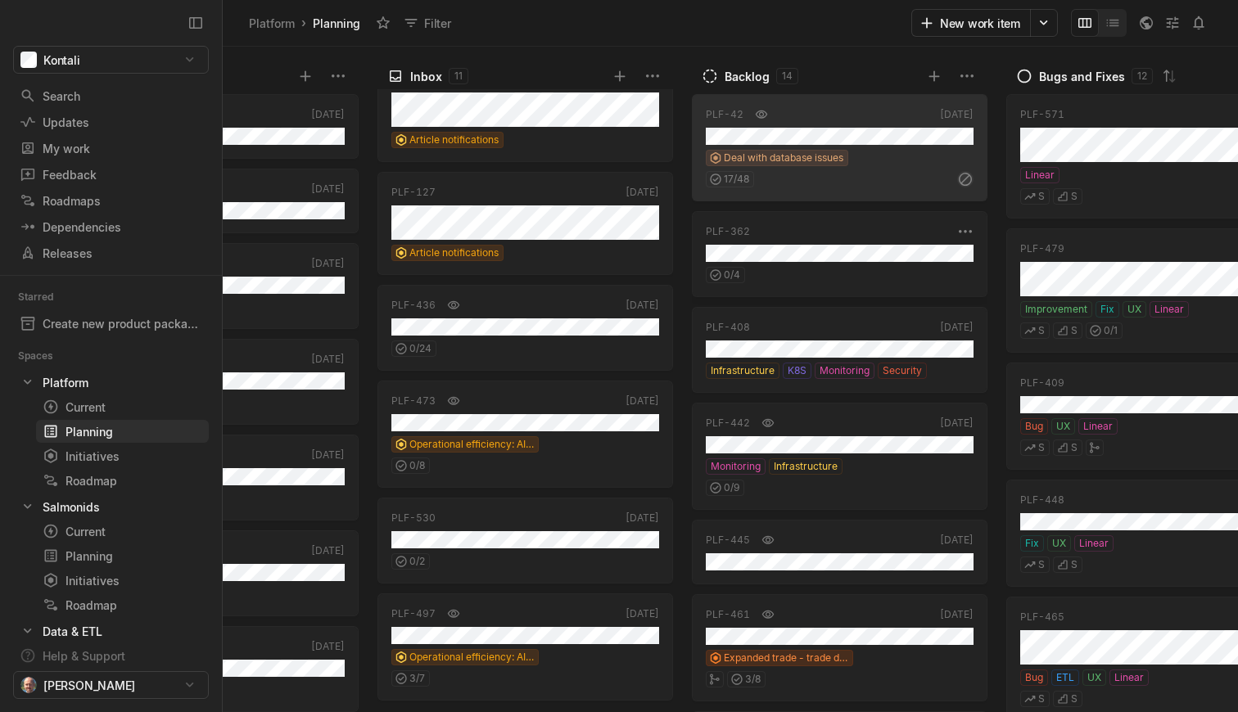
click at [852, 266] on div "0 / 4" at bounding box center [840, 272] width 268 height 21
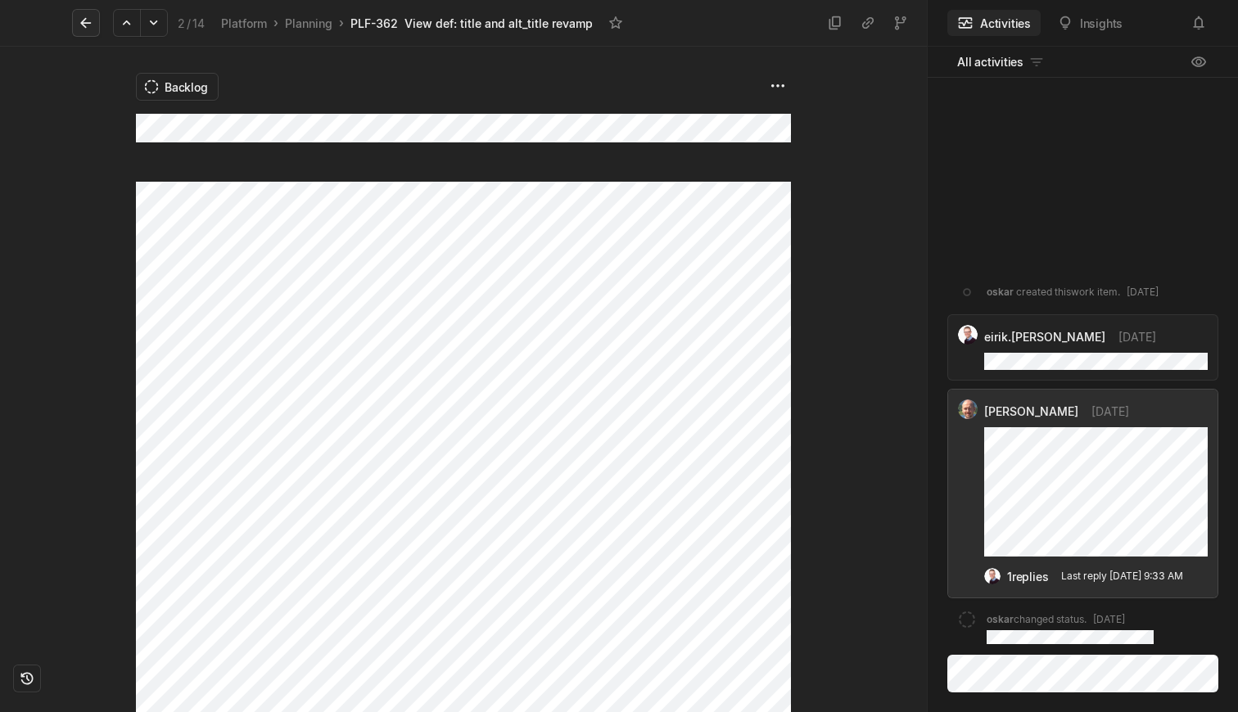
click at [99, 22] on button at bounding box center [86, 23] width 28 height 28
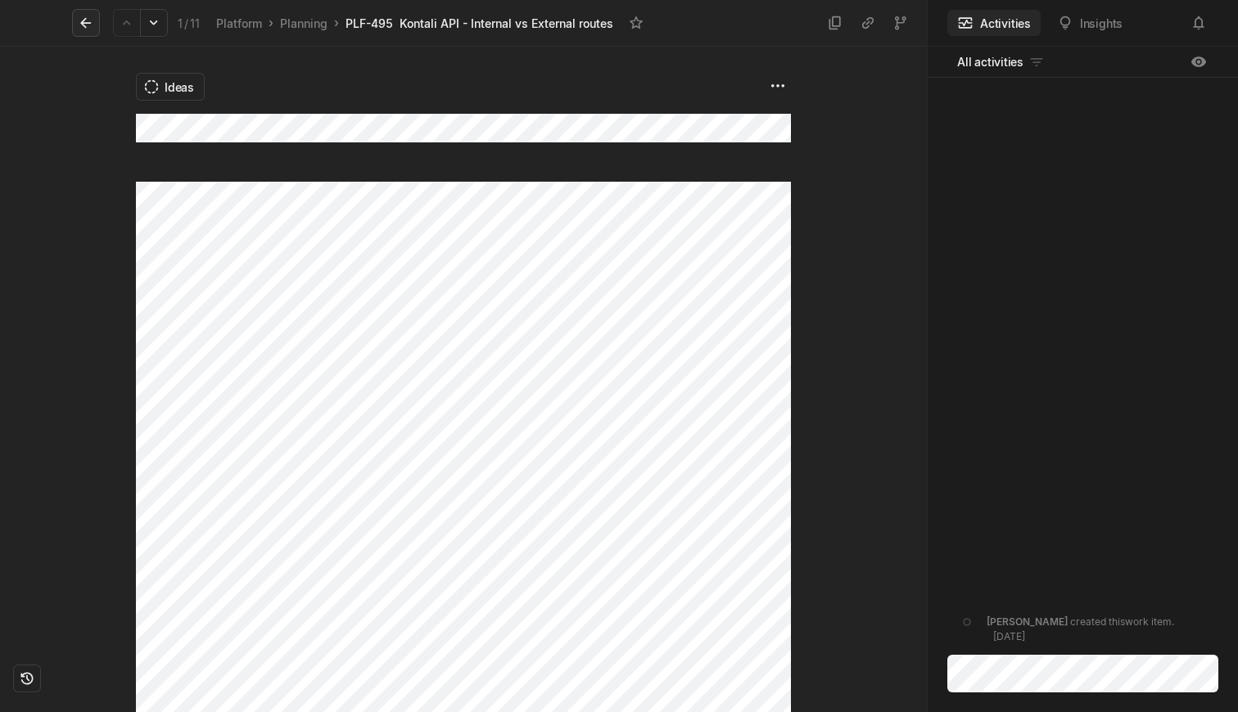
click at [88, 30] on icon at bounding box center [86, 23] width 16 height 16
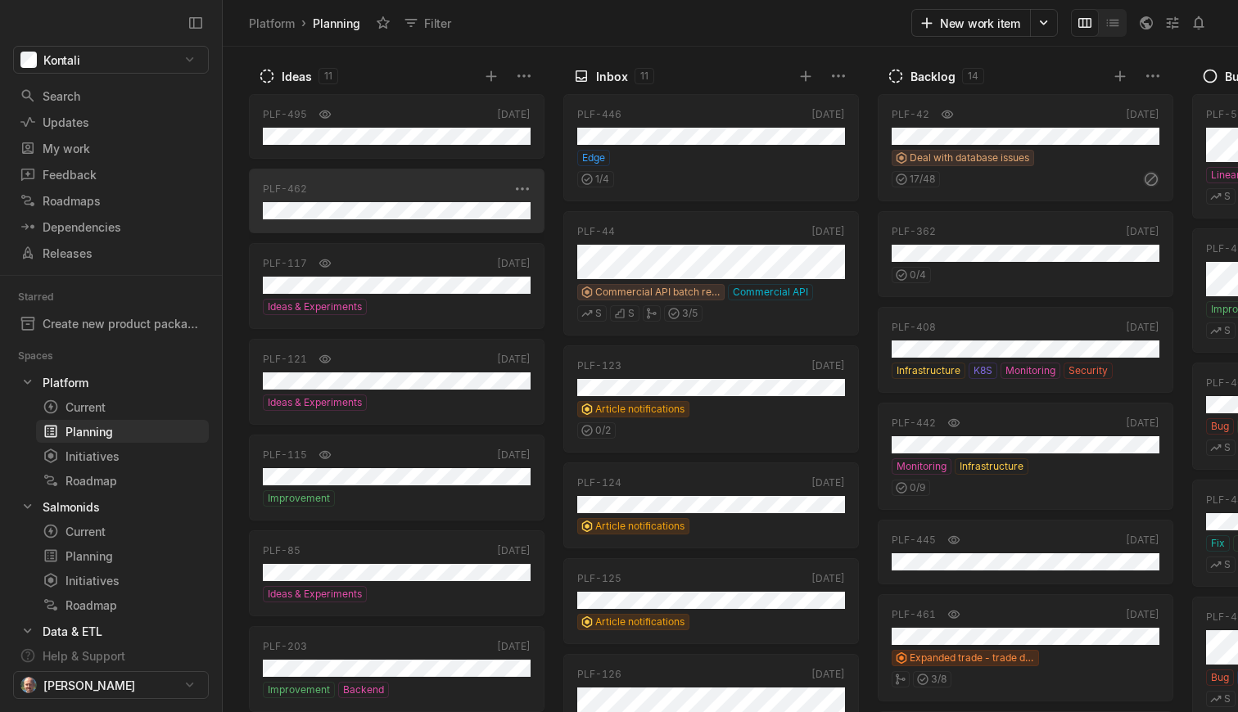
click at [430, 224] on div "PLF-462 [DATE]" at bounding box center [397, 201] width 296 height 65
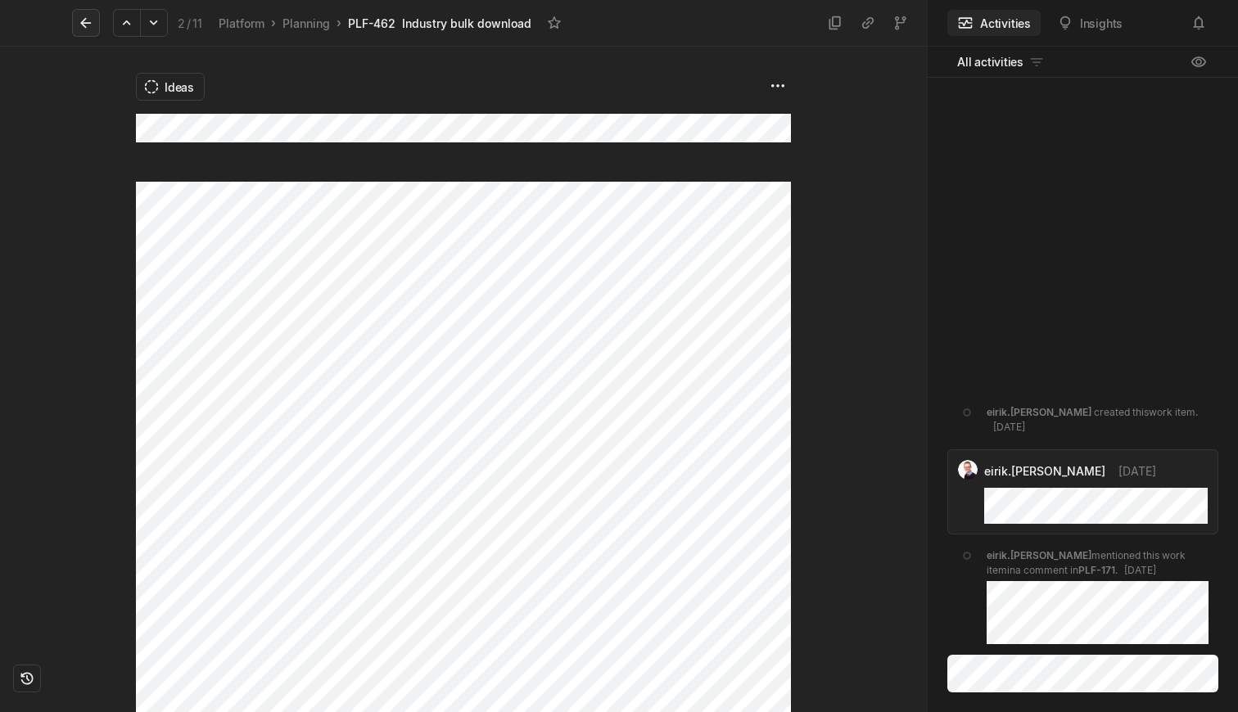
click at [80, 22] on icon at bounding box center [86, 23] width 16 height 16
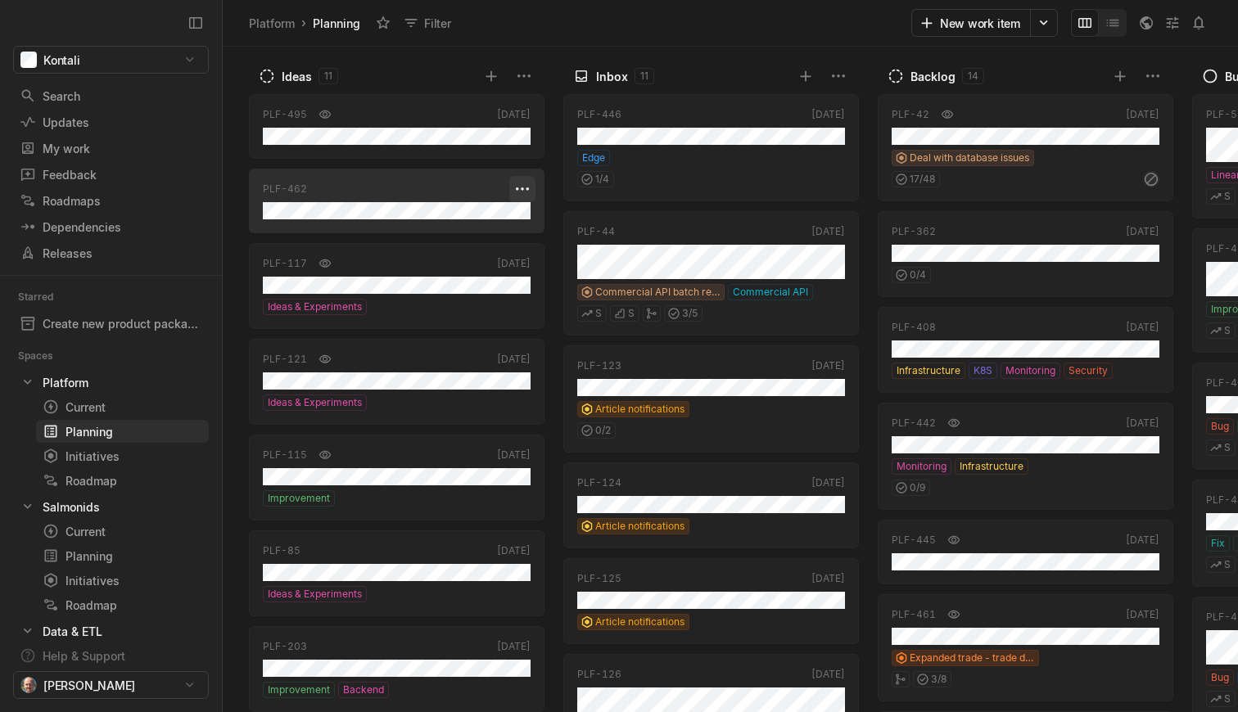
click at [521, 194] on html "Kontali Search / Updates g then u My work = Feedback g then f Roadmaps g then ⇧…" at bounding box center [619, 356] width 1238 height 712
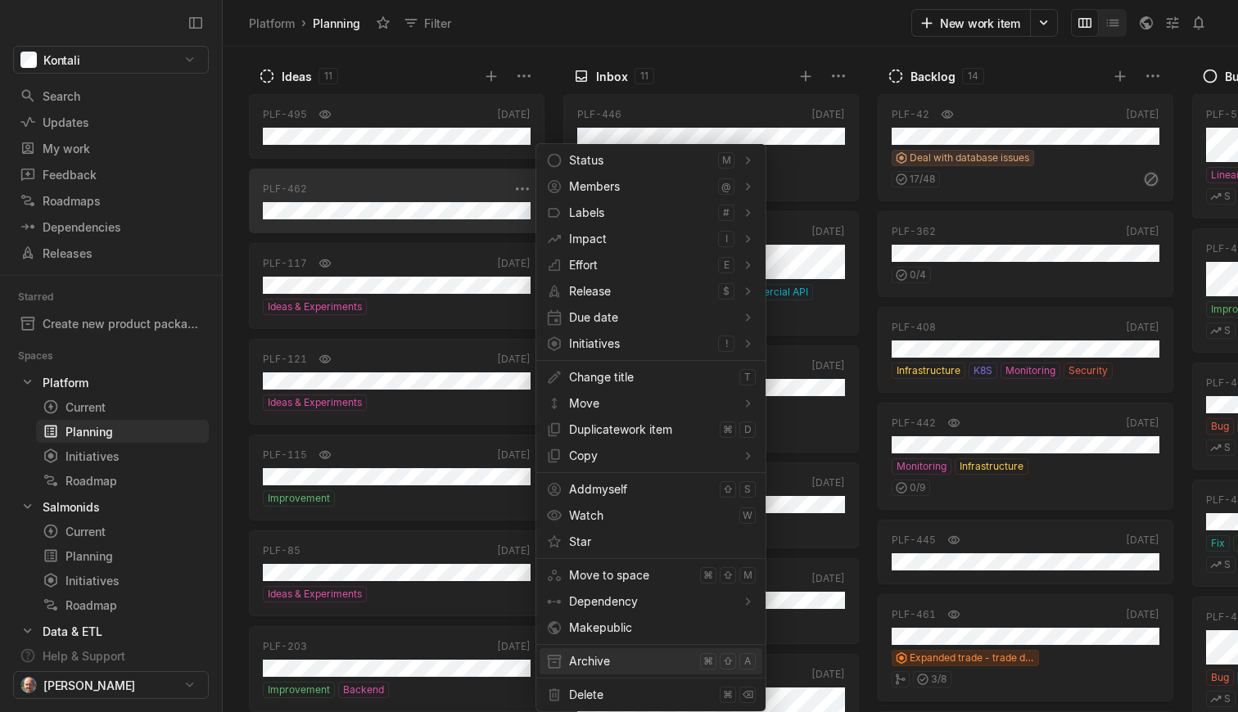
click at [615, 666] on span "Archive" at bounding box center [631, 661] width 124 height 26
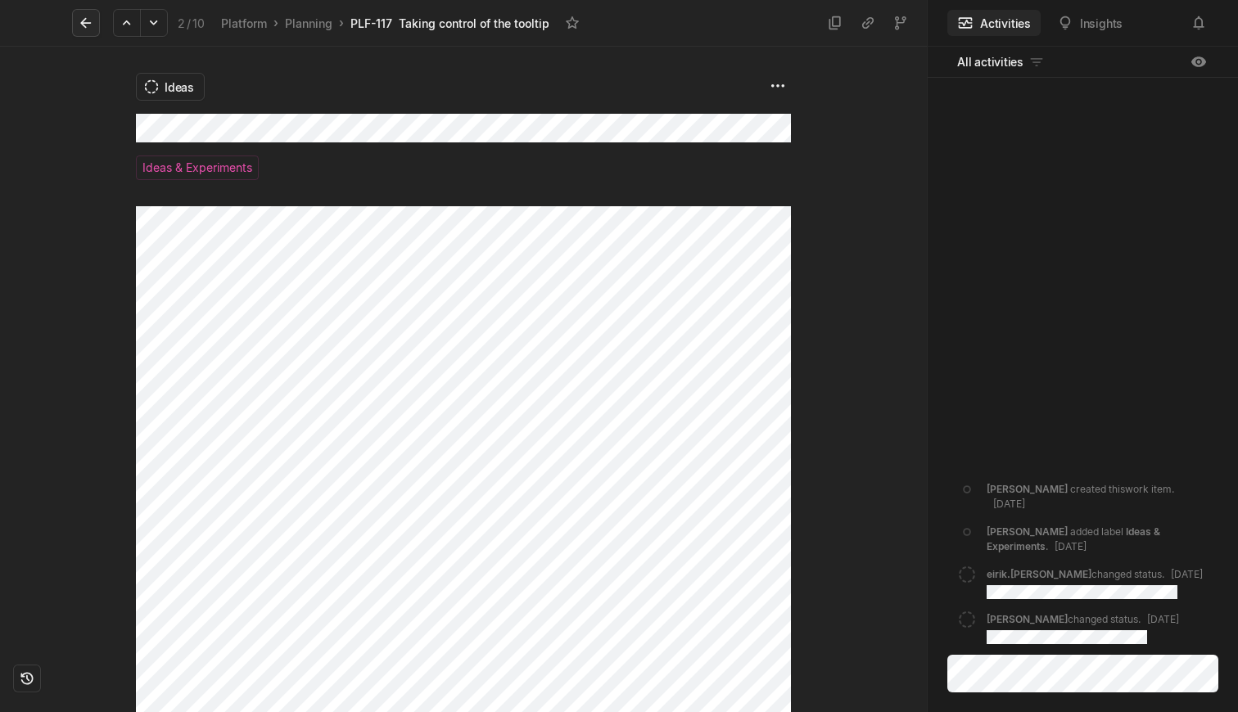
click at [88, 29] on icon at bounding box center [86, 23] width 16 height 16
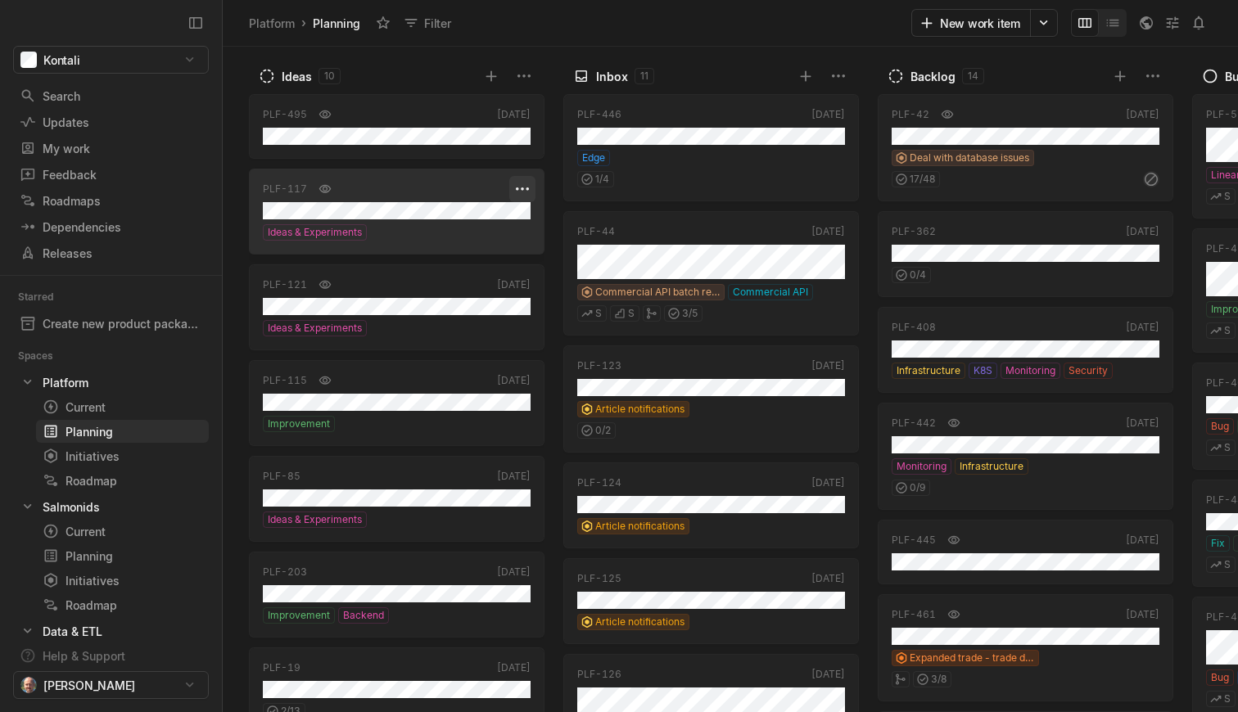
click at [514, 192] on html "Kontali Search / Updates g then u My work = Feedback g then f Roadmaps g then ⇧…" at bounding box center [619, 356] width 1238 height 712
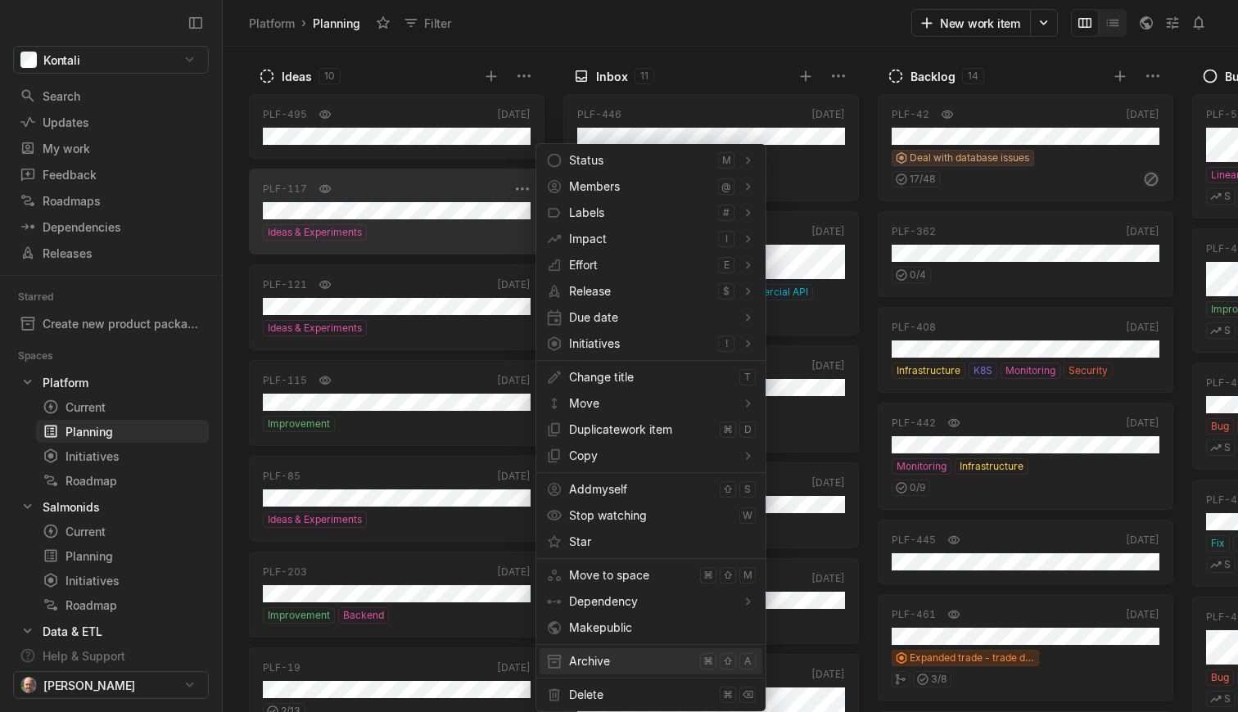
click at [598, 657] on span "Archive" at bounding box center [631, 661] width 124 height 26
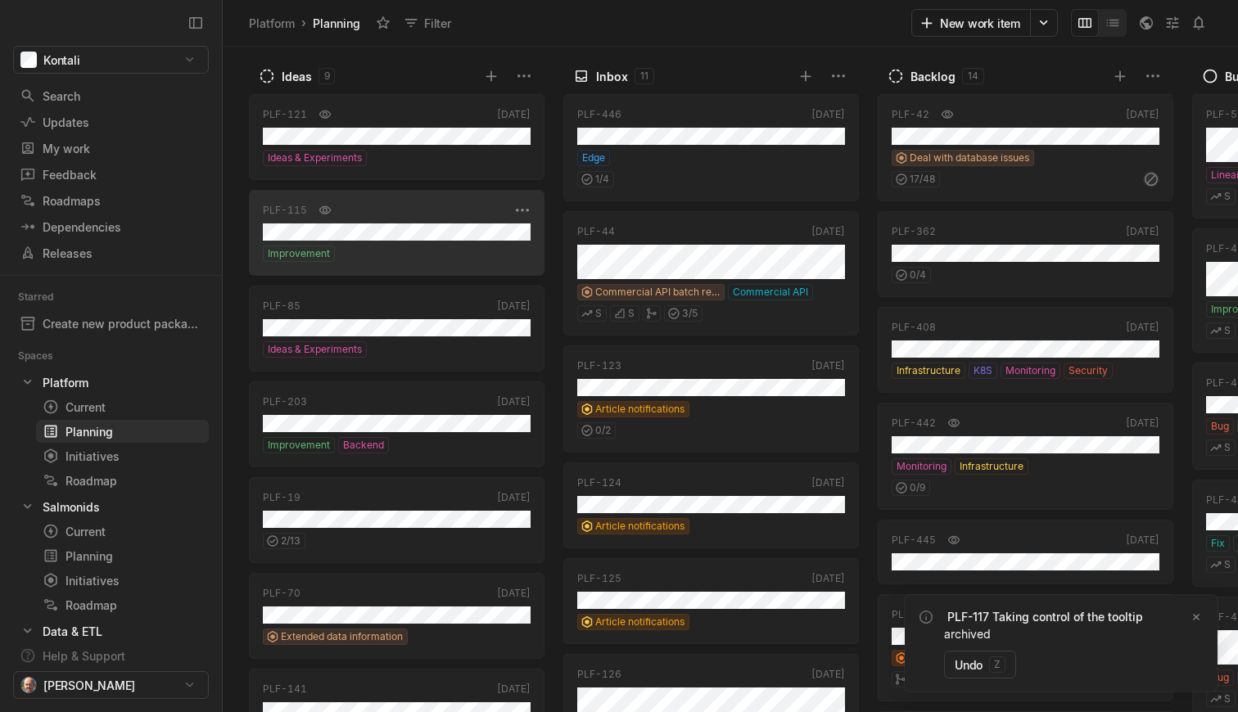
scroll to position [86, 0]
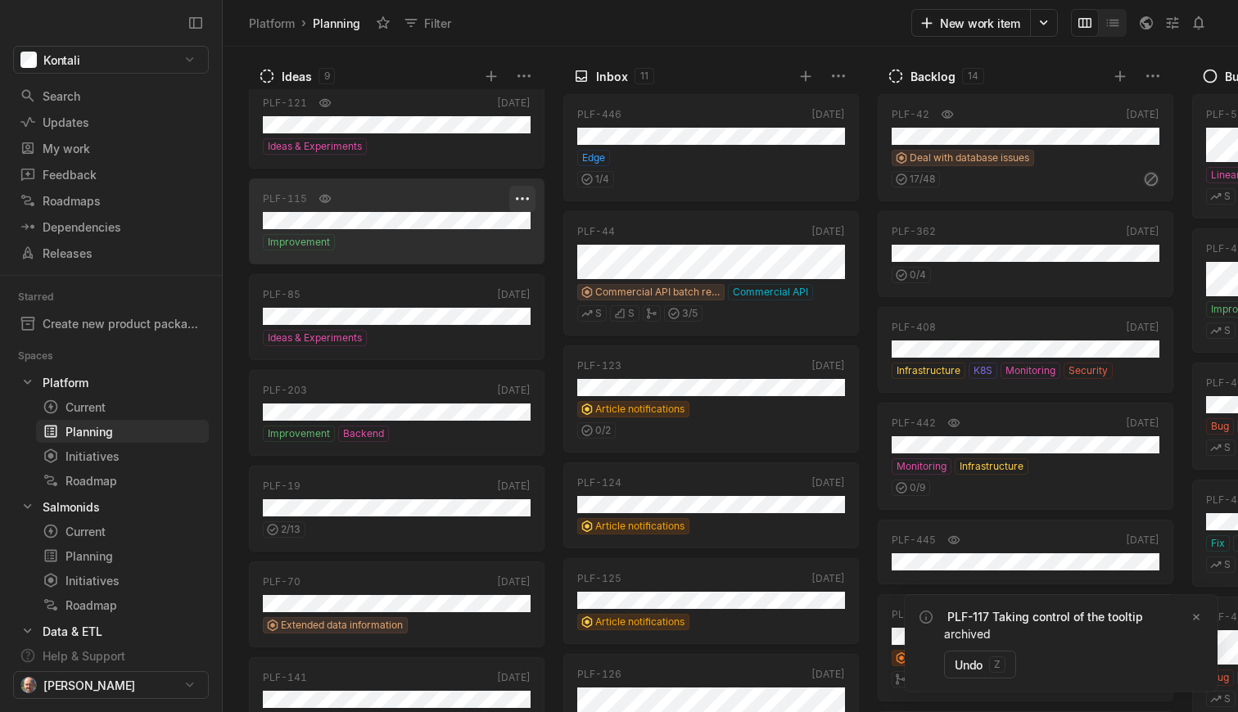
click at [513, 198] on html "Kontali Search / Updates g then u My work = Feedback g then f Roadmaps g then ⇧…" at bounding box center [619, 356] width 1238 height 712
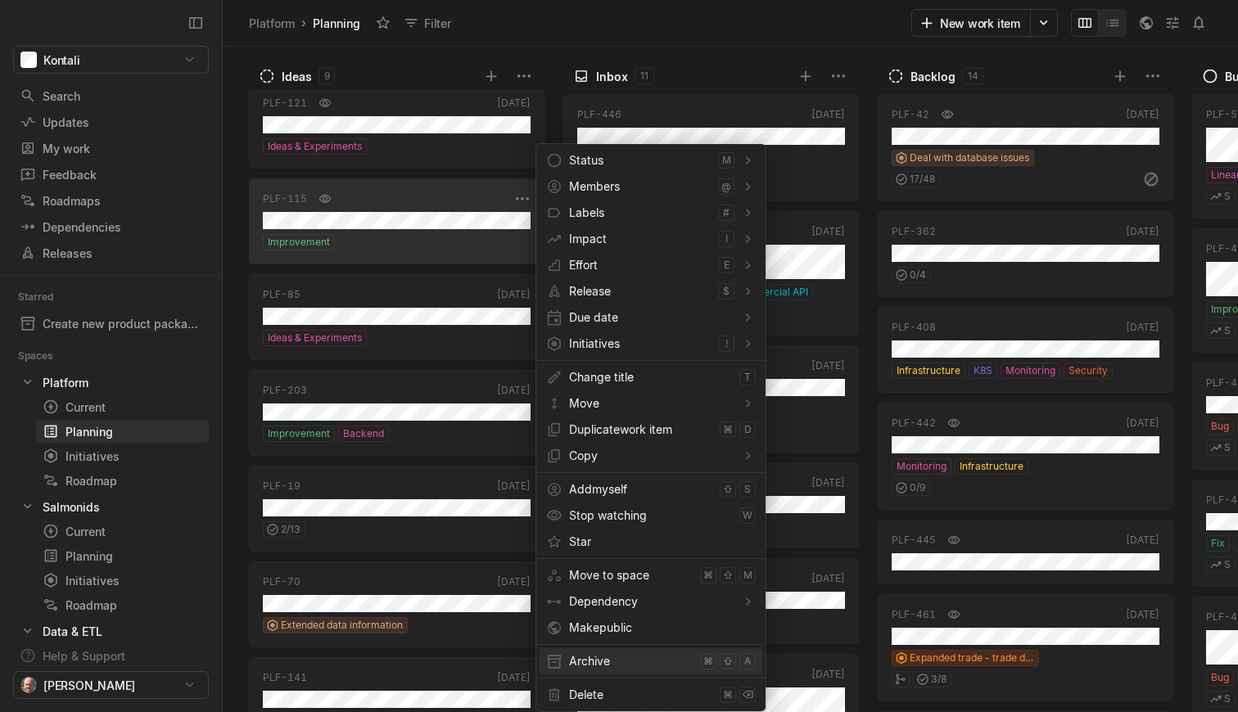
click at [585, 671] on span "Archive" at bounding box center [631, 661] width 124 height 26
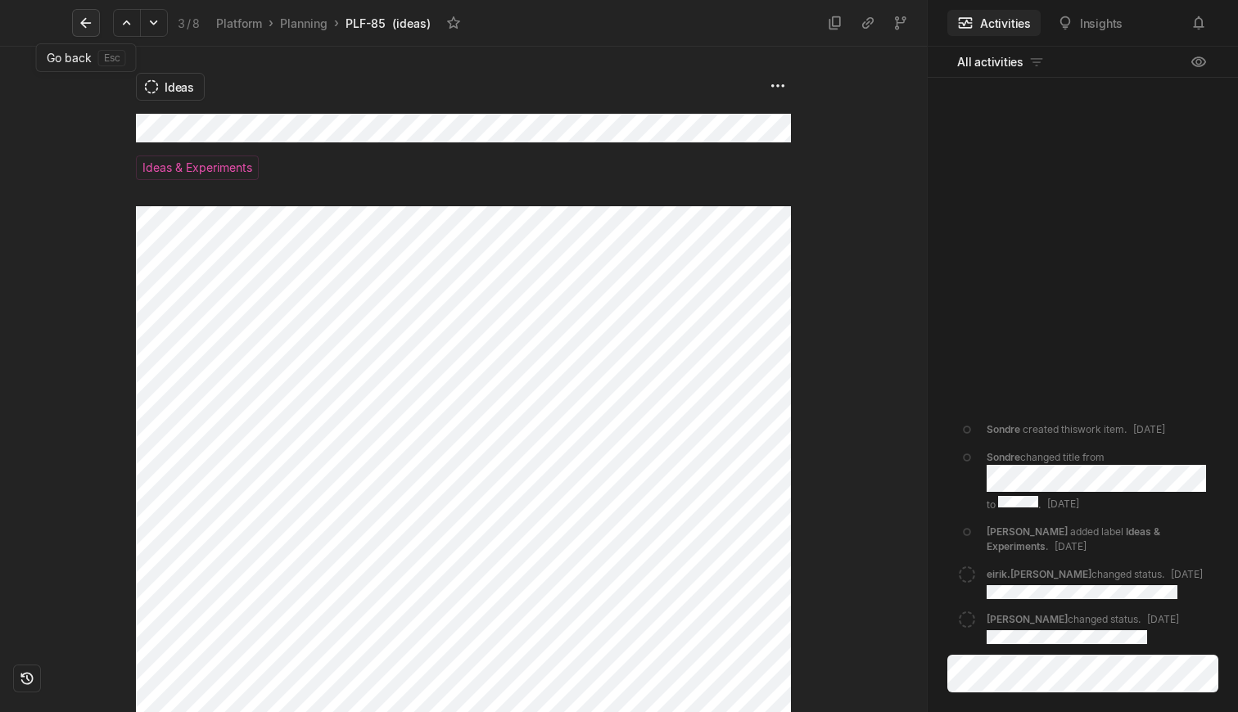
click at [87, 23] on icon at bounding box center [85, 23] width 11 height 11
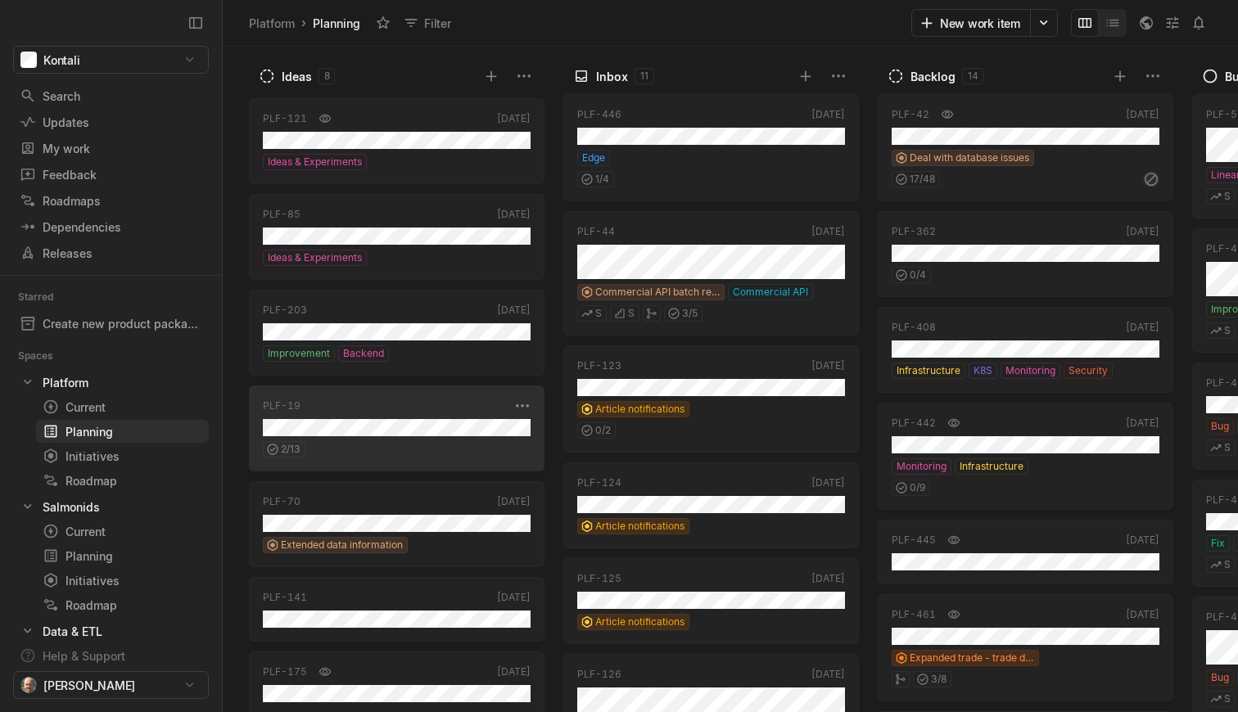
scroll to position [86, 0]
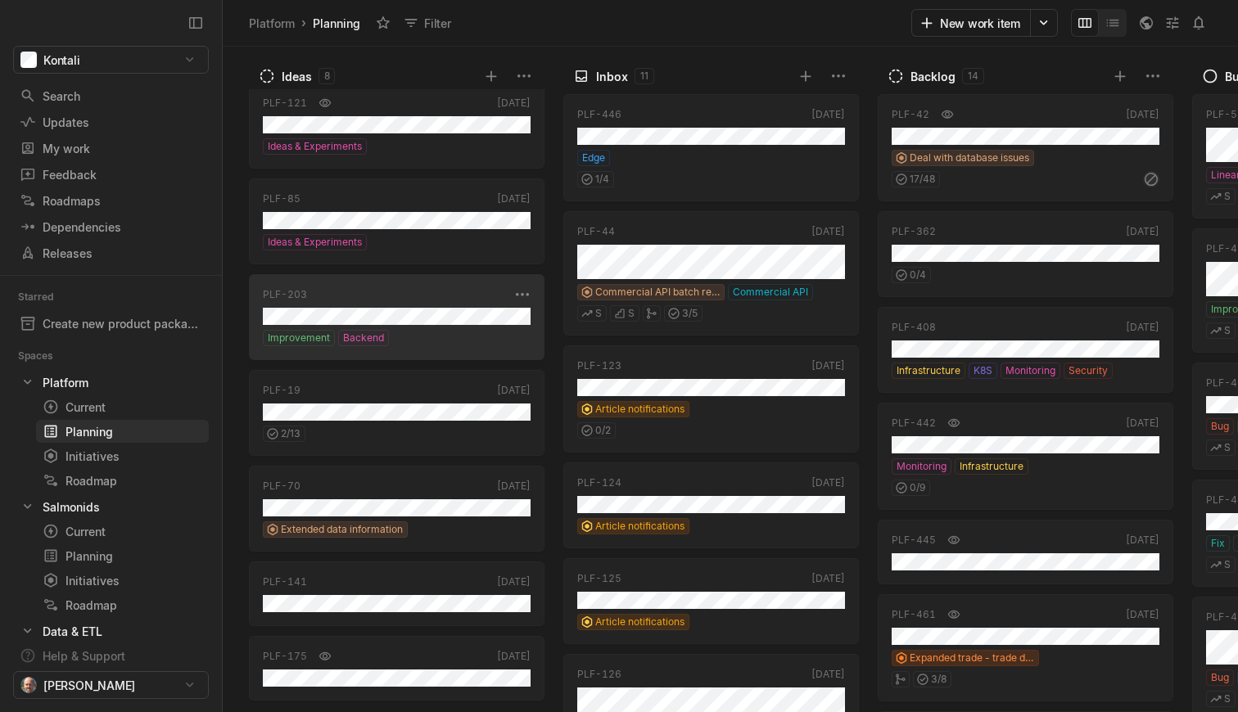
click at [419, 330] on div "Improvement Backend" at bounding box center [397, 338] width 268 height 16
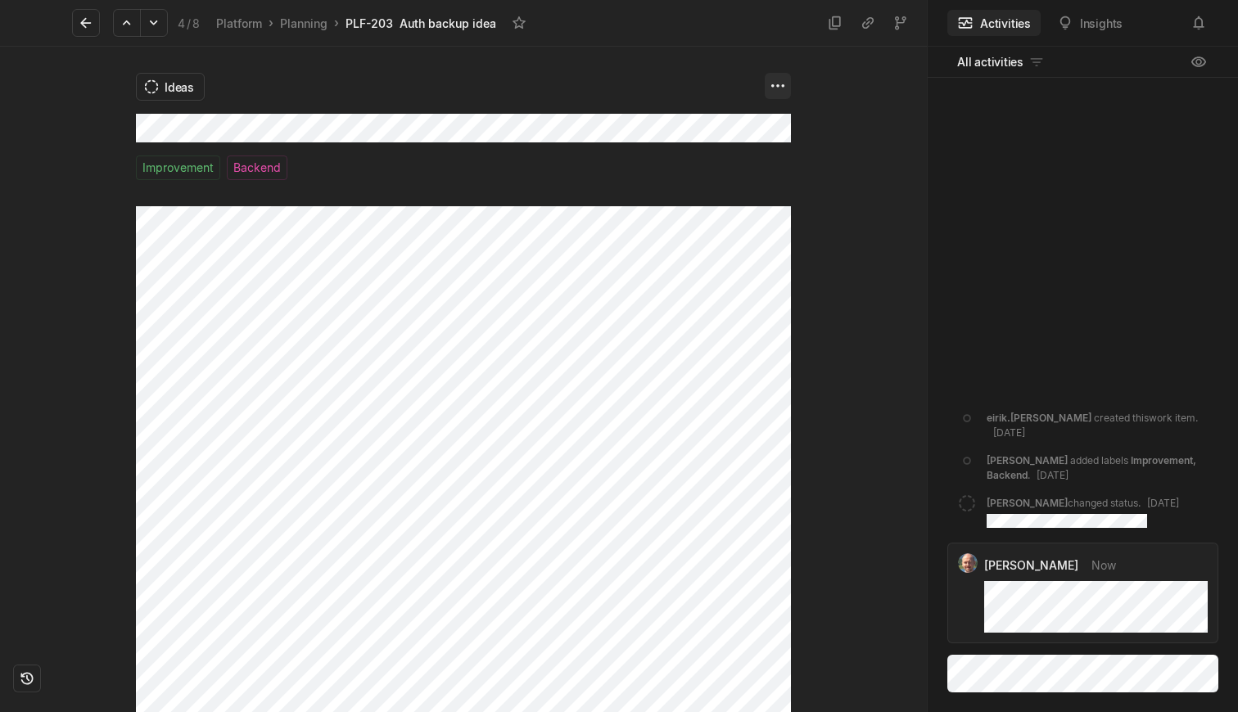
click at [778, 89] on html "Kontali Search / Updates g then u My work = Feedback g then f Roadmaps g then ⇧…" at bounding box center [619, 356] width 1238 height 712
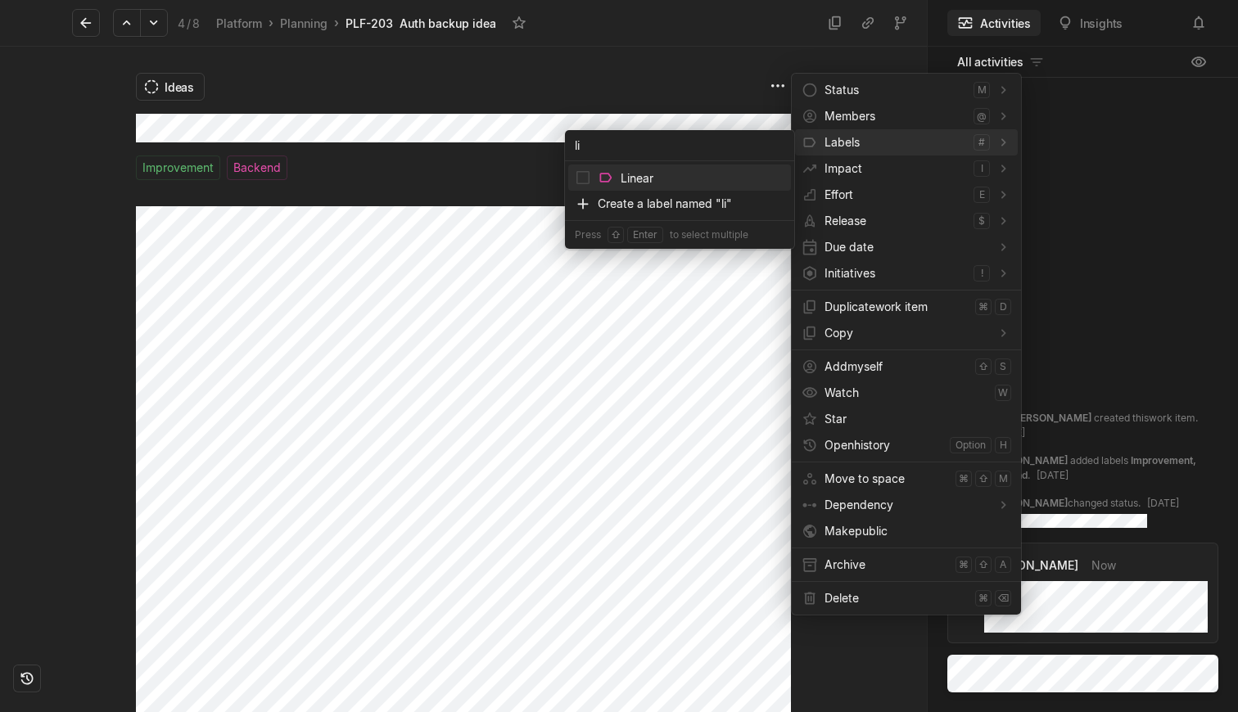
type input "lin"
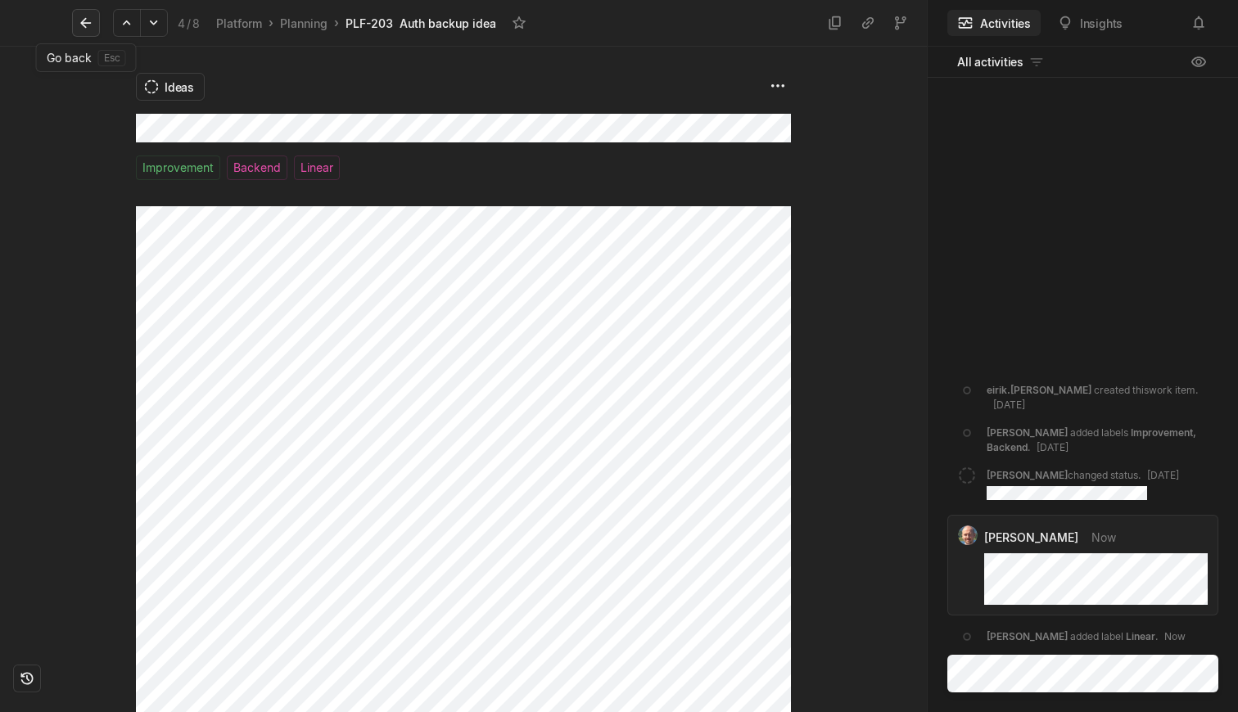
click at [85, 20] on icon at bounding box center [86, 23] width 16 height 16
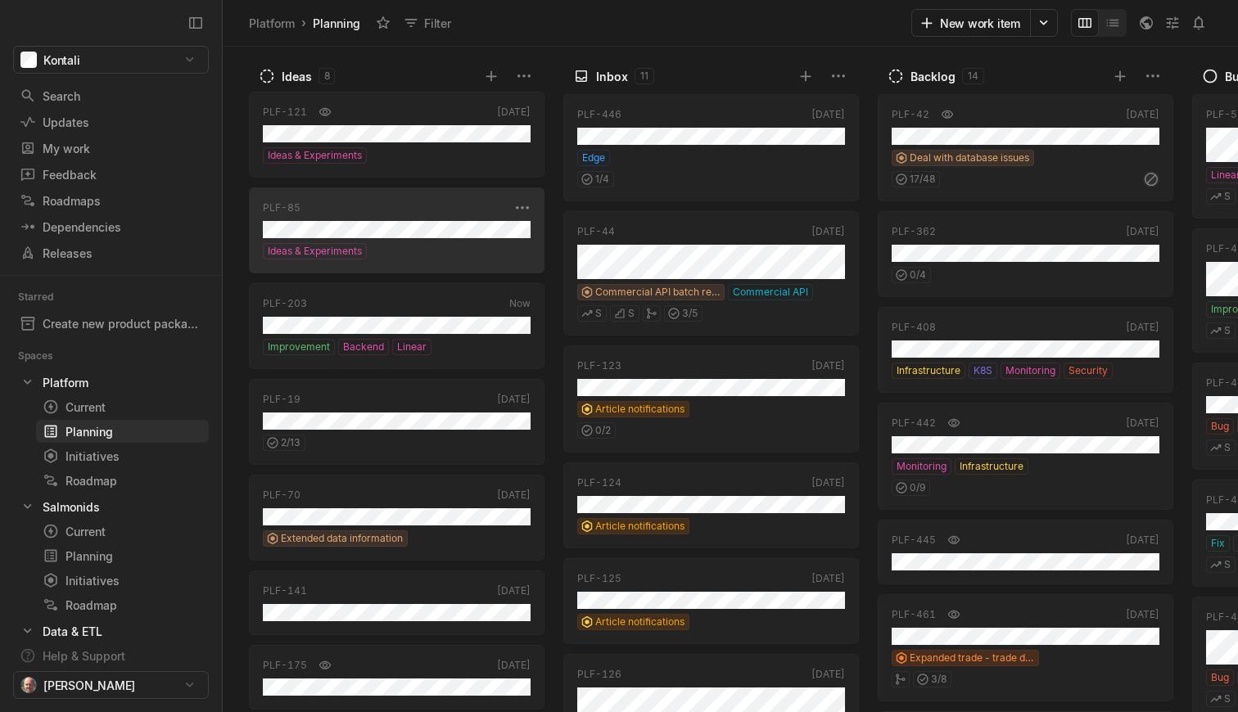
scroll to position [86, 0]
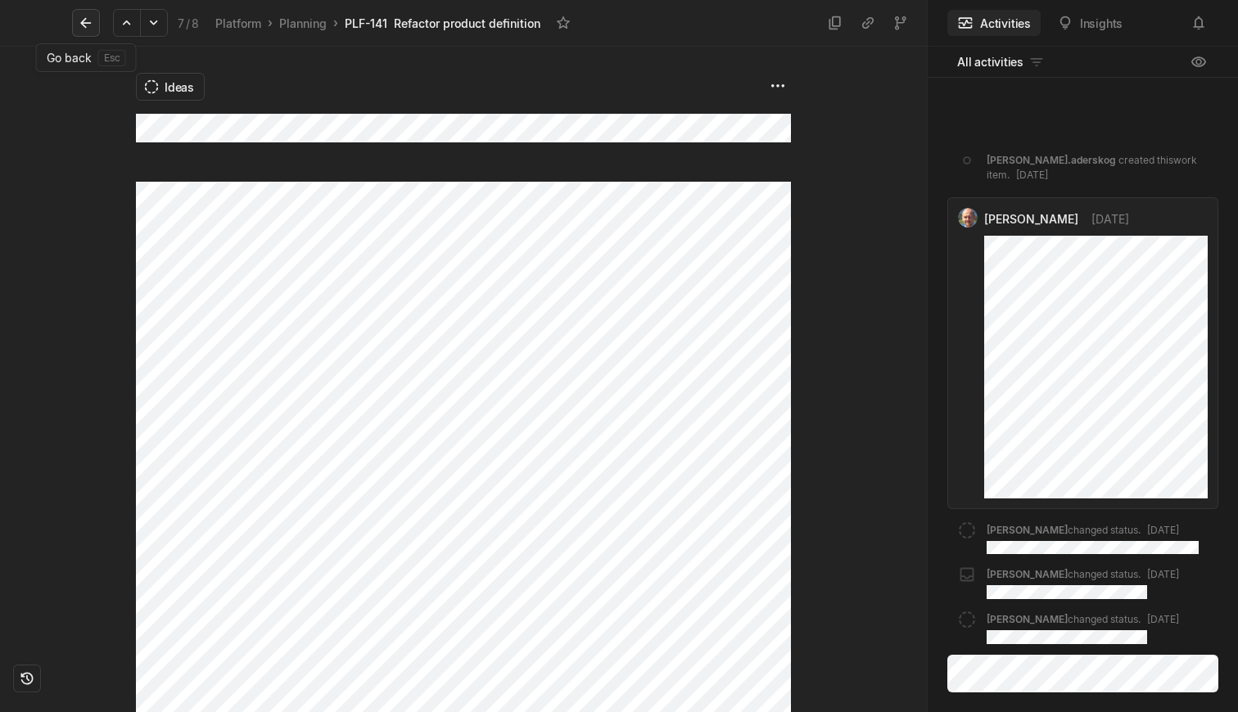
click at [84, 21] on icon at bounding box center [86, 23] width 16 height 16
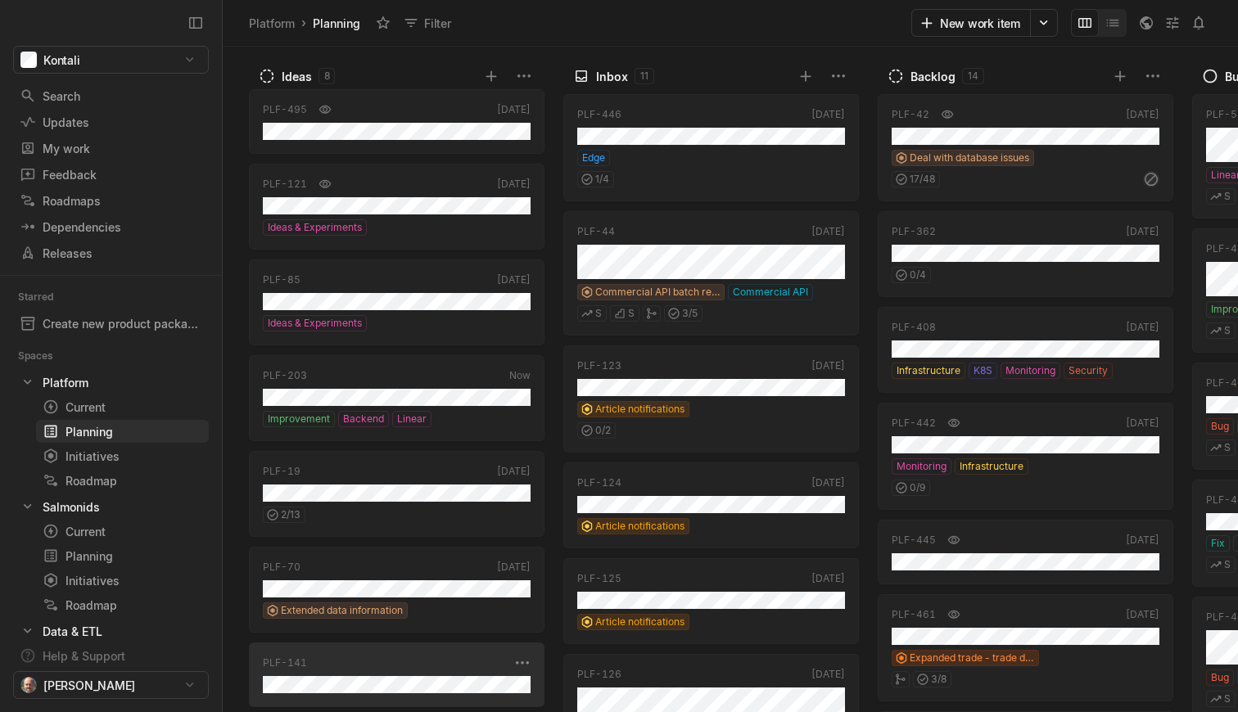
scroll to position [86, 0]
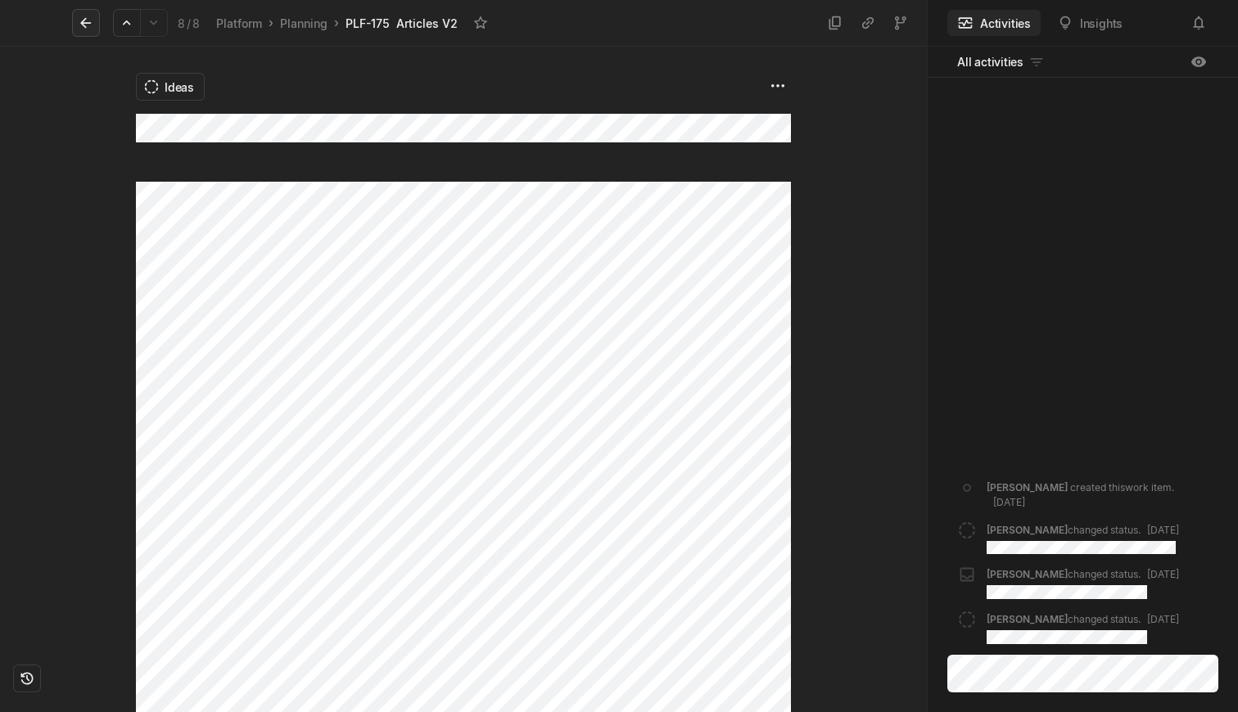
click at [85, 15] on icon at bounding box center [86, 23] width 16 height 16
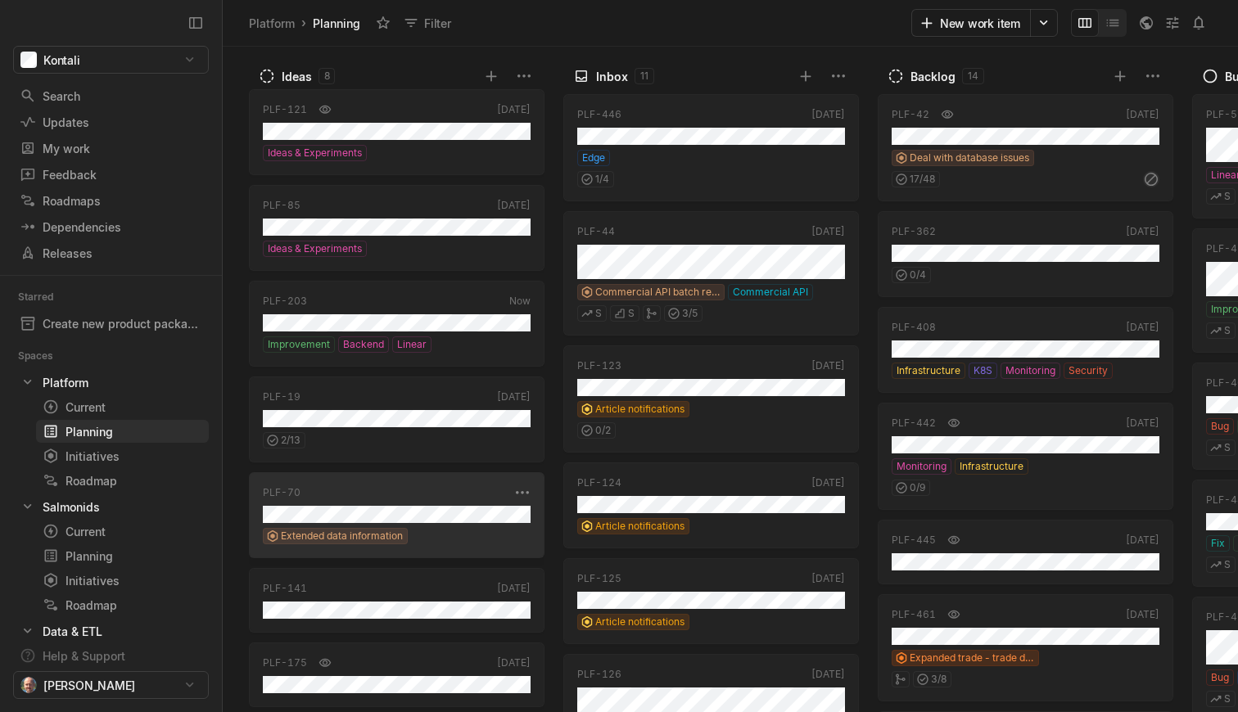
scroll to position [86, 0]
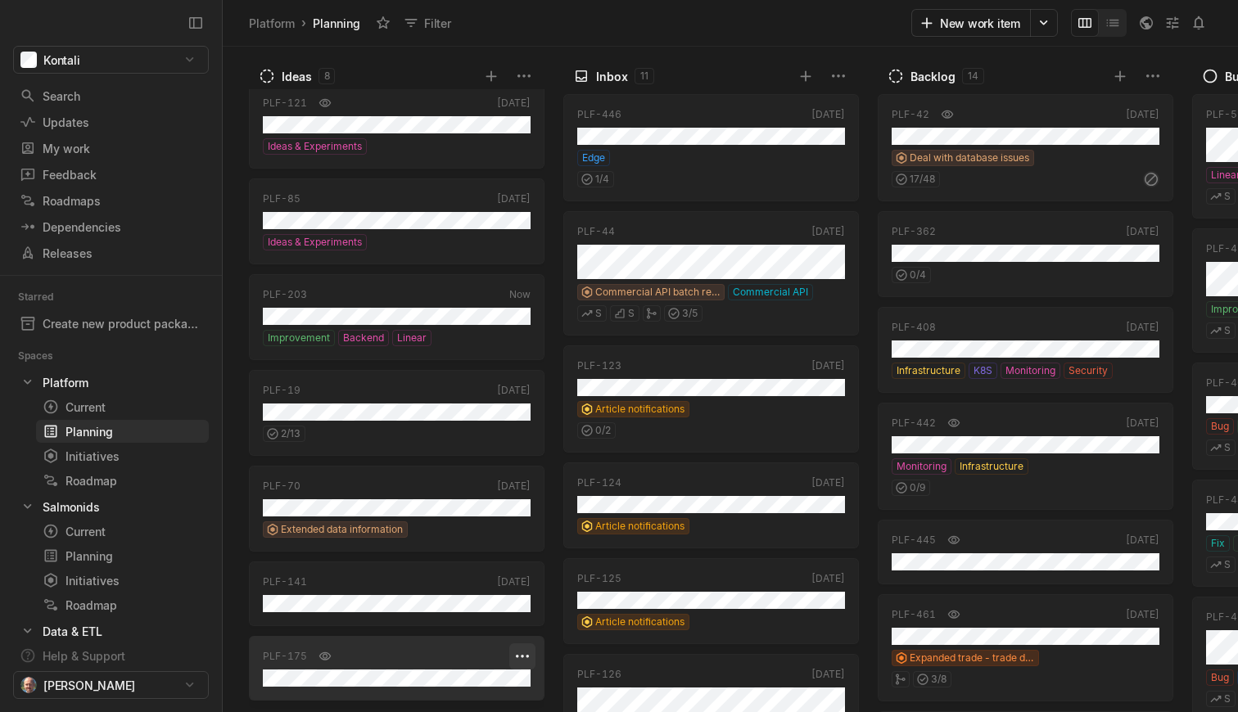
click at [526, 657] on html "Kontali Search / Updates g then u My work = Feedback g then f Roadmaps g then ⇧…" at bounding box center [619, 356] width 1238 height 712
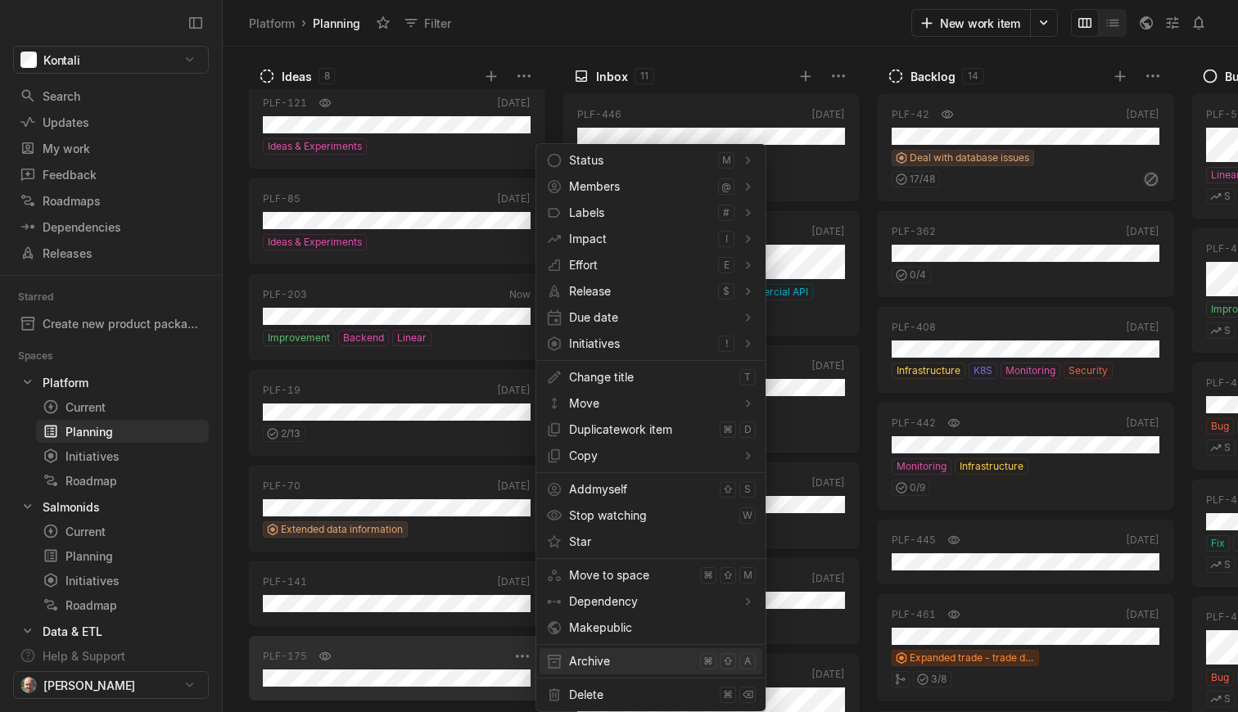
click at [598, 666] on span "Archive" at bounding box center [631, 661] width 124 height 26
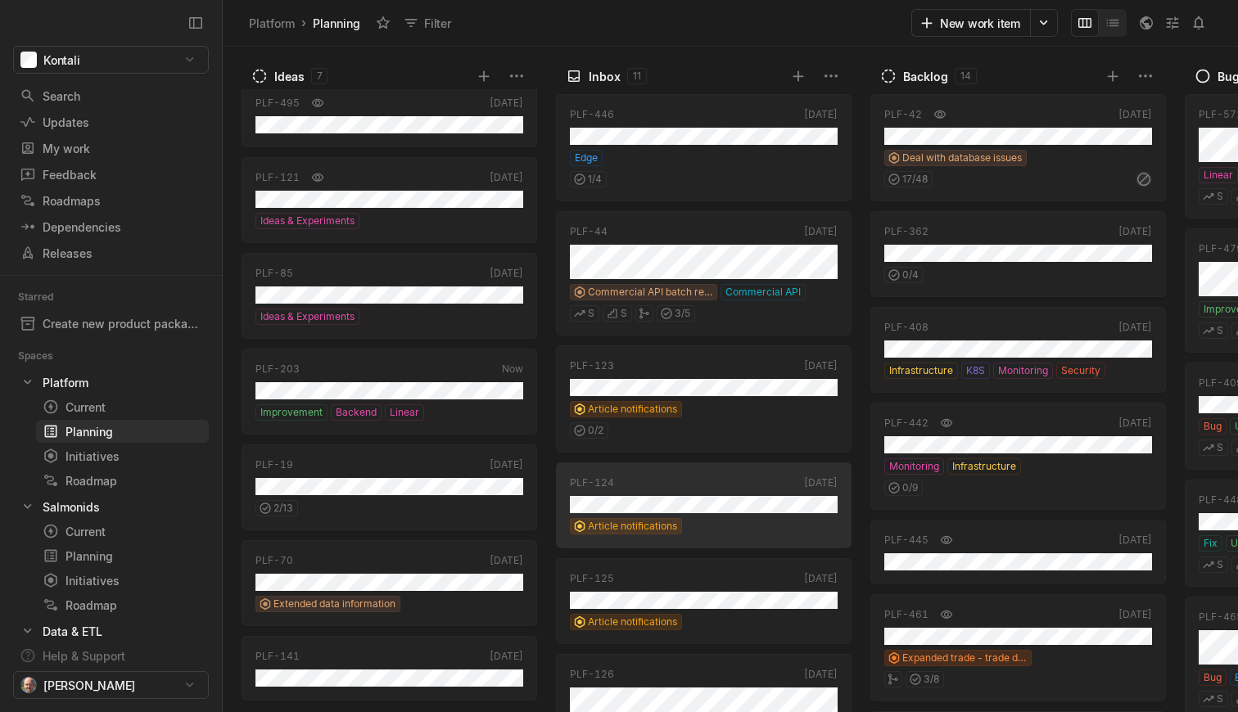
scroll to position [0, 0]
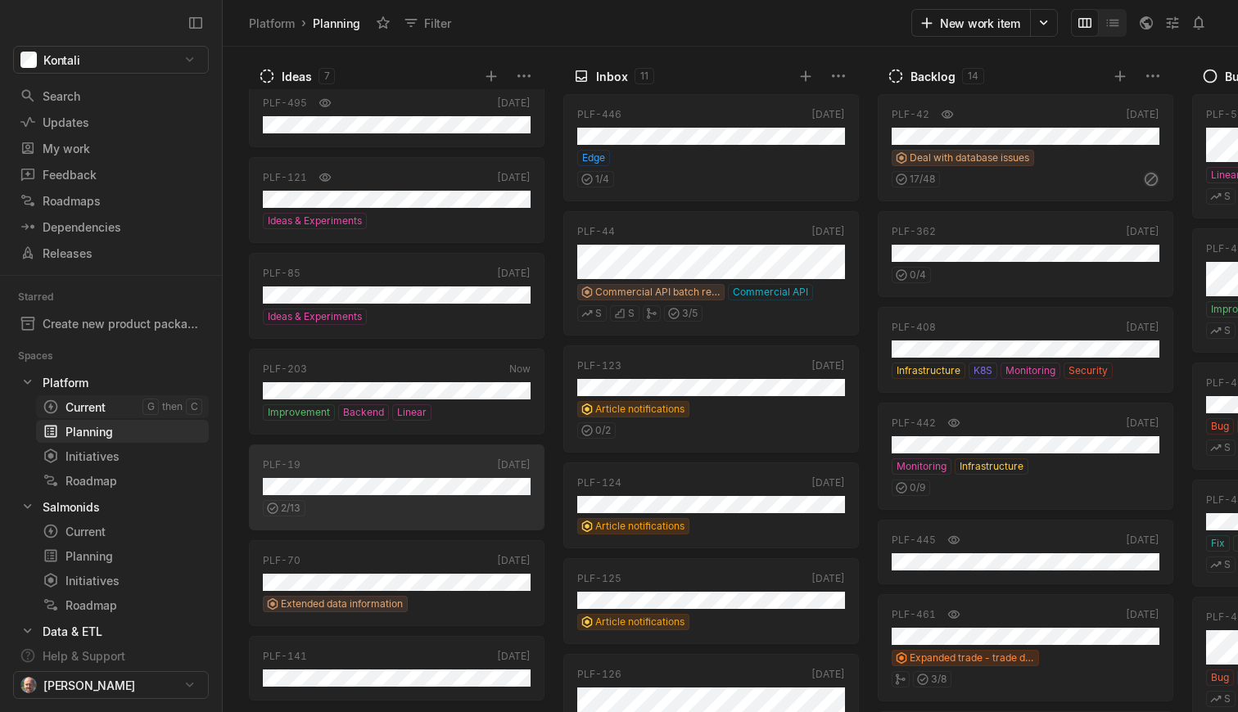
click at [96, 413] on div "Current" at bounding box center [93, 407] width 100 height 17
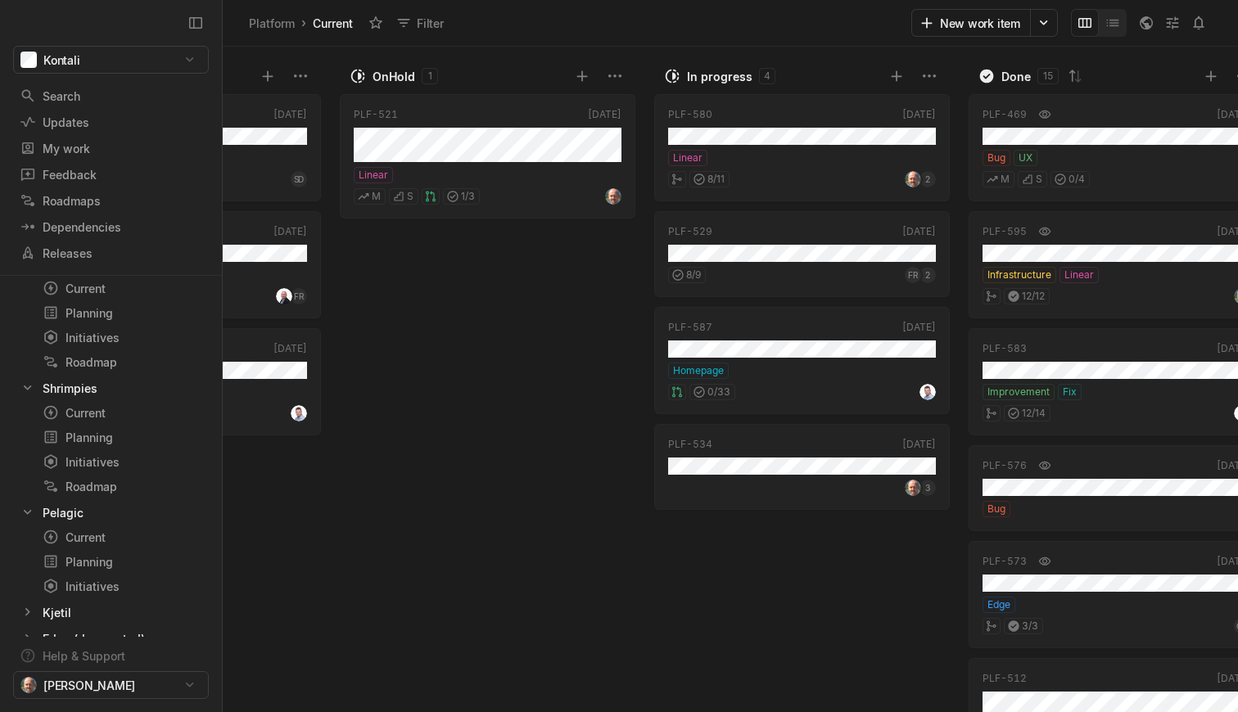
scroll to position [417, 0]
click at [30, 589] on icon at bounding box center [28, 589] width 16 height 16
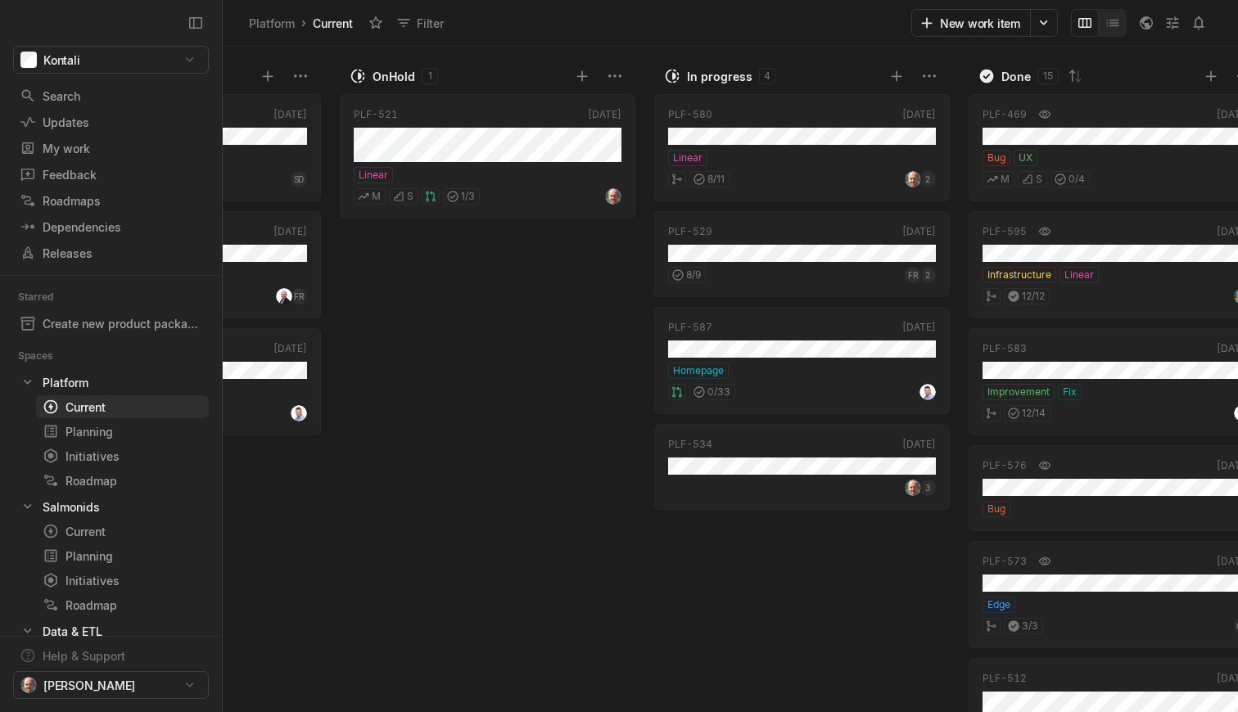
click at [349, 545] on div "PLF-521 [DATE] Linear M S 1 / 3" at bounding box center [491, 400] width 303 height 623
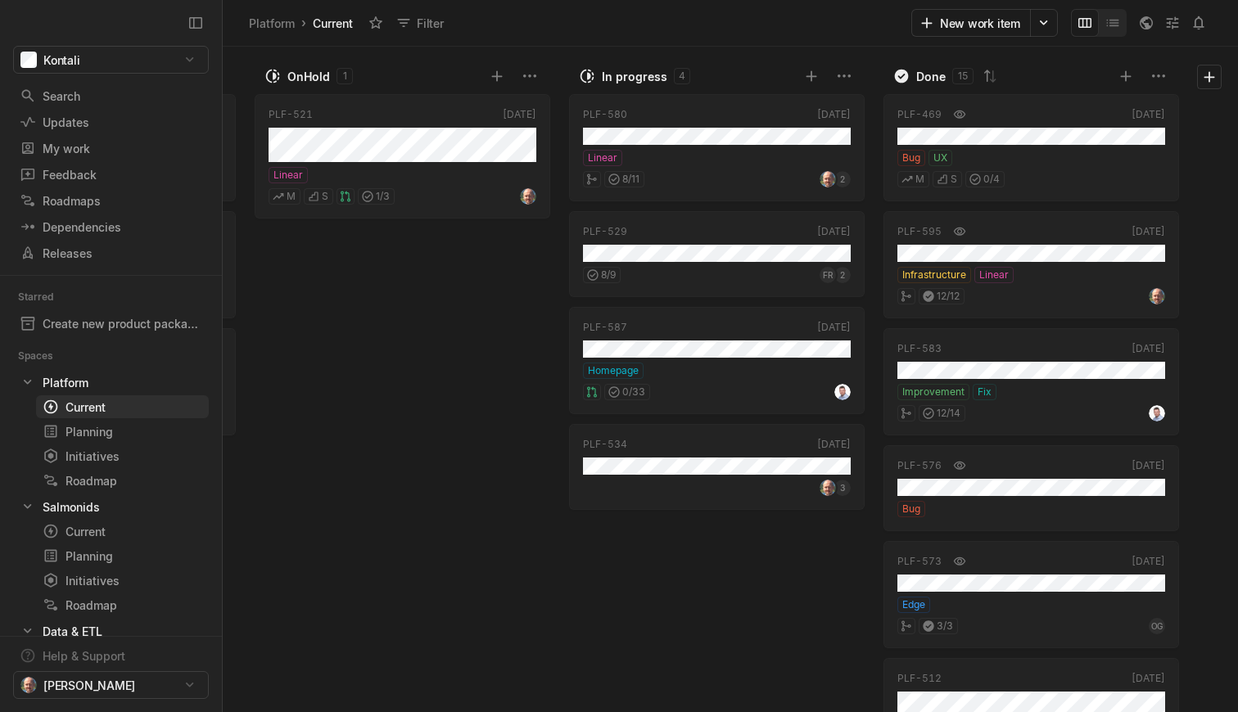
scroll to position [0, 619]
